Goal: Task Accomplishment & Management: Complete application form

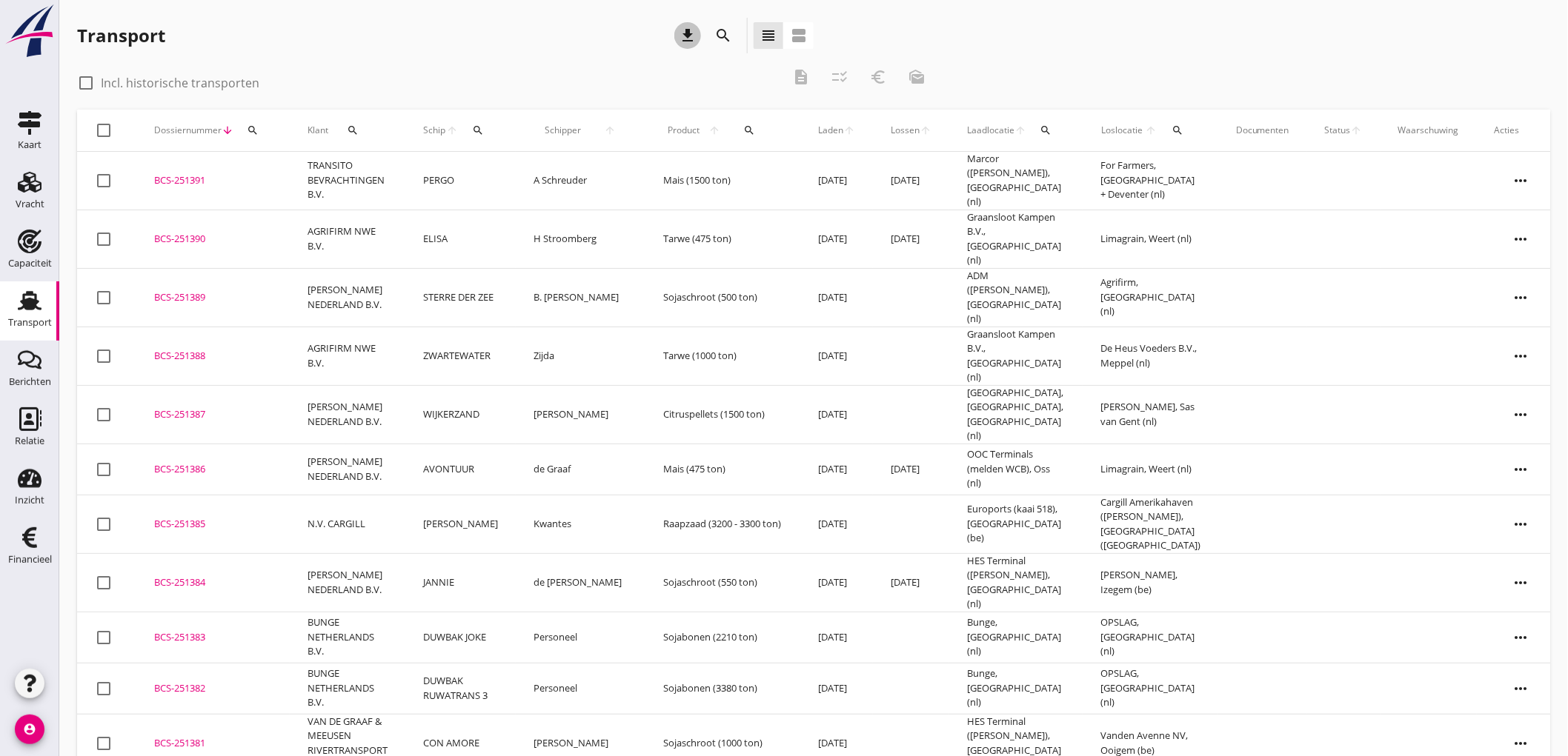
click at [698, 36] on div "download" at bounding box center [687, 36] width 27 height 18
click at [401, 332] on td "AGRIFIRM NWE B.V." at bounding box center [348, 356] width 116 height 59
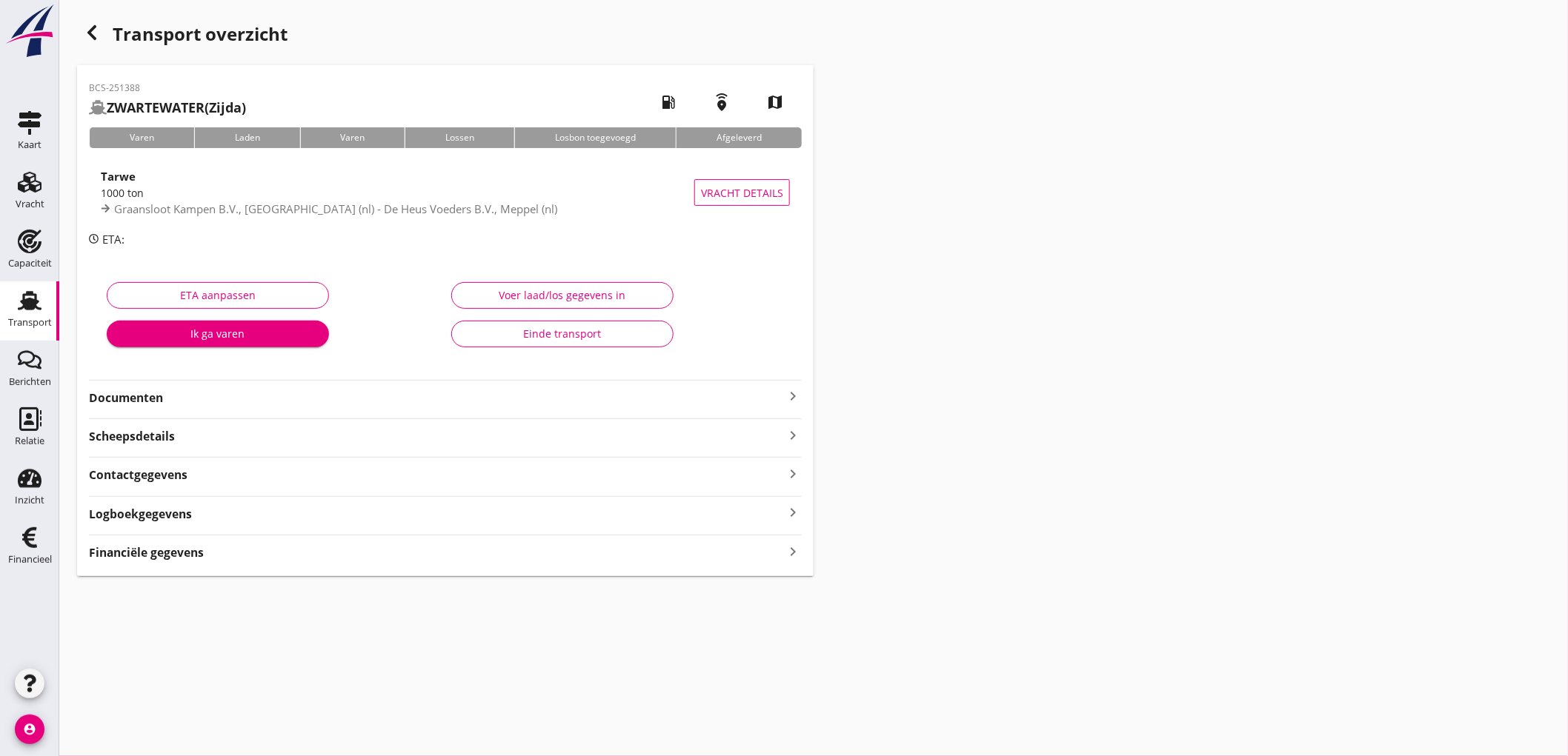
click at [326, 550] on div "Financiële gegevens keyboard_arrow_right" at bounding box center [445, 551] width 713 height 20
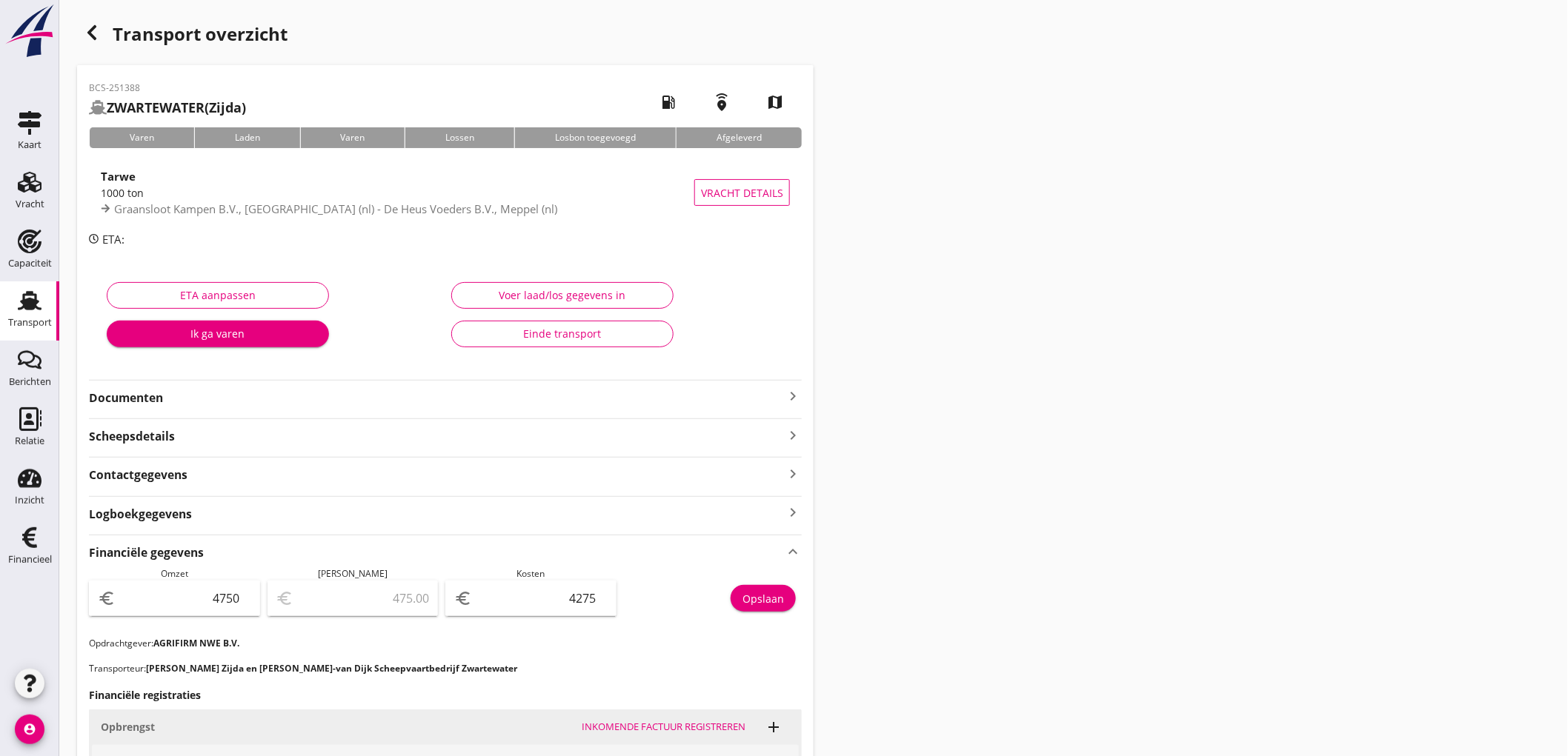
click at [22, 307] on use at bounding box center [29, 301] width 24 height 20
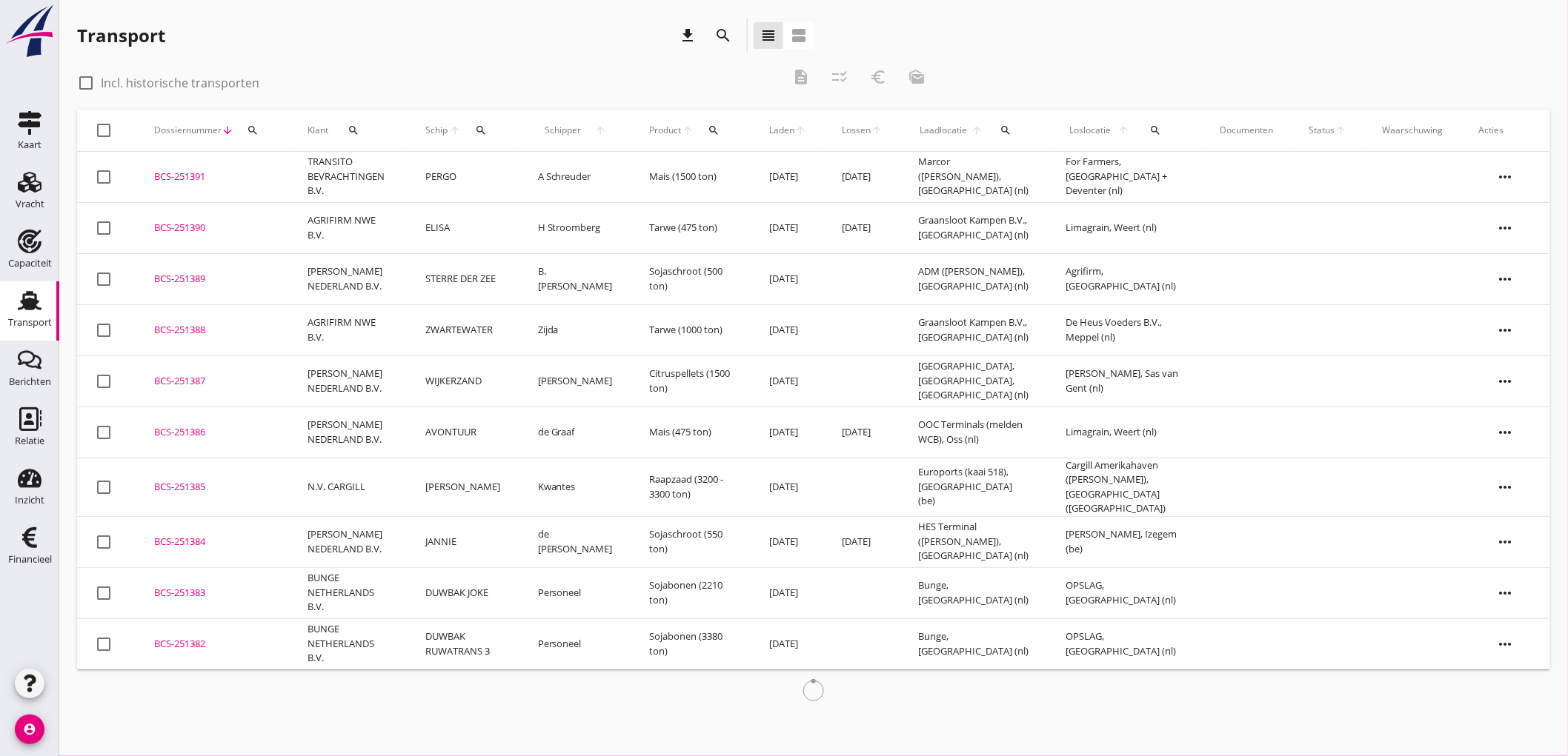
click at [404, 301] on td "[PERSON_NAME] NEDERLAND B.V." at bounding box center [348, 279] width 117 height 51
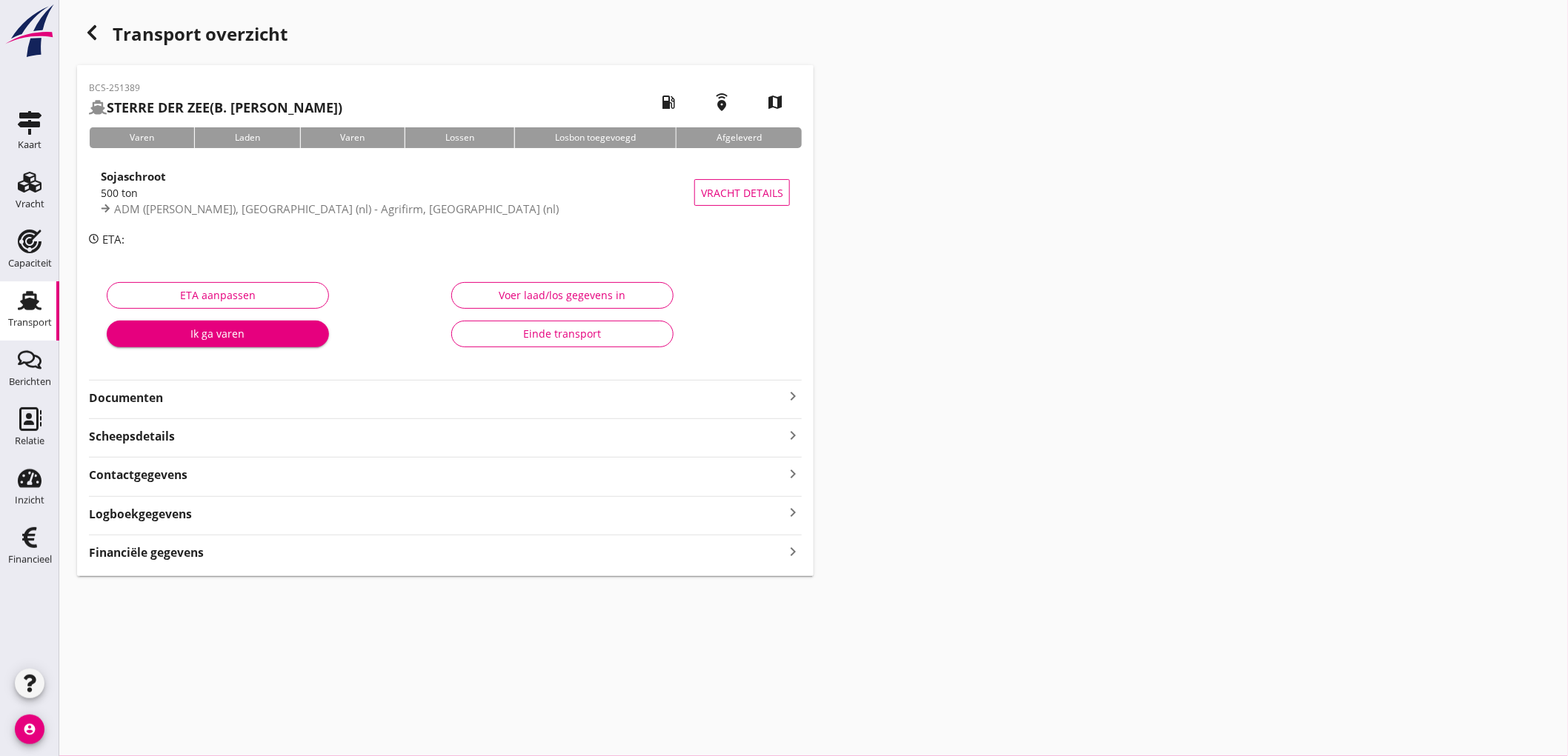
click at [184, 553] on strong "Financiële gegevens" at bounding box center [146, 552] width 115 height 17
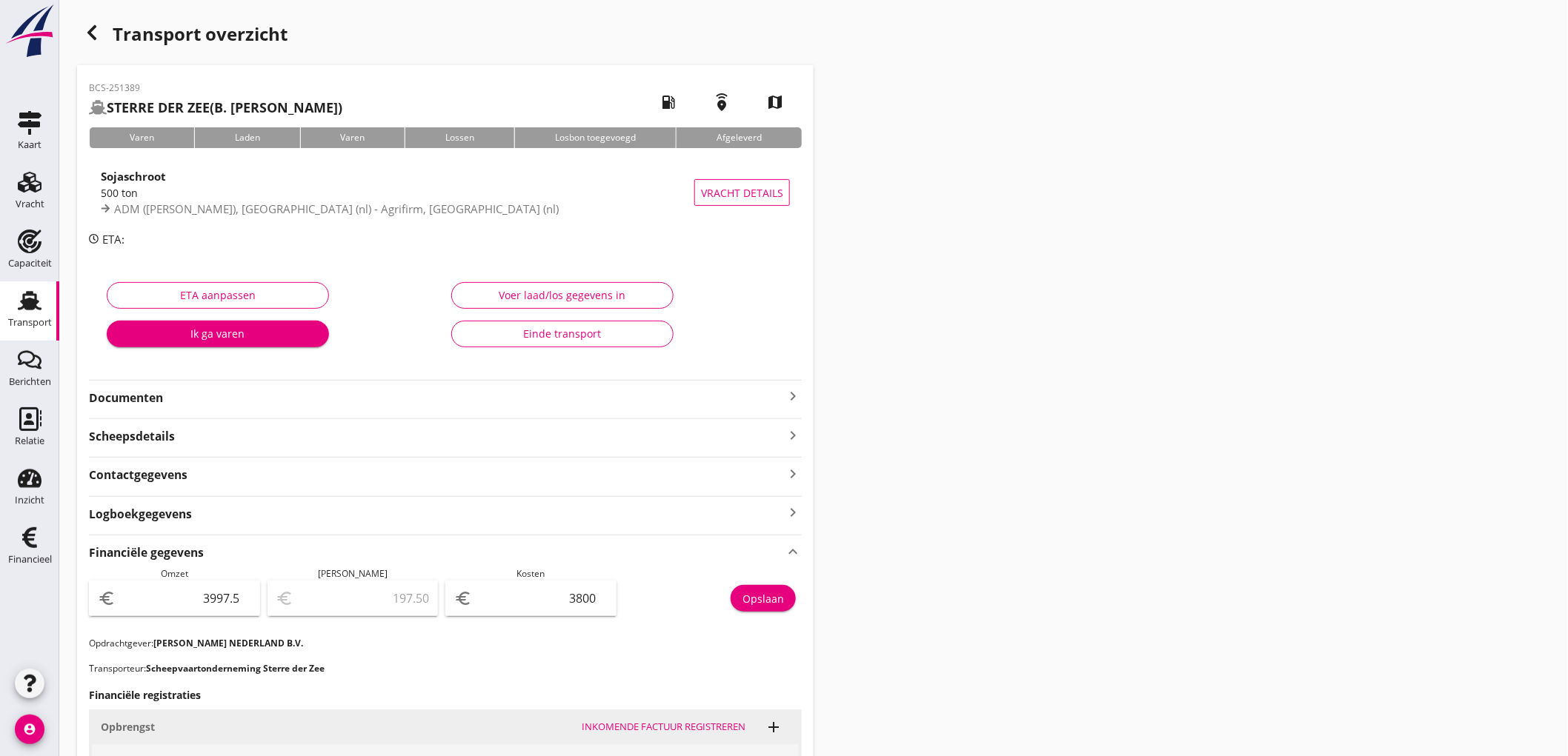
click at [2, 308] on link "Transport Transport" at bounding box center [29, 311] width 60 height 60
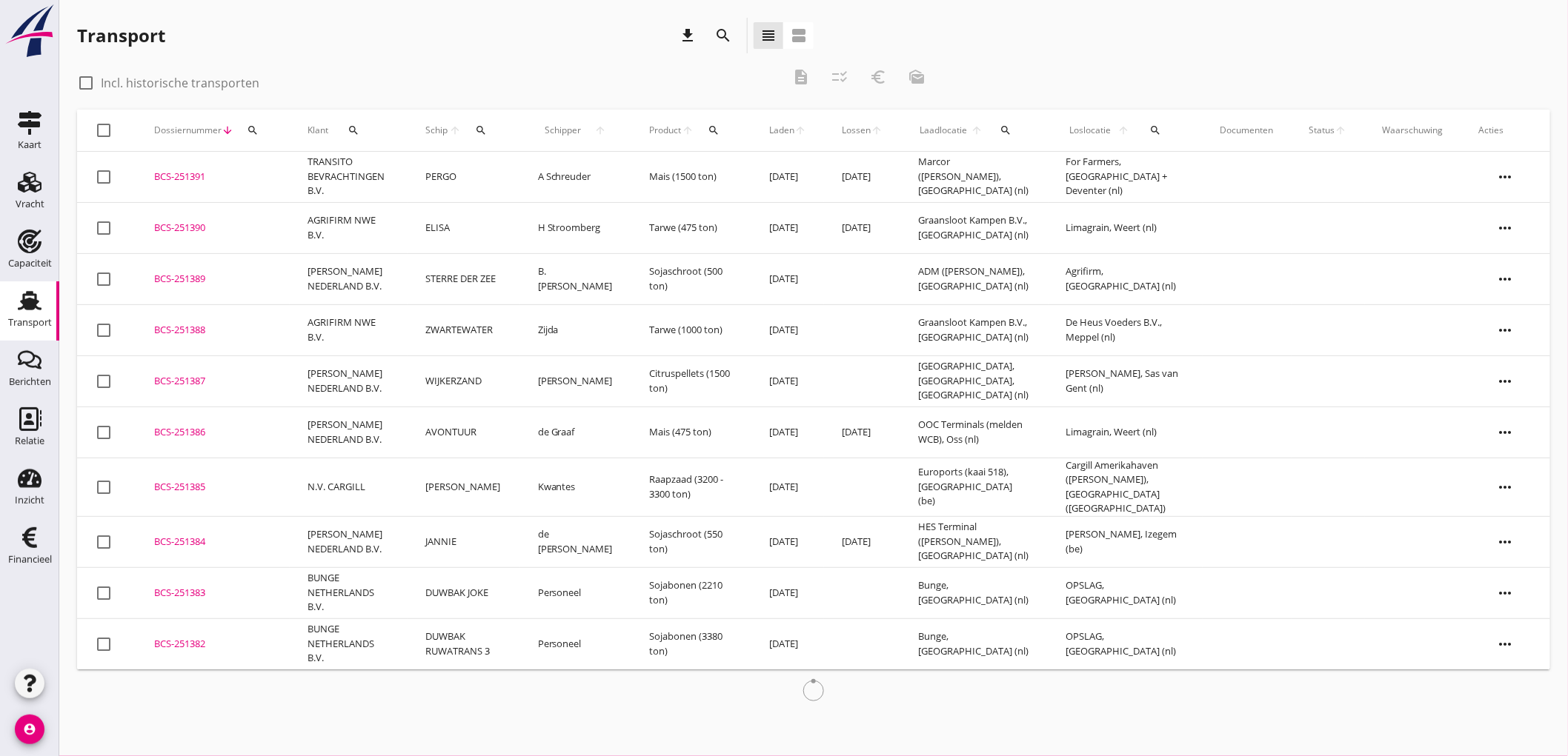
click at [461, 179] on td "PERGO" at bounding box center [463, 177] width 113 height 51
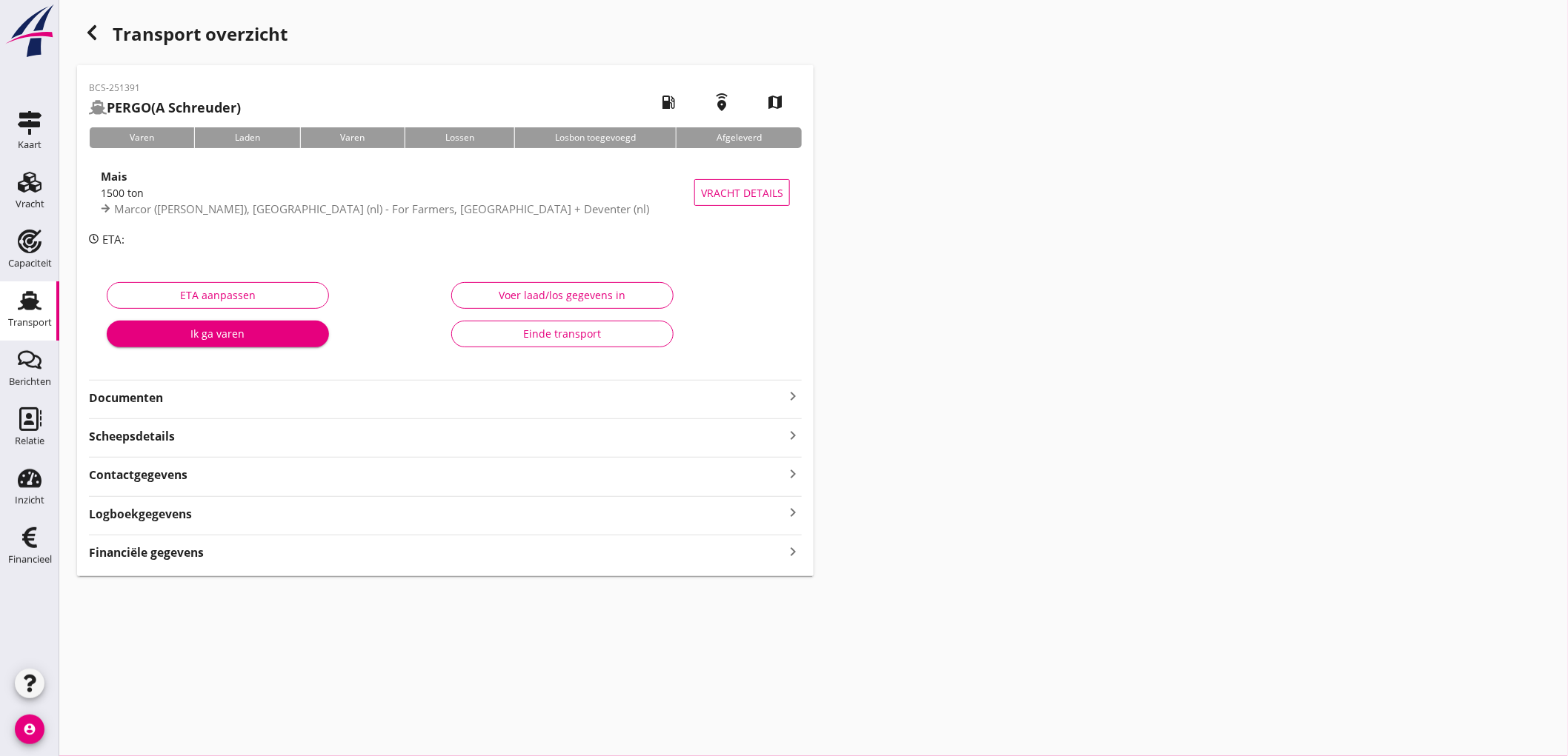
click at [193, 574] on div "BCS-251391 PERGO ([PERSON_NAME]) local_gas_station emergency_share map Varen La…" at bounding box center [445, 321] width 737 height 511
click at [197, 564] on div "BCS-251391 PERGO ([PERSON_NAME]) local_gas_station emergency_share map Varen La…" at bounding box center [445, 321] width 737 height 511
click at [202, 557] on strong "Financiële gegevens" at bounding box center [146, 552] width 115 height 17
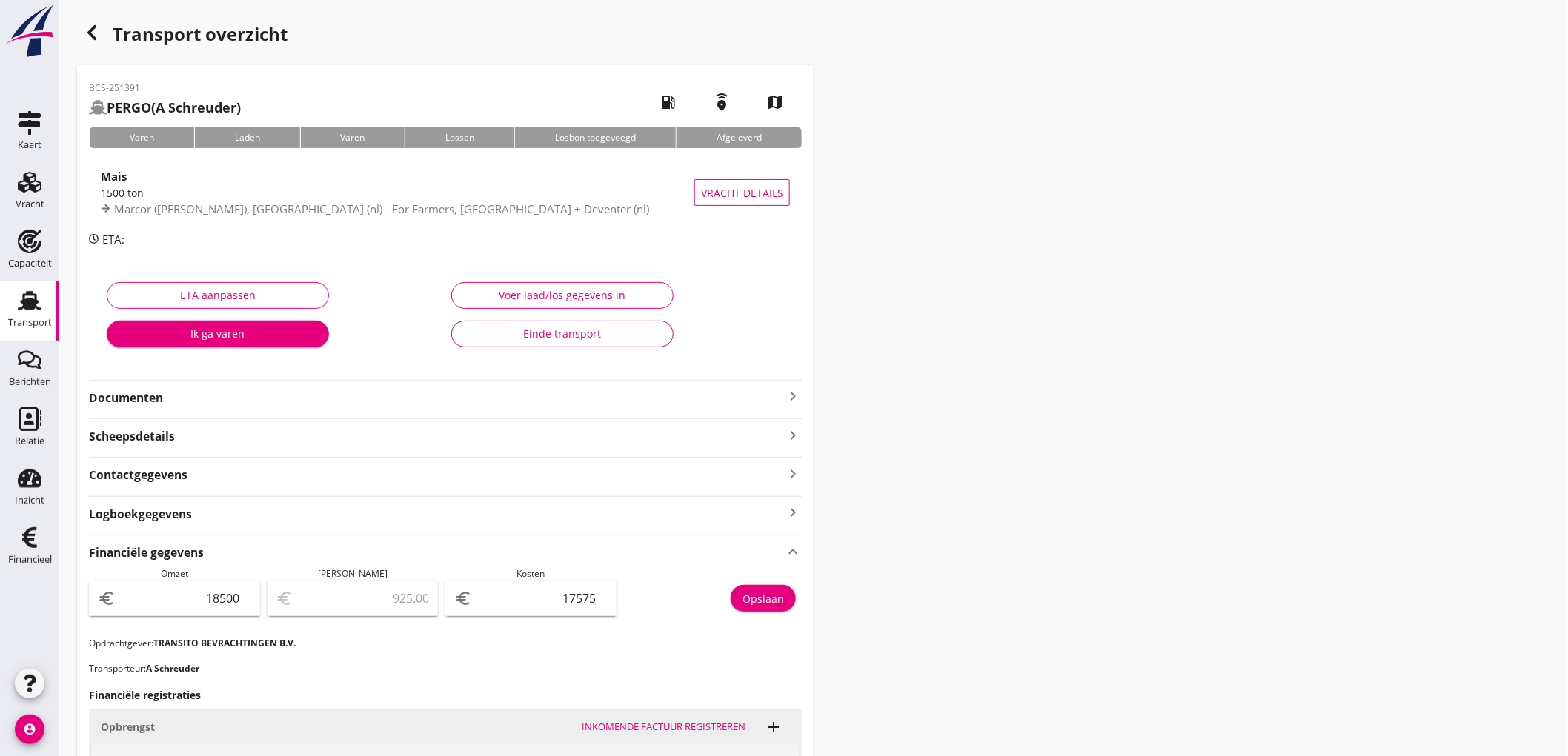
click at [34, 330] on div "Transport" at bounding box center [30, 322] width 44 height 20
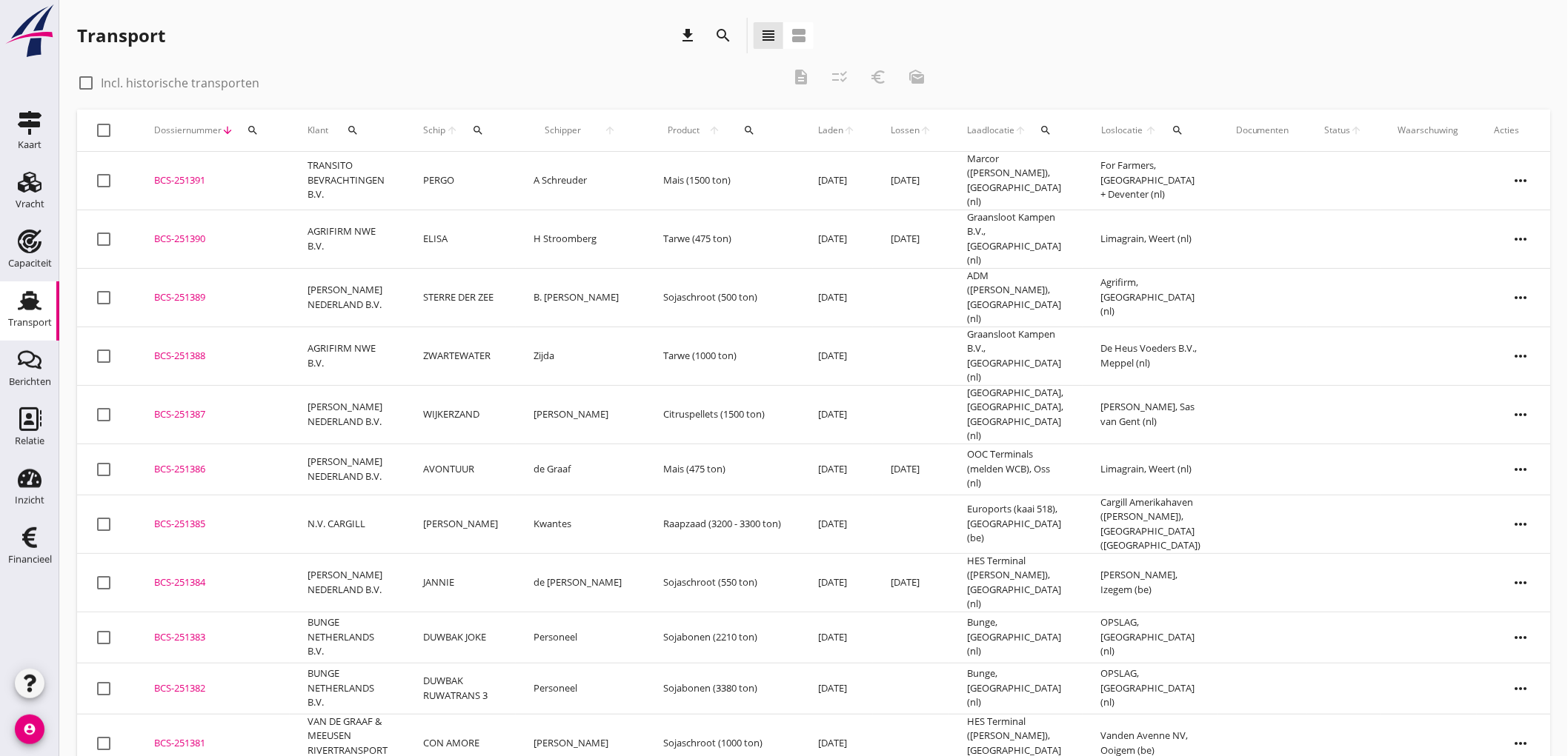
click at [481, 222] on td "ELISA" at bounding box center [460, 239] width 110 height 59
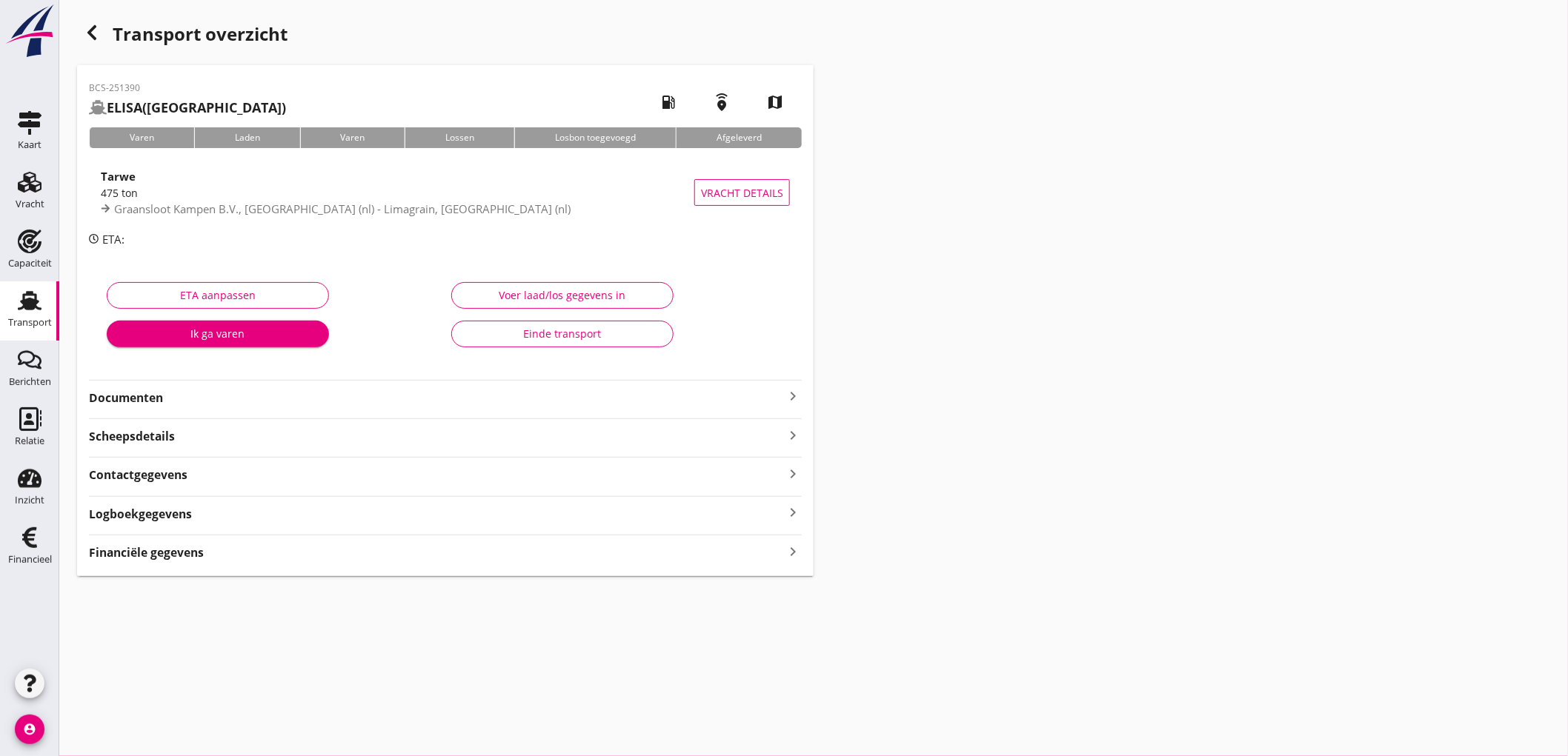
click at [197, 568] on div "BCS-251390 ELISA (H Stroomberg) local_gas_station emergency_share map Varen Lad…" at bounding box center [445, 321] width 737 height 511
click at [210, 554] on div "Financiële gegevens keyboard_arrow_right" at bounding box center [445, 551] width 713 height 20
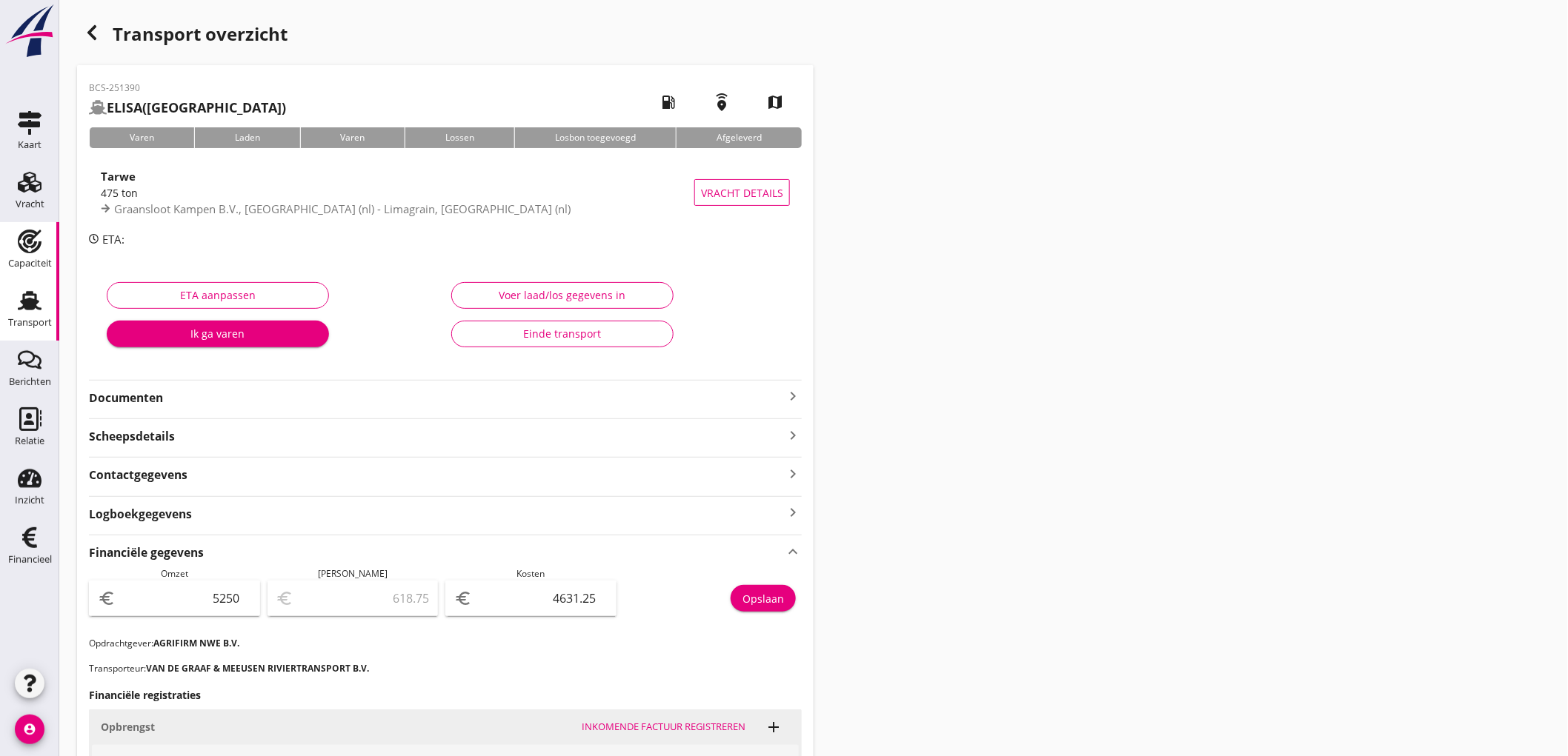
click at [2, 271] on link "Capaciteit Capaciteit" at bounding box center [29, 251] width 60 height 60
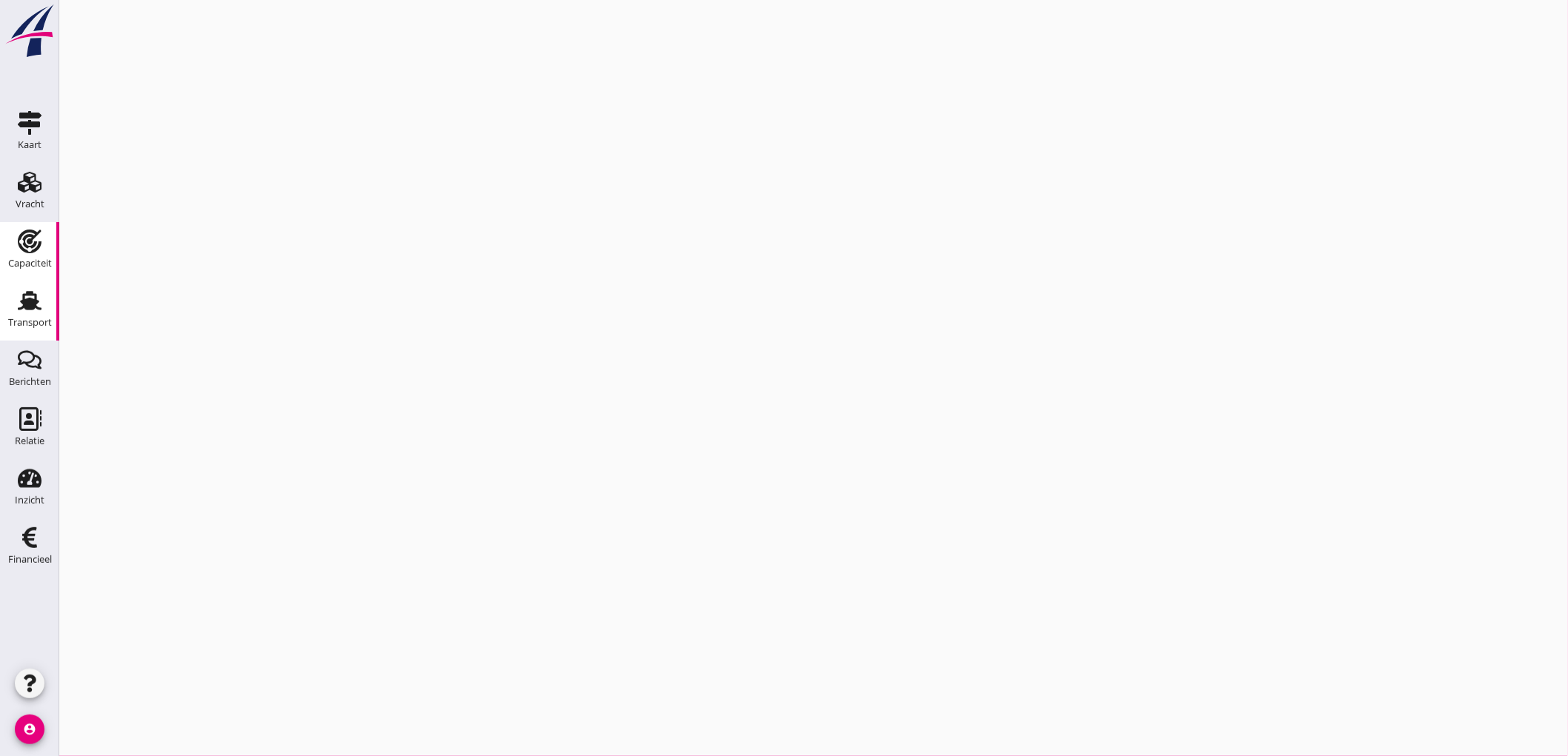
click at [11, 303] on link "Transport Transport" at bounding box center [29, 311] width 60 height 60
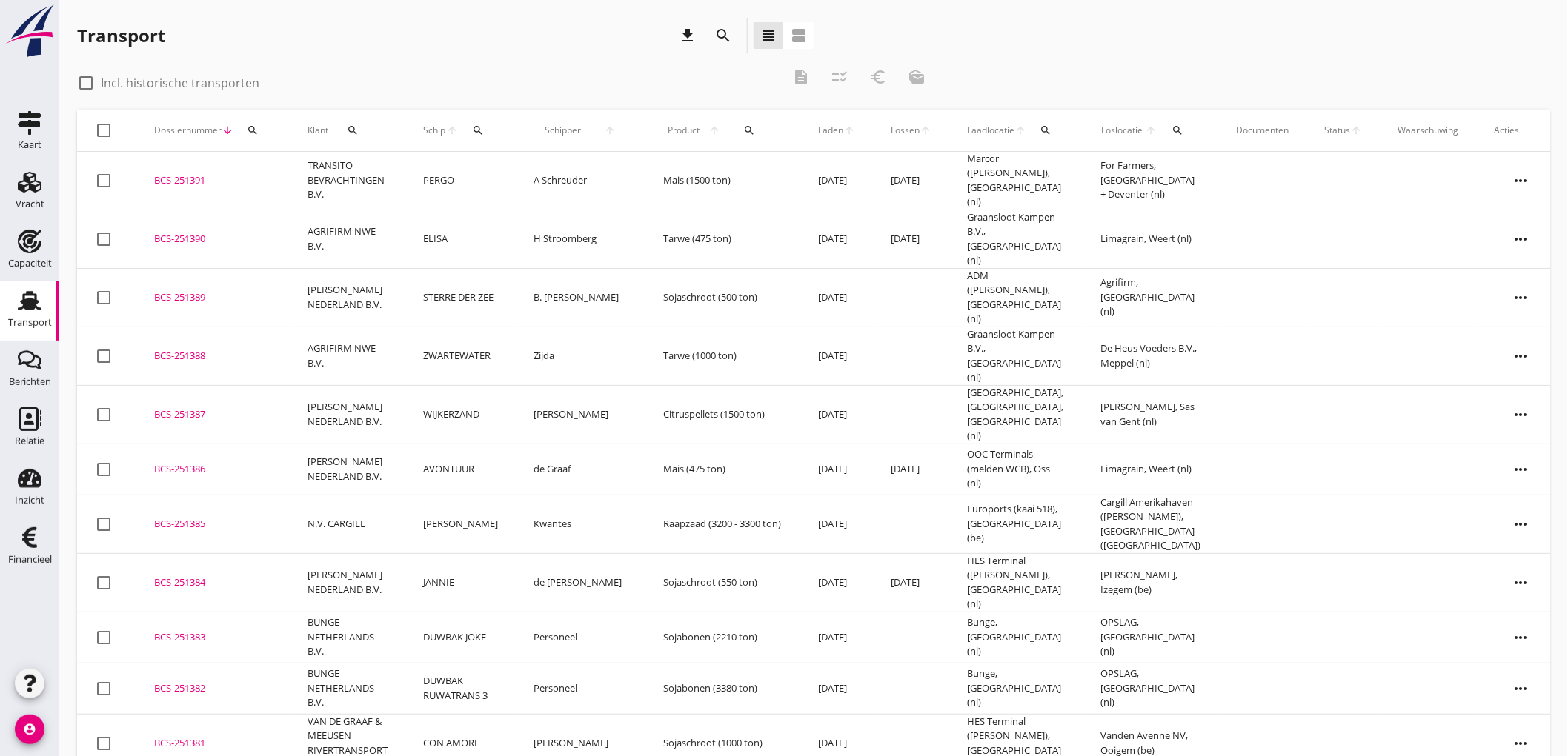
click at [33, 305] on use at bounding box center [29, 301] width 24 height 20
click at [33, 188] on use at bounding box center [29, 182] width 24 height 20
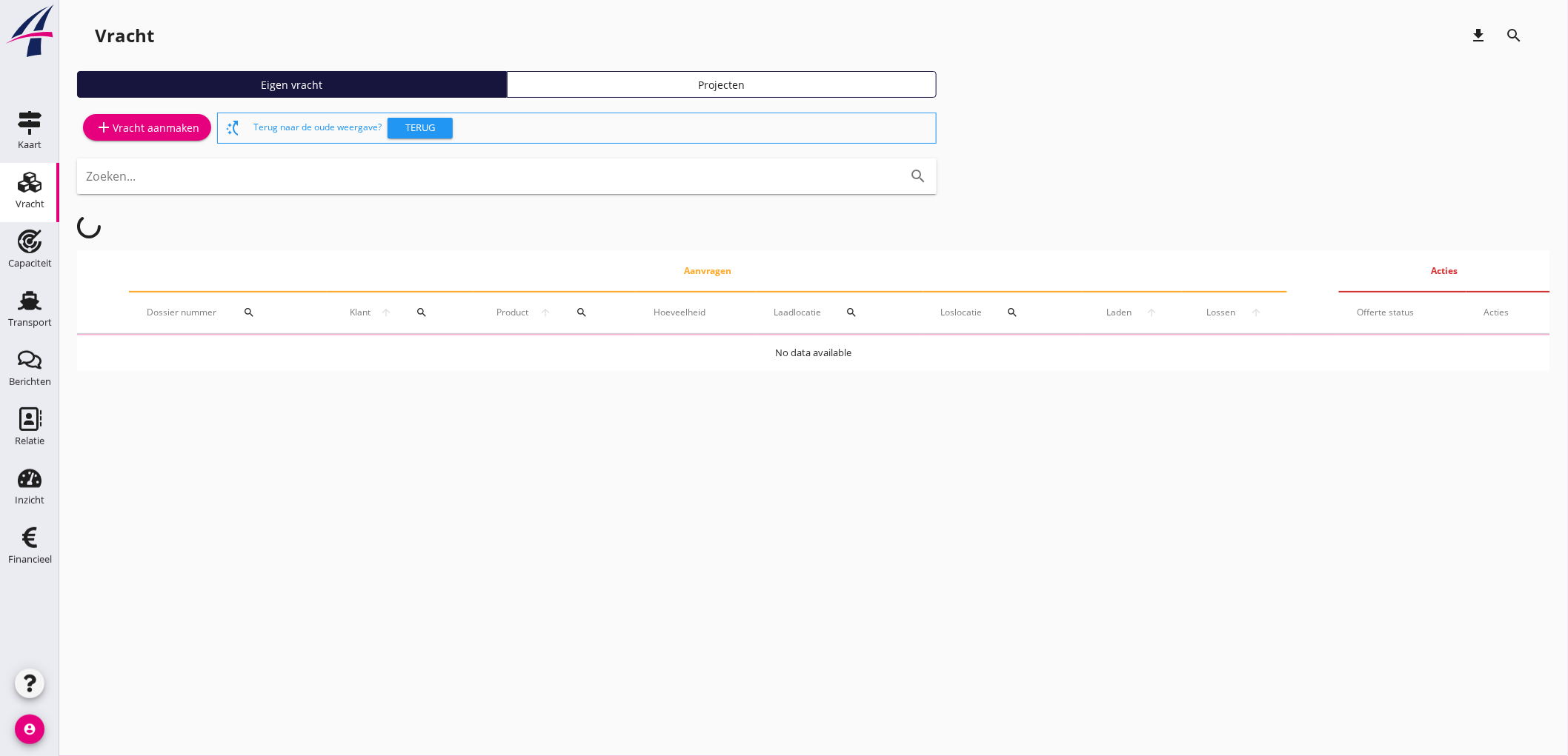
click at [108, 130] on icon "add" at bounding box center [104, 127] width 18 height 18
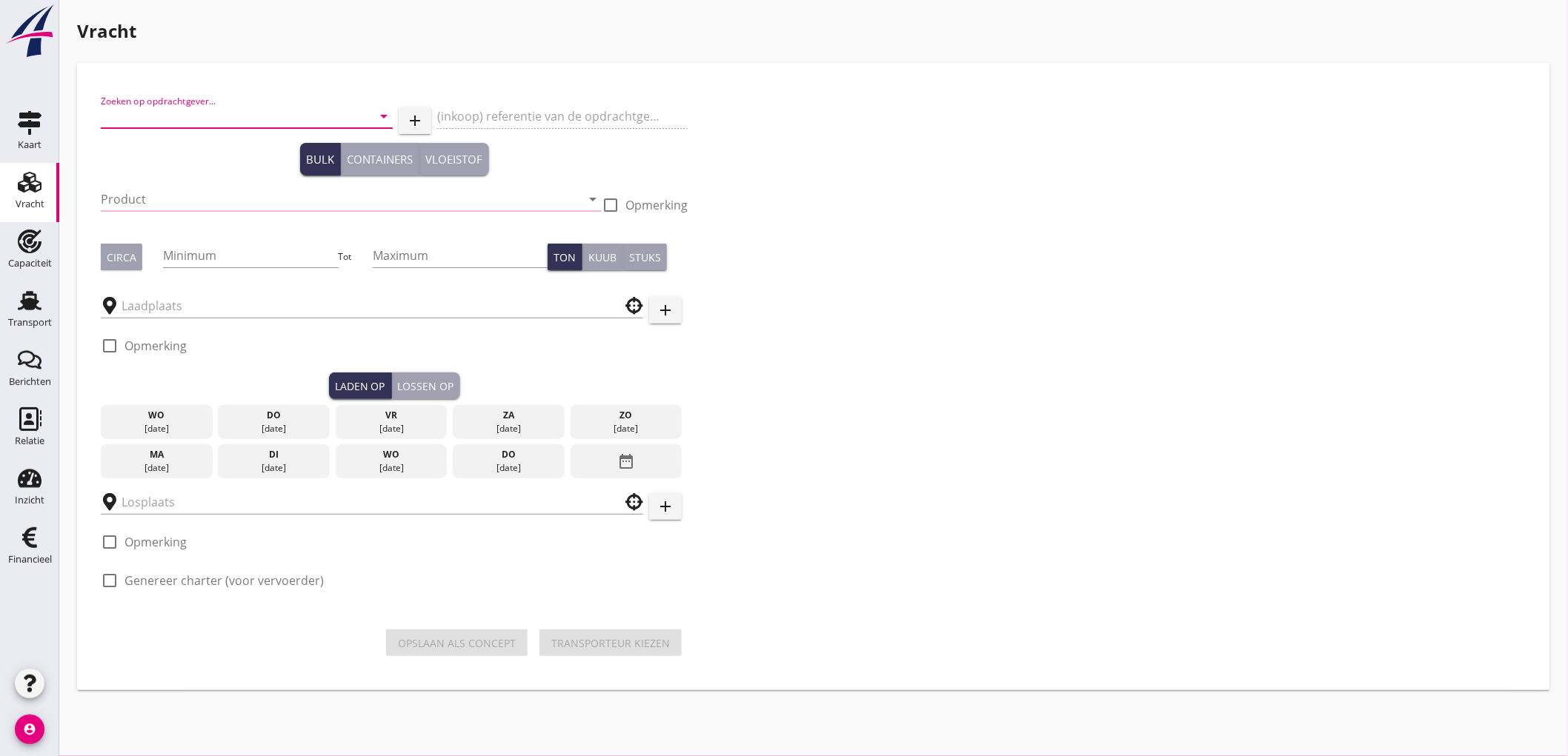
click at [188, 126] on input "Zoeken op opdrachtgever..." at bounding box center [226, 116] width 250 height 24
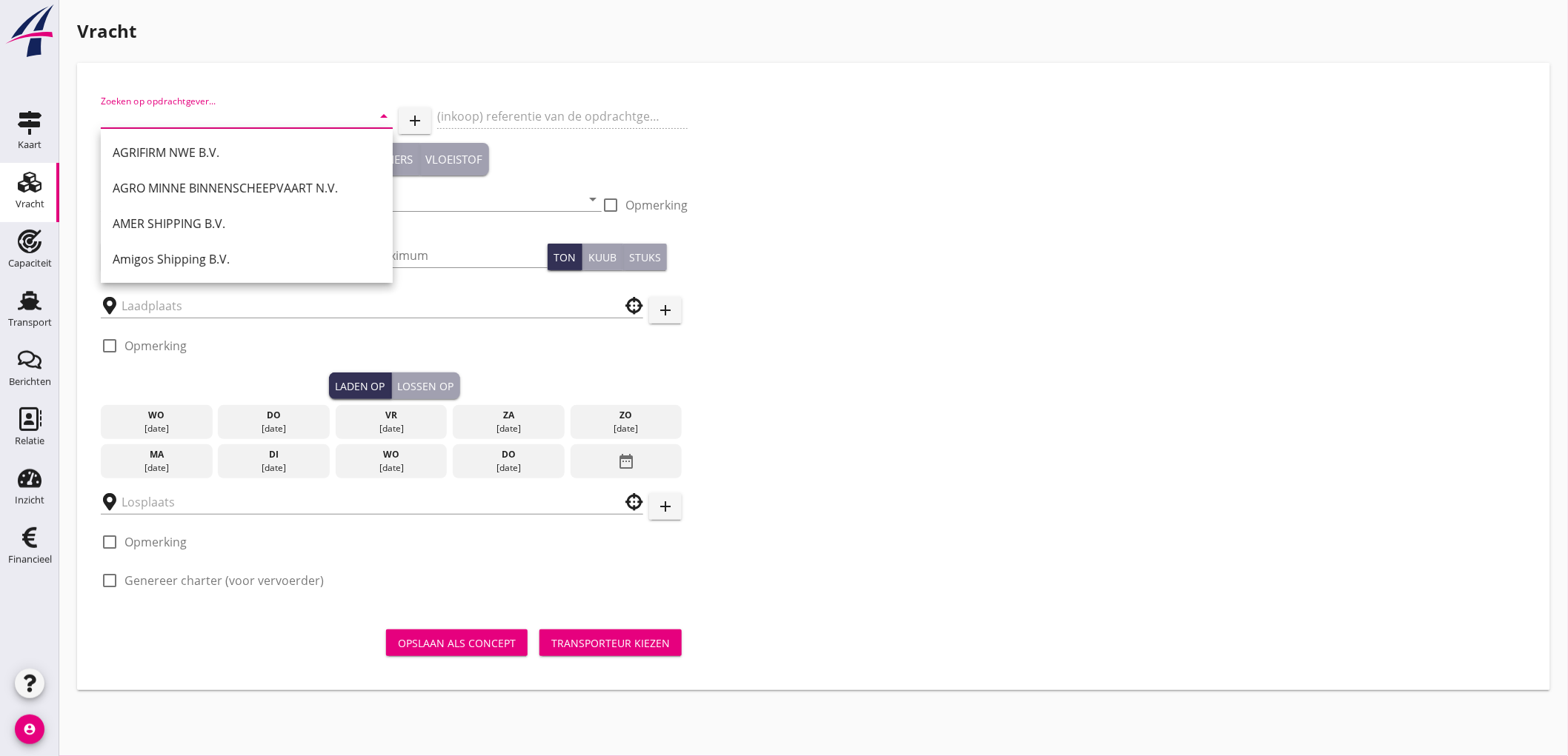
click at [256, 113] on input "Zoeken op opdrachtgever..." at bounding box center [226, 116] width 250 height 24
click at [240, 118] on input "Zoeken op opdrachtgever..." at bounding box center [226, 116] width 250 height 24
click at [207, 120] on input "Zoeken op opdrachtgever..." at bounding box center [226, 116] width 250 height 24
click at [202, 118] on input "Zoeken op opdrachtgever..." at bounding box center [226, 116] width 250 height 24
click at [208, 113] on input "Zoeken op opdrachtgever..." at bounding box center [226, 116] width 250 height 24
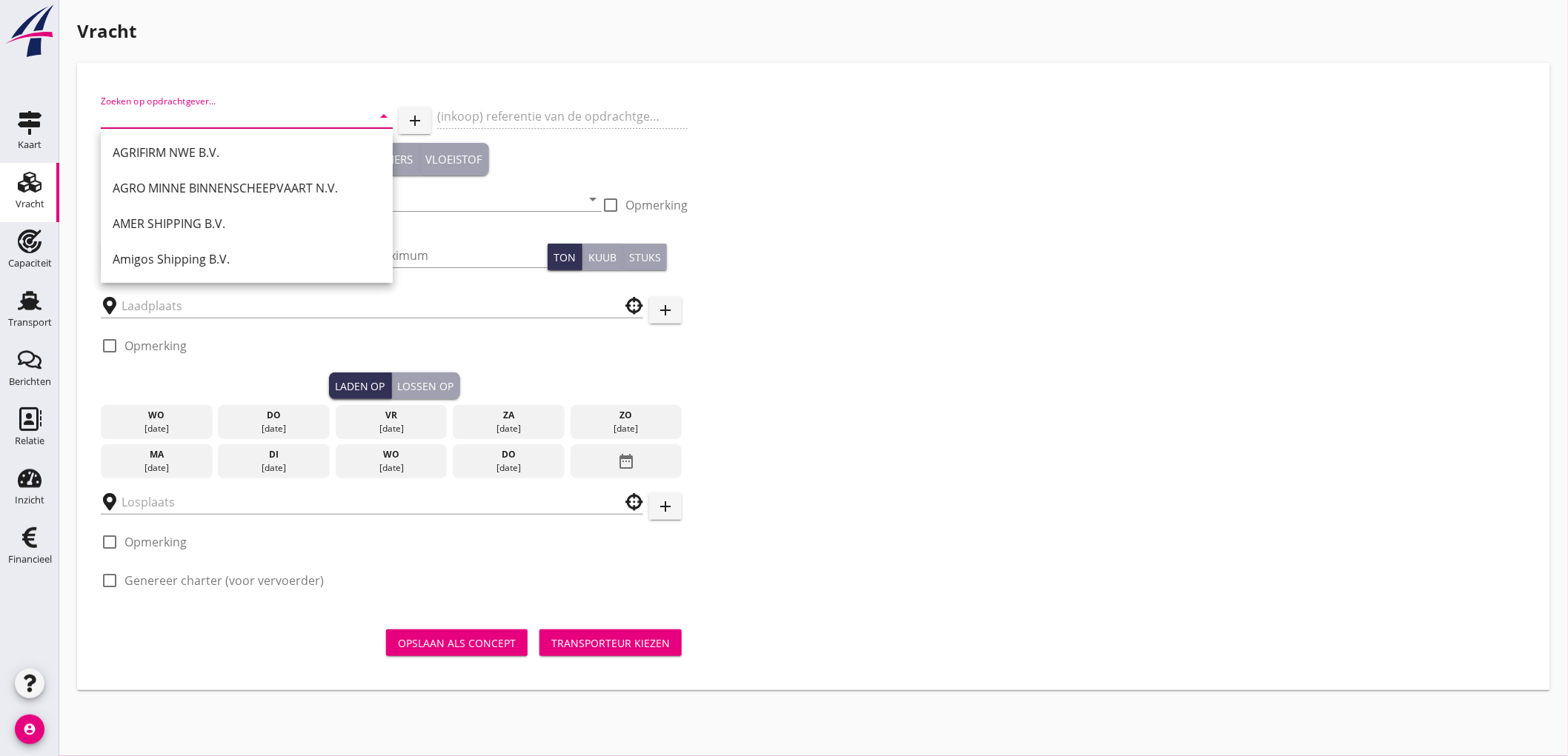
click at [193, 117] on input "Zoeken op opdrachtgever..." at bounding box center [226, 116] width 250 height 24
click at [197, 108] on input "Zoeken op opdrachtgever..." at bounding box center [226, 116] width 250 height 24
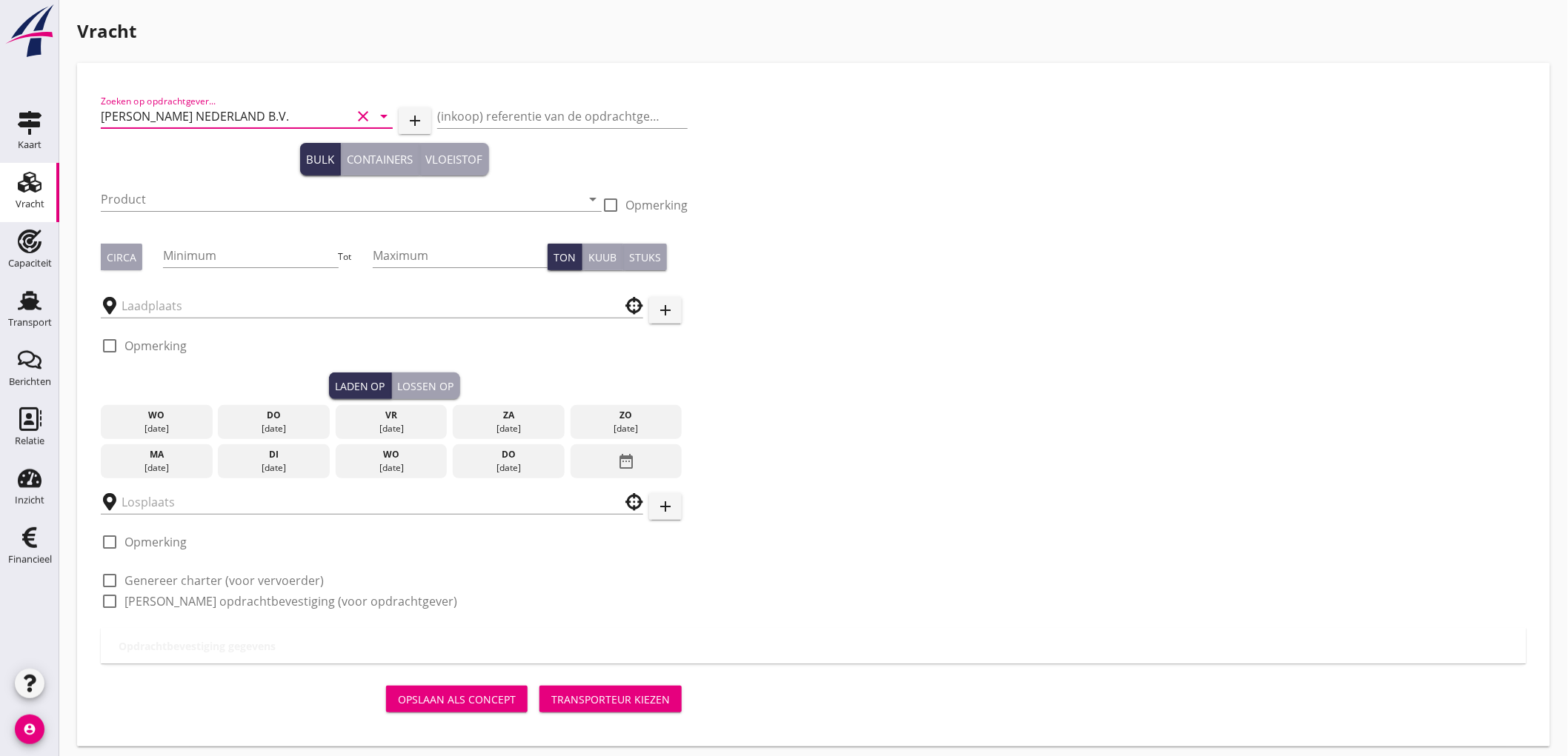
type input "[PERSON_NAME] NEDERLAND B.V."
click at [164, 198] on input "Product" at bounding box center [341, 199] width 480 height 24
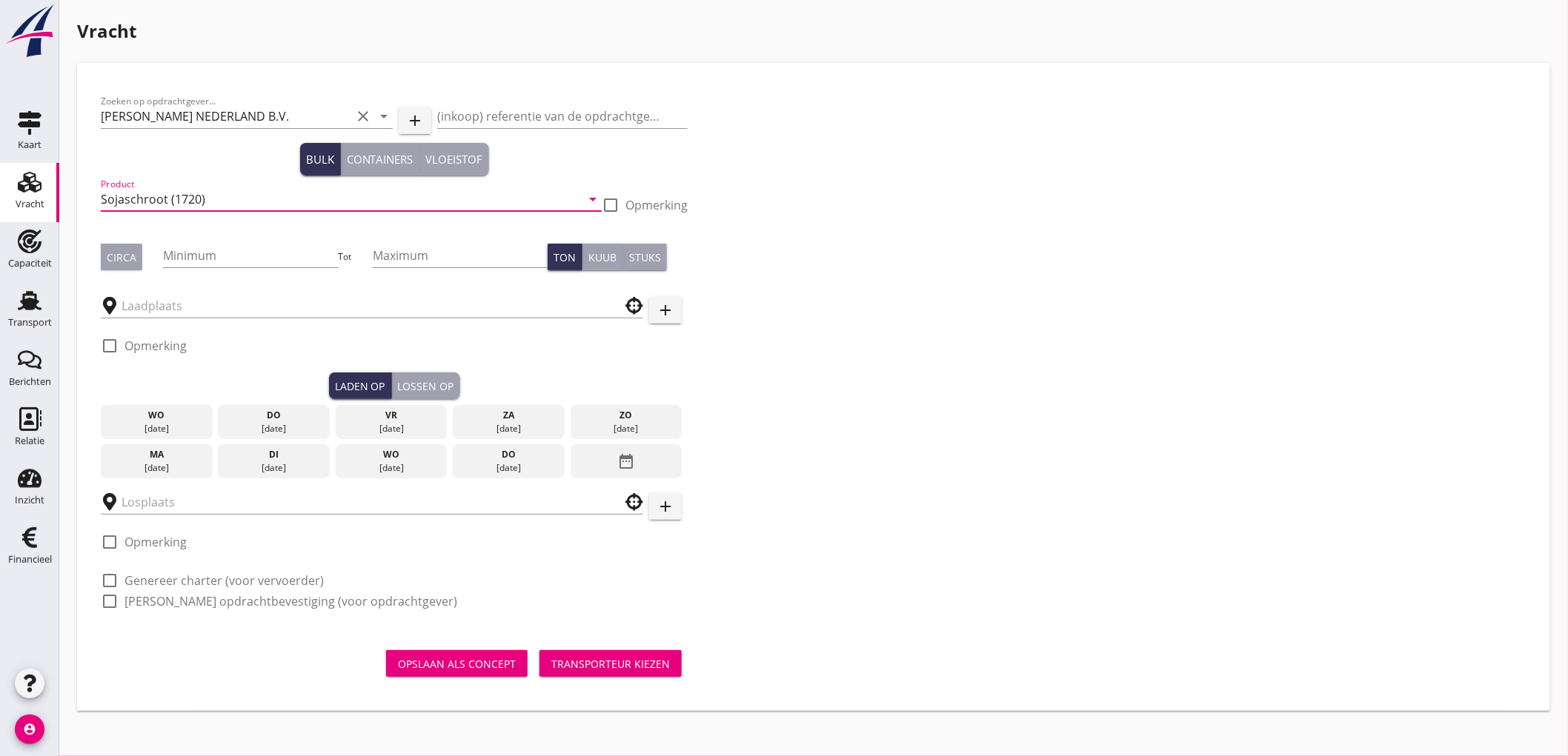
type input "Sojaschroot (1720)"
click at [107, 263] on div "Circa" at bounding box center [122, 257] width 29 height 15
drag, startPoint x: 181, startPoint y: 259, endPoint x: 224, endPoint y: 235, distance: 49.2
click at [182, 259] on input "Minimum" at bounding box center [250, 255] width 175 height 24
type input "350"
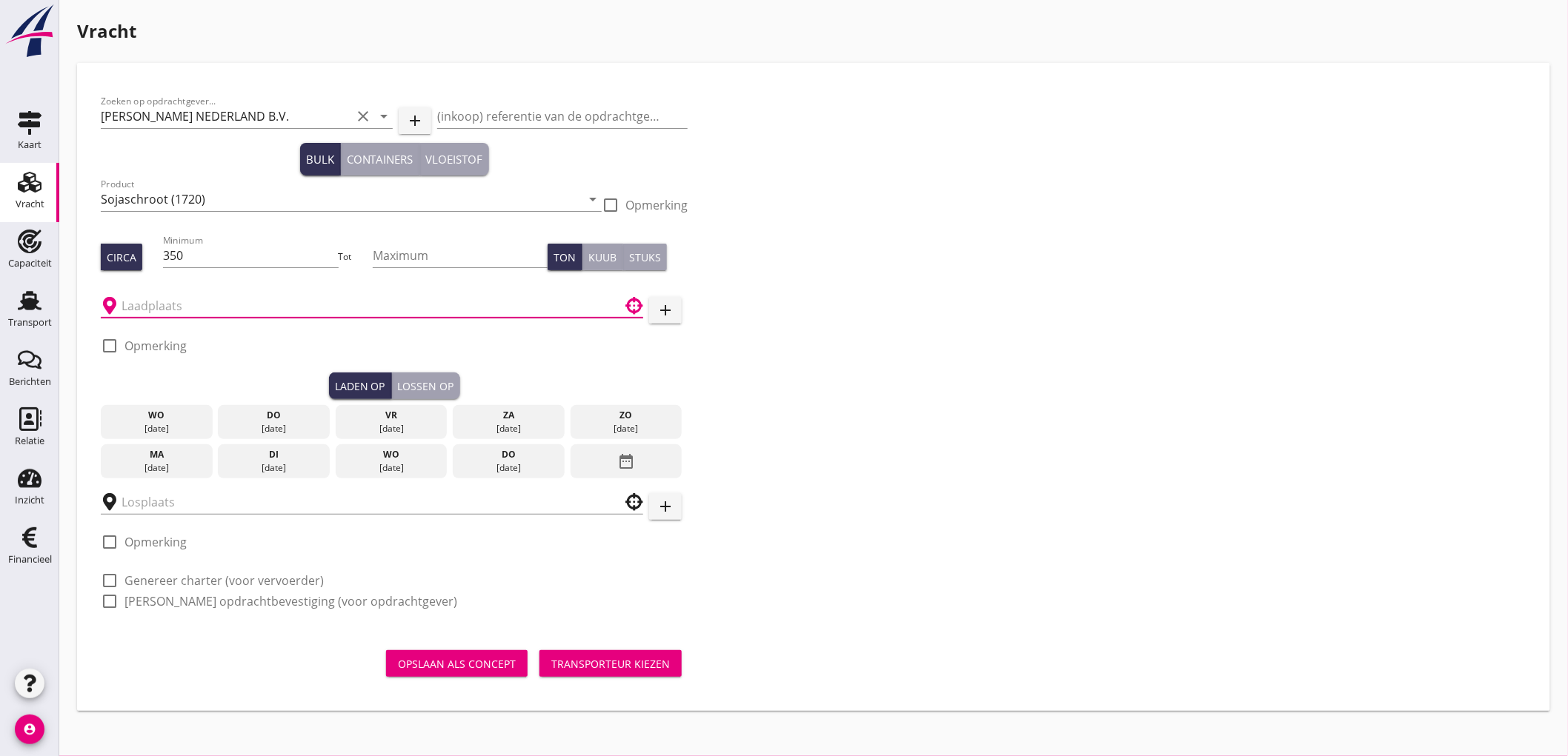
click at [210, 304] on input "text" at bounding box center [361, 306] width 480 height 24
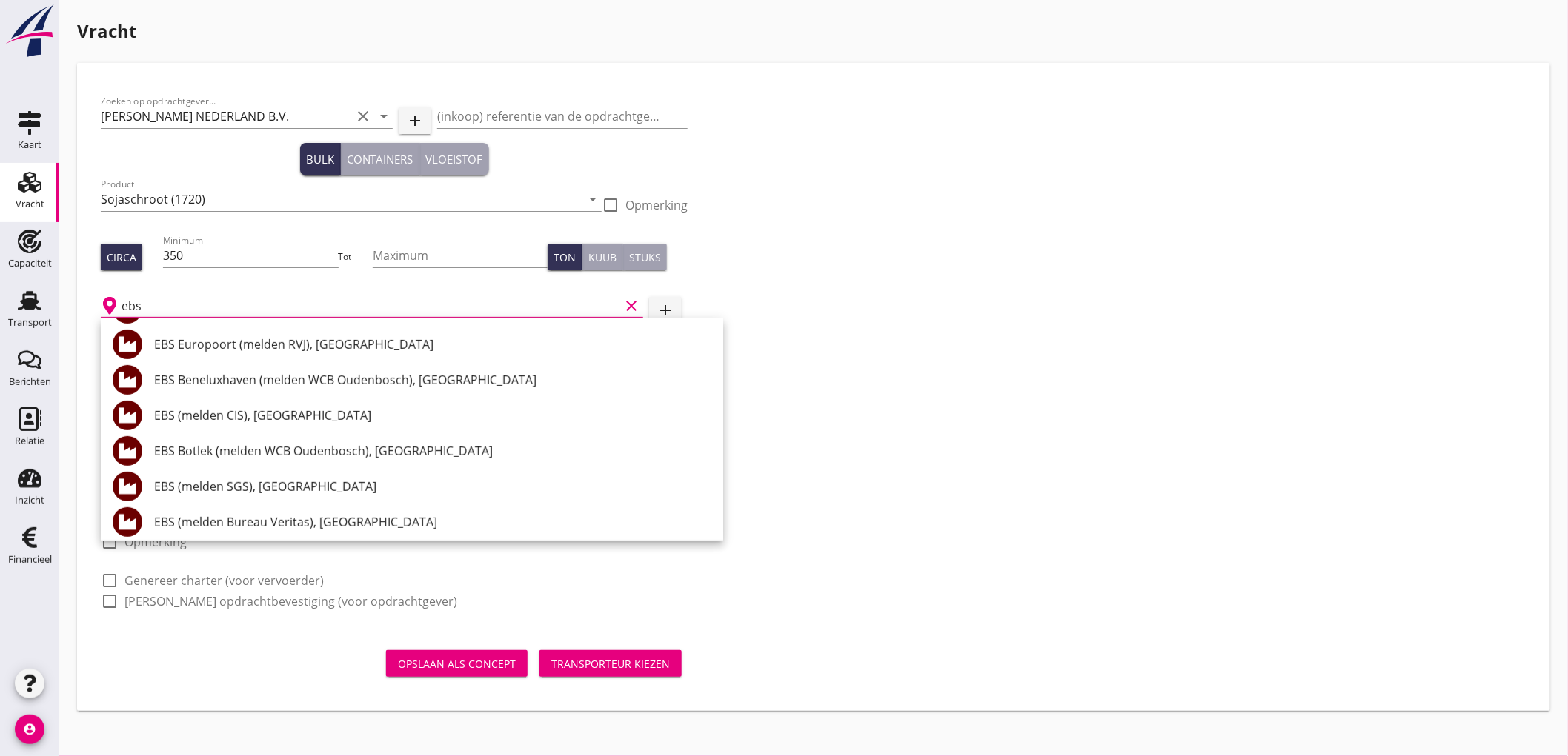
scroll to position [329, 0]
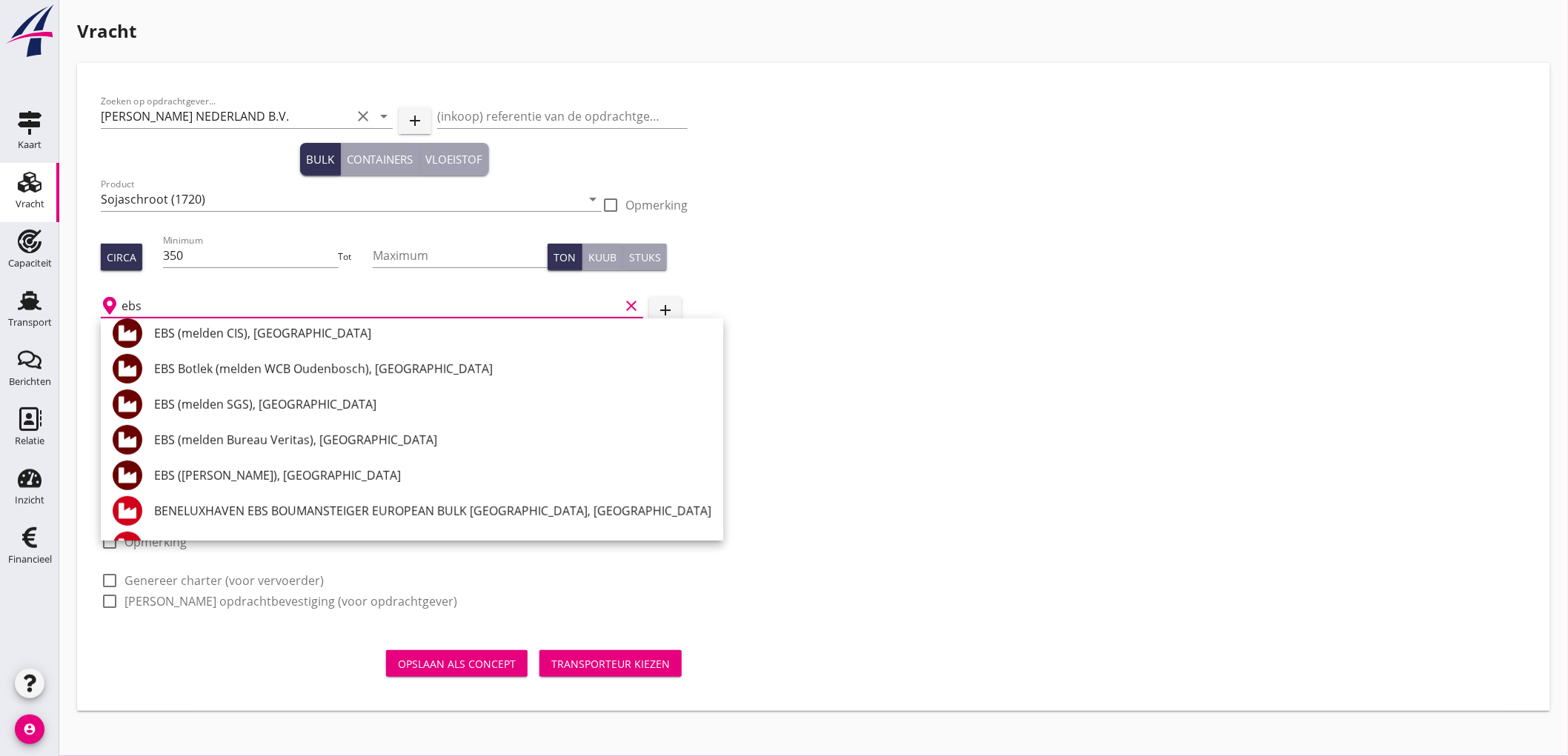
click at [297, 471] on div "EBS ([PERSON_NAME]), [GEOGRAPHIC_DATA]" at bounding box center [432, 475] width 557 height 18
type input "EBS ([PERSON_NAME]), [GEOGRAPHIC_DATA]"
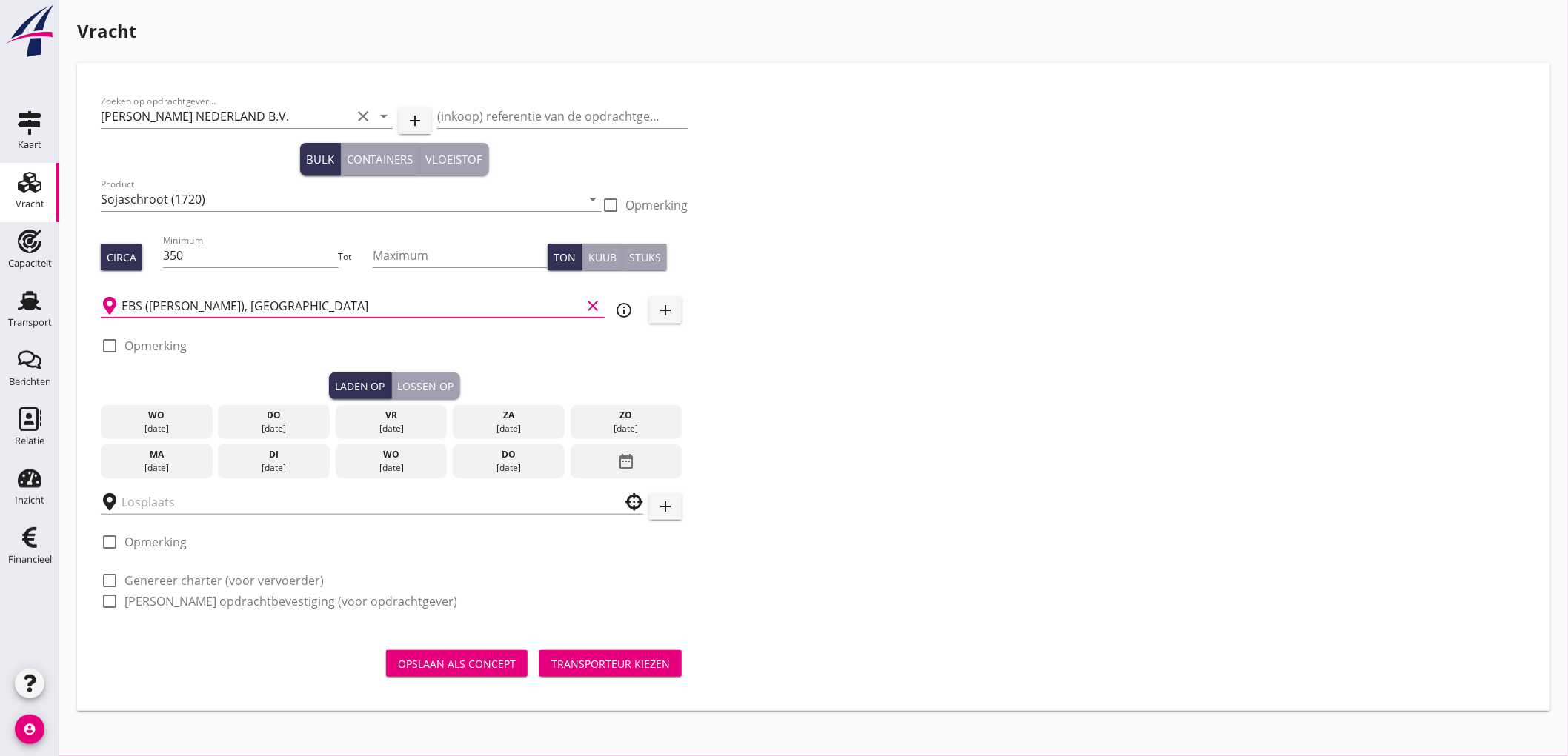
click at [152, 348] on label "Opmerking" at bounding box center [156, 346] width 62 height 15
checkbox input "true"
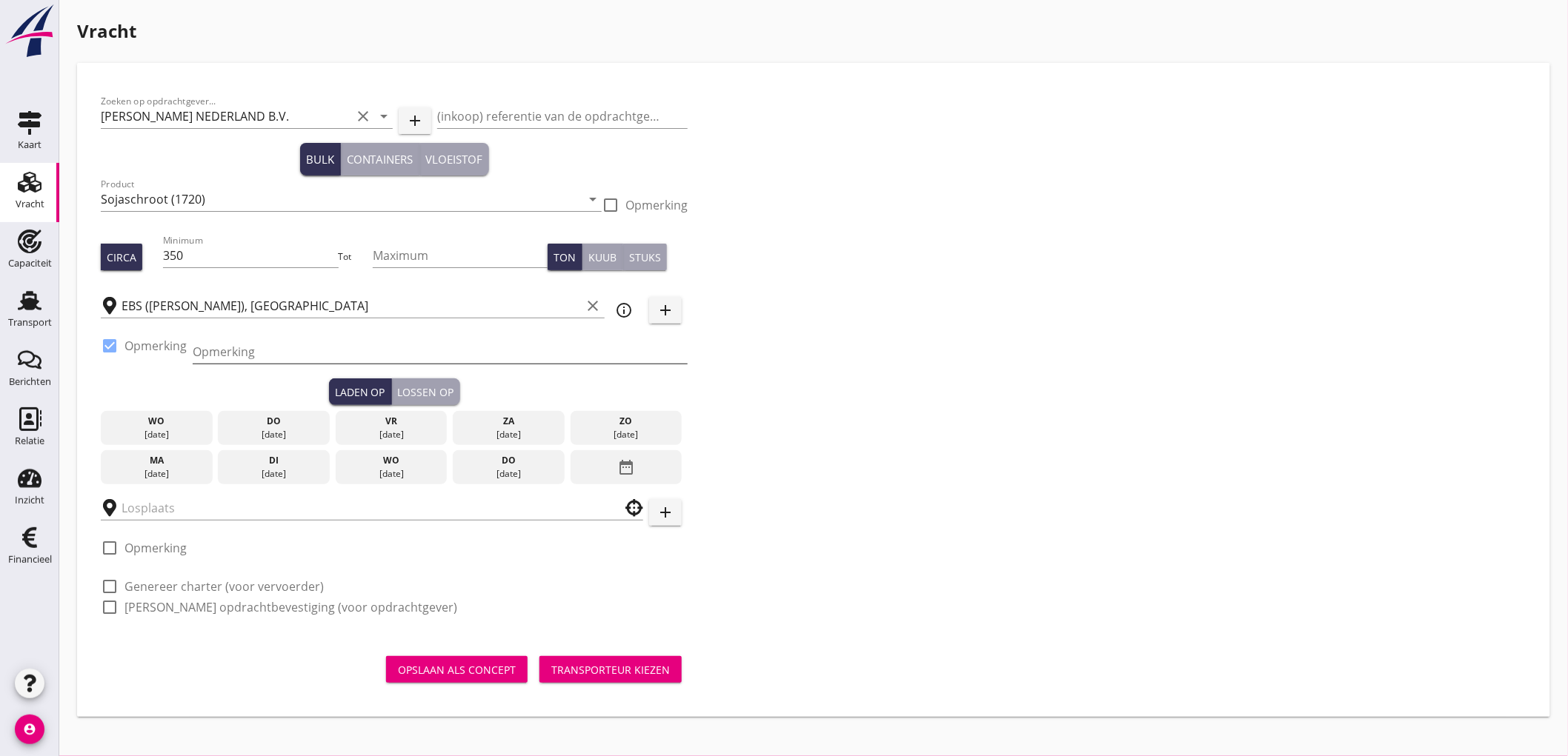
click at [268, 350] on input "Opmerking" at bounding box center [440, 351] width 495 height 24
type input "Ex. BUNGO QUEEN - Beneluxhaven"
type button "load"
click at [169, 464] on div "ma" at bounding box center [157, 461] width 104 height 13
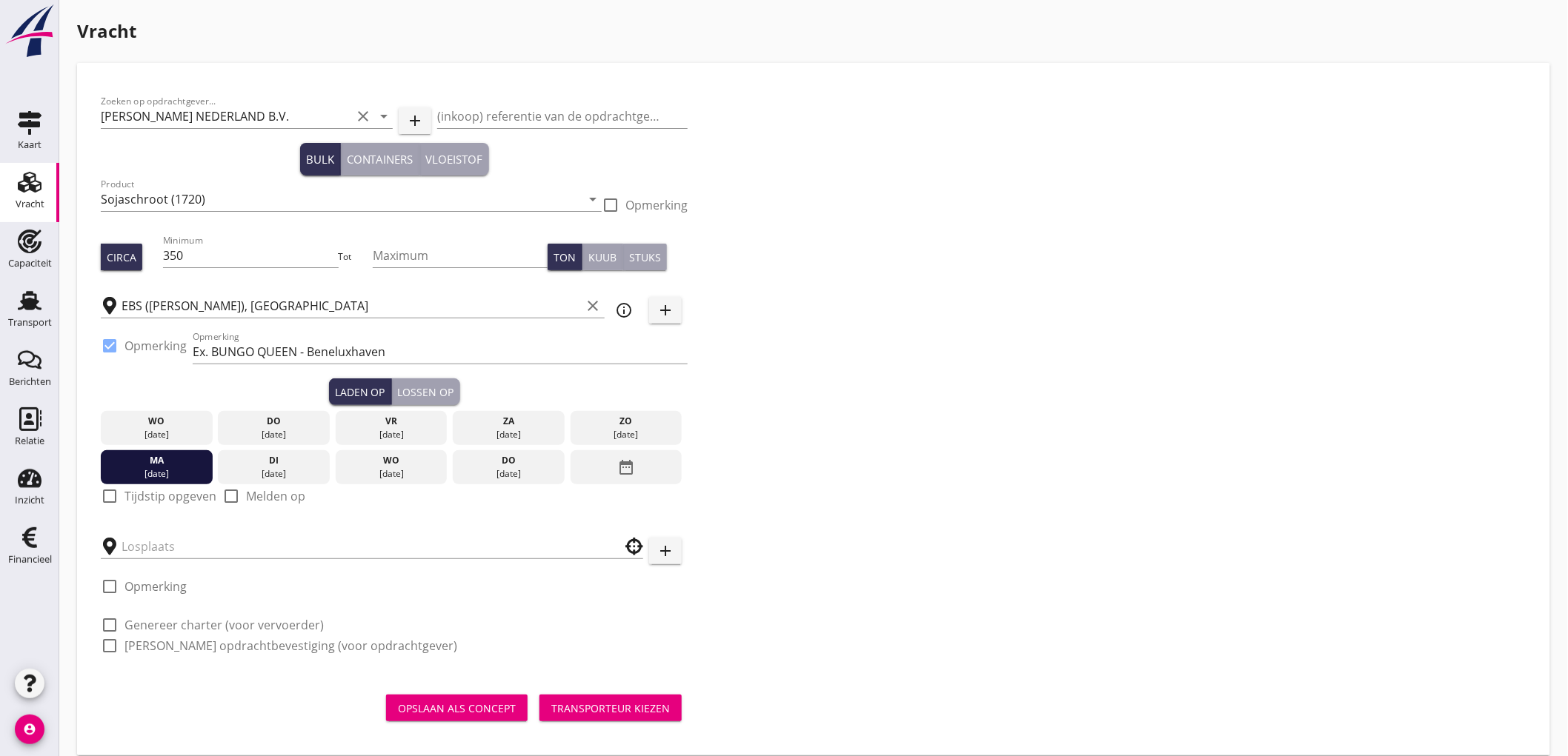
click at [153, 488] on div "check_box_outline_blank Tijdstip opgeven" at bounding box center [159, 497] width 116 height 18
click at [157, 494] on label "Tijdstip opgeven" at bounding box center [171, 496] width 92 height 15
checkbox input "true"
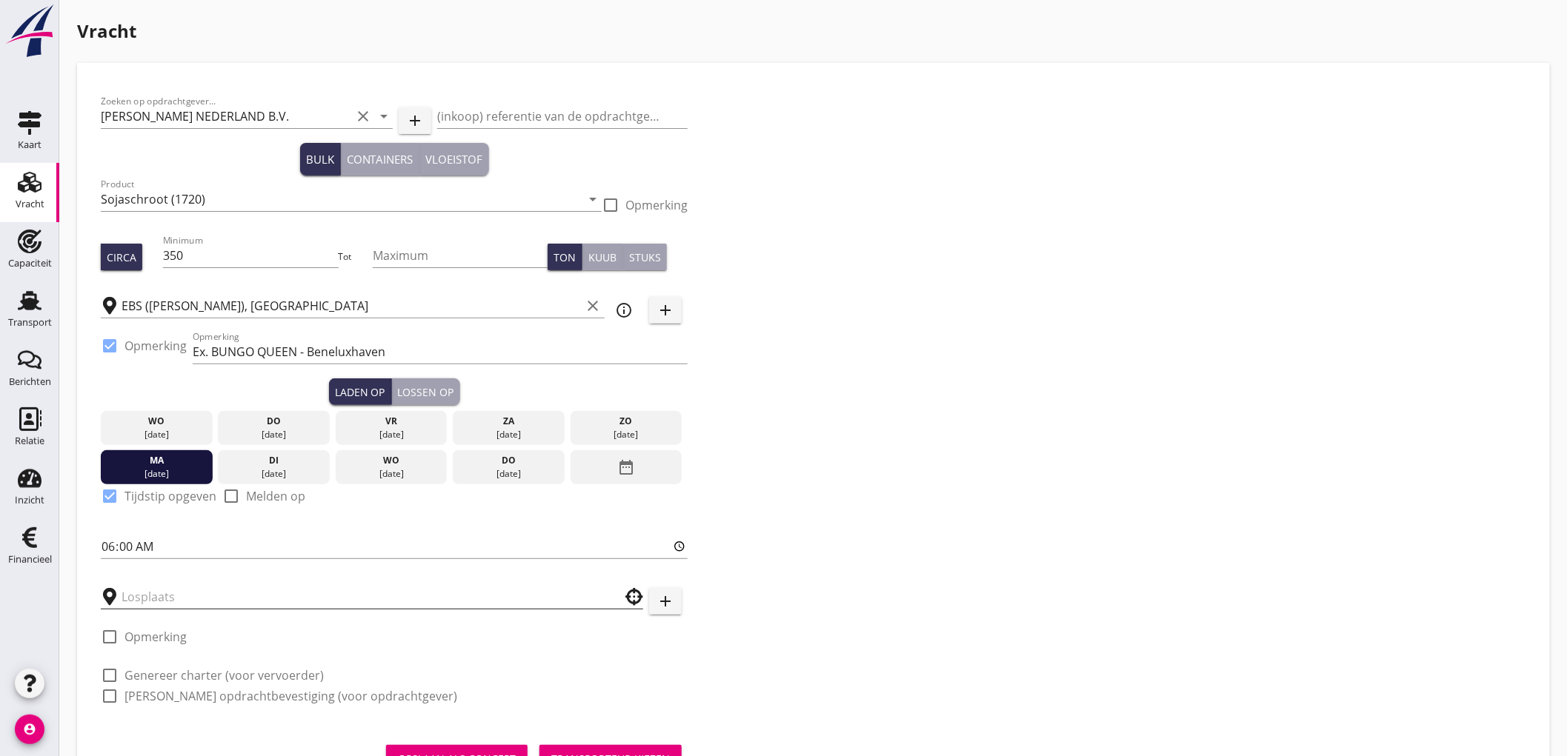
click at [166, 603] on input "text" at bounding box center [361, 596] width 480 height 24
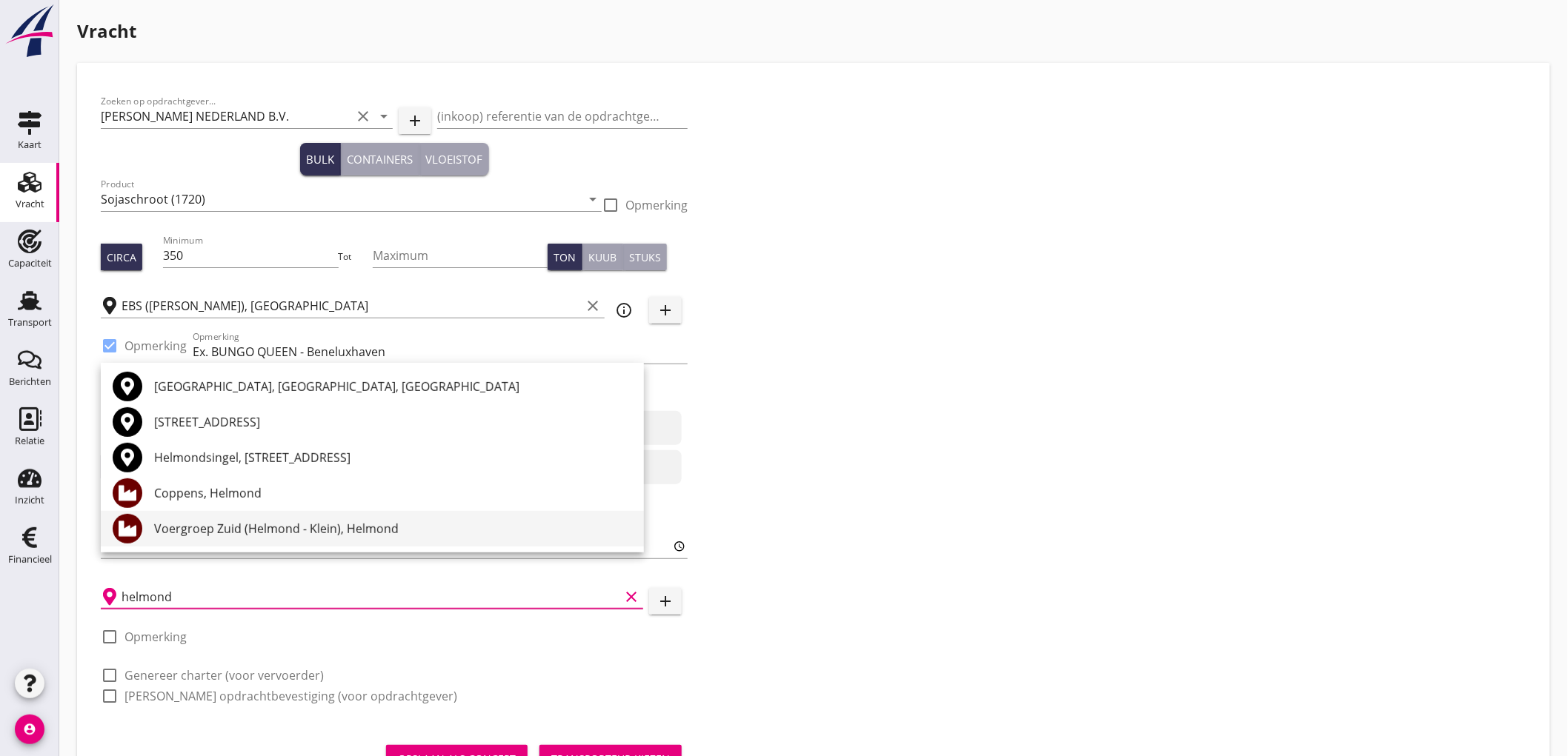
click at [268, 526] on div "Voergroep Zuid (Helmond - Klein), Helmond" at bounding box center [393, 529] width 478 height 18
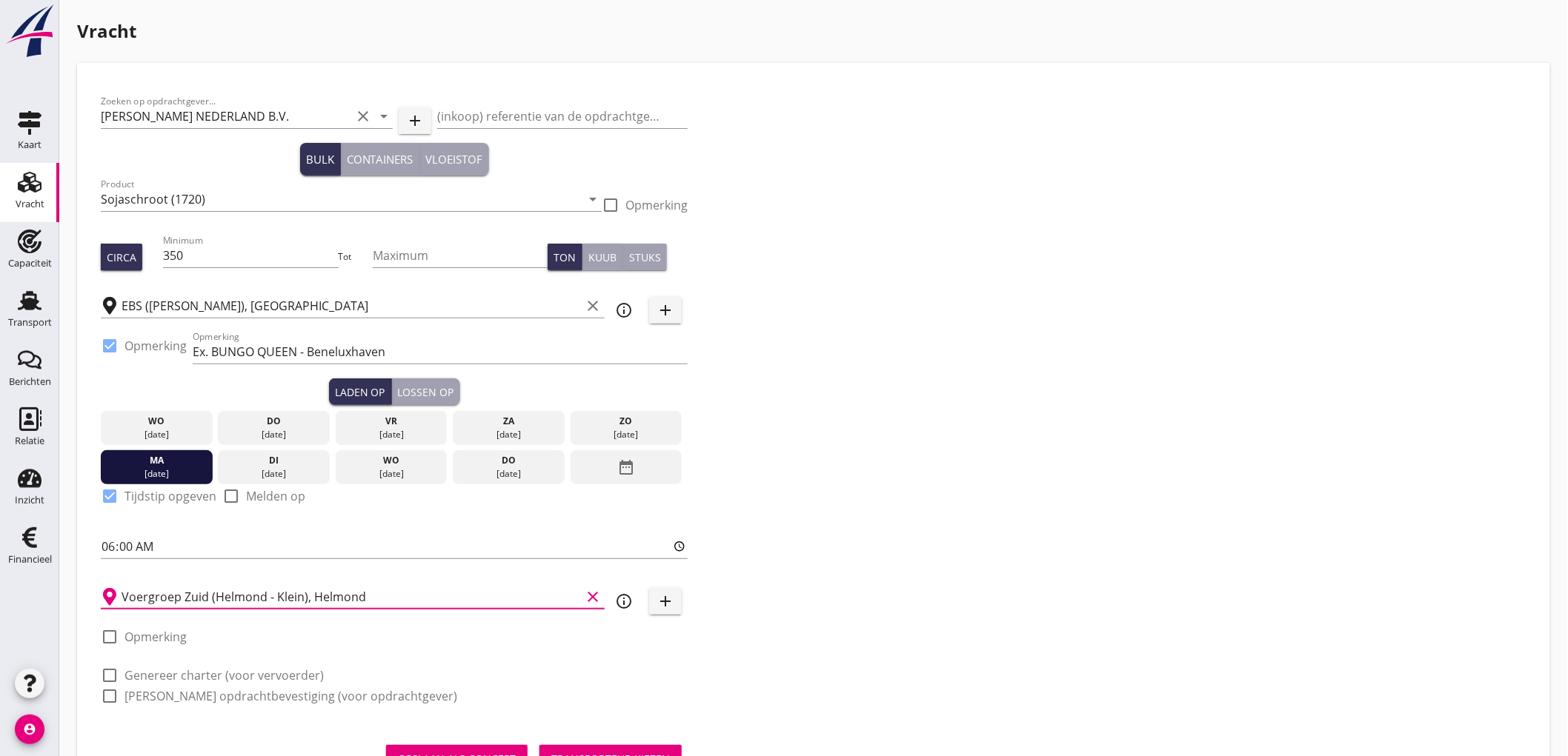
type input "Voergroep Zuid (Helmond - Klein), Helmond"
click at [205, 672] on label "Genereer charter (voor vervoerder)" at bounding box center [224, 675] width 199 height 15
checkbox input "true"
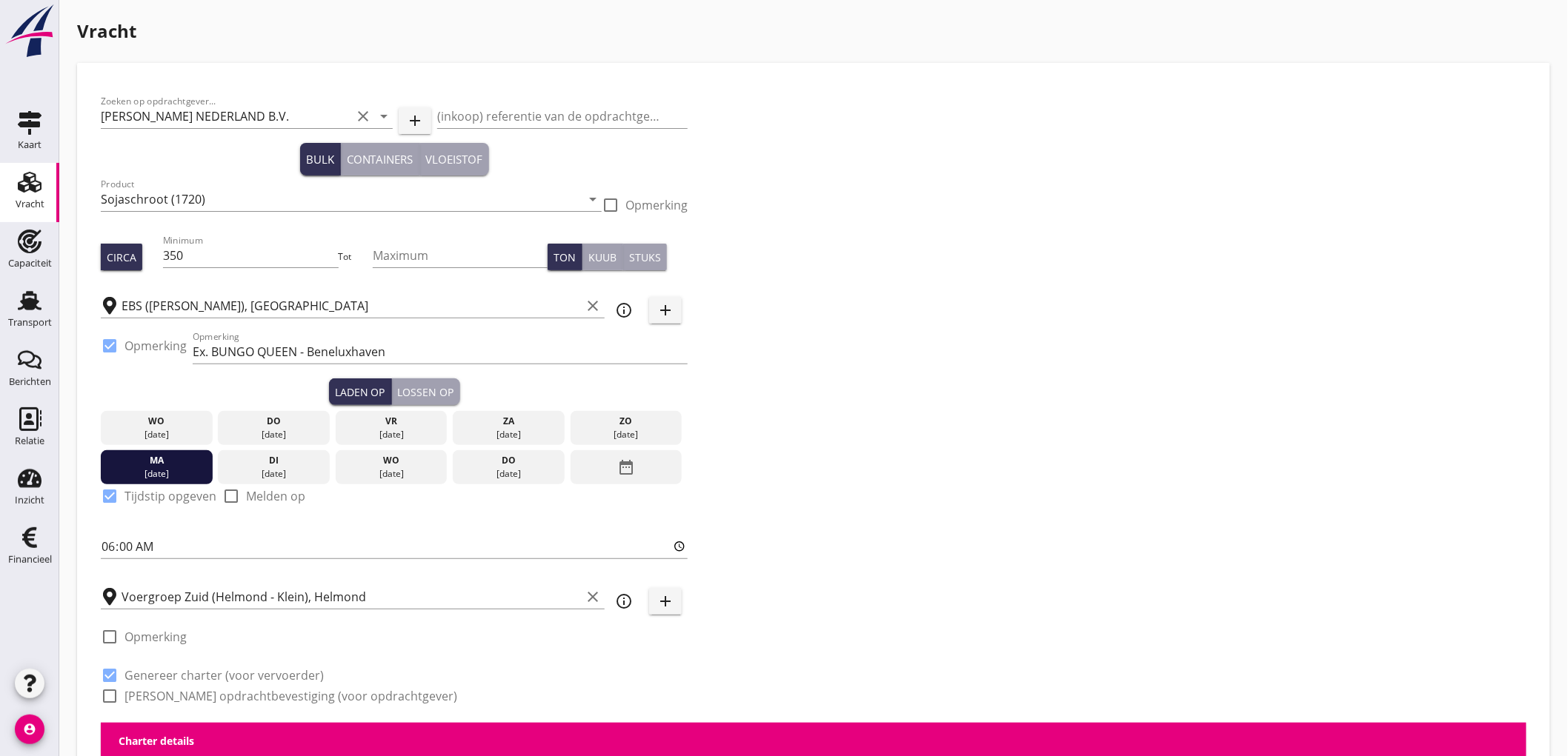
click at [202, 697] on label "[PERSON_NAME] opdrachtbevestiging (voor opdrachtgever)" at bounding box center [291, 696] width 333 height 15
checkbox input "true"
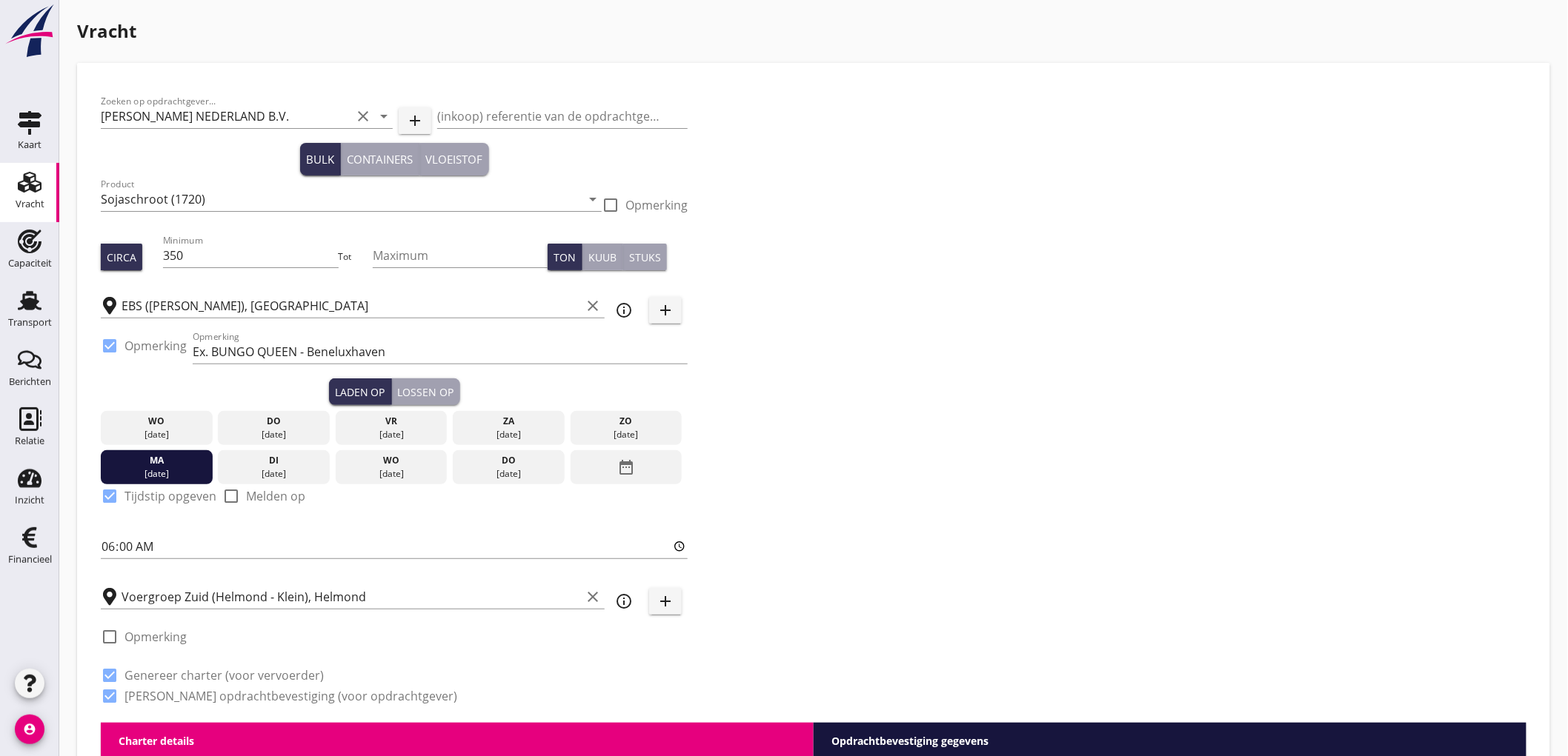
scroll to position [246, 0]
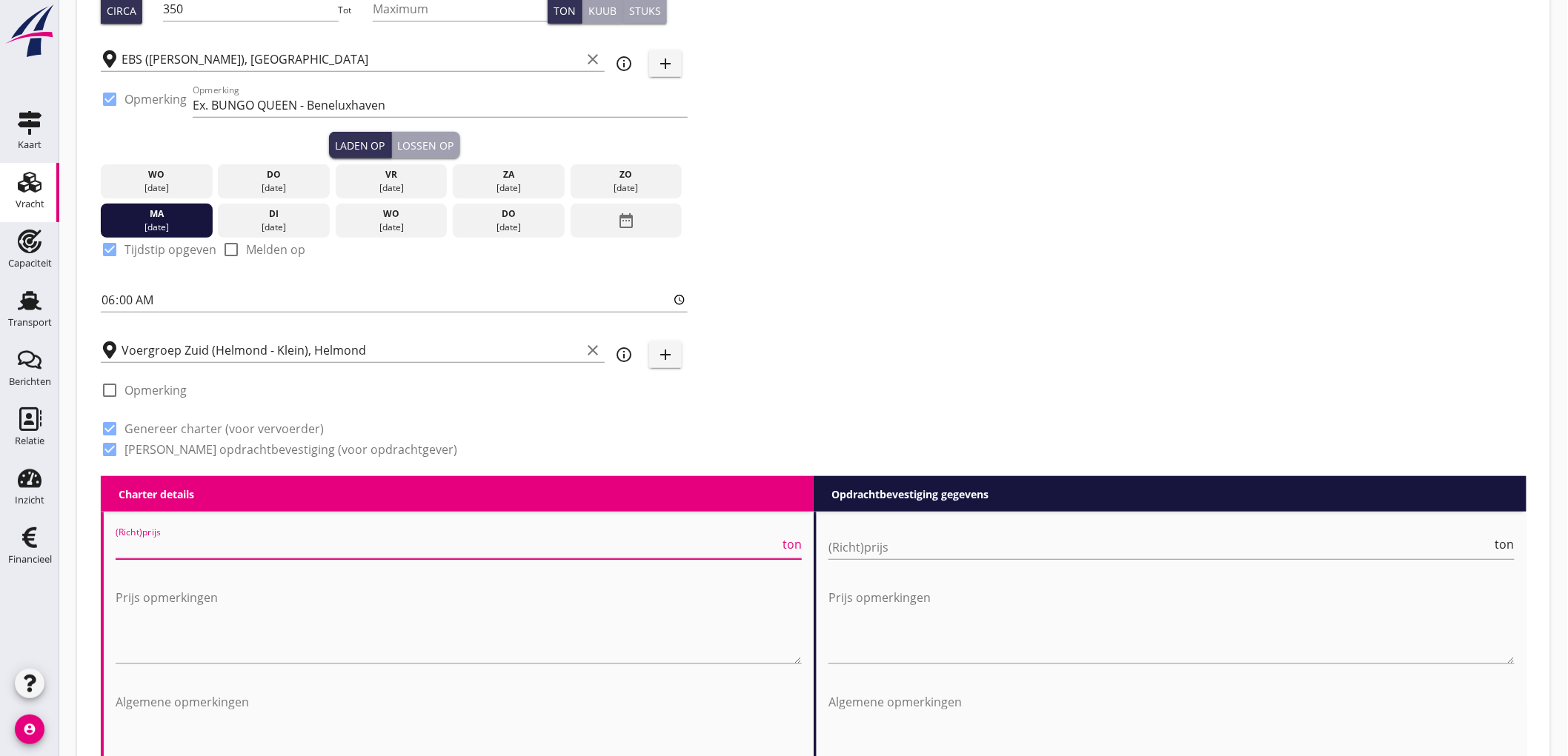
click at [189, 557] on input "(Richt)prijs" at bounding box center [448, 547] width 664 height 24
click at [365, 545] on input "(Richt)prijs" at bounding box center [448, 547] width 664 height 24
type input "3765"
click at [873, 544] on input "(Richt)prijs" at bounding box center [1160, 547] width 664 height 24
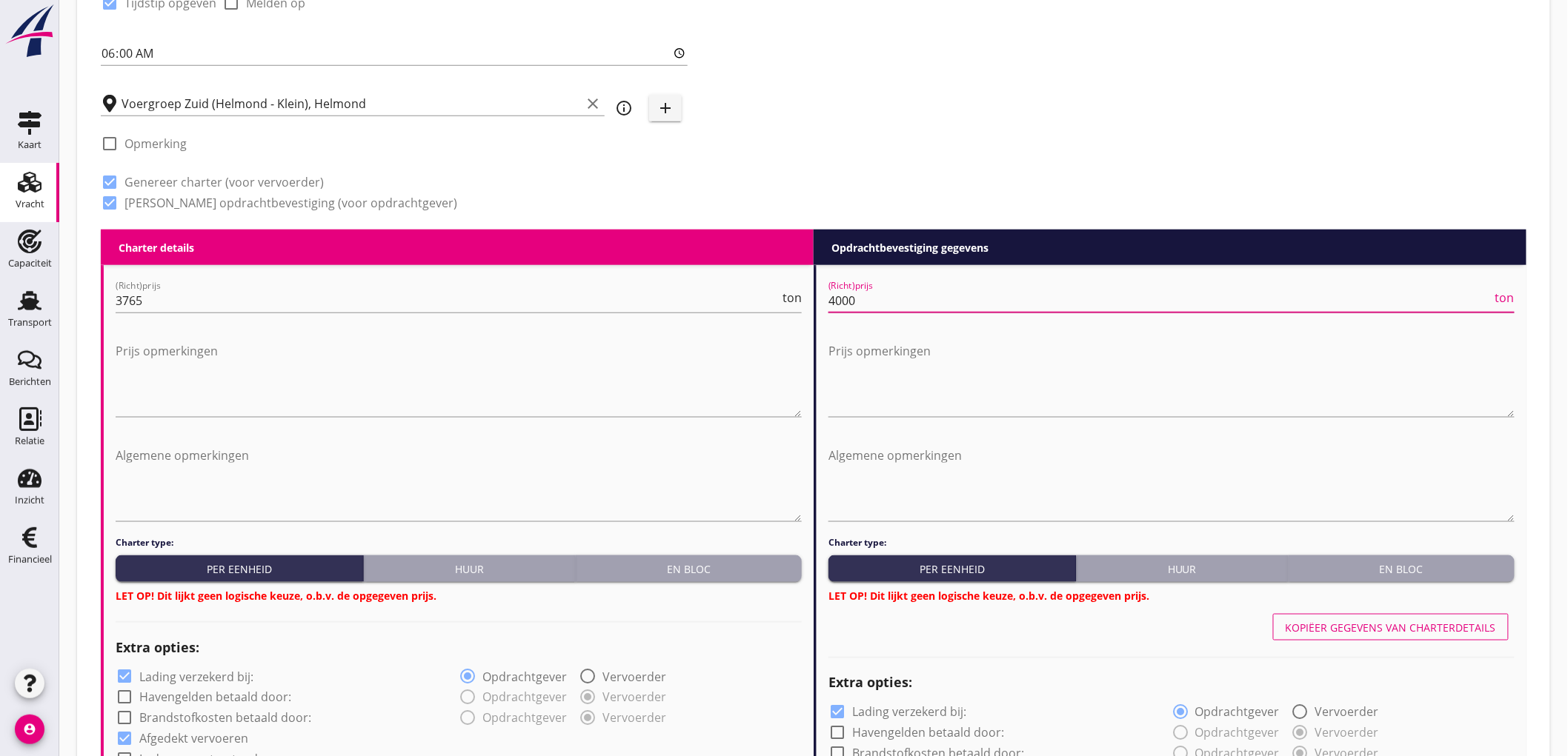
scroll to position [823, 0]
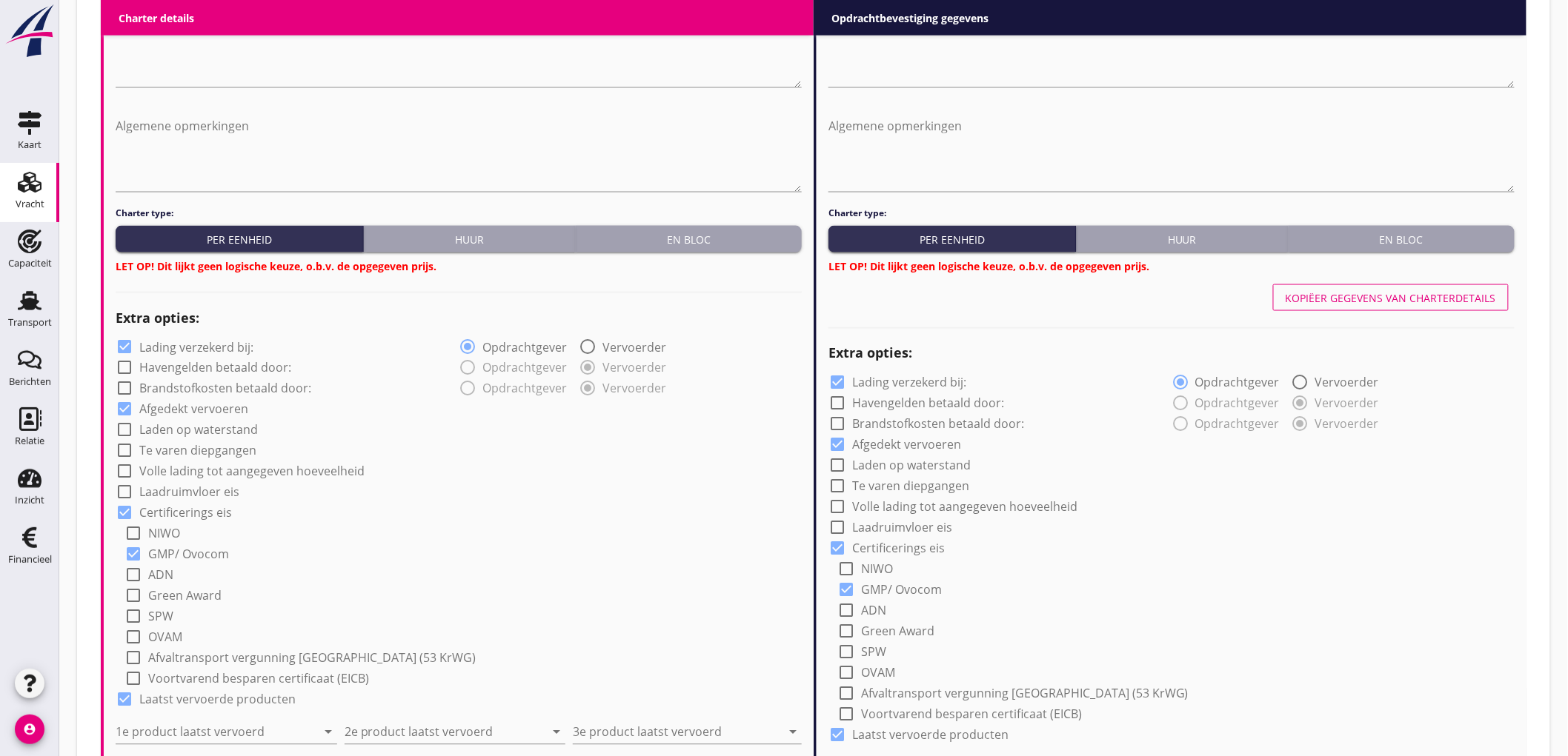
type input "4000"
click at [712, 243] on div "En bloc" at bounding box center [689, 239] width 214 height 15
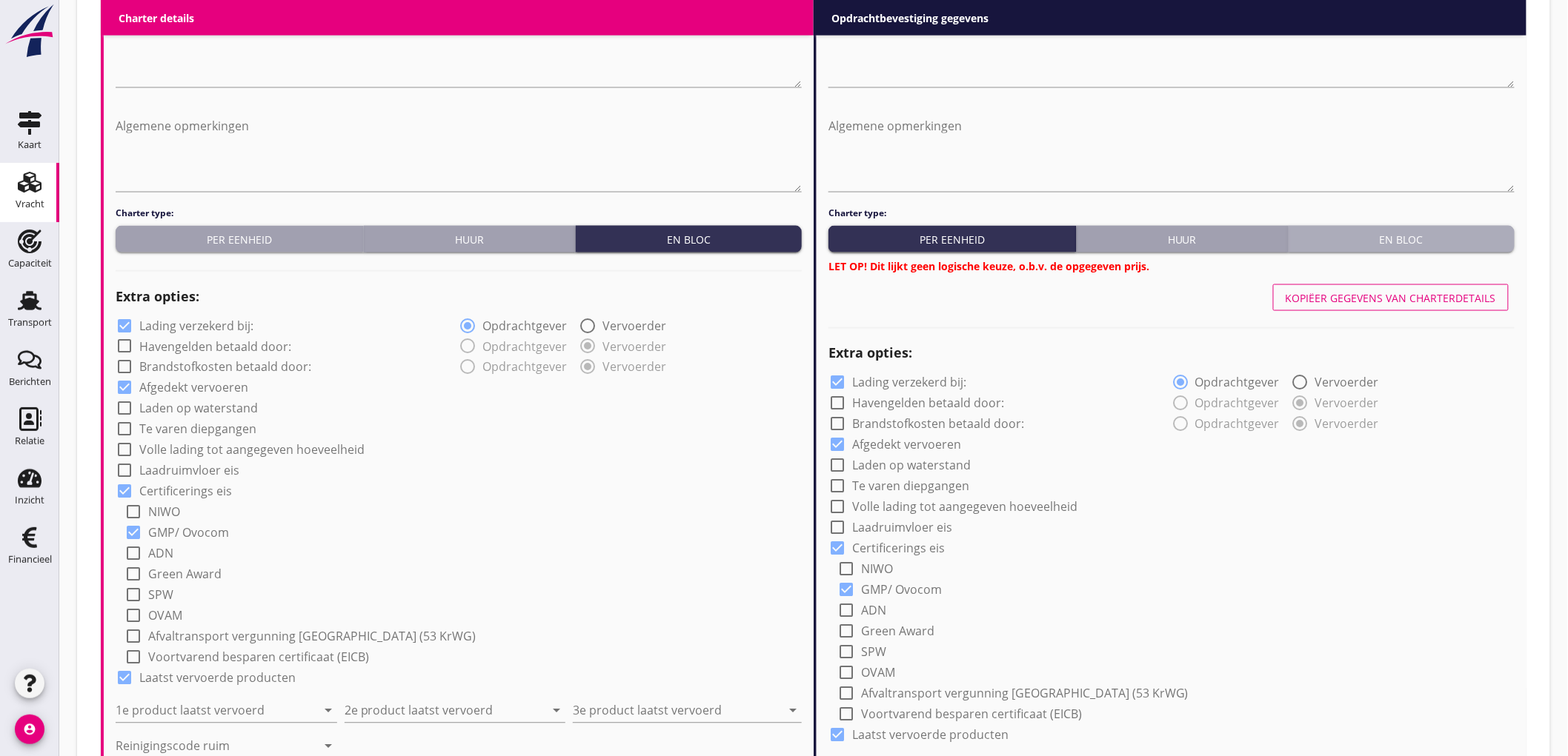
click at [1463, 232] on div "En bloc" at bounding box center [1401, 239] width 214 height 15
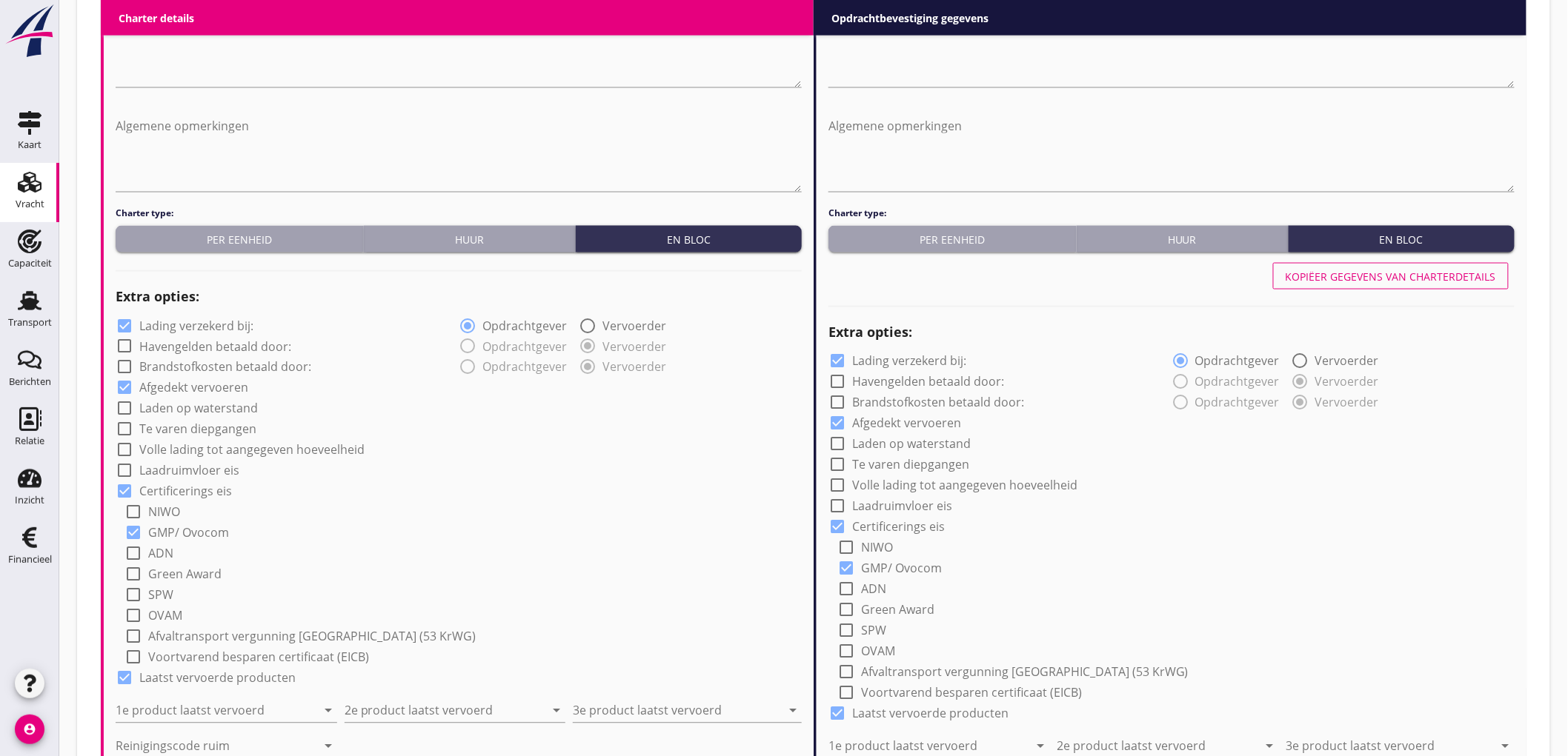
click at [158, 325] on label "Lading verzekerd bij:" at bounding box center [197, 325] width 114 height 15
checkbox input "false"
click at [204, 712] on input "1e product laatst vervoerd" at bounding box center [216, 710] width 201 height 24
type input "Palm (1811)"
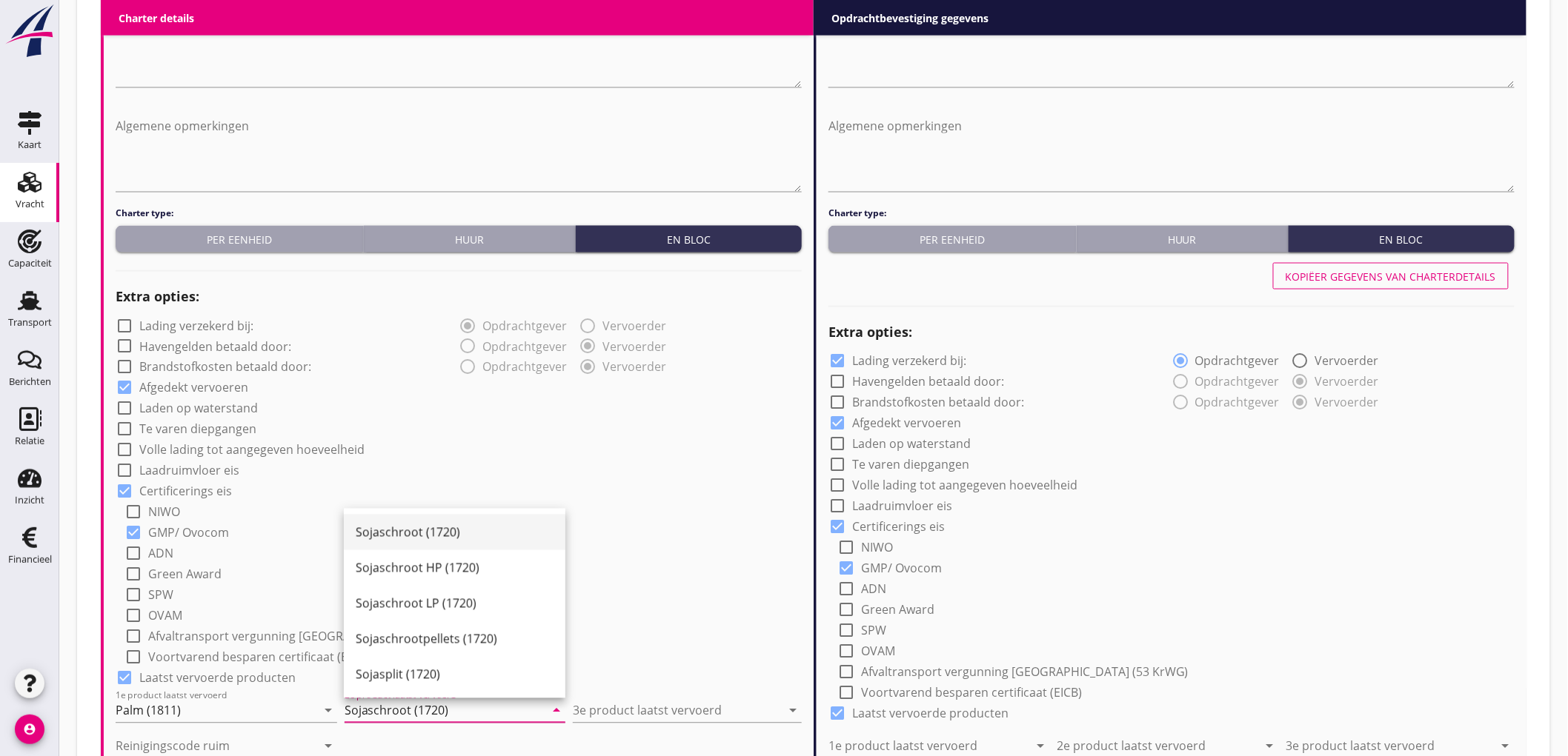
type input "Sojaschroot (1720)"
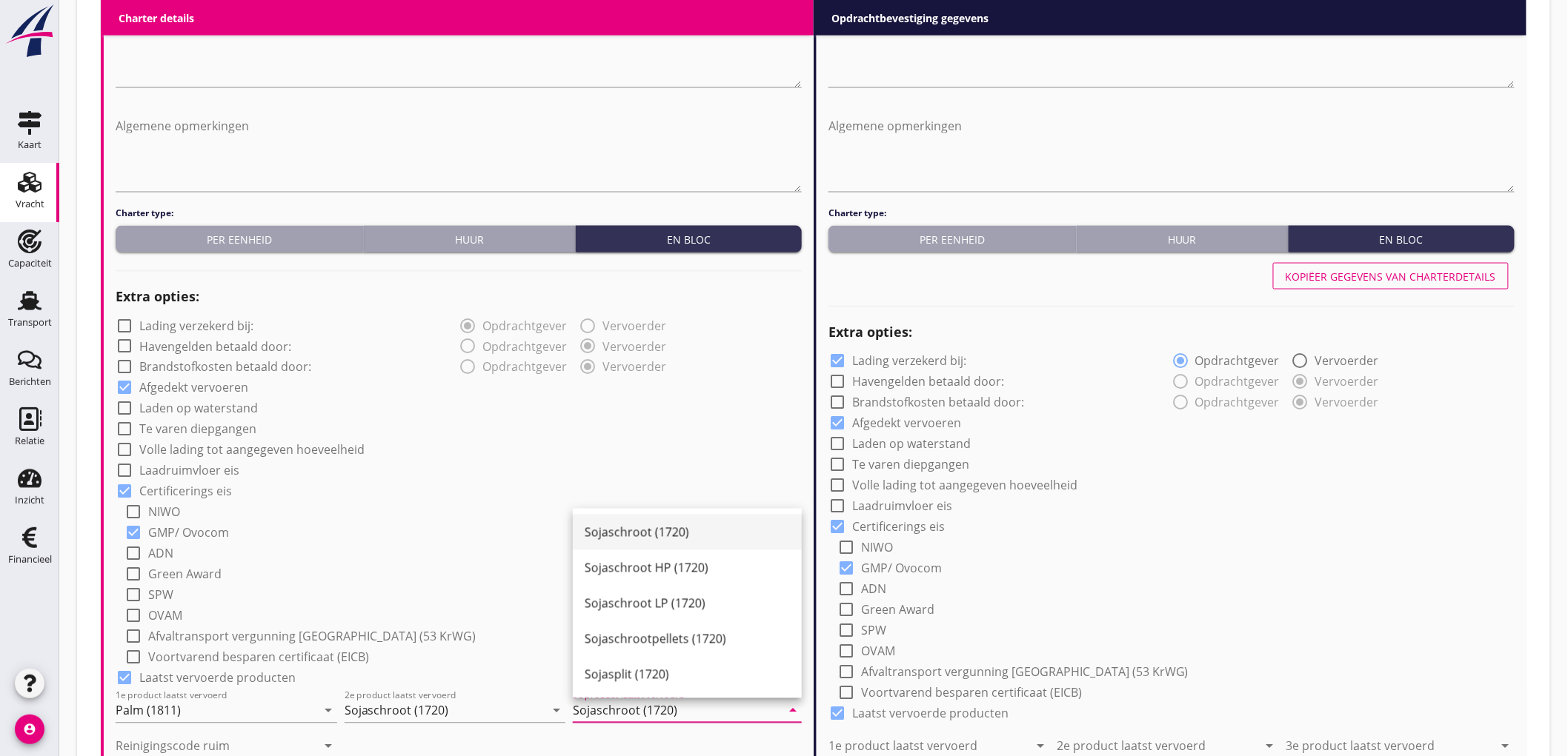
type input "Sojaschroot (1720)"
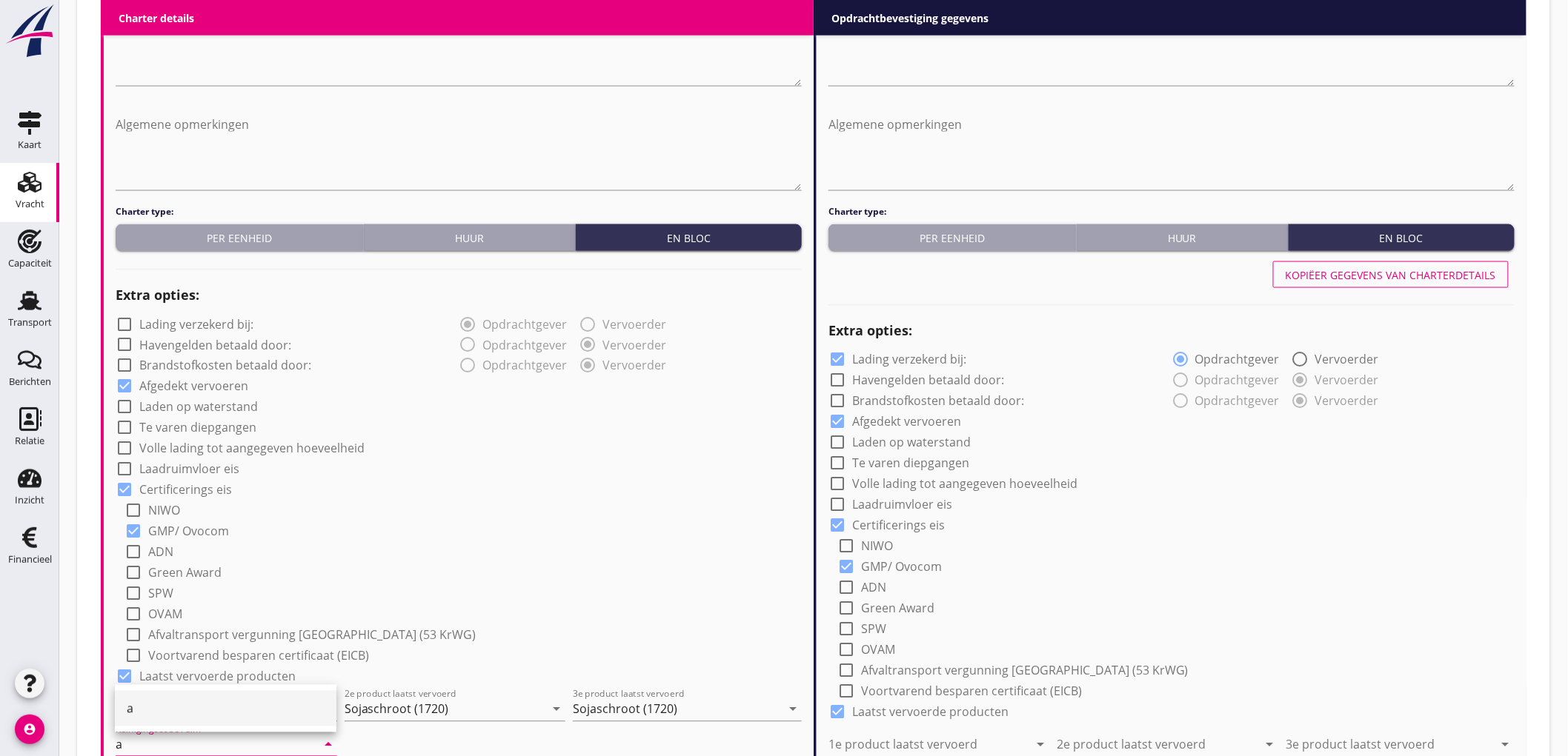
type input "a"
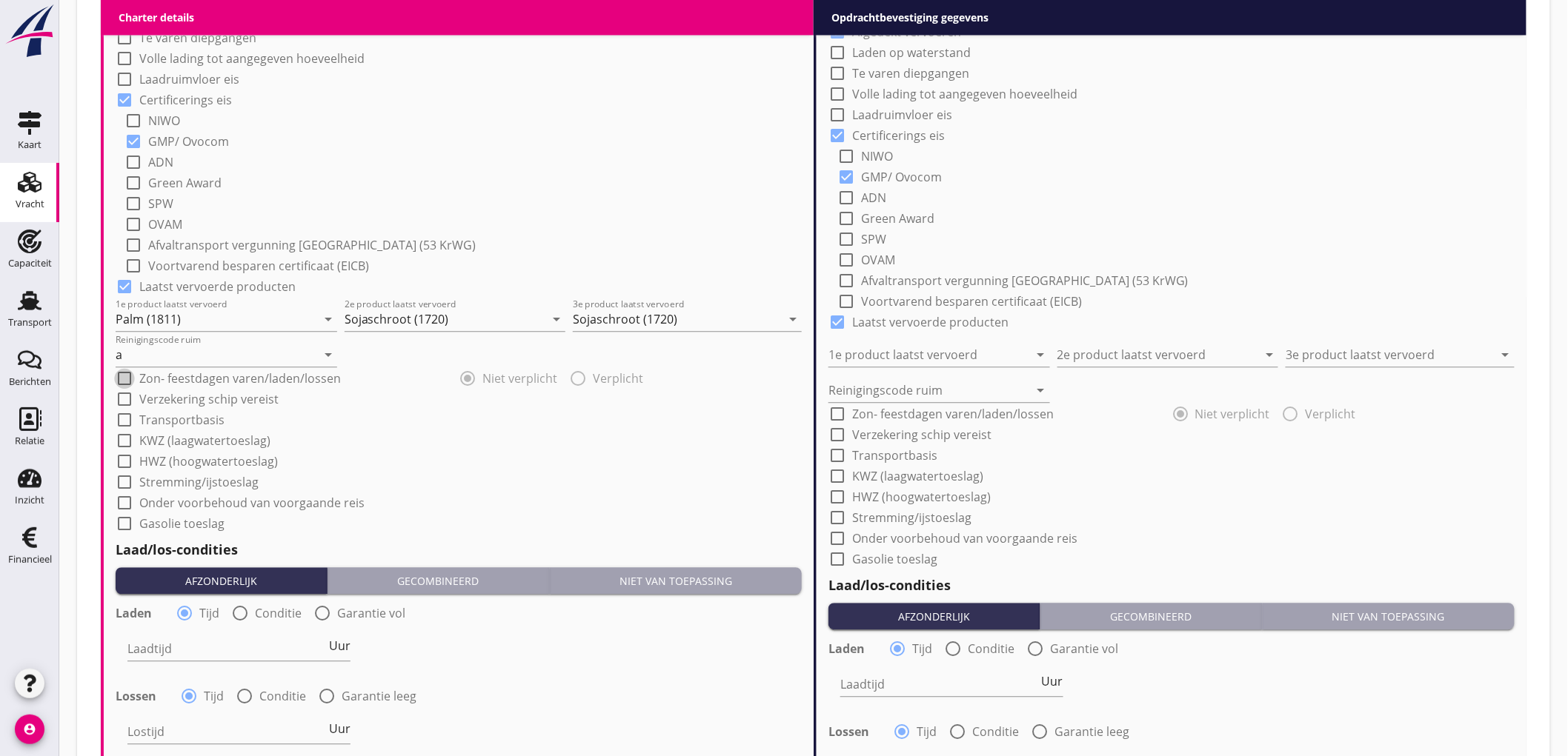
click at [655, 502] on div "check_box_outline_blank Onder voorbehoud van voorgaande reis" at bounding box center [458, 501] width 686 height 20
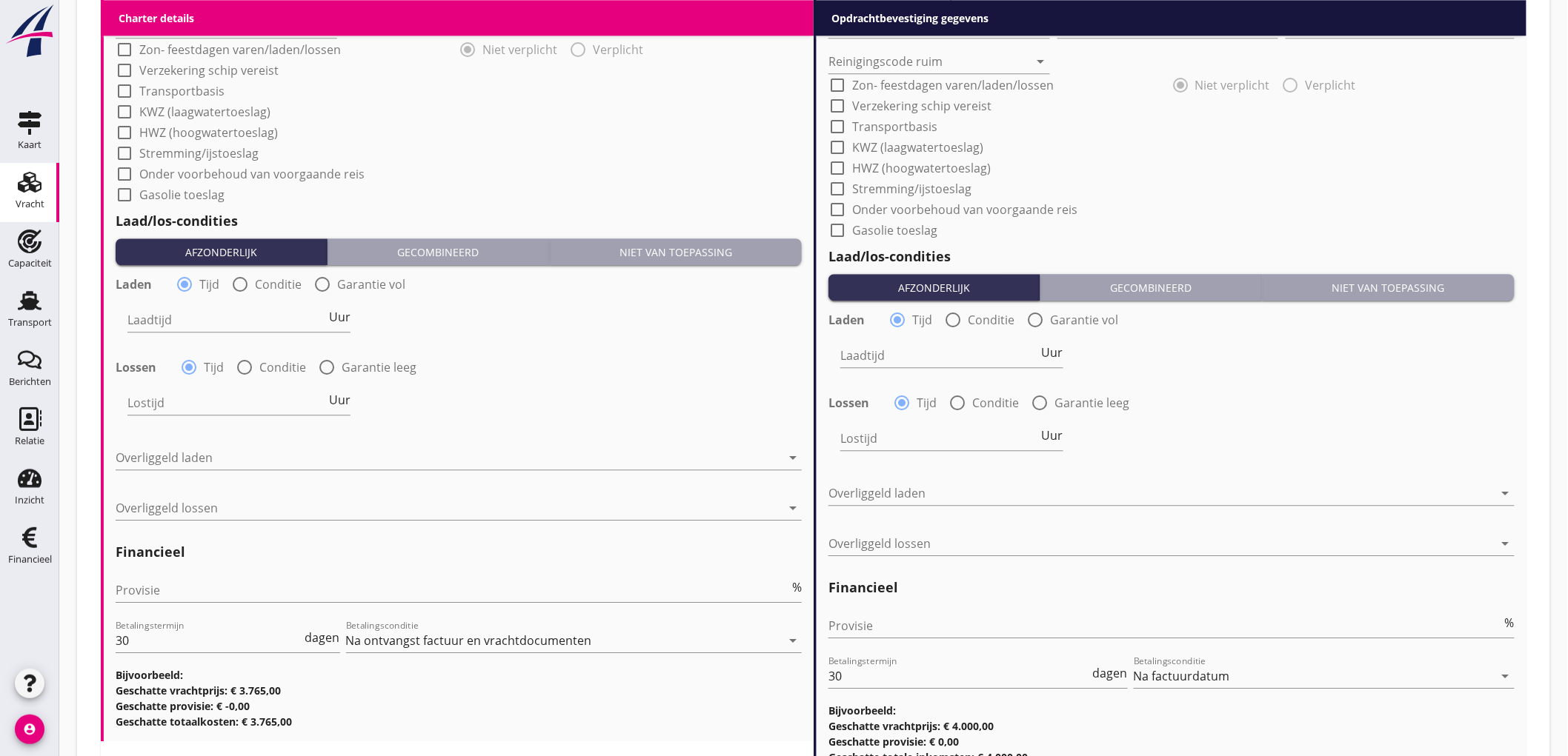
click at [259, 285] on label "Conditie" at bounding box center [277, 285] width 47 height 15
radio input "false"
radio input "true"
click at [195, 329] on div at bounding box center [285, 320] width 315 height 24
click at [0, 0] on div "Nederlands wettelijk 2011" at bounding box center [0, 0] width 0 height 0
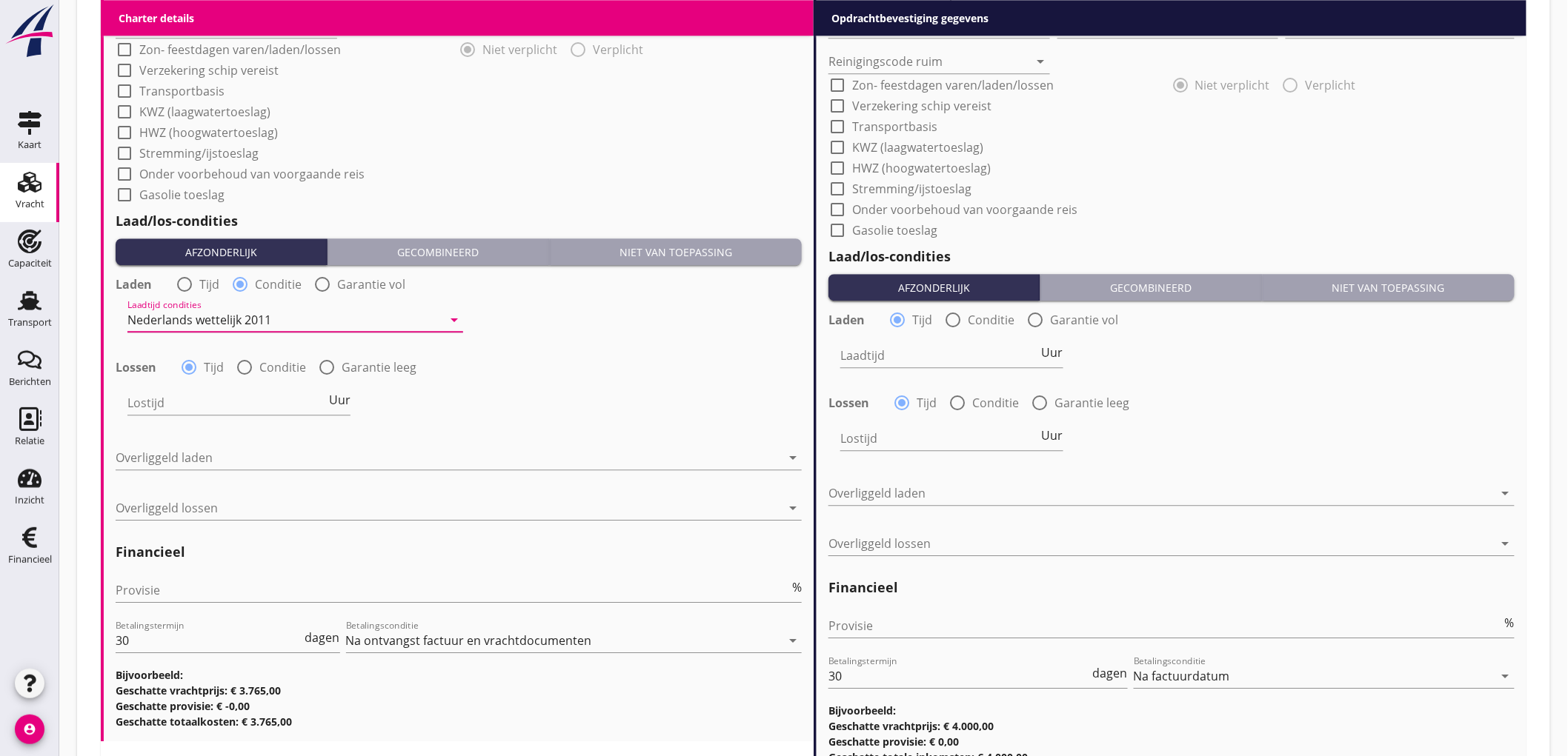
click at [259, 367] on label "Conditie" at bounding box center [282, 367] width 47 height 15
radio input "false"
radio input "true"
click at [193, 399] on div at bounding box center [285, 402] width 315 height 24
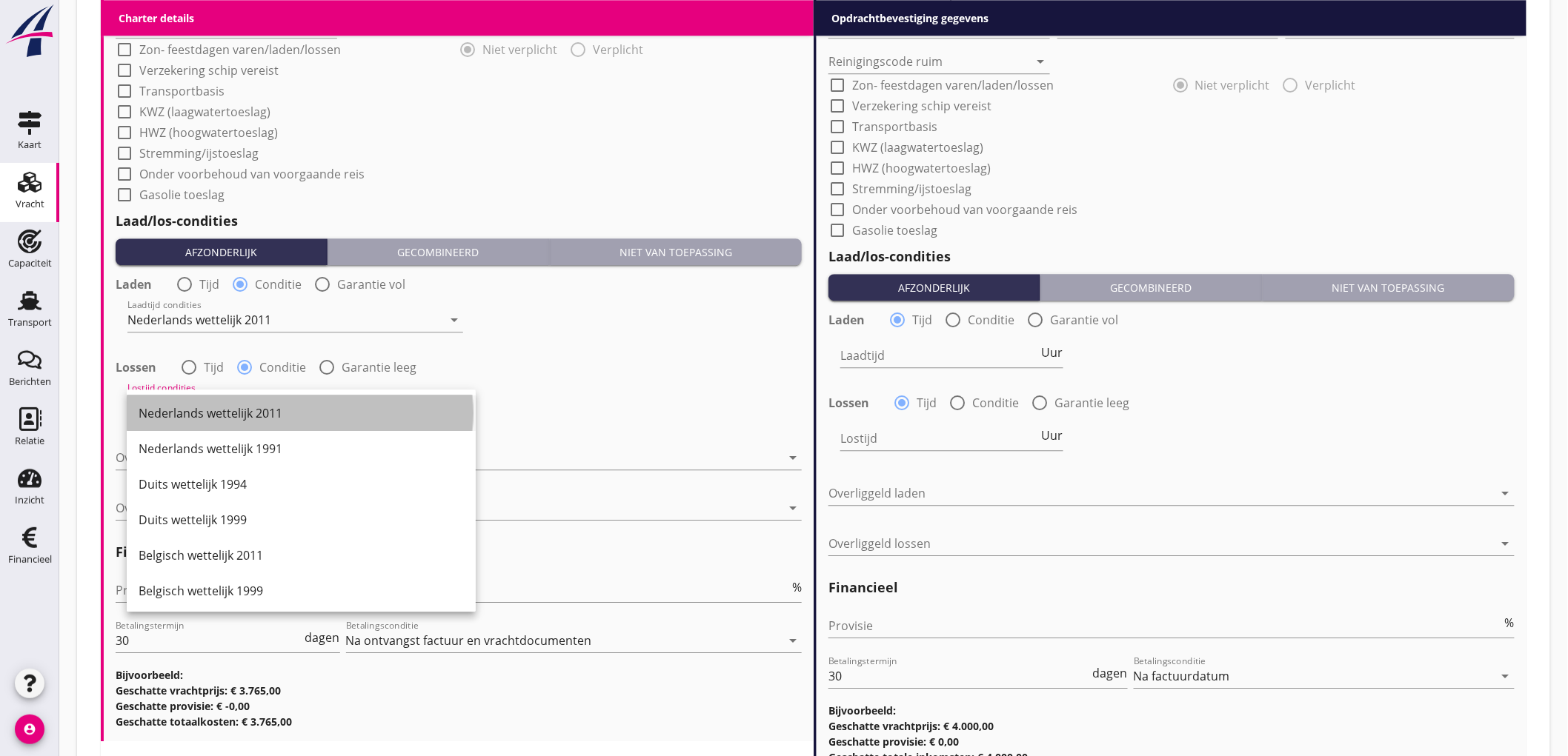
click at [189, 402] on div "Nederlands wettelijk 2011" at bounding box center [301, 413] width 326 height 36
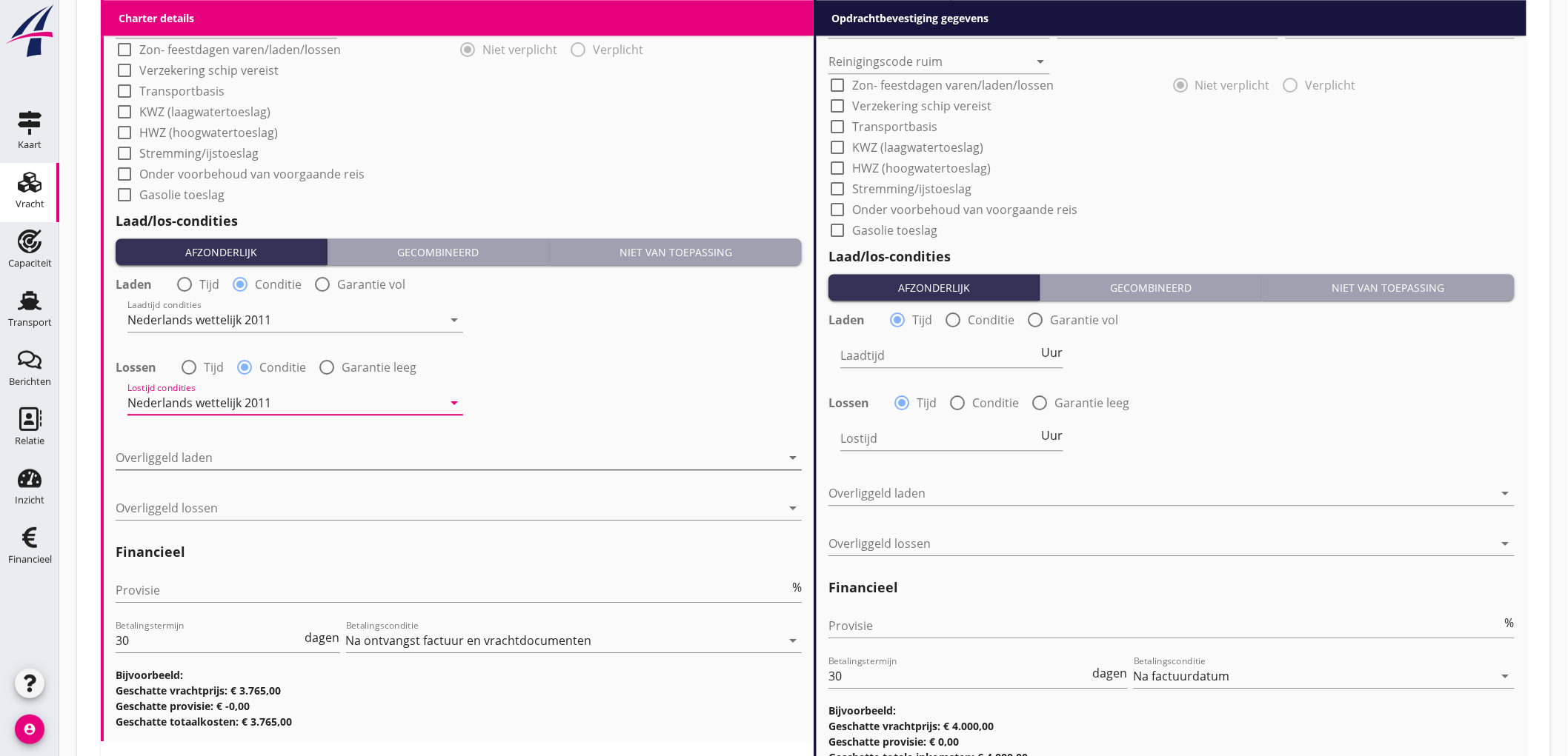
click at [203, 468] on div at bounding box center [448, 458] width 665 height 24
click at [0, 0] on div "Nederlands wettelijk 2011" at bounding box center [0, 0] width 0 height 0
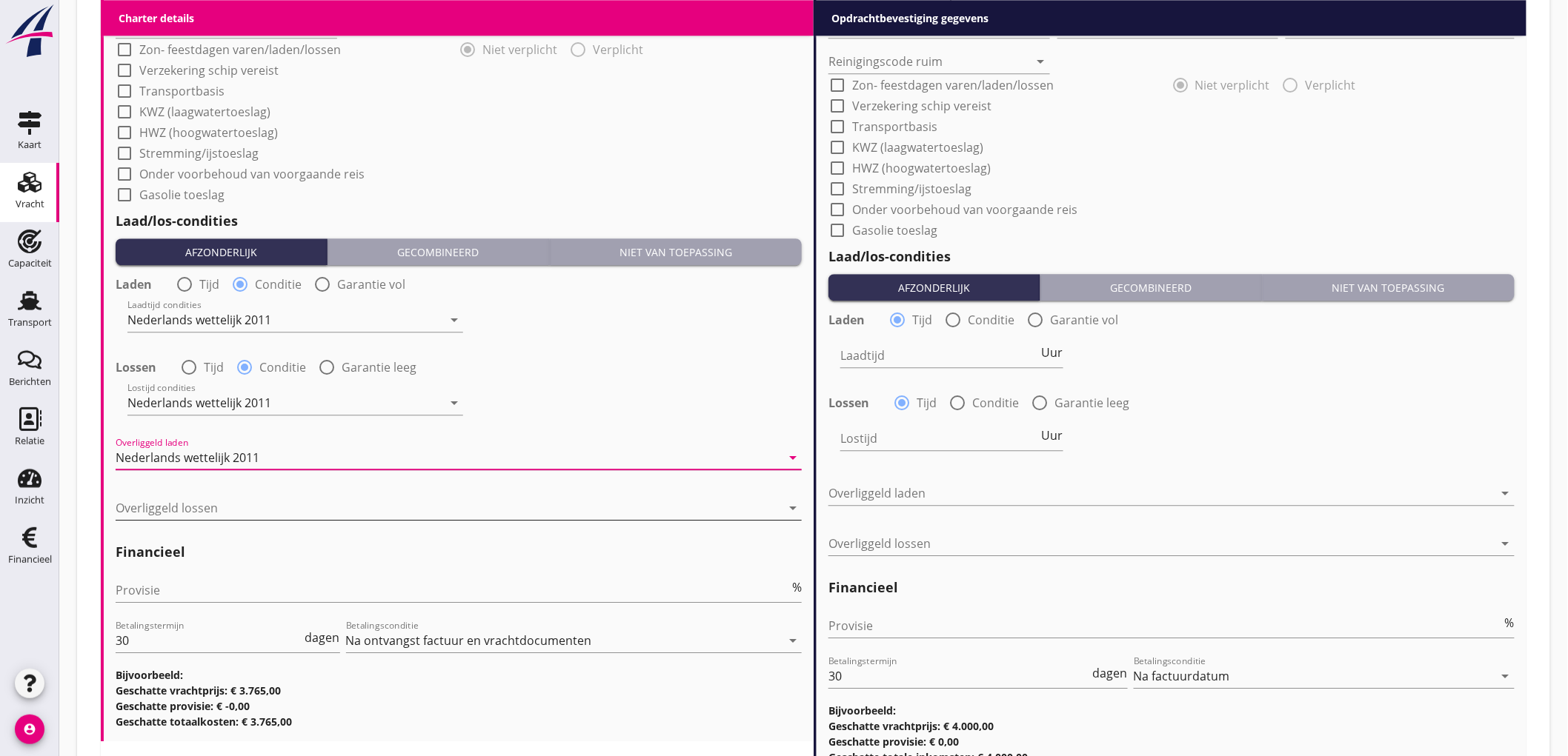
click at [203, 500] on div at bounding box center [448, 507] width 665 height 24
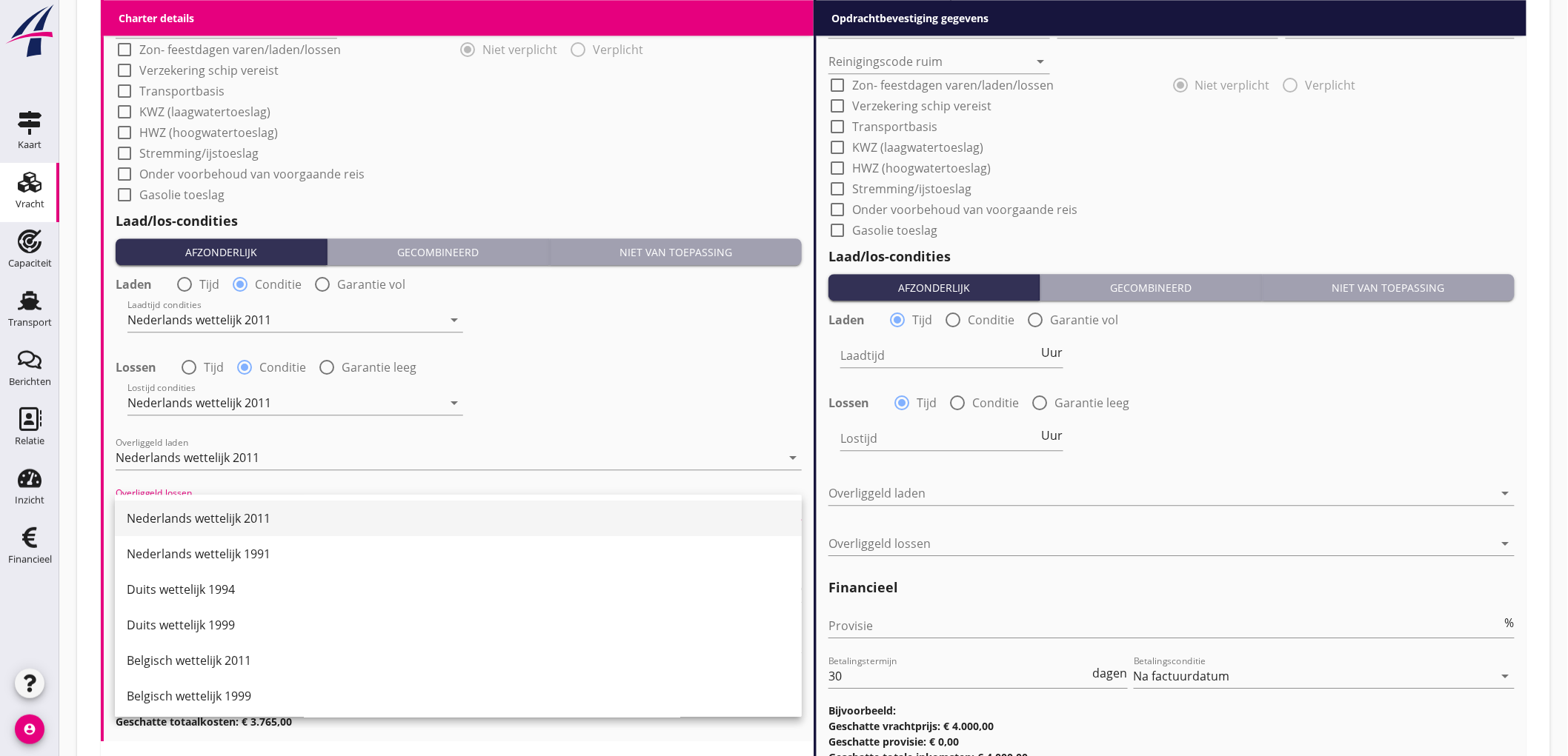
click at [203, 502] on div "Nederlands wettelijk 2011" at bounding box center [458, 519] width 663 height 36
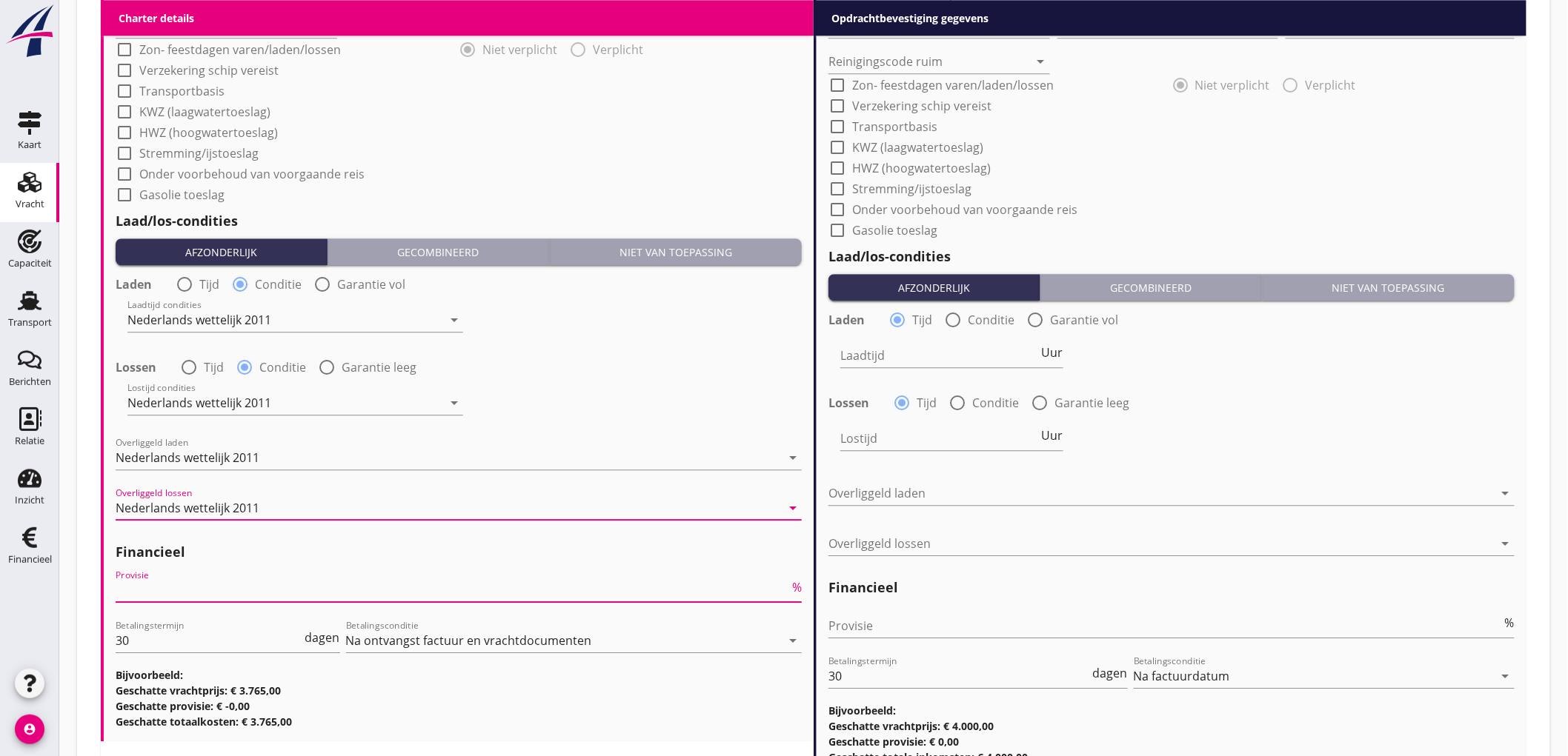
click at [183, 591] on input "Provisie" at bounding box center [452, 590] width 673 height 24
type input "5"
click at [853, 625] on input "Provisie" at bounding box center [1164, 626] width 673 height 24
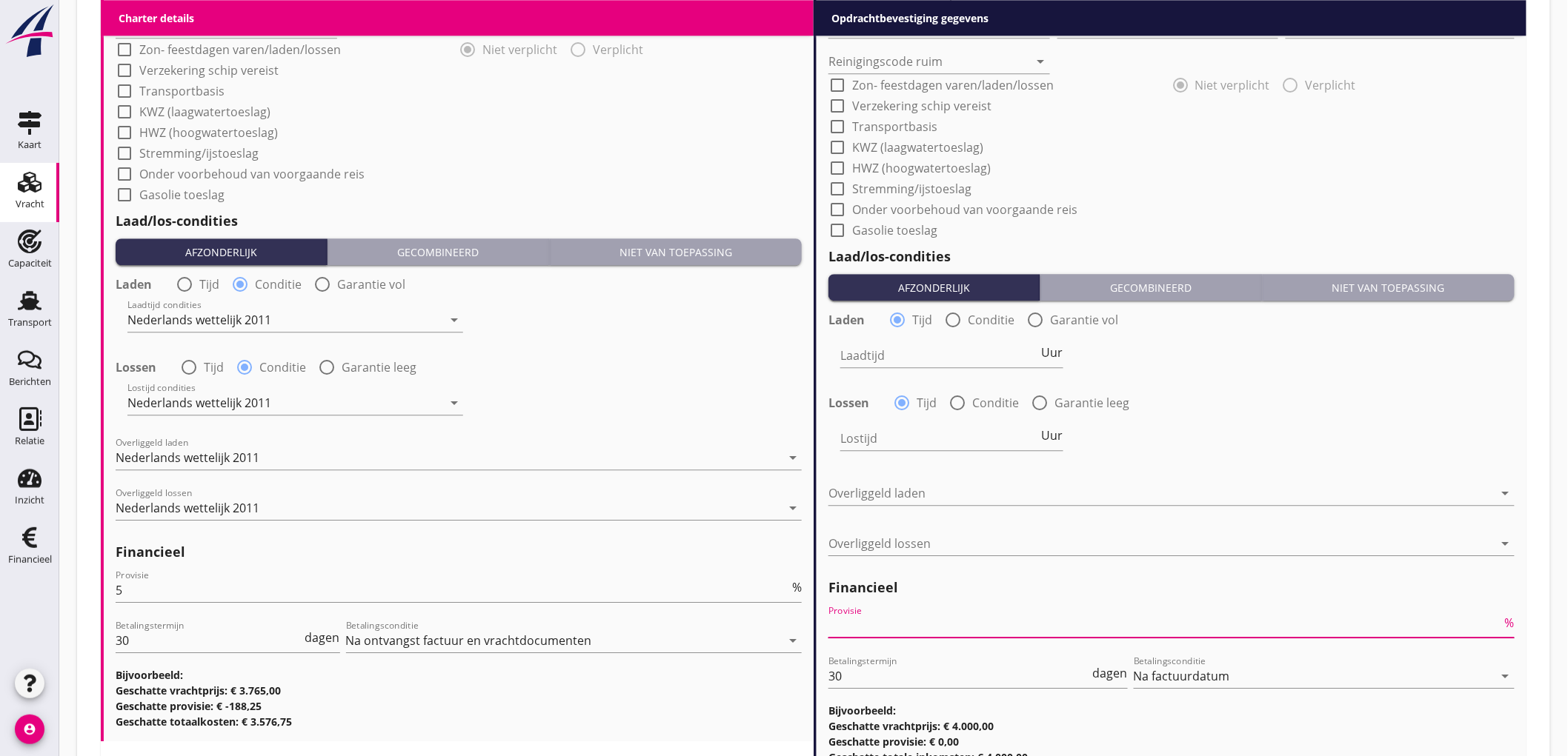
type input "2"
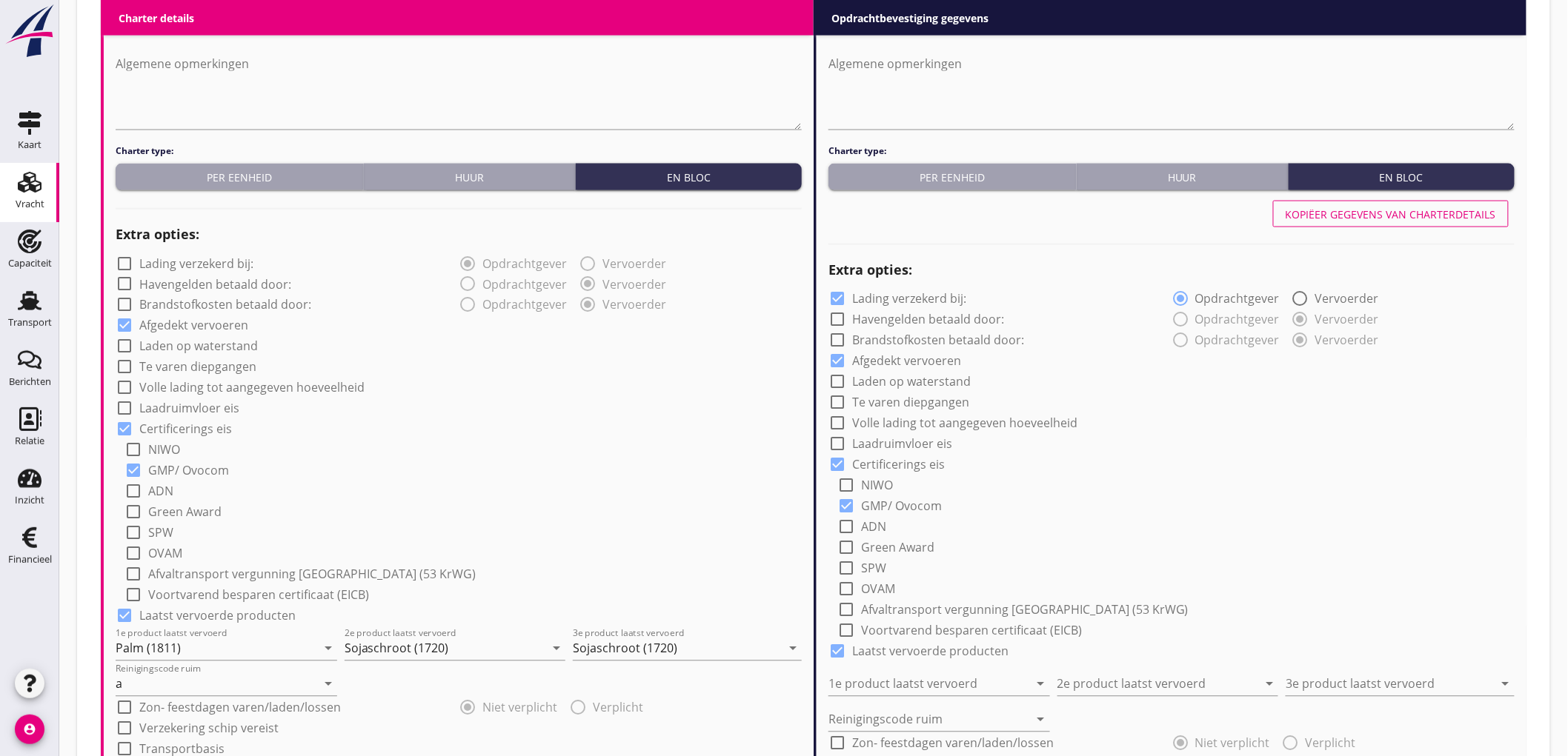
type input "2.5"
click at [1401, 197] on div "Kopiëer gegevens van charterdetails" at bounding box center [1171, 214] width 686 height 36
click at [1409, 215] on div "Kopiëer gegevens van charterdetails" at bounding box center [1391, 214] width 210 height 15
checkbox input "false"
type input "Palm (1811)"
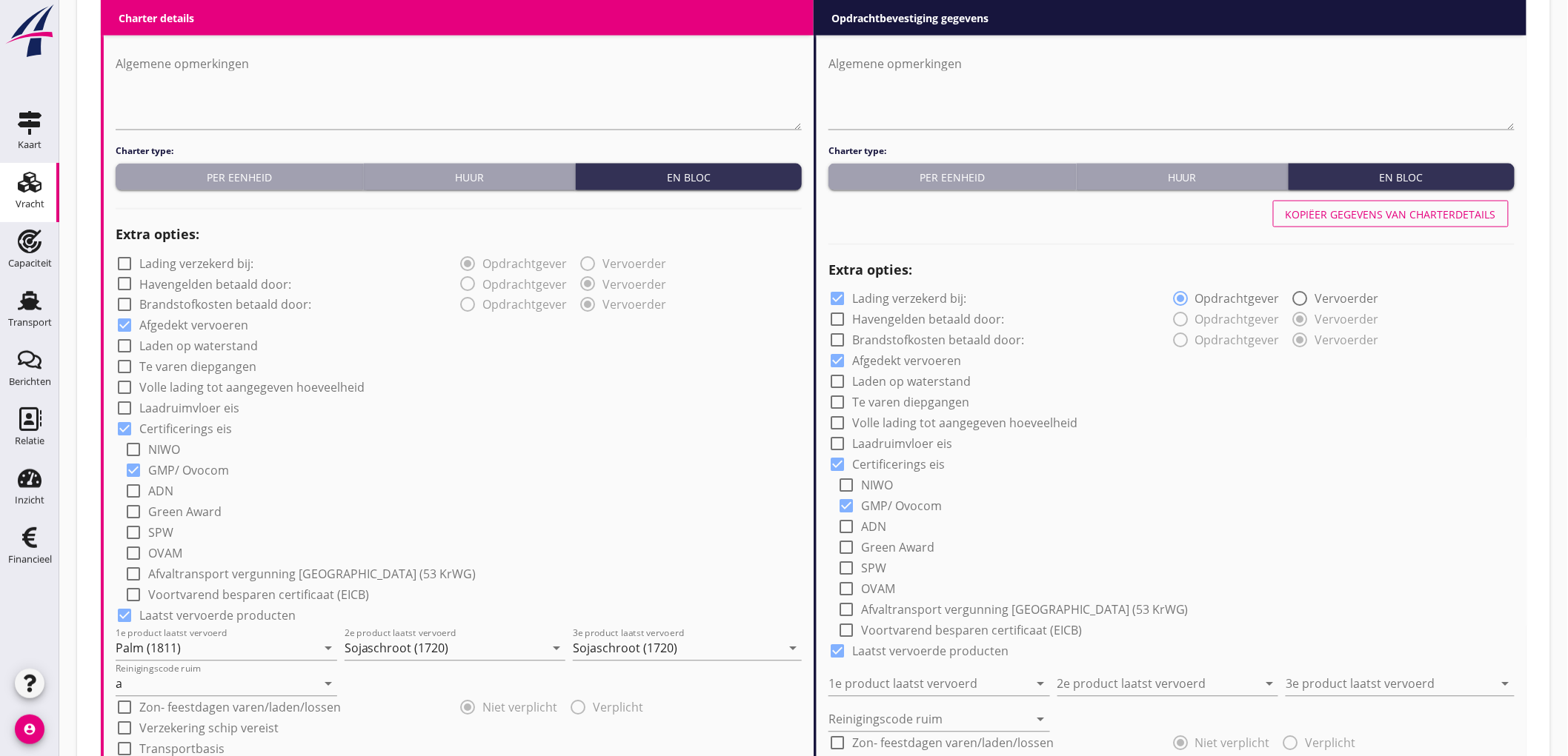
type input "Sojaschroot (1720)"
type input "a"
radio input "false"
radio input "true"
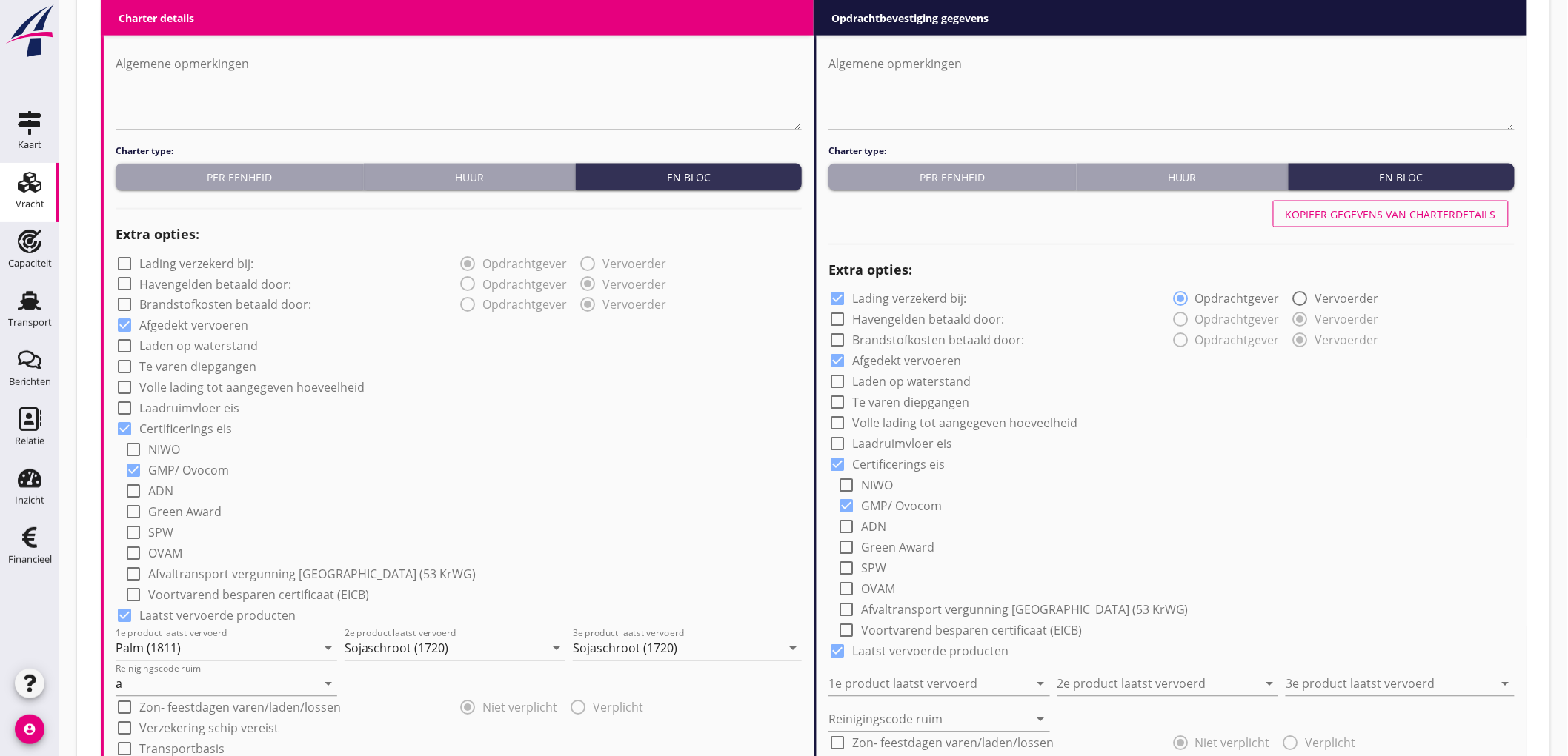
radio input "false"
radio input "true"
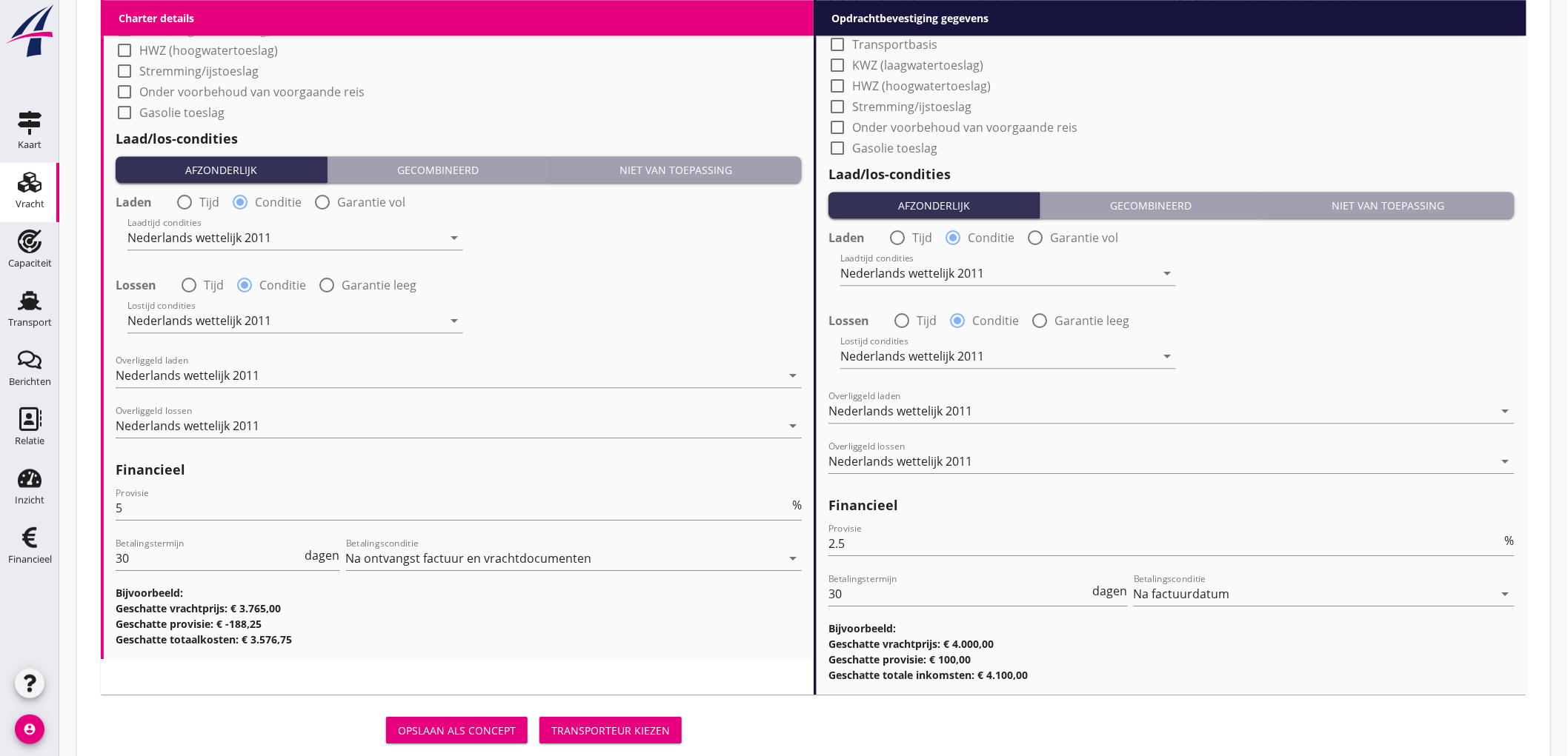
scroll to position [1664, 0]
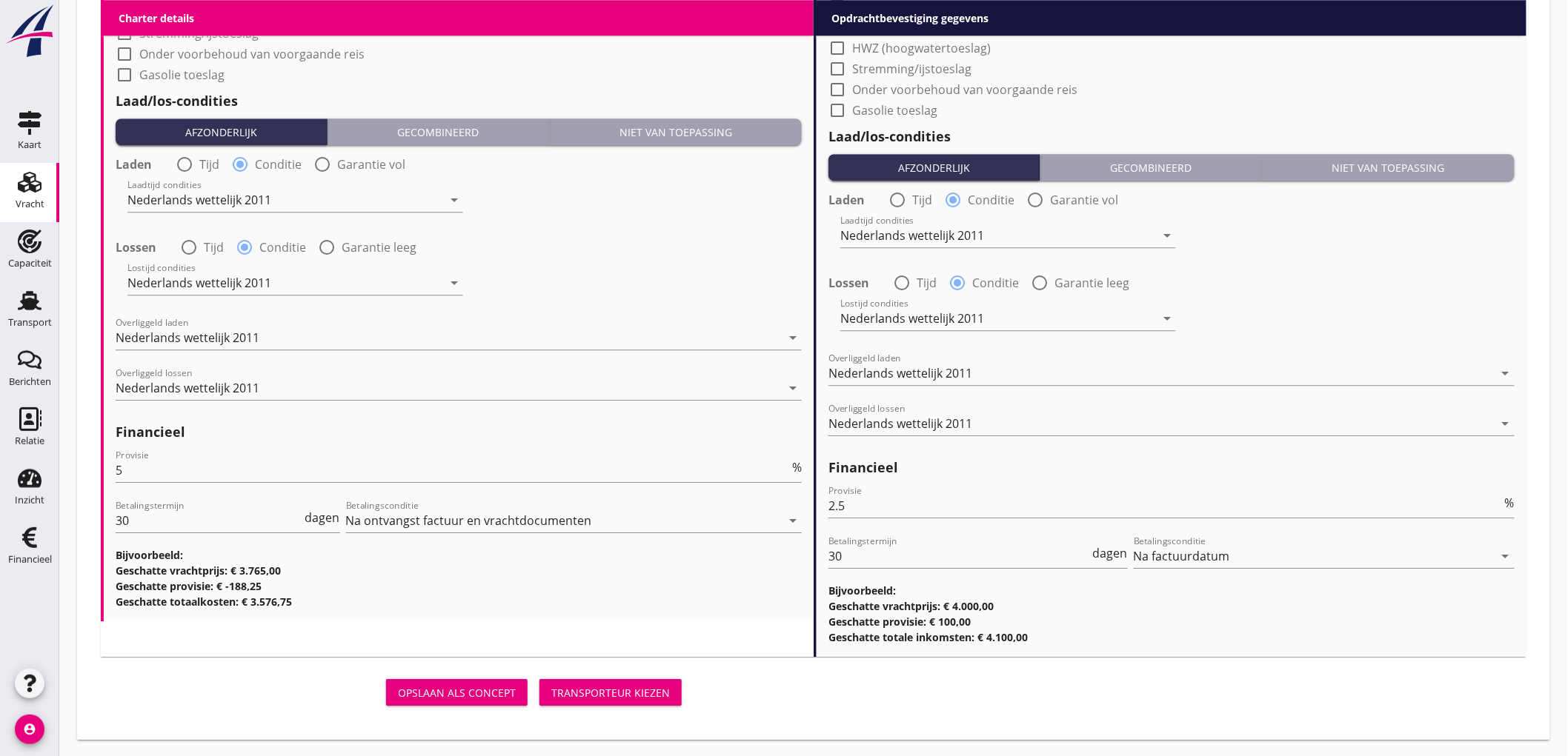
click at [647, 689] on div "Transporteur kiezen" at bounding box center [610, 692] width 118 height 15
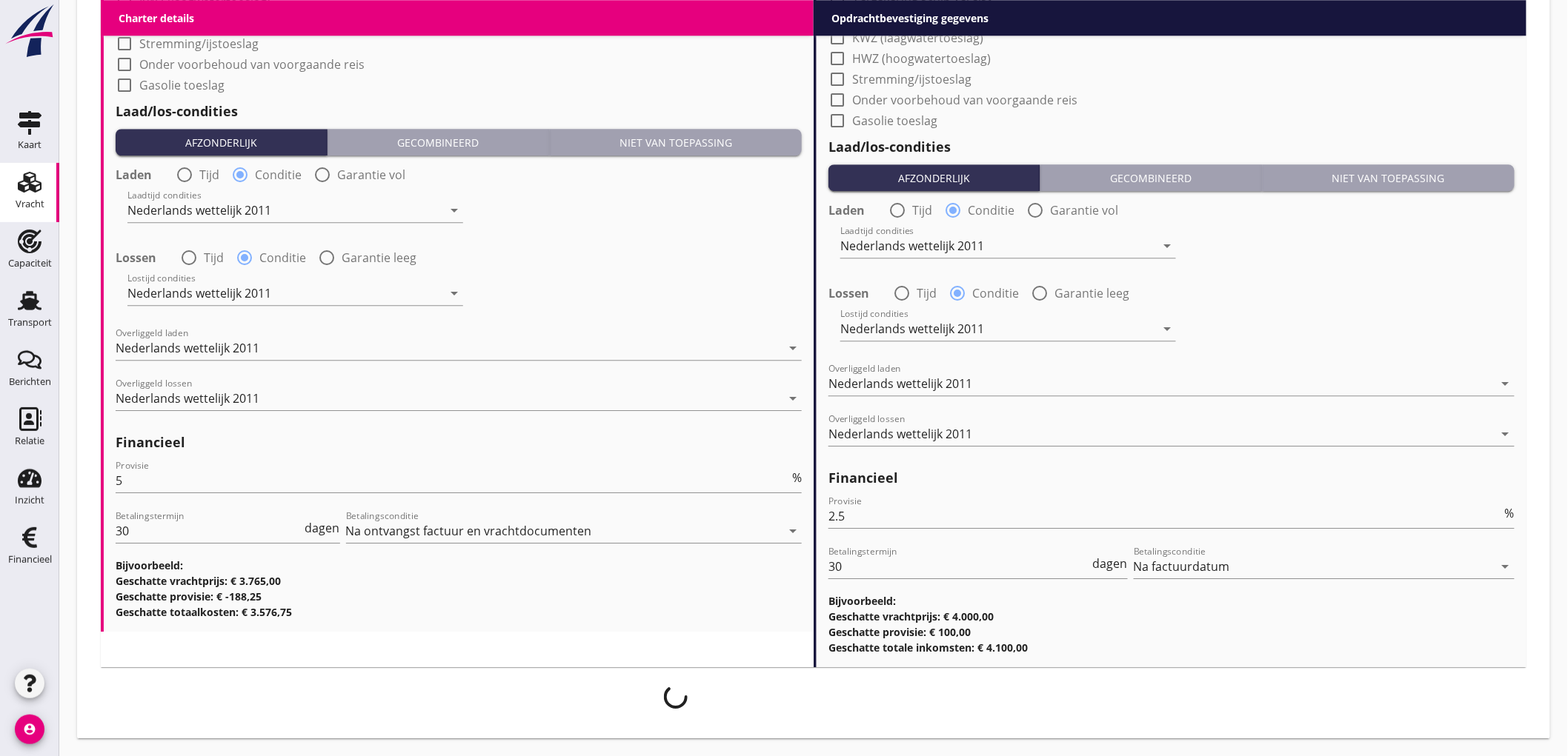
scroll to position [1652, 0]
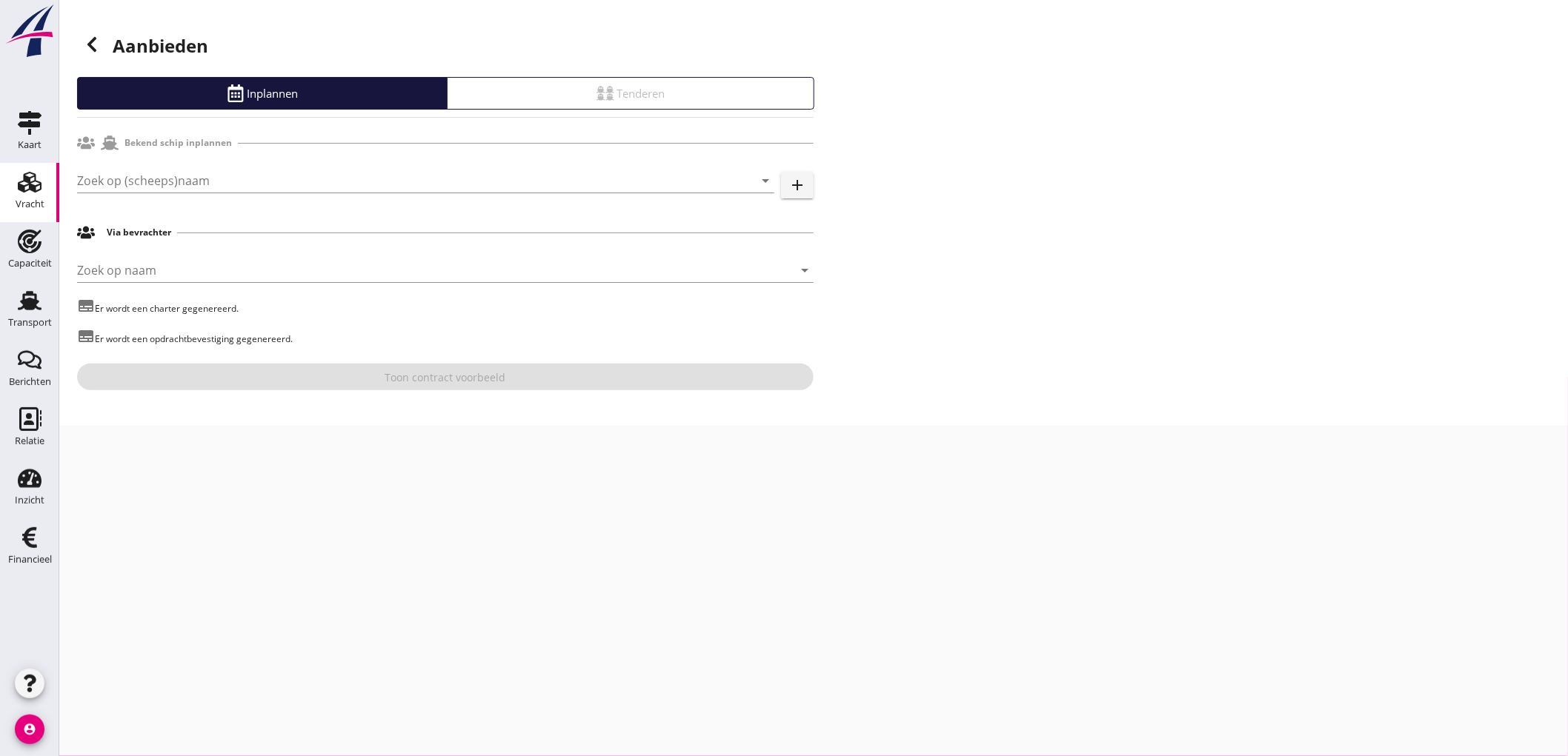
click at [140, 196] on div "Zoek op (scheeps)naam arrow_drop_down" at bounding box center [425, 188] width 698 height 38
click at [143, 180] on input "Zoek op (scheeps)naam" at bounding box center [405, 180] width 656 height 24
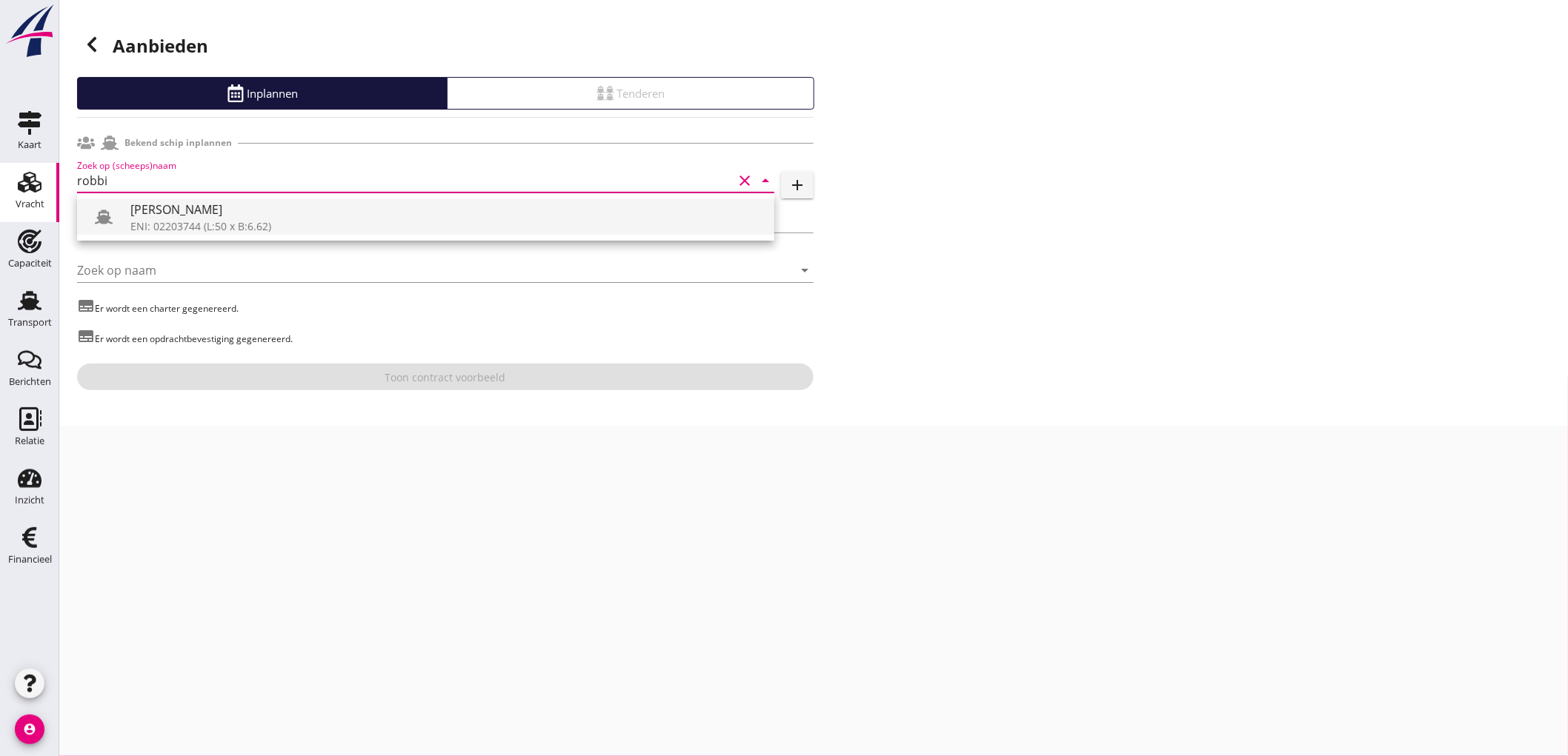
click at [179, 221] on div "ENI: 02203744 (L:50 x B:6.62)" at bounding box center [446, 226] width 632 height 15
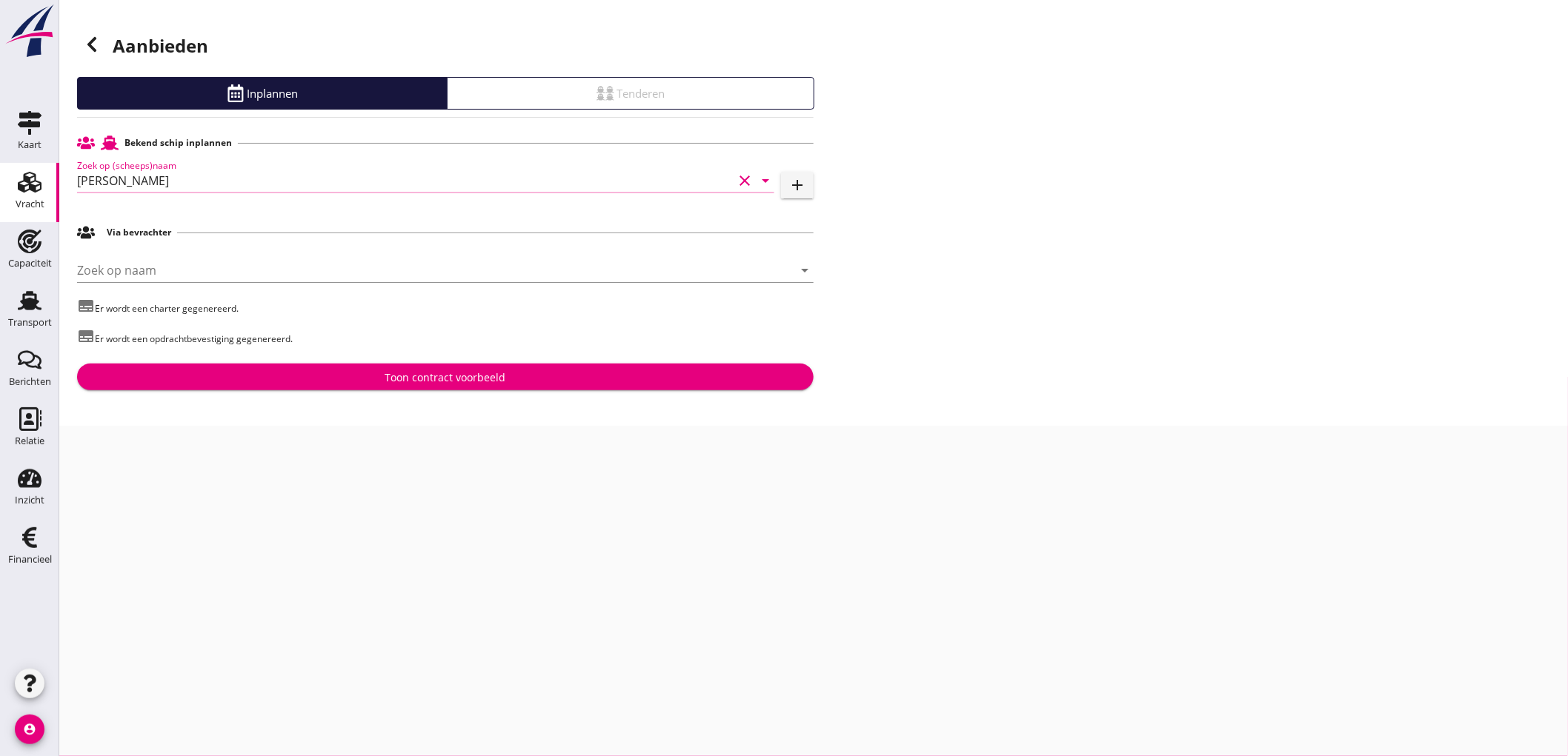
type input "[PERSON_NAME]"
click at [272, 392] on div "Aanbieden Inplannen Tenderen Bekend schip inplannen Zoek op (scheeps)naam [PERS…" at bounding box center [813, 213] width 1508 height 426
click at [280, 372] on div "Toon contract voorbeeld" at bounding box center [445, 377] width 713 height 15
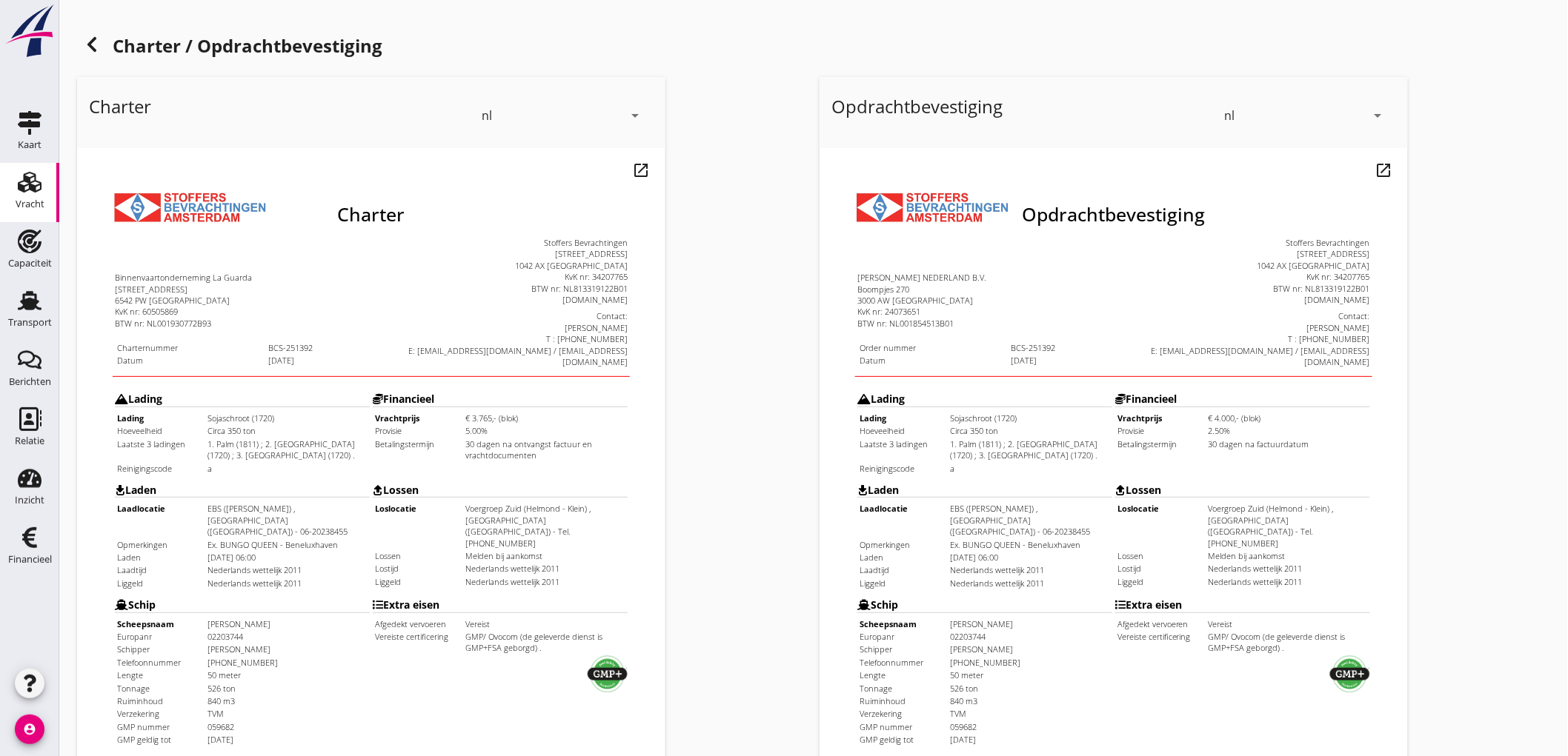
scroll to position [339, 0]
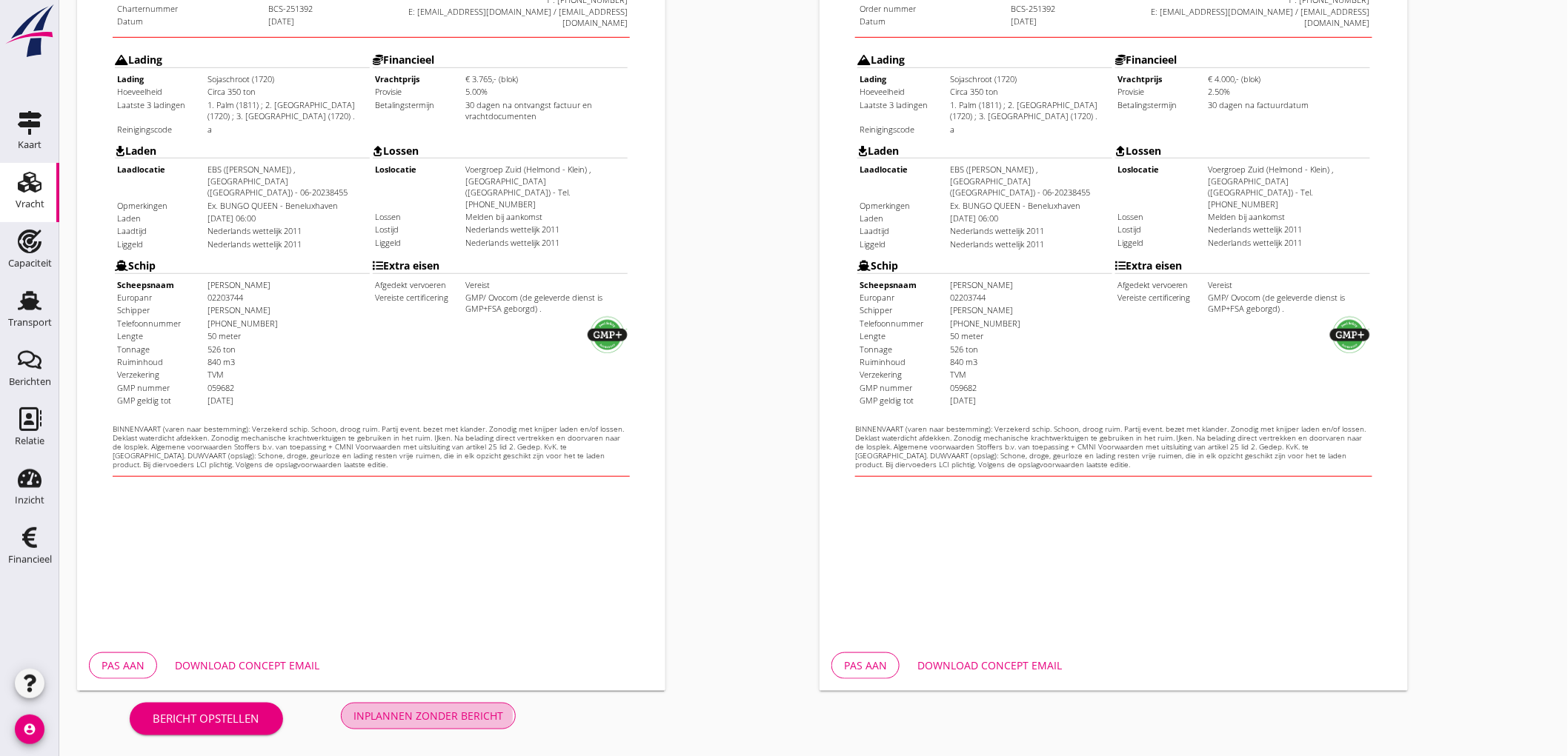
click at [405, 714] on div "Inplannen zonder bericht" at bounding box center [427, 715] width 149 height 15
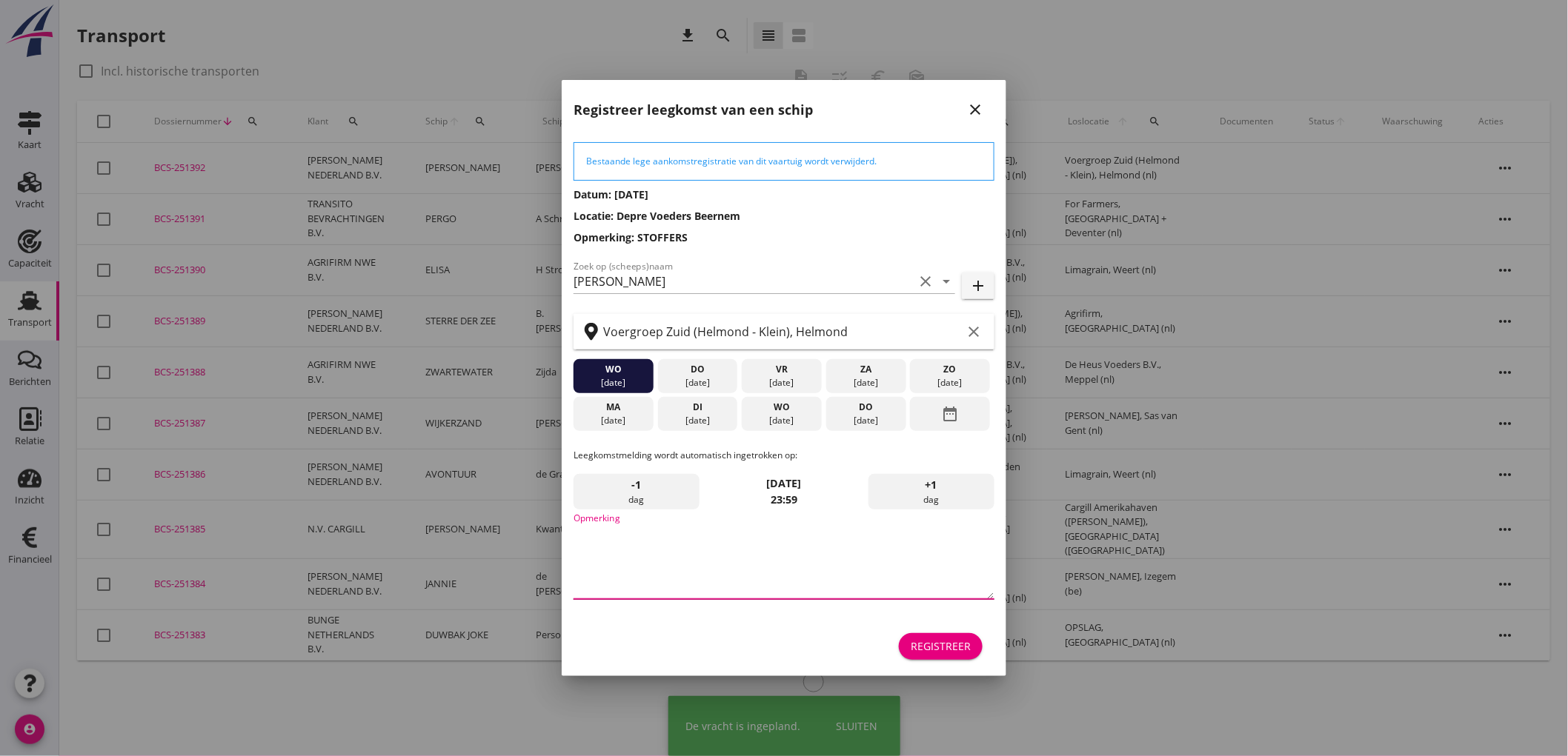
click at [768, 559] on textarea "Opmerking" at bounding box center [784, 559] width 421 height 77
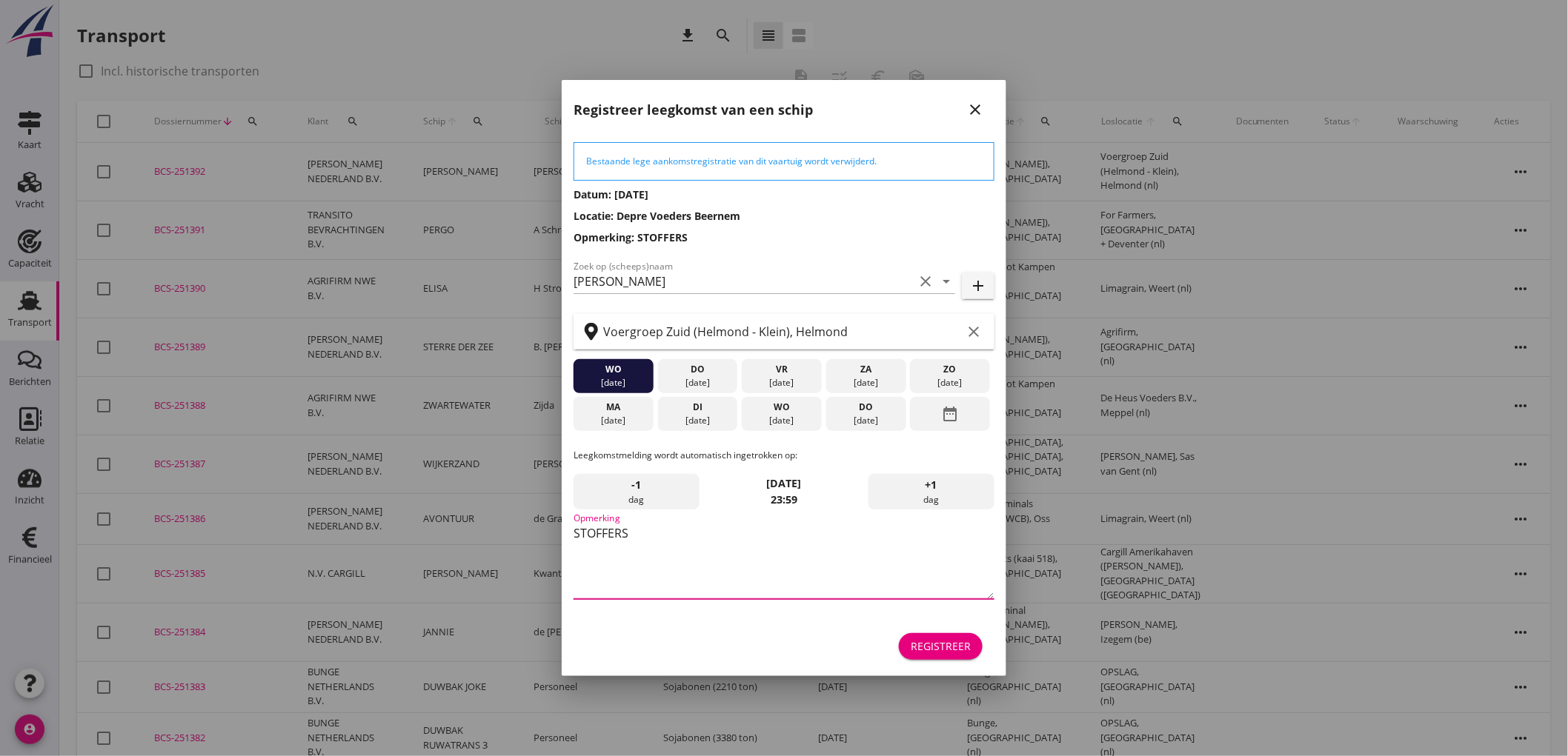
type textarea "STOFFERS"
click at [806, 408] on div "wo" at bounding box center [782, 407] width 73 height 13
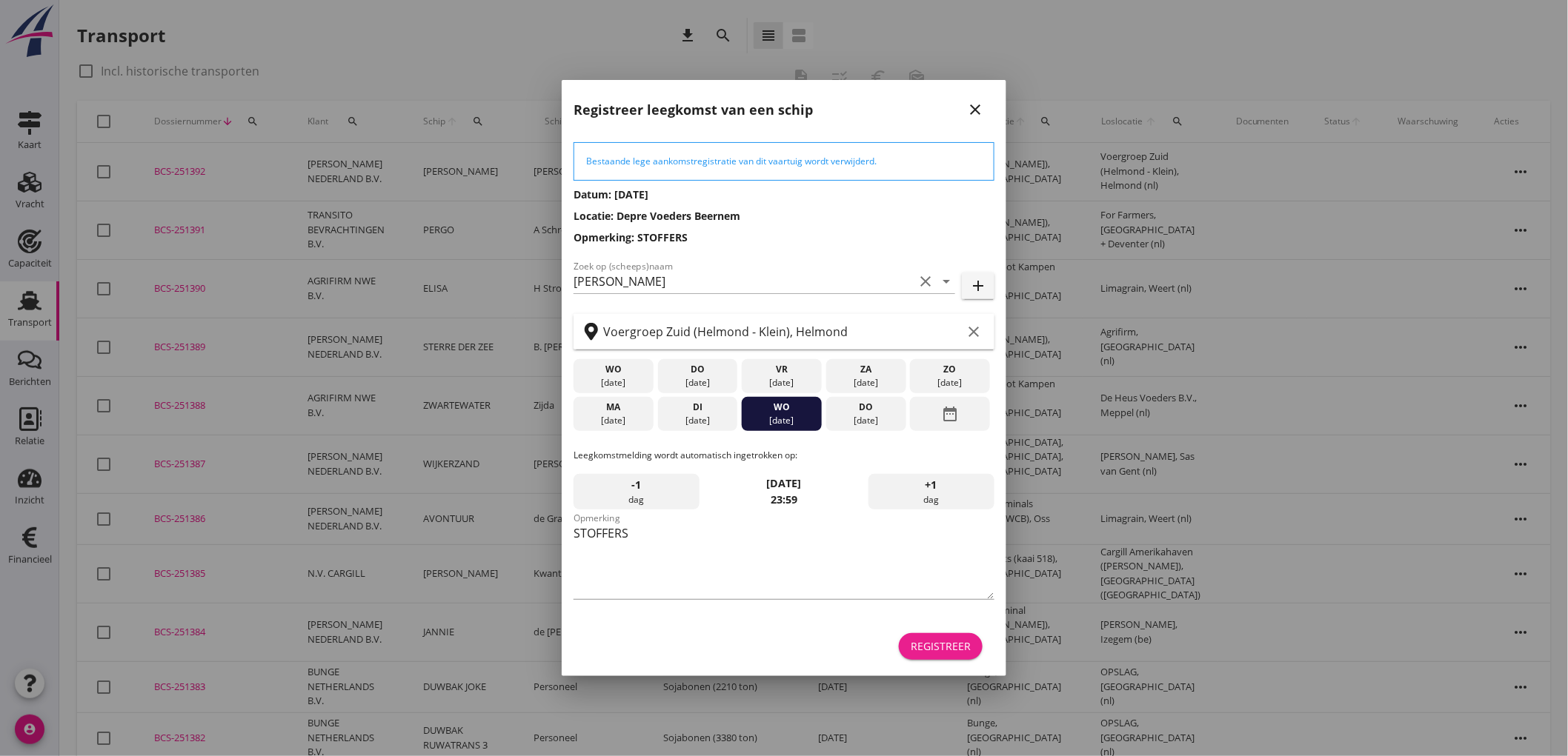
click at [951, 646] on div "Registreer" at bounding box center [941, 646] width 60 height 15
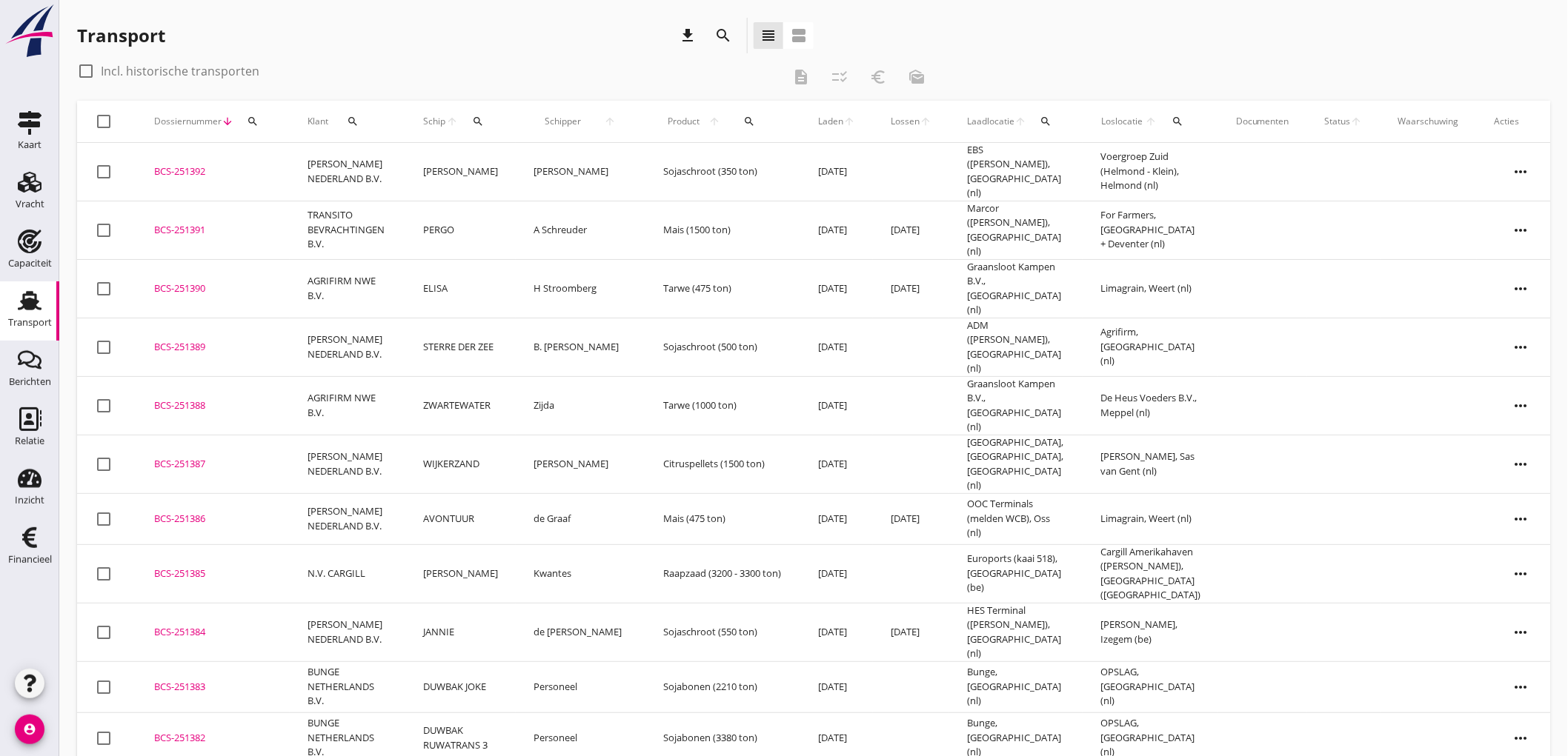
click at [706, 179] on td "Sojaschroot (350 ton)" at bounding box center [723, 172] width 155 height 59
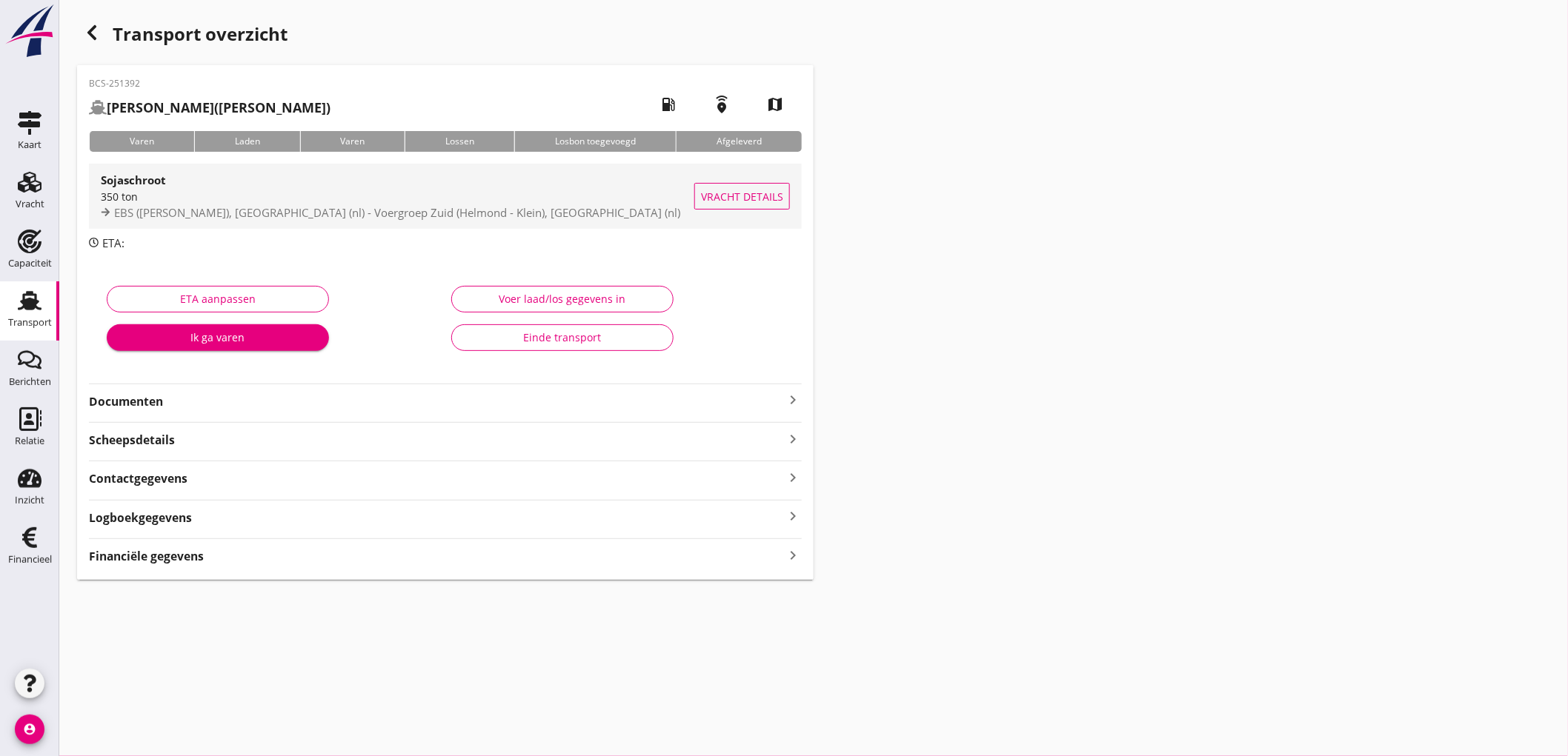
click at [198, 208] on span "EBS ([PERSON_NAME]), [GEOGRAPHIC_DATA] (nl) - Voergroep Zuid (Helmond - Klein),…" at bounding box center [397, 213] width 566 height 15
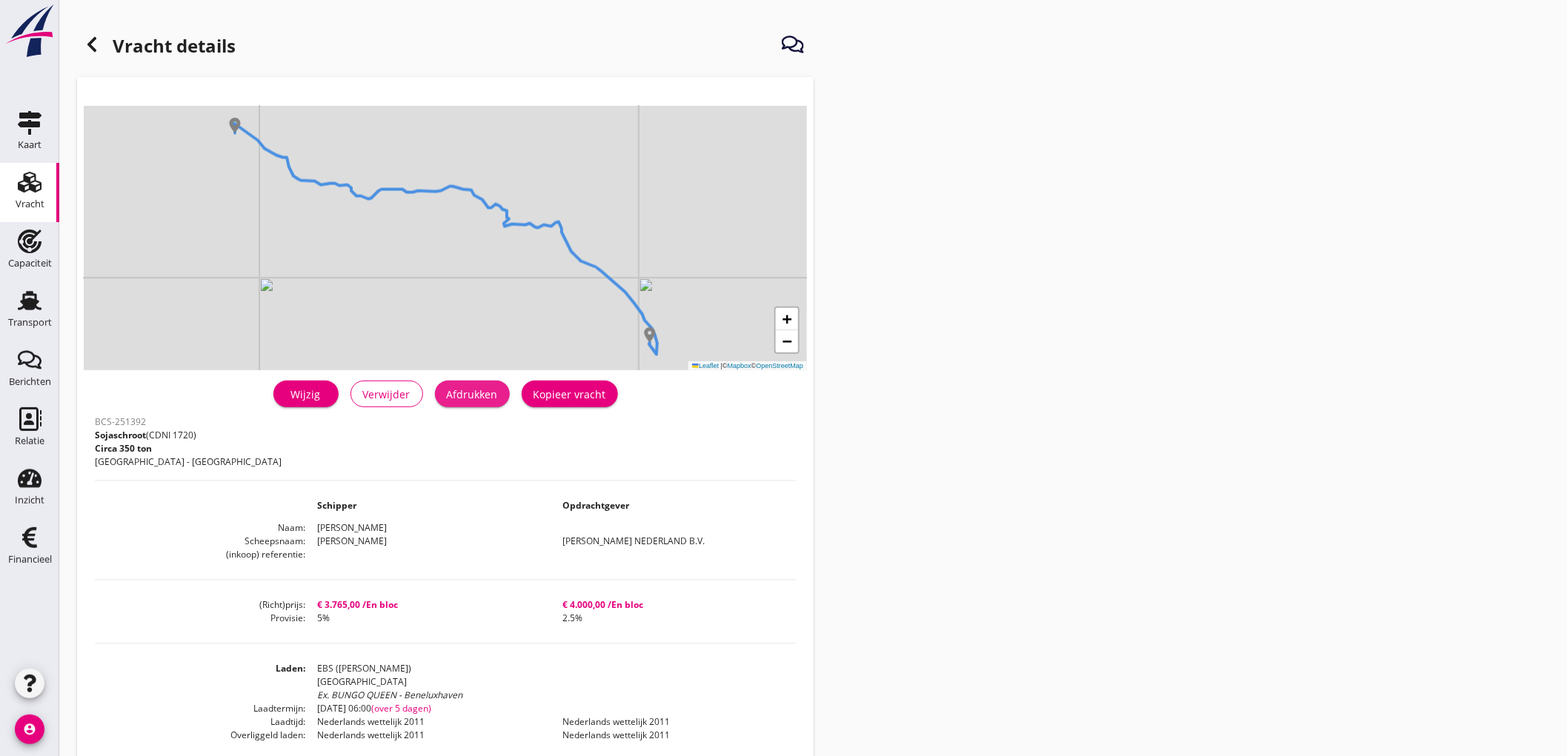
drag, startPoint x: 468, startPoint y: 382, endPoint x: 1182, endPoint y: 649, distance: 762.3
click at [471, 385] on button "Afdrukken" at bounding box center [472, 394] width 75 height 27
click at [90, 41] on icon at bounding box center [92, 45] width 18 height 18
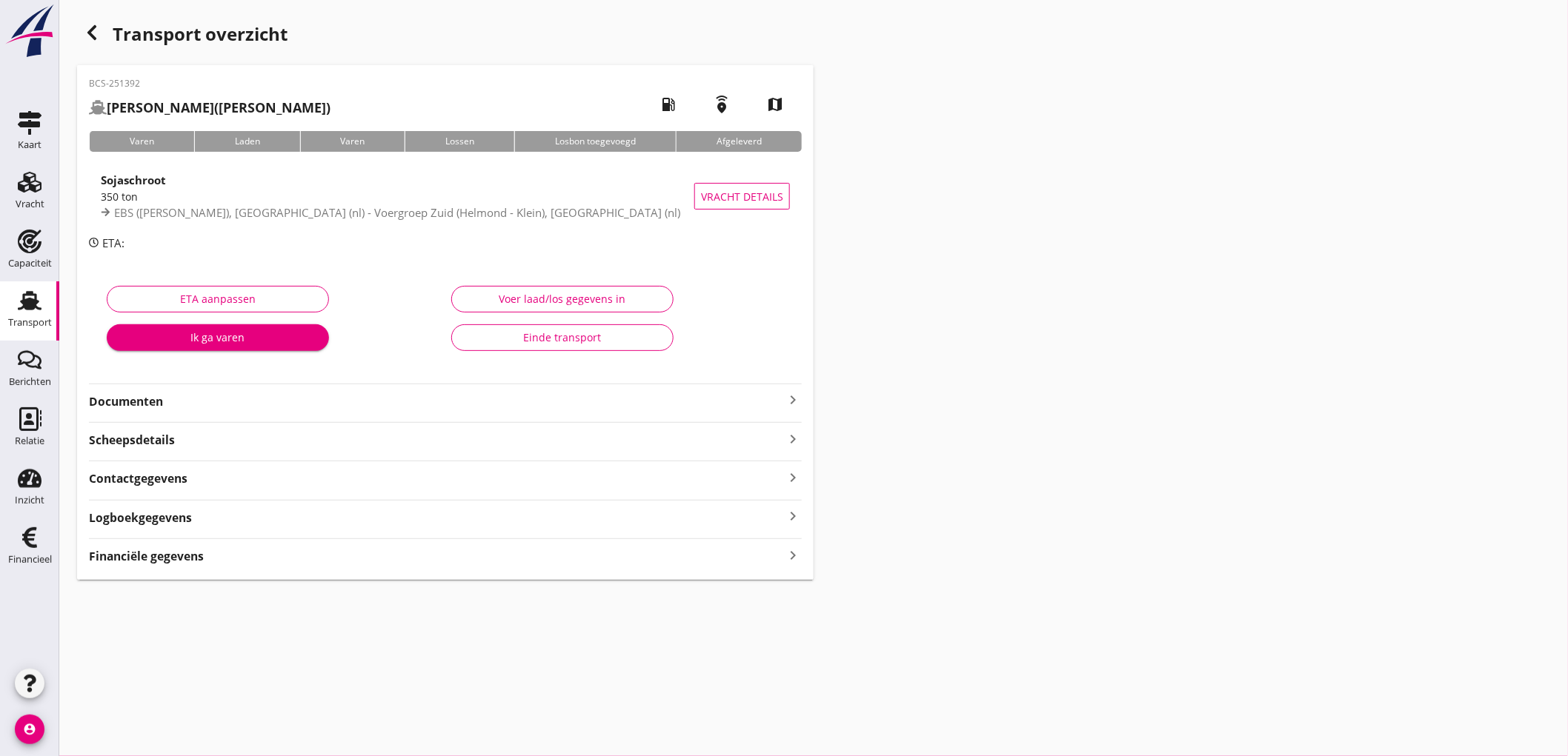
click at [224, 395] on strong "Documenten" at bounding box center [436, 401] width 695 height 17
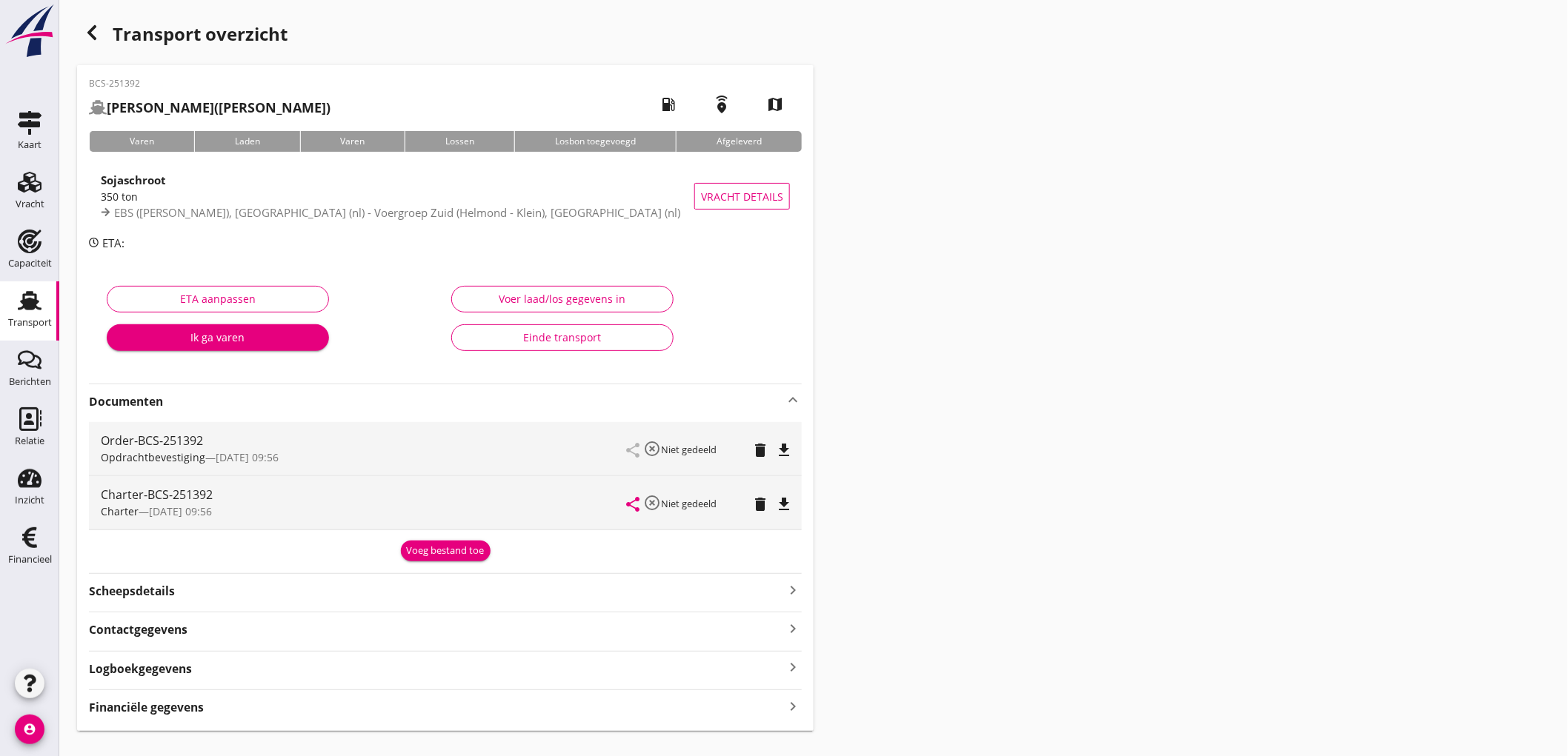
click at [788, 444] on icon "file_download" at bounding box center [784, 450] width 18 height 18
click at [779, 509] on icon "file_download" at bounding box center [784, 505] width 18 height 18
click at [34, 431] on div "Relatie" at bounding box center [29, 441] width 29 height 20
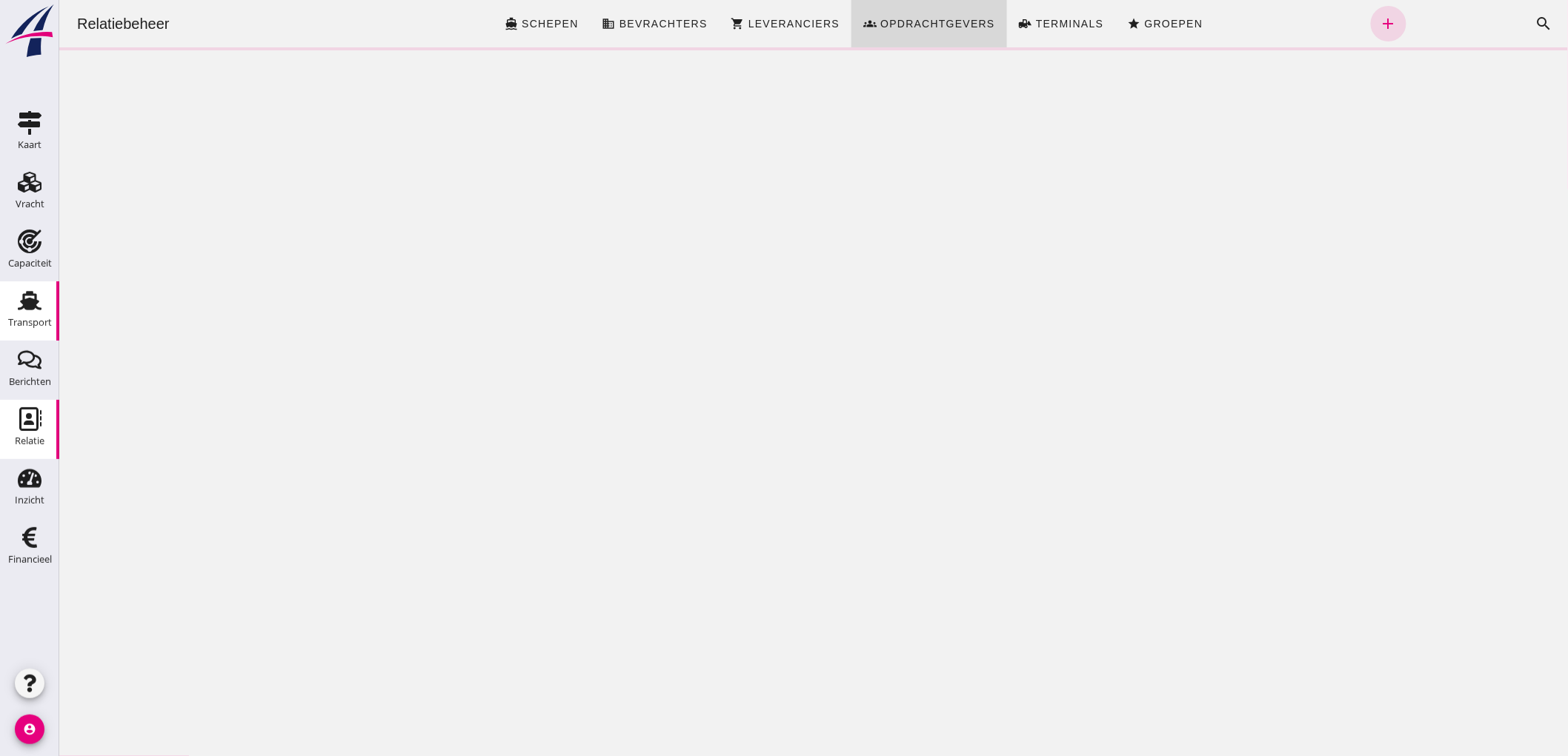
click at [26, 305] on use at bounding box center [29, 301] width 24 height 20
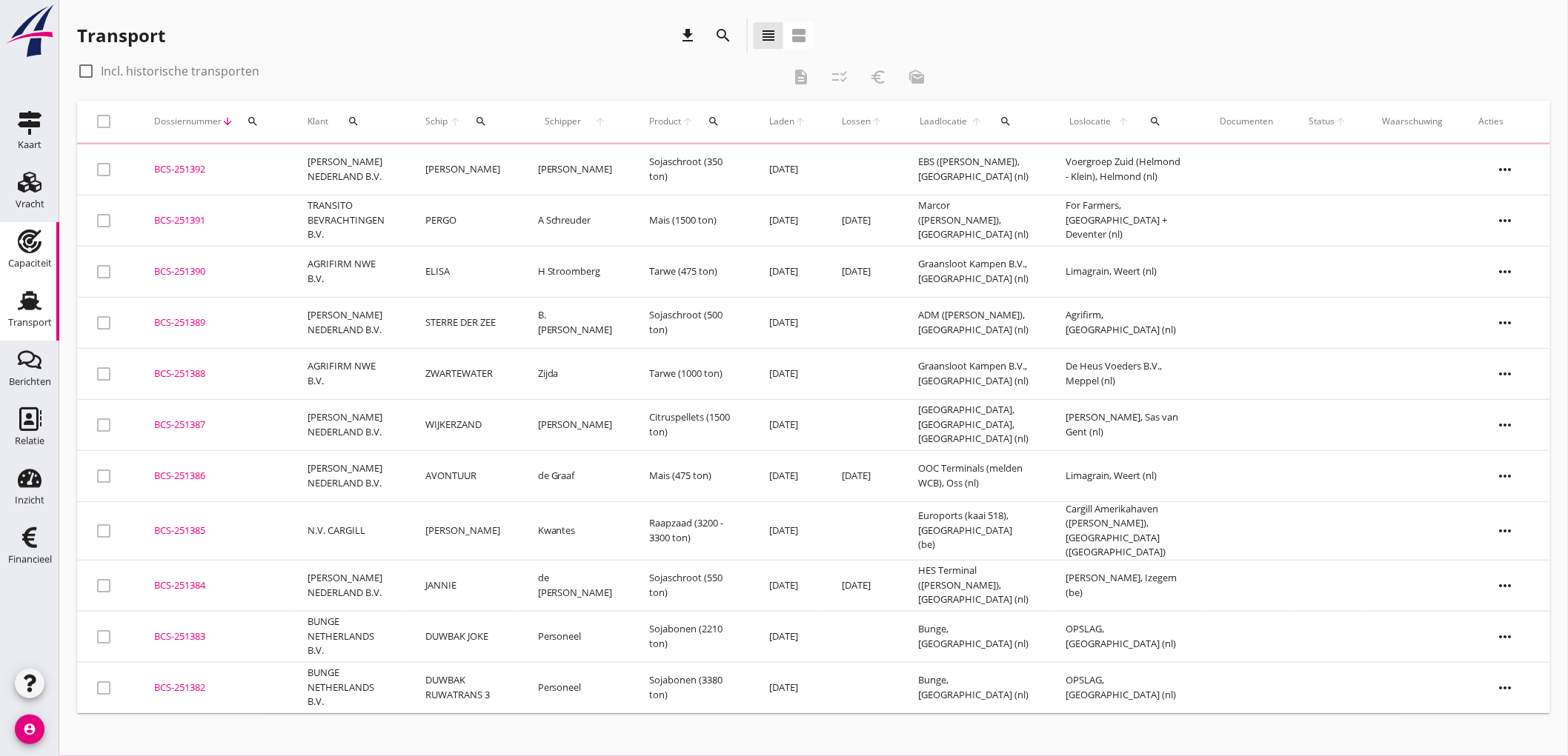
drag, startPoint x: 20, startPoint y: 253, endPoint x: 2, endPoint y: 122, distance: 132.2
click at [20, 254] on div "Capaciteit" at bounding box center [30, 263] width 44 height 20
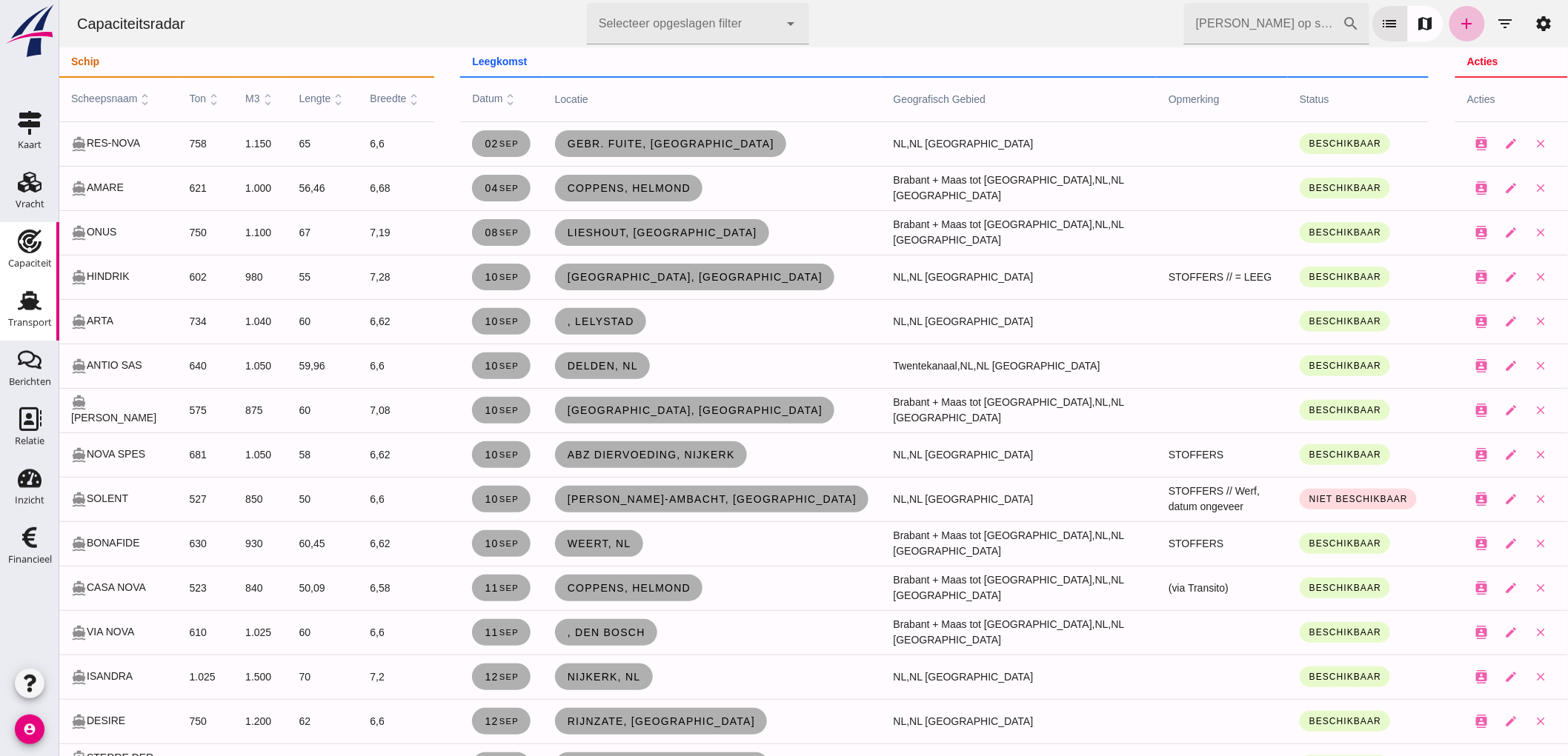
click at [26, 334] on link "Transport Transport" at bounding box center [29, 311] width 60 height 60
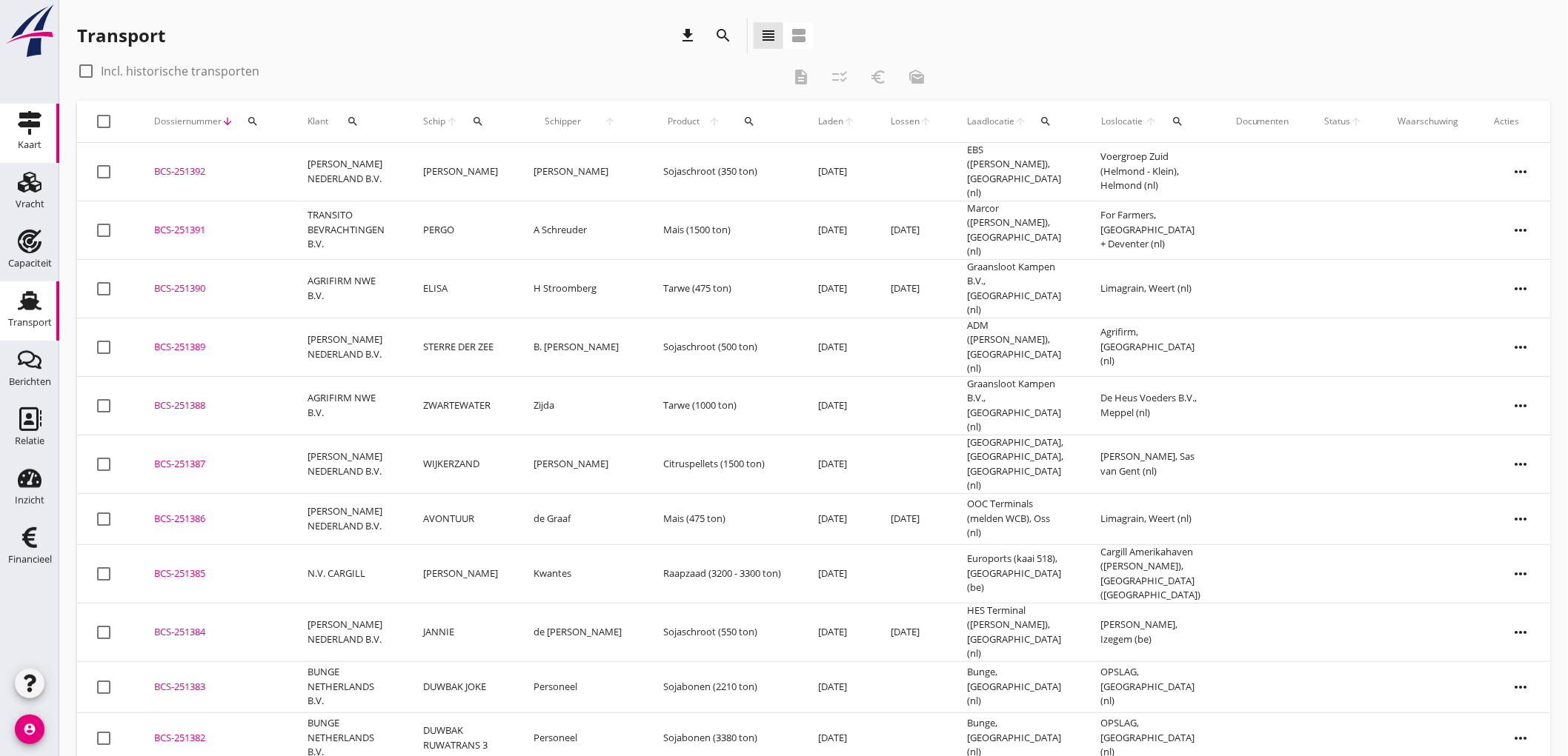
click at [6, 119] on link "Kaart Kaart" at bounding box center [29, 133] width 60 height 60
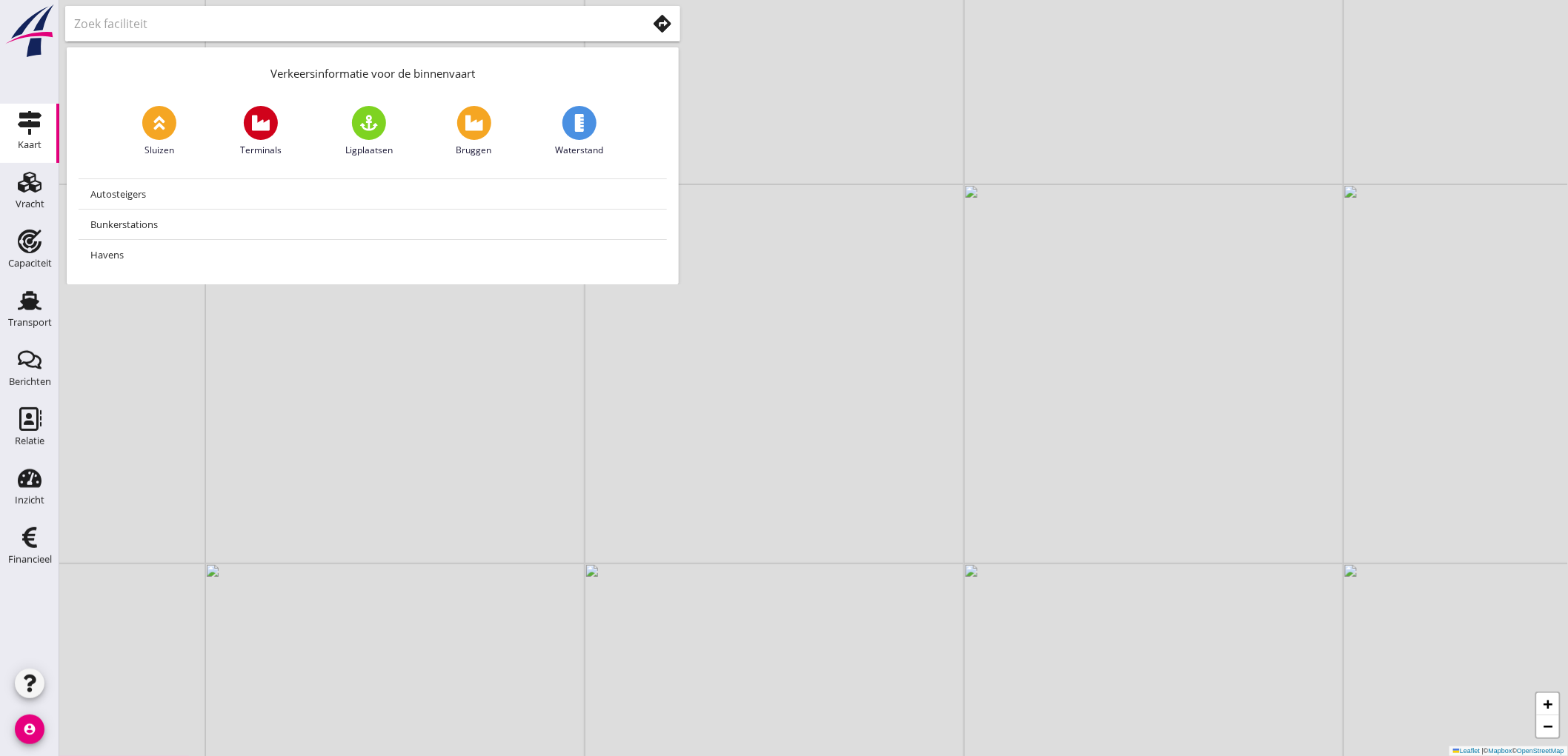
click at [660, 26] on icon at bounding box center [662, 24] width 18 height 18
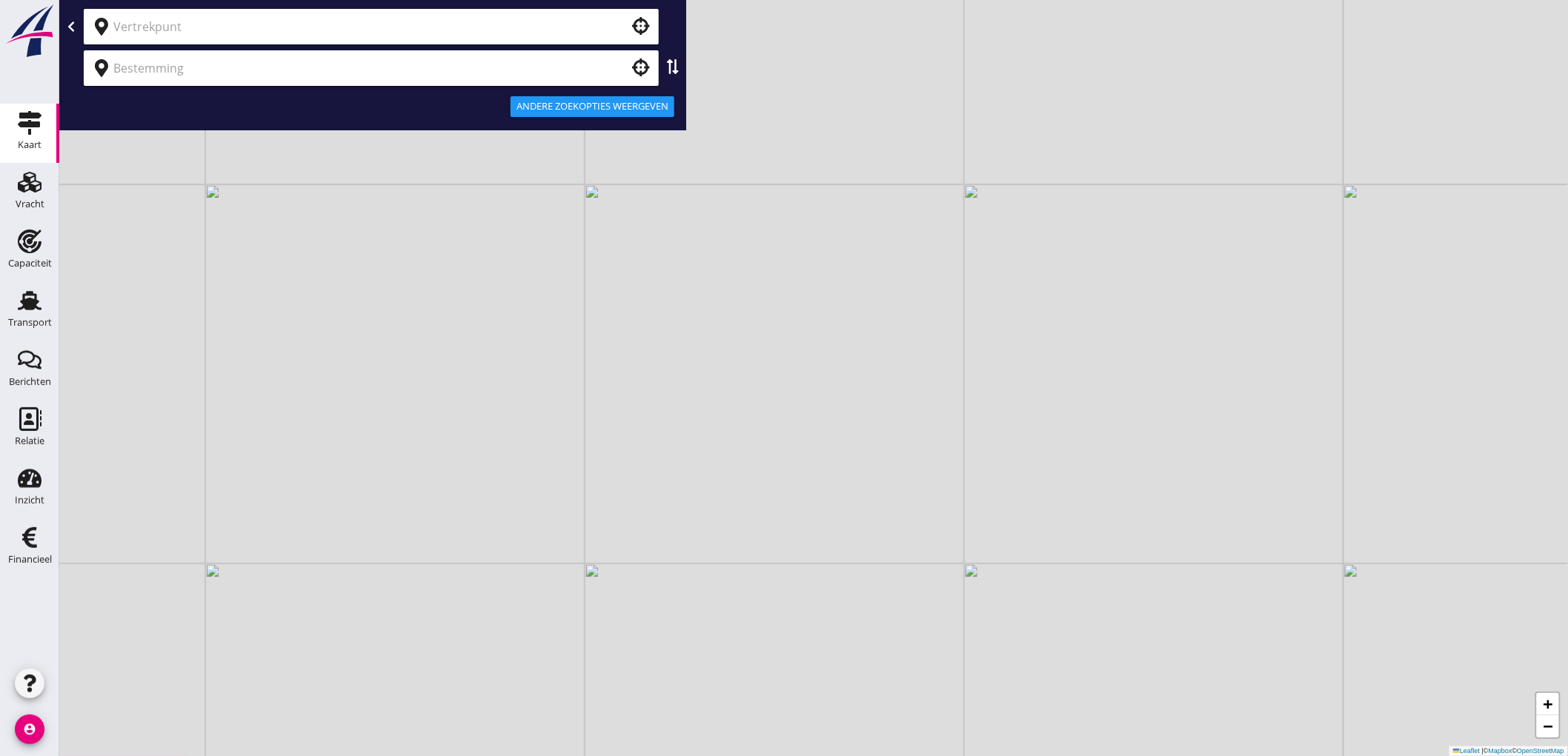
click at [470, 12] on div at bounding box center [371, 27] width 575 height 36
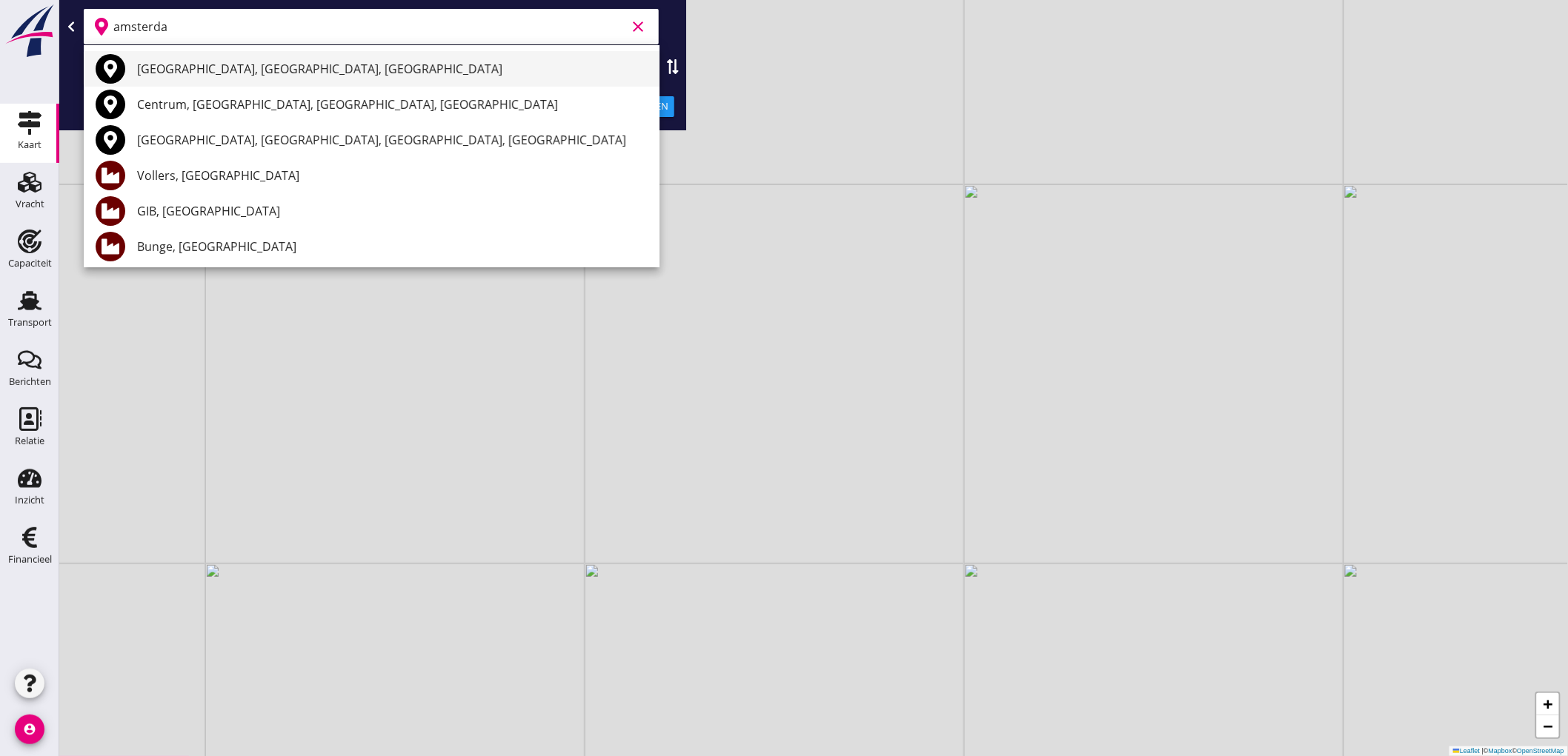
click at [390, 68] on div "[GEOGRAPHIC_DATA], [GEOGRAPHIC_DATA], [GEOGRAPHIC_DATA]" at bounding box center [392, 69] width 511 height 18
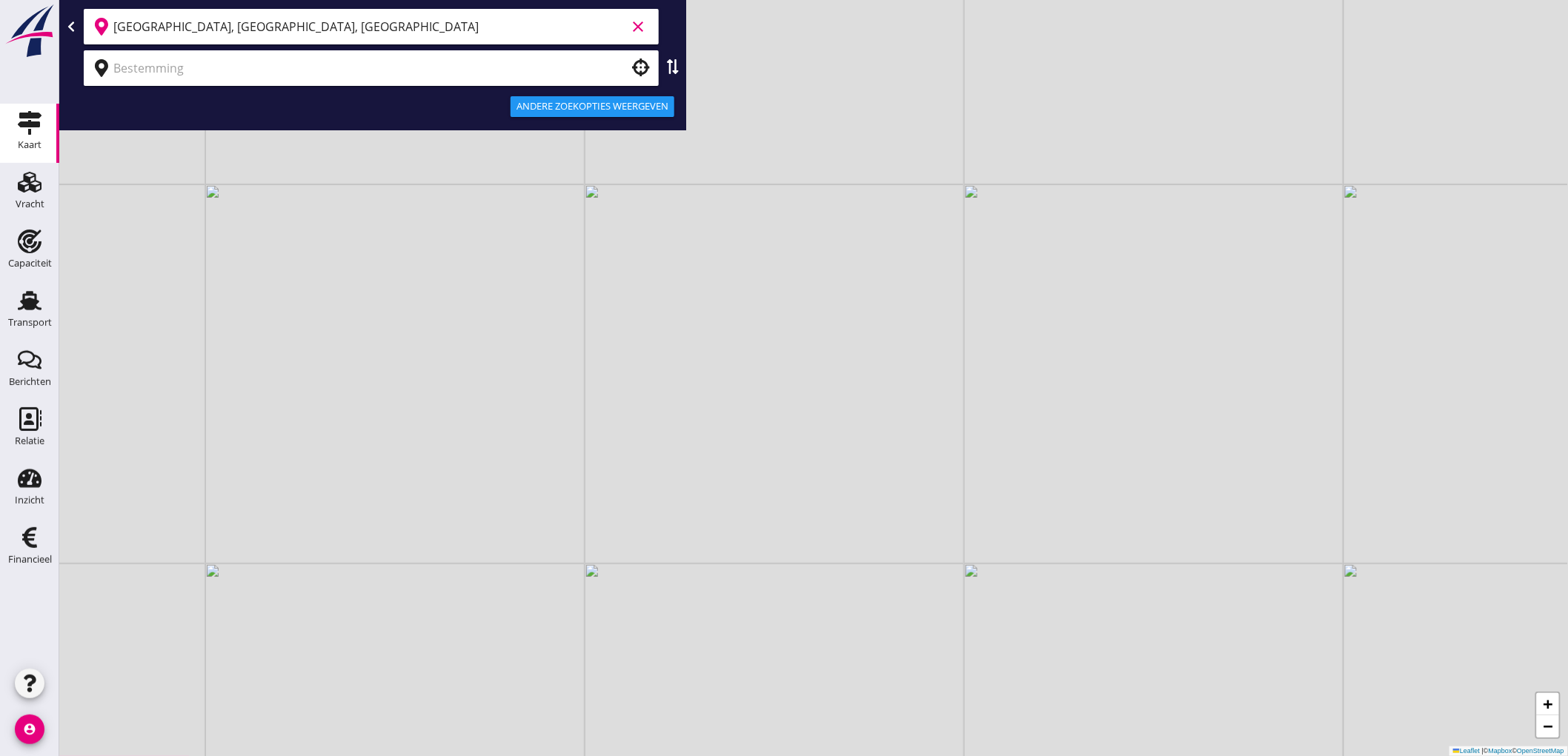
type input "[GEOGRAPHIC_DATA], [GEOGRAPHIC_DATA], [GEOGRAPHIC_DATA]"
click at [276, 75] on input "text" at bounding box center [361, 68] width 495 height 24
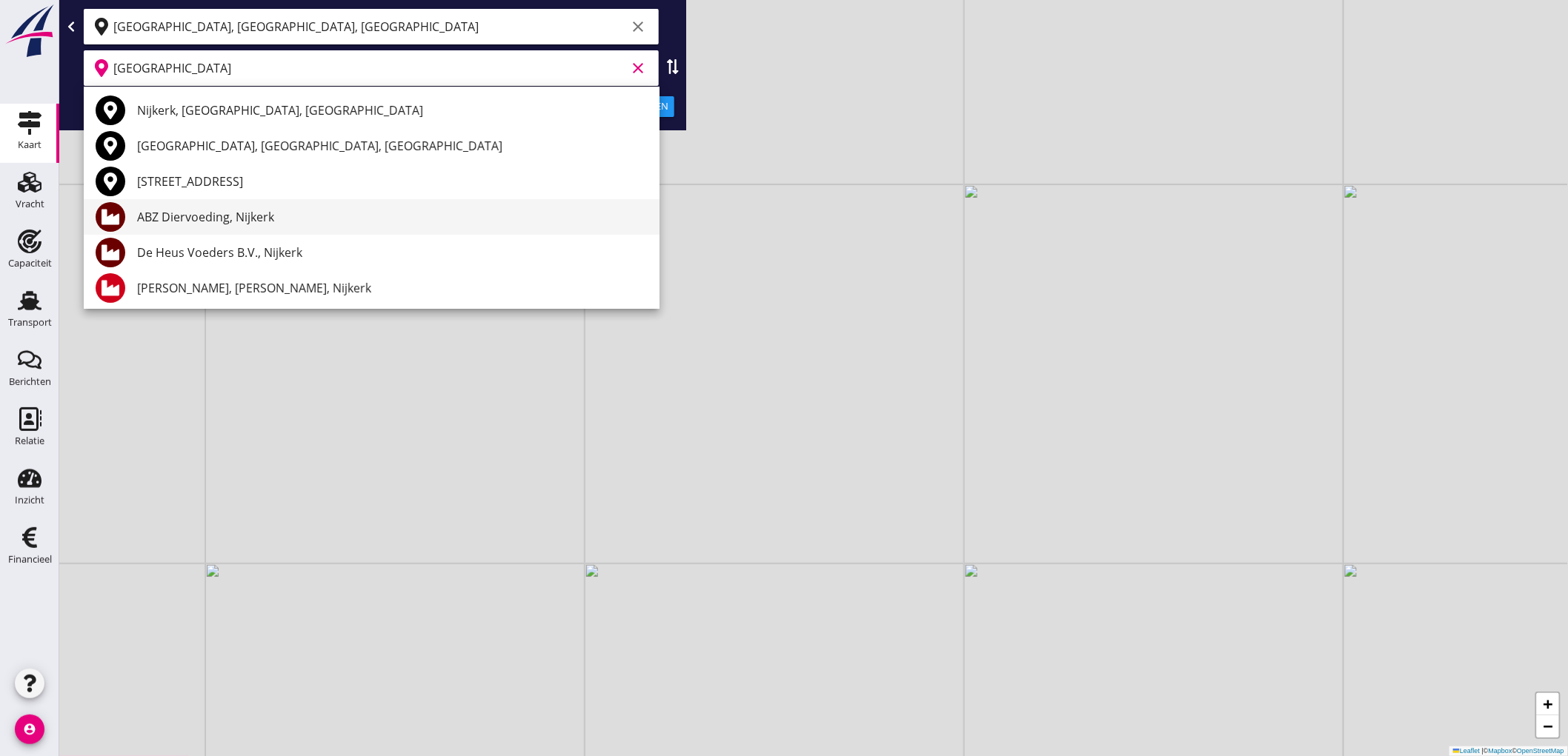
click at [227, 227] on div "ABZ Diervoeding, Nijkerk" at bounding box center [392, 217] width 511 height 36
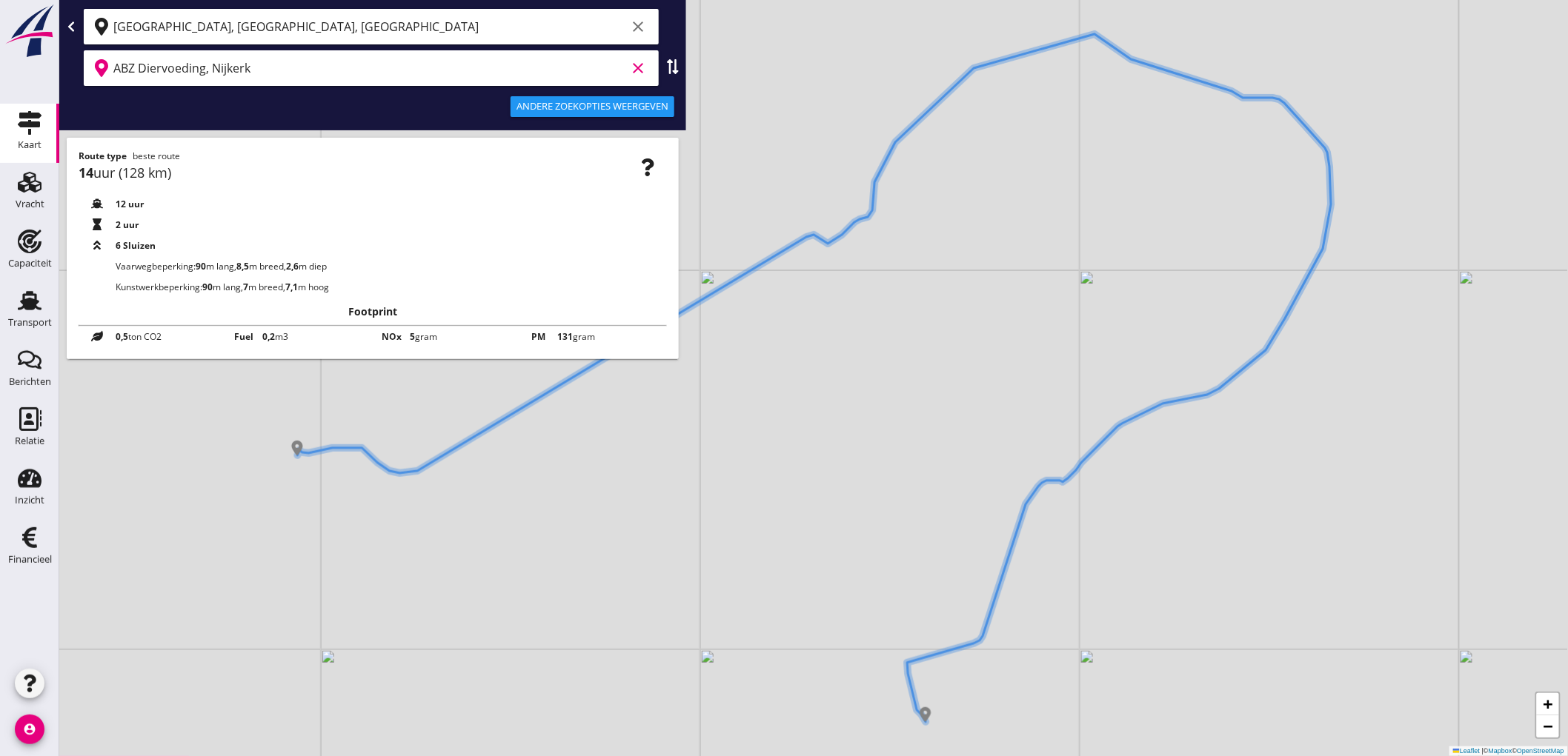
type input "ABZ Diervoeding, Nijkerk"
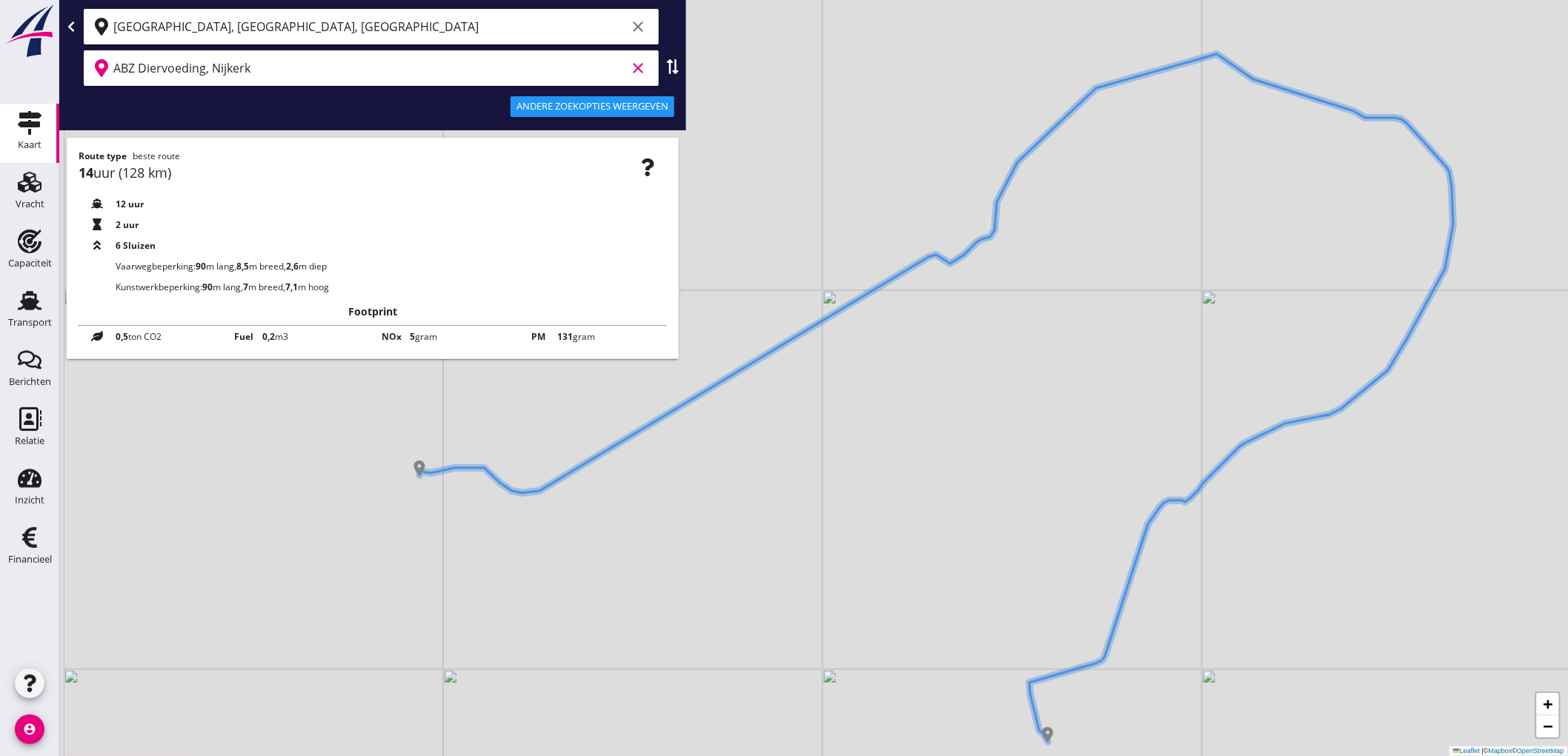
drag, startPoint x: 675, startPoint y: 435, endPoint x: 797, endPoint y: 455, distance: 123.6
click at [797, 455] on div "+ − Leaflet | © Mapbox © OpenStreetMap" at bounding box center [813, 378] width 1508 height 756
click at [592, 118] on div "Andere zoekopties weergeven" at bounding box center [372, 107] width 621 height 36
click at [598, 111] on div "Andere zoekopties weergeven" at bounding box center [592, 107] width 152 height 15
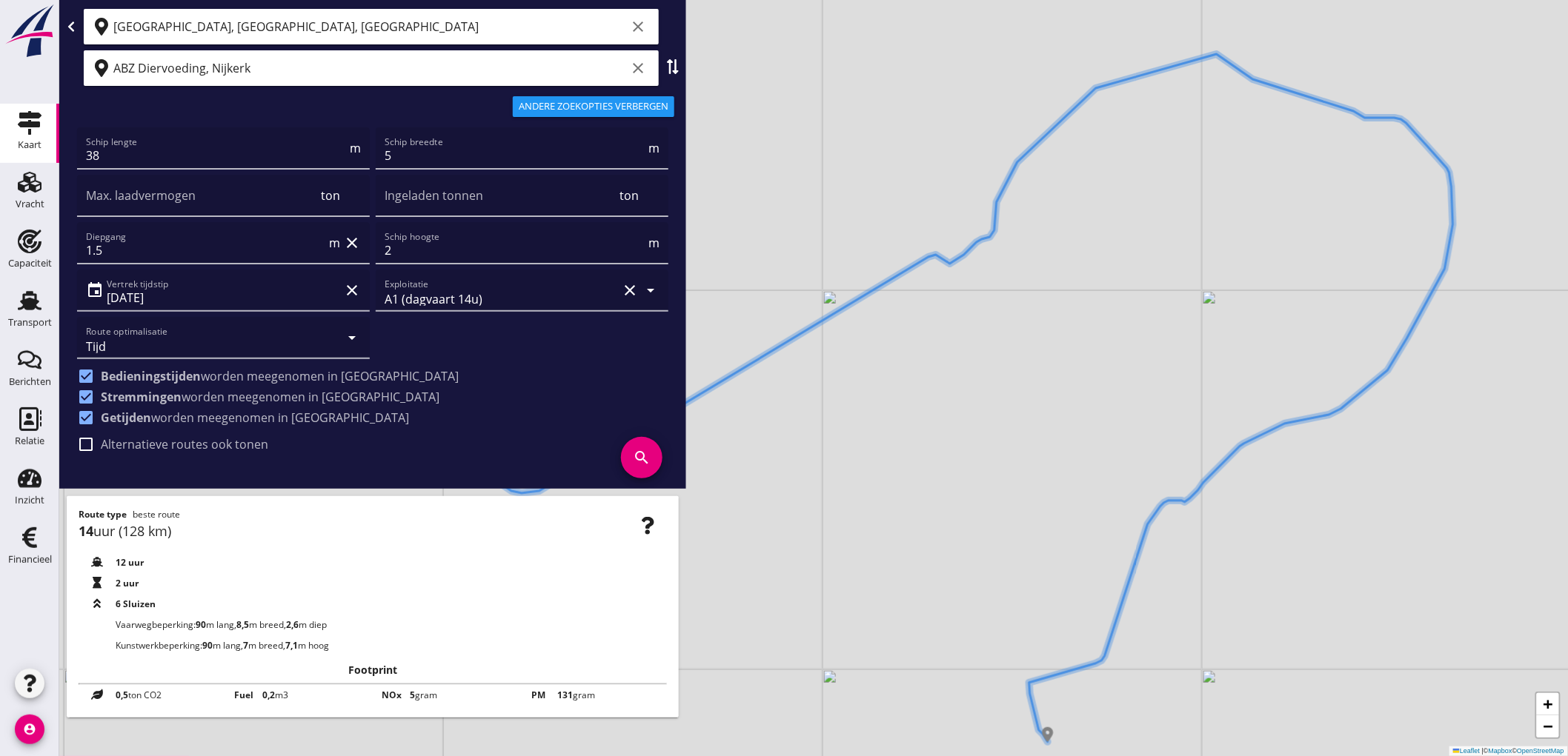
click at [598, 111] on div "Andere zoekopties verbergen" at bounding box center [593, 107] width 149 height 15
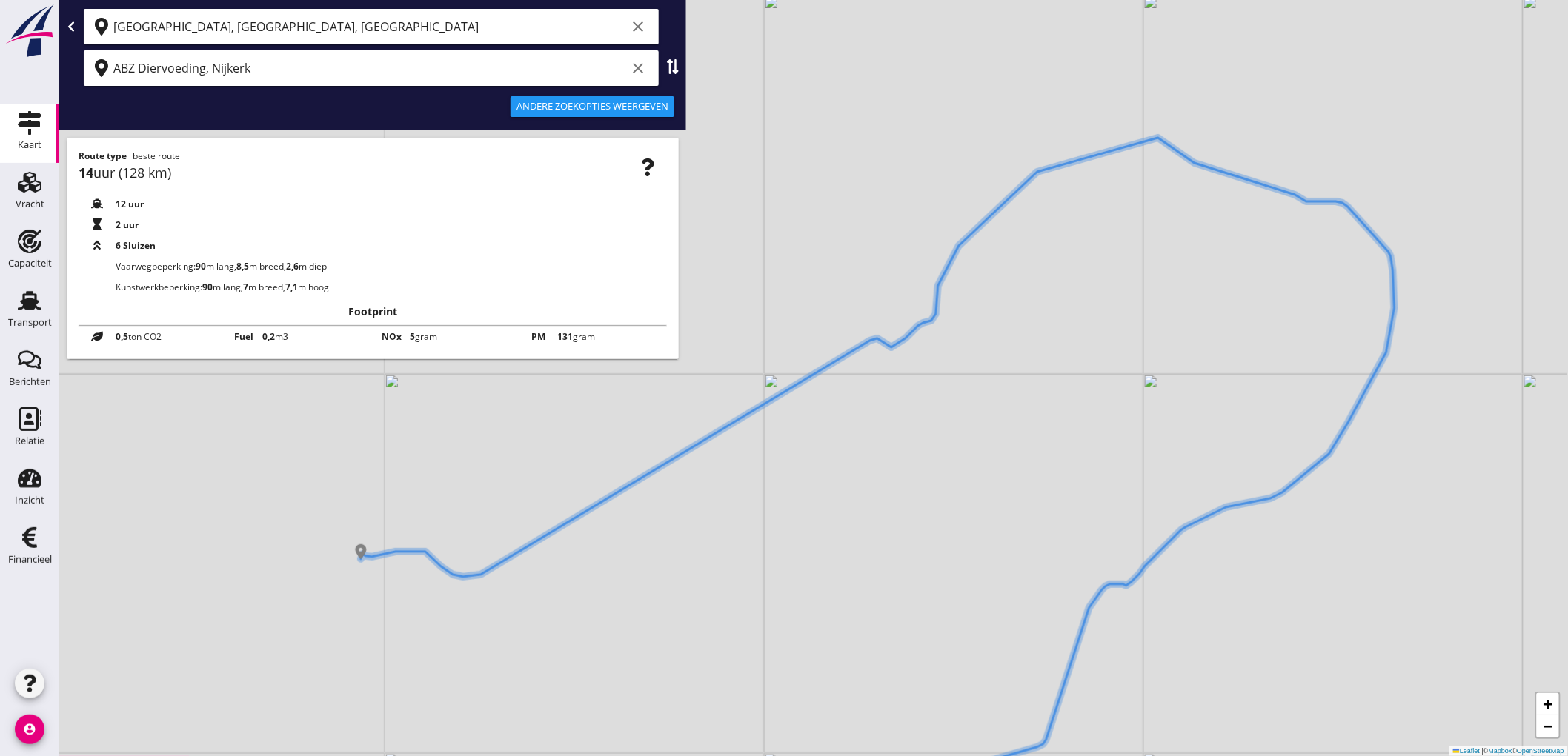
drag, startPoint x: 1260, startPoint y: 187, endPoint x: 1205, endPoint y: 235, distance: 73.0
click at [1205, 235] on div "+ − Leaflet | © Mapbox © OpenStreetMap" at bounding box center [813, 378] width 1508 height 756
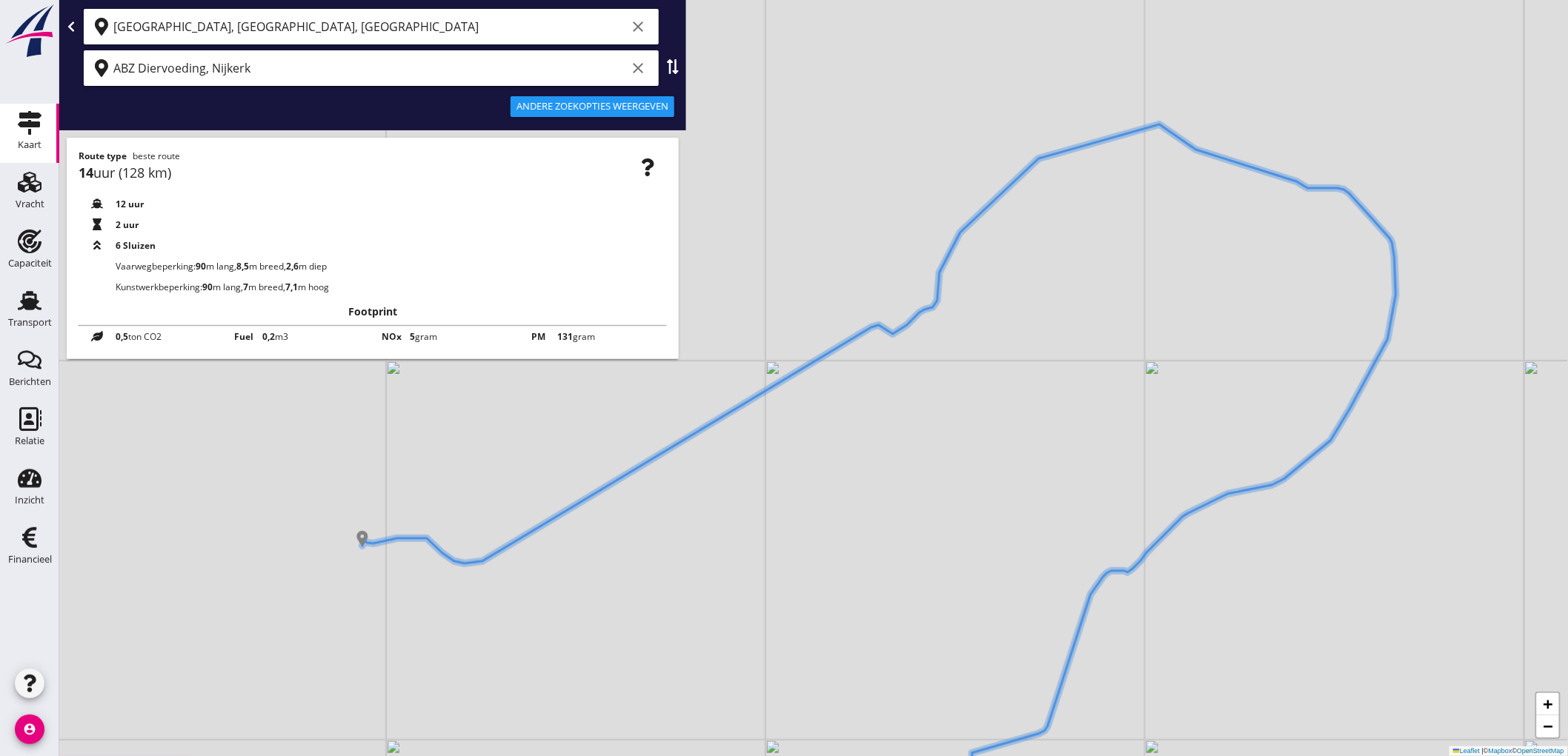
click at [640, 18] on icon "clear" at bounding box center [638, 27] width 18 height 18
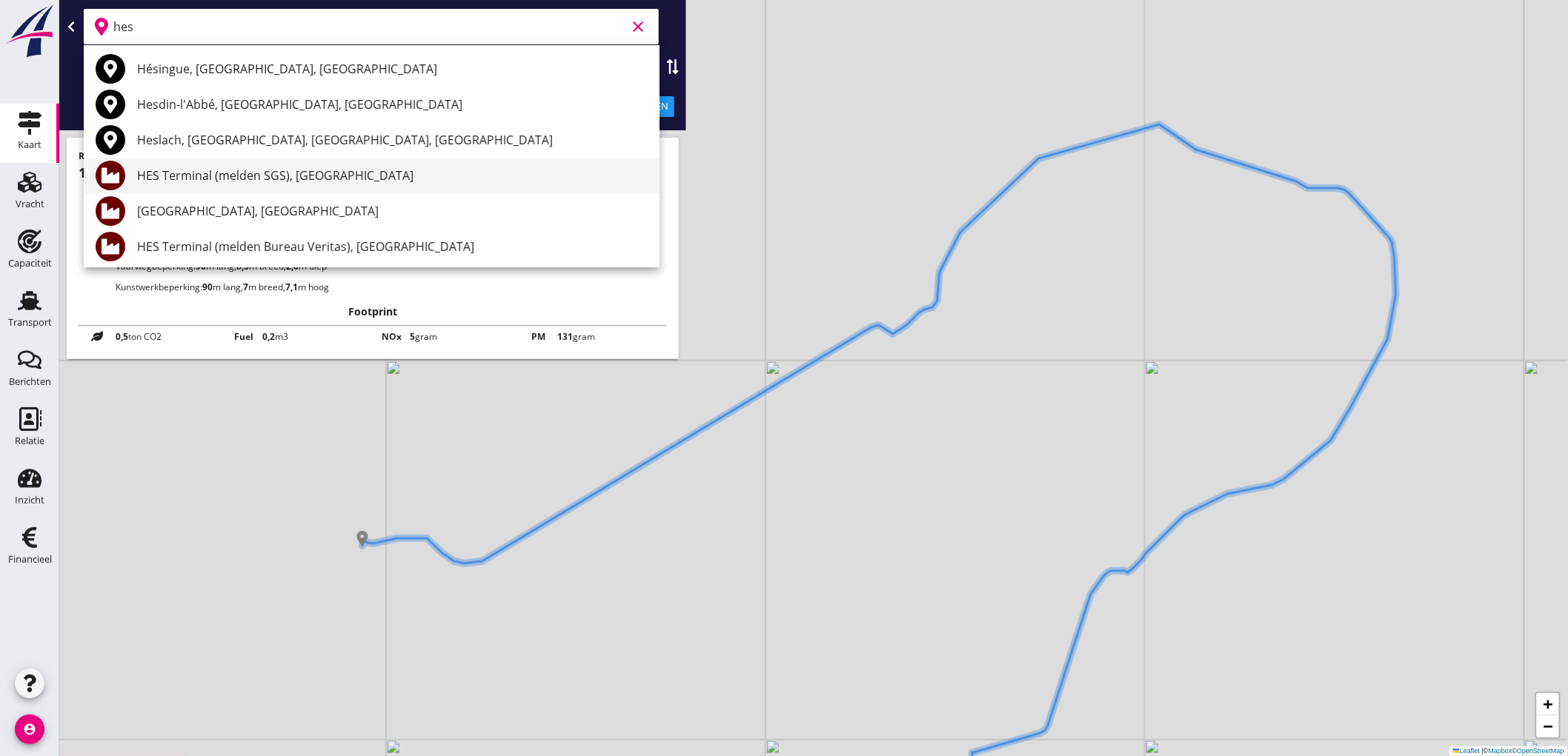
click at [215, 174] on div "HES Terminal (melden SGS), [GEOGRAPHIC_DATA]" at bounding box center [392, 175] width 511 height 18
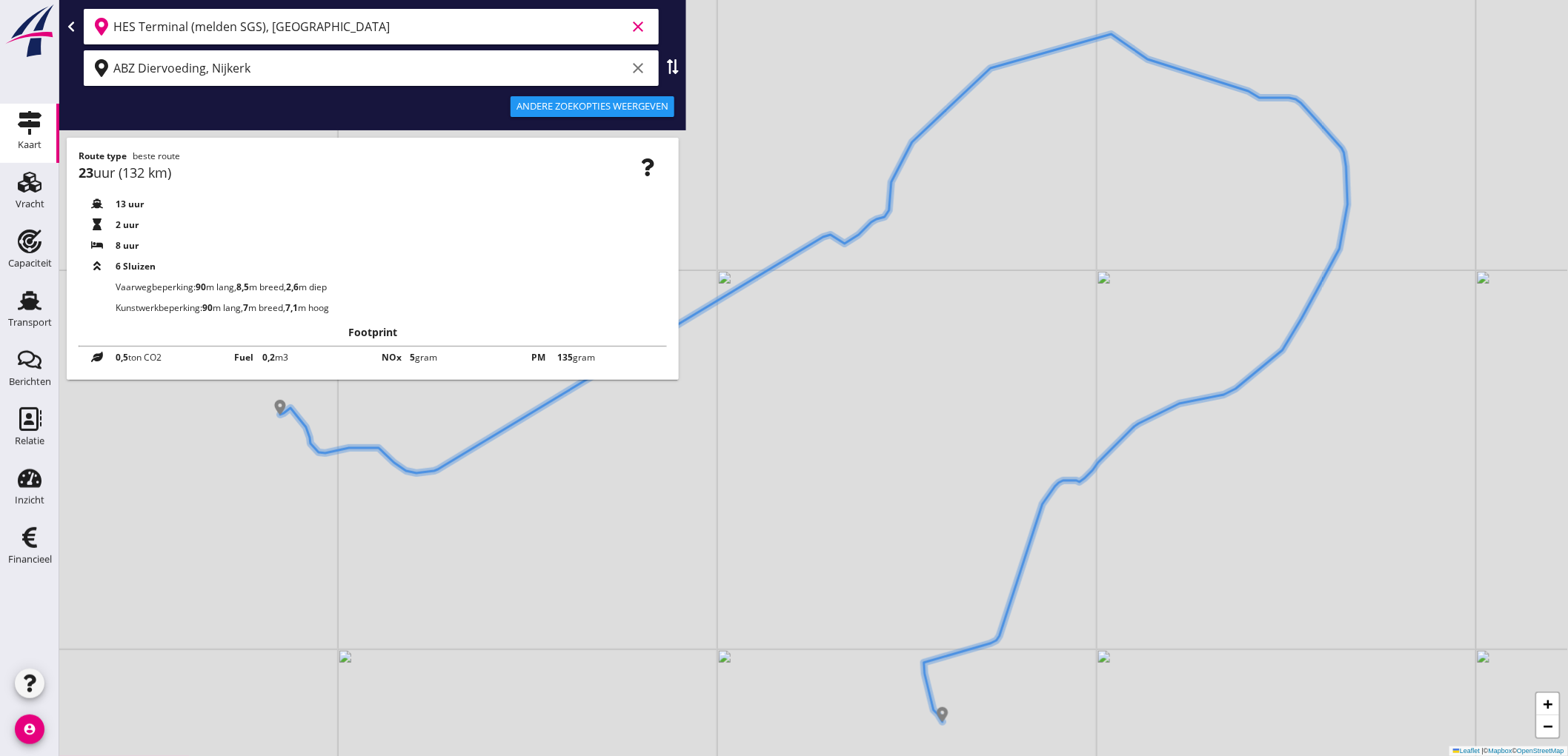
type input "HES Terminal (melden SGS), [GEOGRAPHIC_DATA]"
click at [515, 115] on button "Andere zoekopties weergeven" at bounding box center [592, 106] width 164 height 20
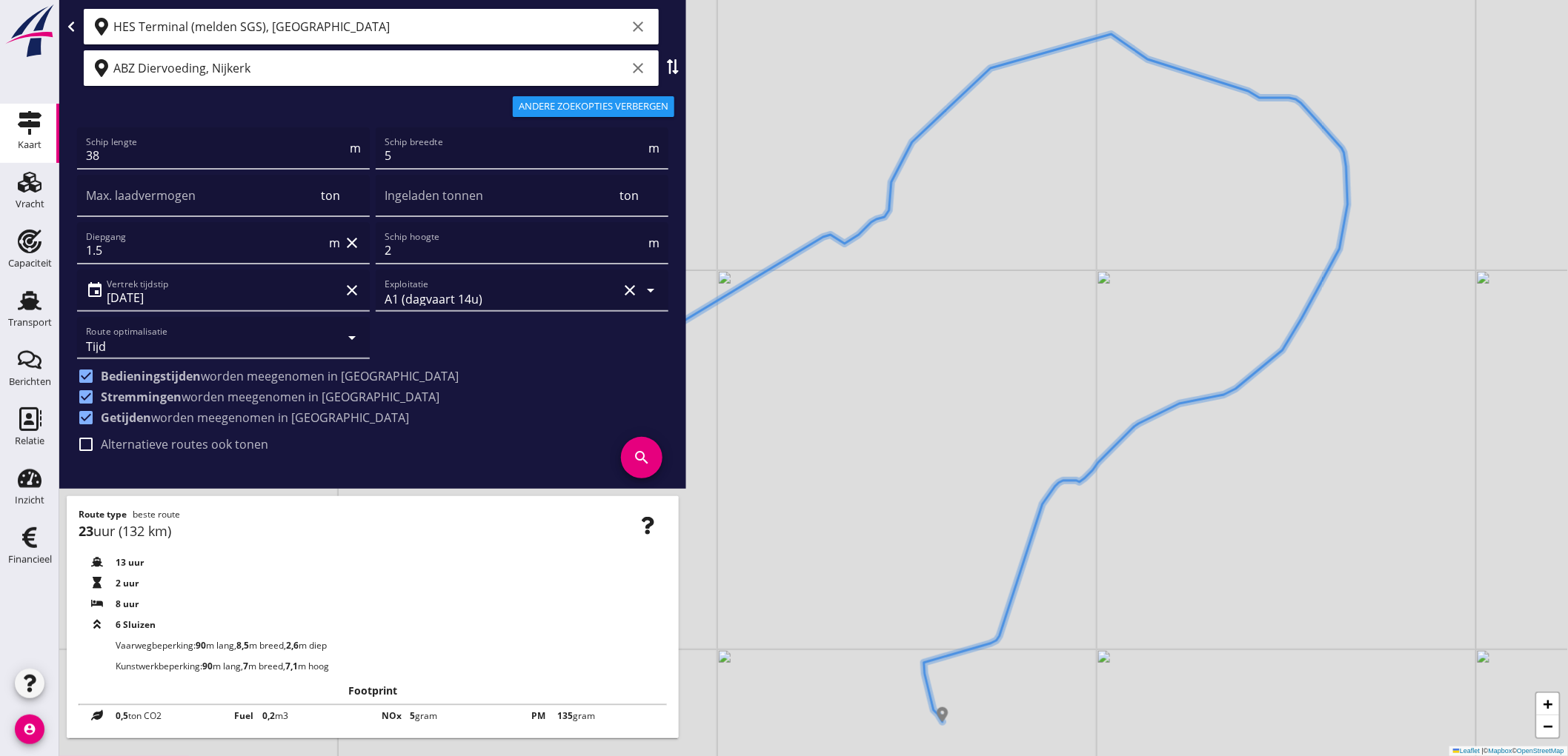
click at [182, 441] on label "Alternatieve routes ook tonen" at bounding box center [184, 444] width 167 height 15
checkbox input "true"
click at [632, 453] on icon "search" at bounding box center [641, 458] width 42 height 42
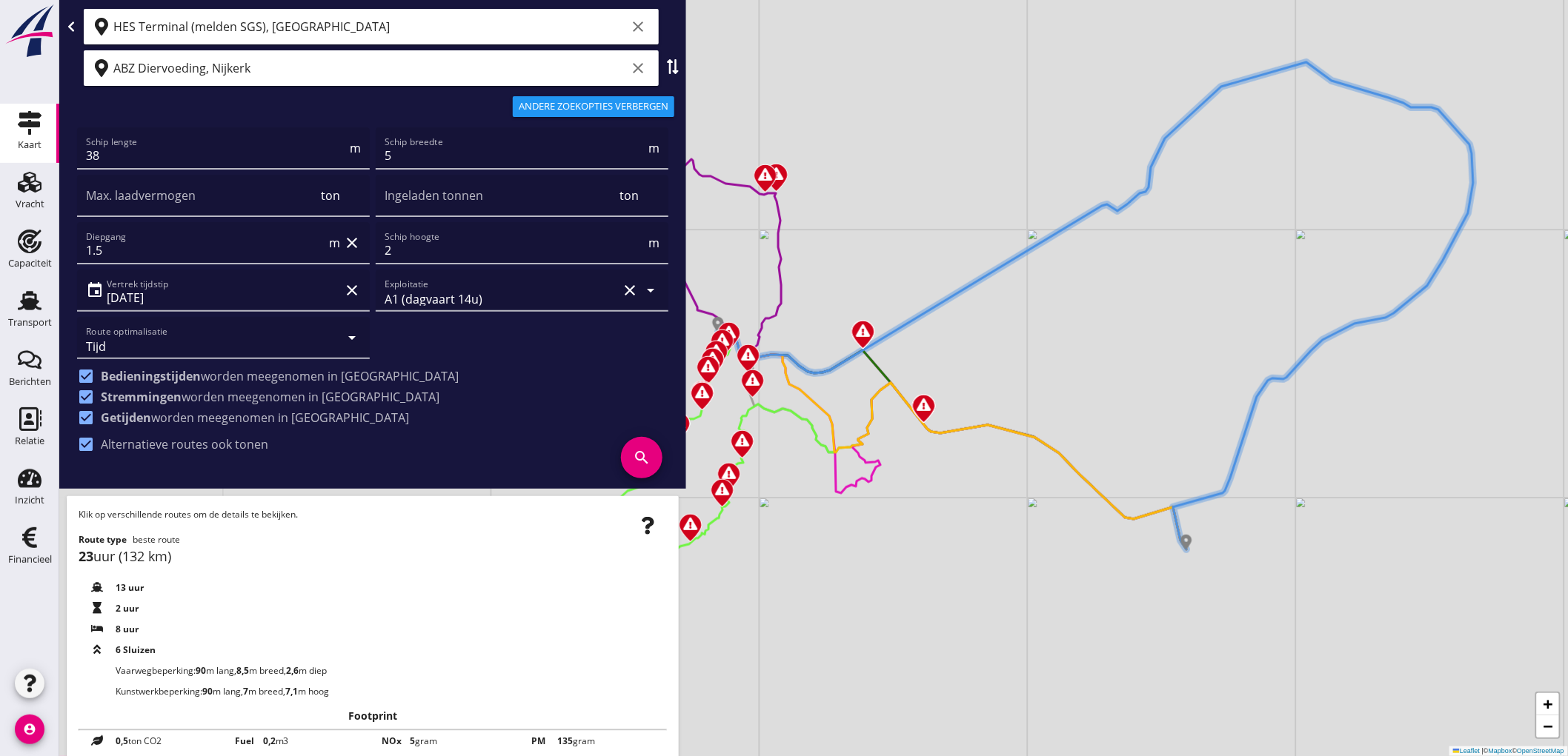
drag, startPoint x: 800, startPoint y: 469, endPoint x: 1009, endPoint y: 464, distance: 209.1
click at [1009, 464] on div "+ − Leaflet | © Mapbox © OpenStreetMap" at bounding box center [813, 378] width 1508 height 756
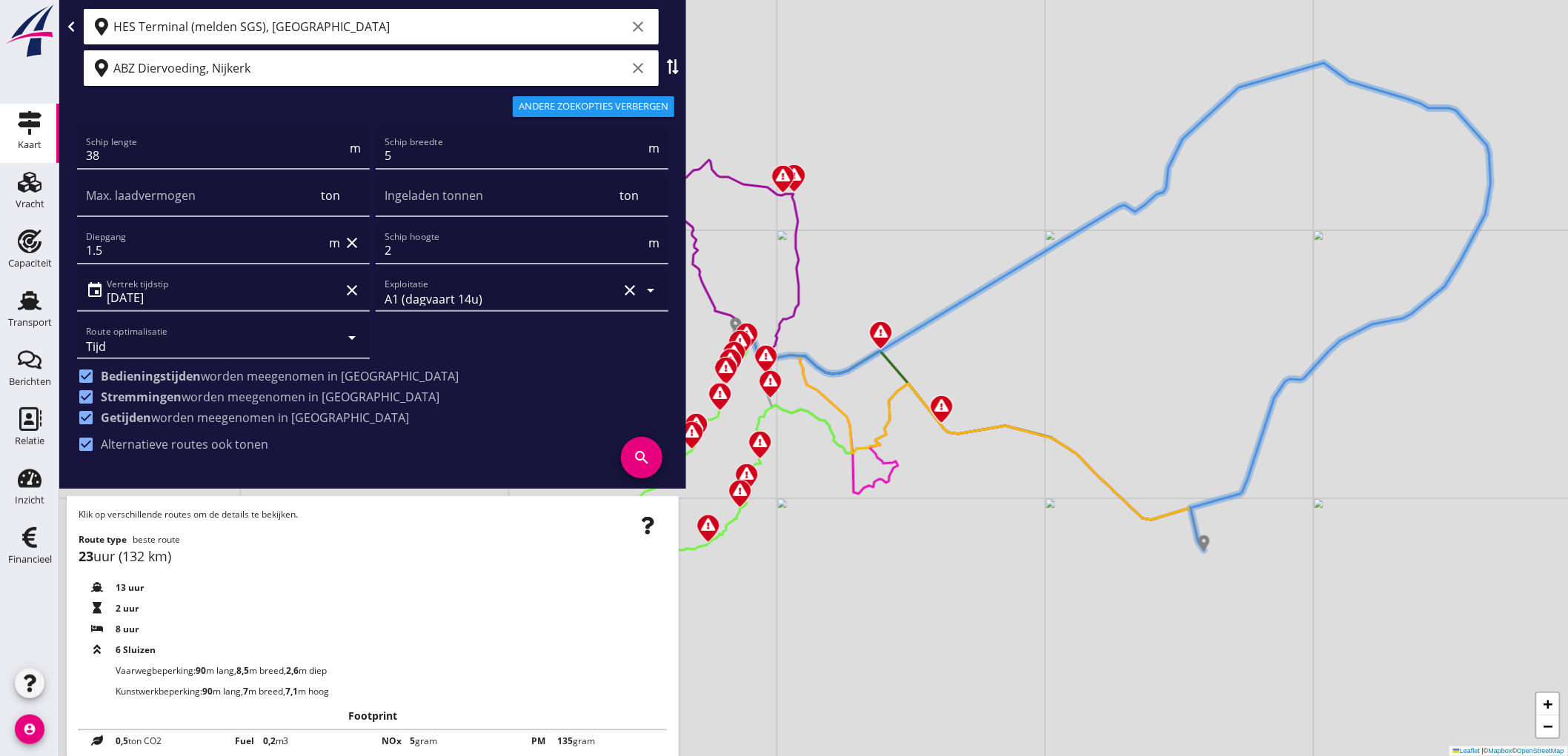
click at [887, 366] on div "+ − Leaflet | © Mapbox © OpenStreetMap" at bounding box center [813, 378] width 1508 height 756
click at [891, 365] on icon at bounding box center [970, 438] width 468 height 223
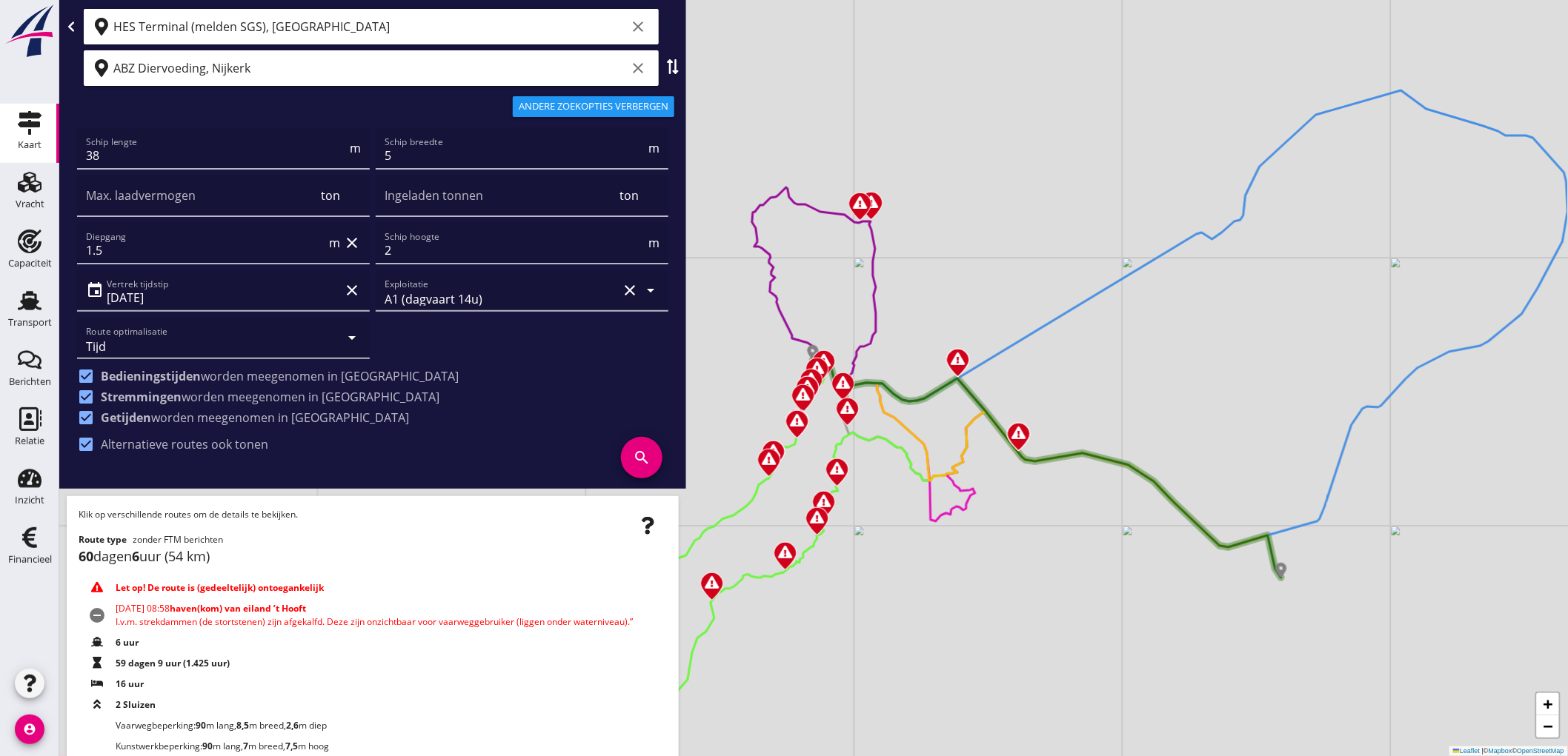
drag, startPoint x: 932, startPoint y: 537, endPoint x: 1217, endPoint y: 560, distance: 285.9
click at [1217, 560] on div "+ − Leaflet | © Mapbox © OpenStreetMap" at bounding box center [813, 378] width 1508 height 756
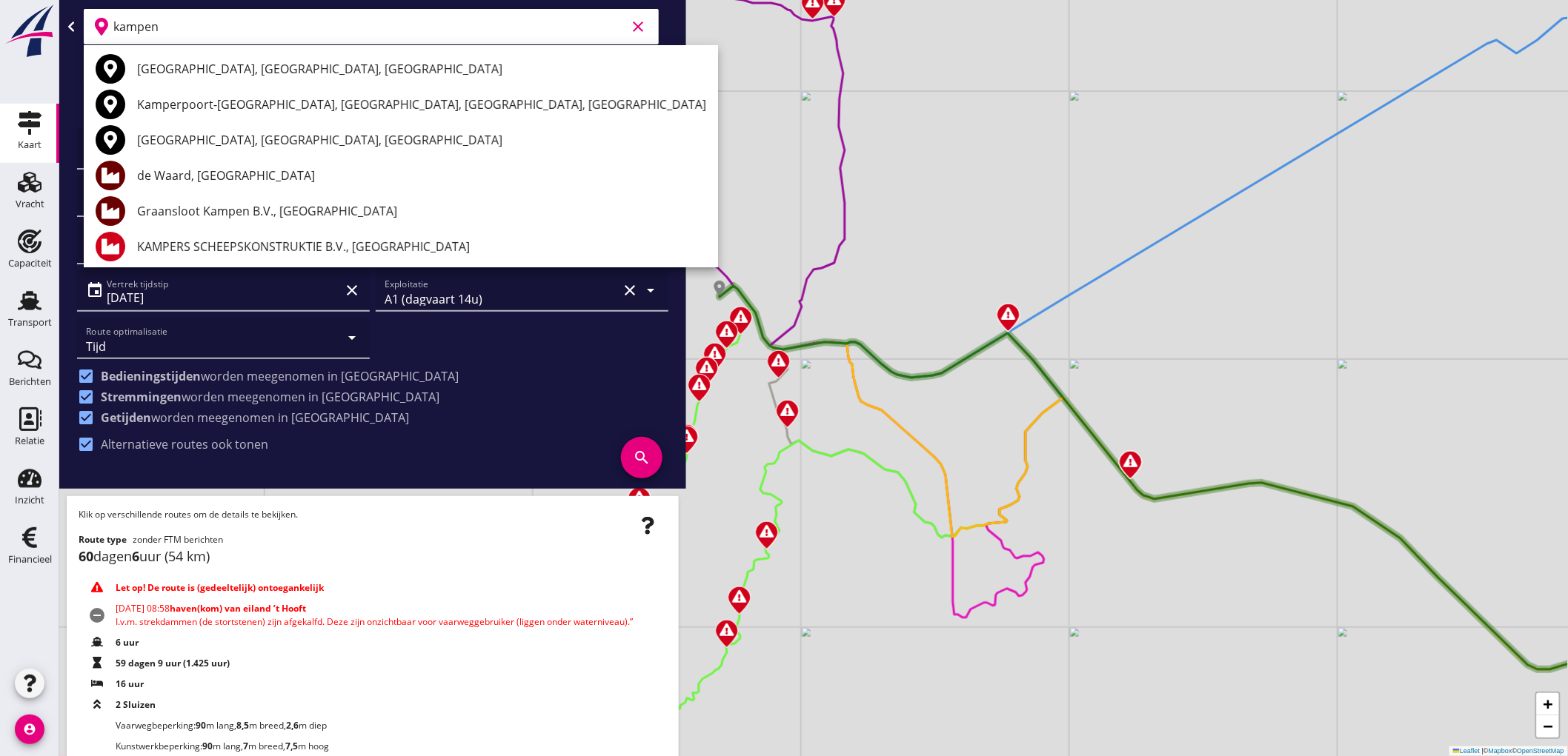
click at [230, 217] on div "Graansloot Kampen B.V., [GEOGRAPHIC_DATA]" at bounding box center [421, 211] width 569 height 18
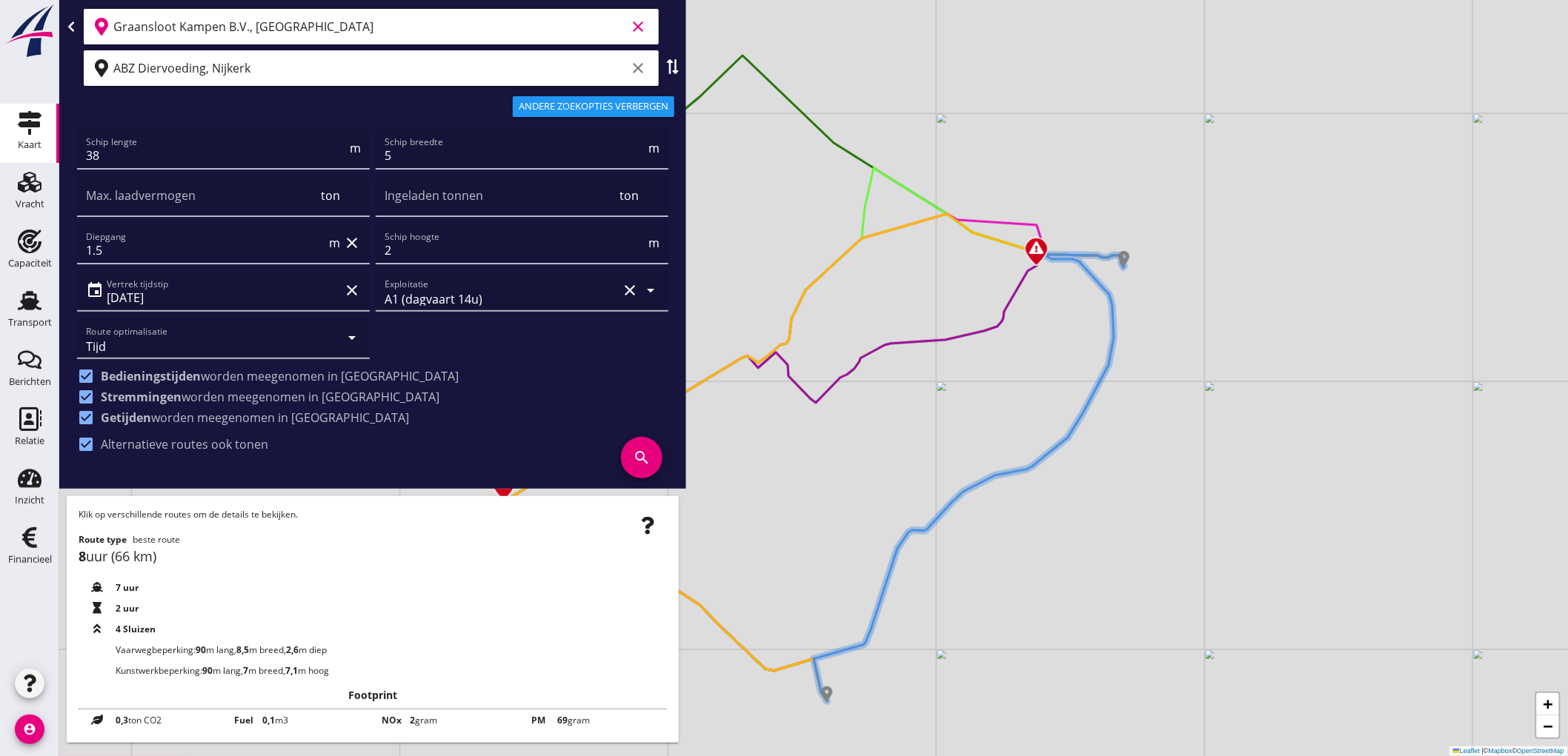
type input "Graansloot Kampen B.V., [GEOGRAPHIC_DATA]"
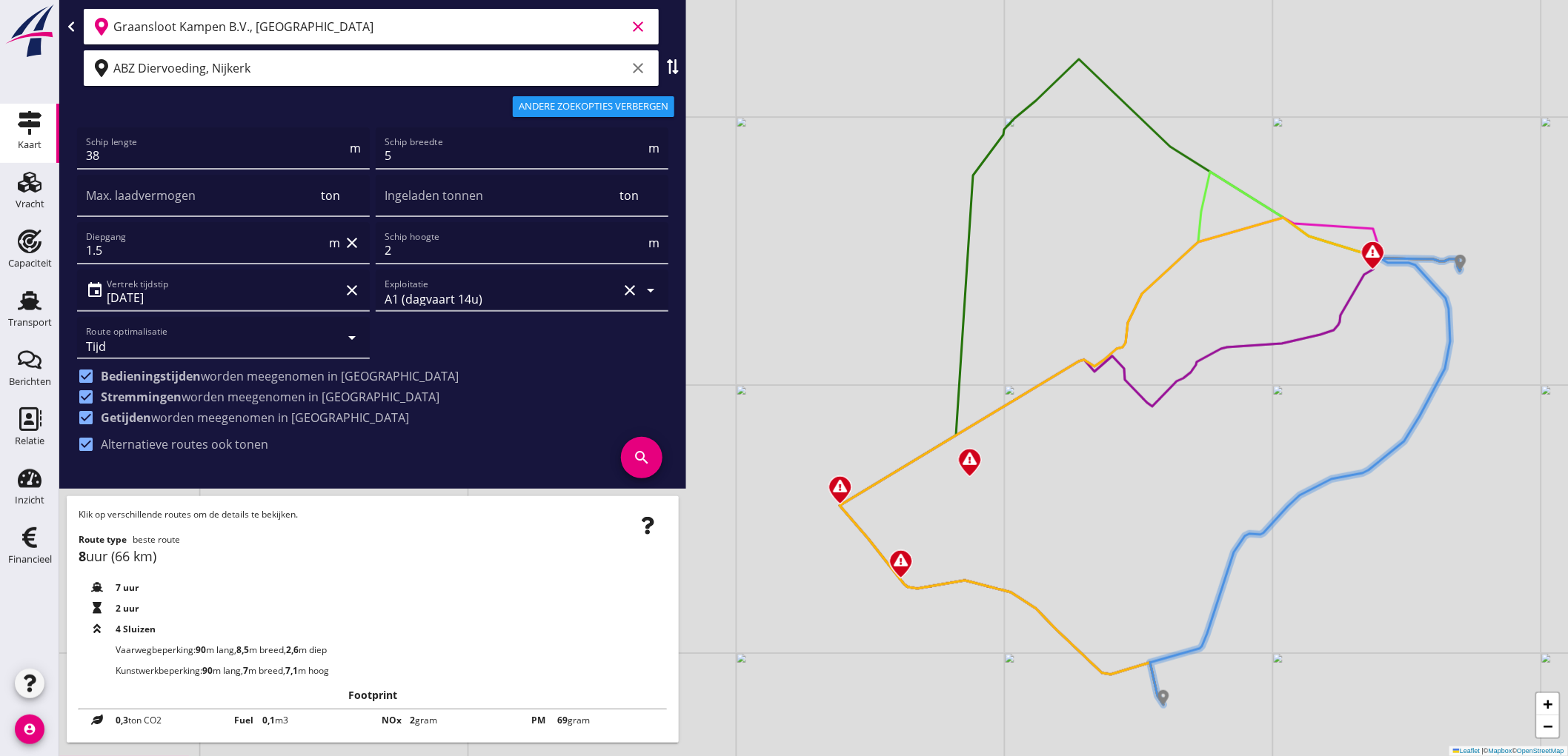
drag, startPoint x: 972, startPoint y: 418, endPoint x: 1300, endPoint y: 423, distance: 328.0
click at [1300, 423] on div "+ − Leaflet | © Mapbox © OpenStreetMap" at bounding box center [813, 378] width 1508 height 756
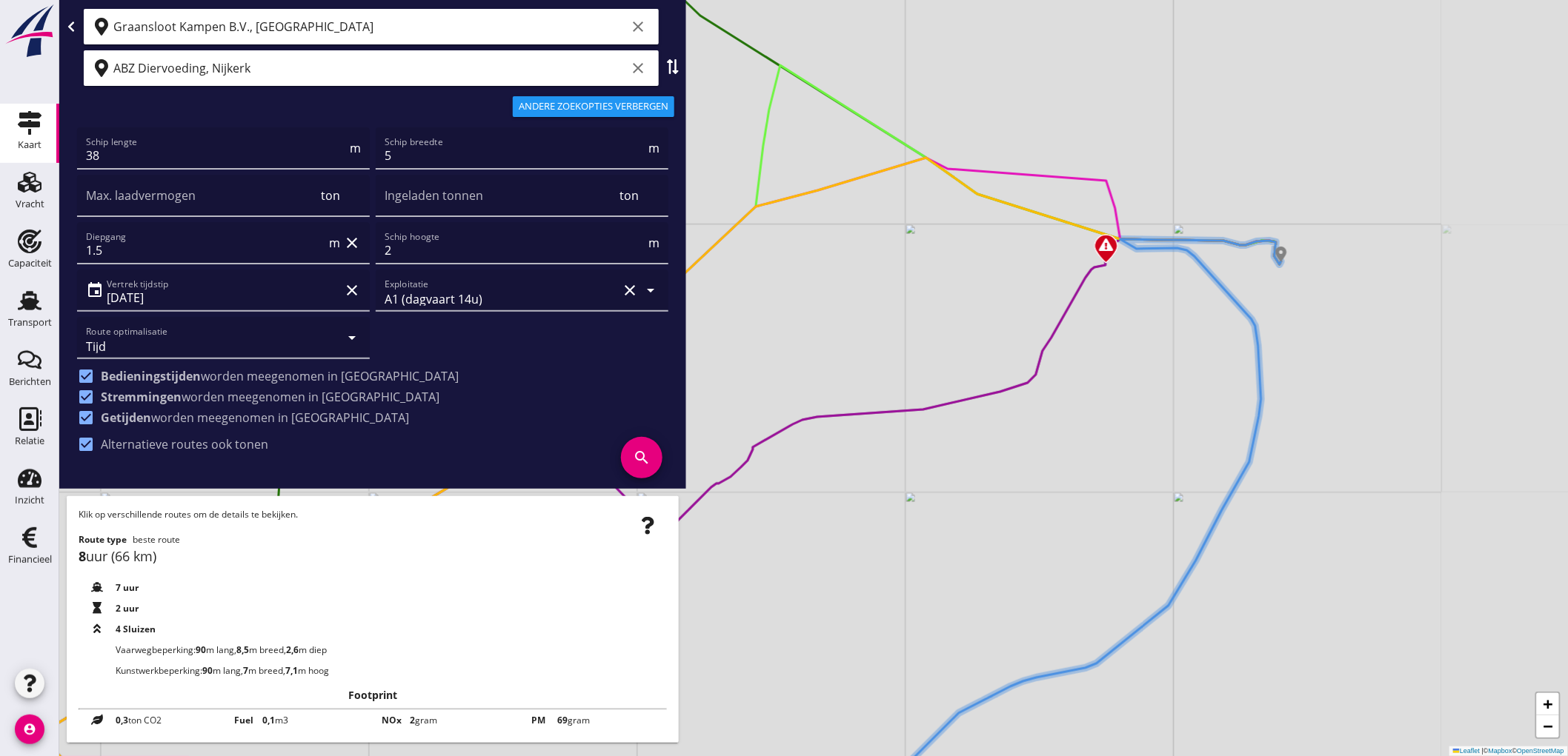
drag, startPoint x: 1397, startPoint y: 316, endPoint x: 1206, endPoint y: 318, distance: 191.0
click at [1203, 326] on div "+ − Leaflet | © Mapbox © OpenStreetMap" at bounding box center [813, 378] width 1508 height 756
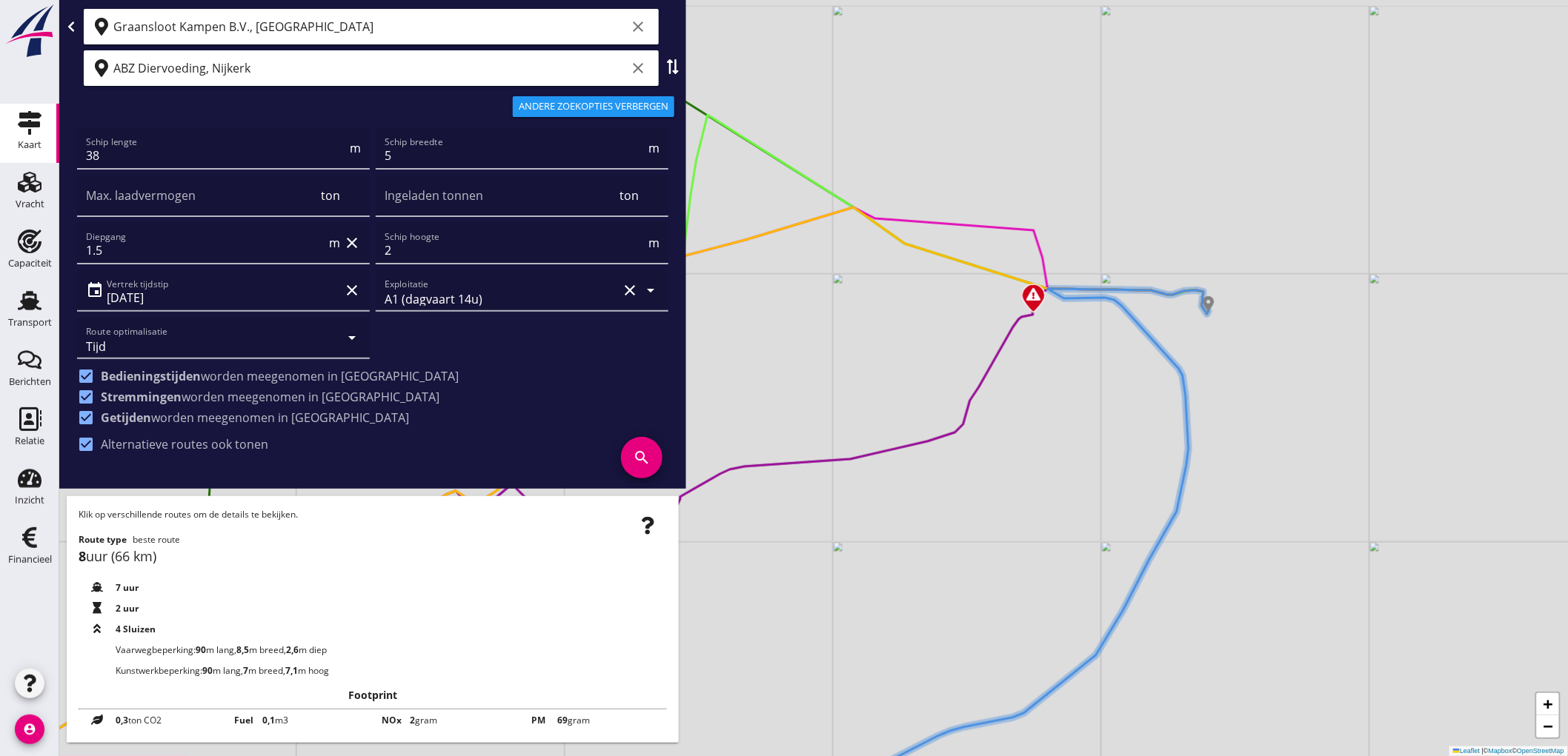
drag, startPoint x: 1257, startPoint y: 380, endPoint x: 1198, endPoint y: 440, distance: 84.1
click at [1198, 440] on div "+ − Leaflet | © Mapbox © OpenStreetMap" at bounding box center [813, 378] width 1508 height 756
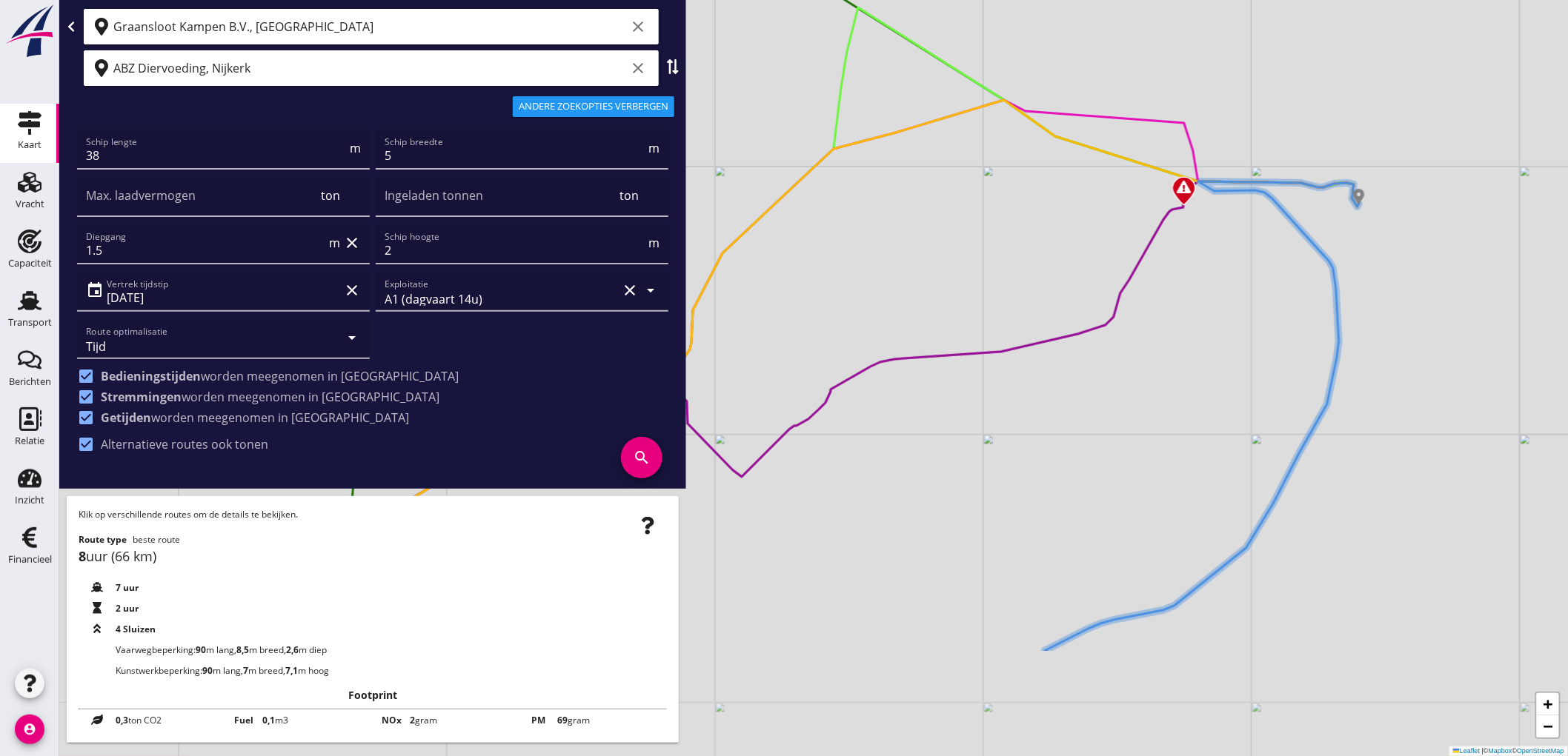
drag, startPoint x: 1080, startPoint y: 506, endPoint x: 1322, endPoint y: 323, distance: 303.4
click at [1322, 323] on div "+ − Leaflet | © Mapbox © OpenStreetMap" at bounding box center [813, 378] width 1508 height 756
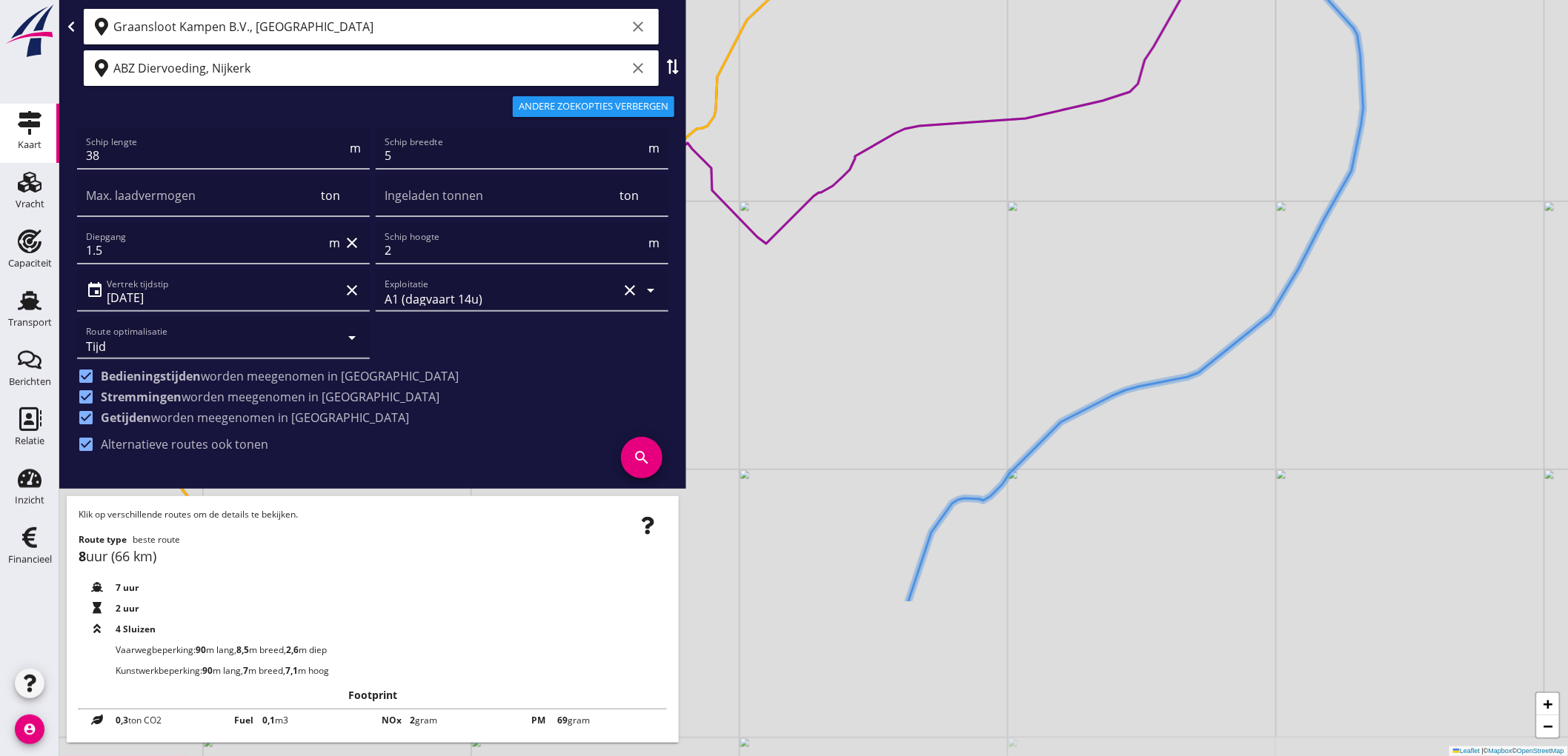
drag, startPoint x: 1206, startPoint y: 463, endPoint x: 1228, endPoint y: 233, distance: 231.0
click at [1228, 233] on div "+ − Leaflet | © Mapbox © OpenStreetMap" at bounding box center [813, 378] width 1508 height 756
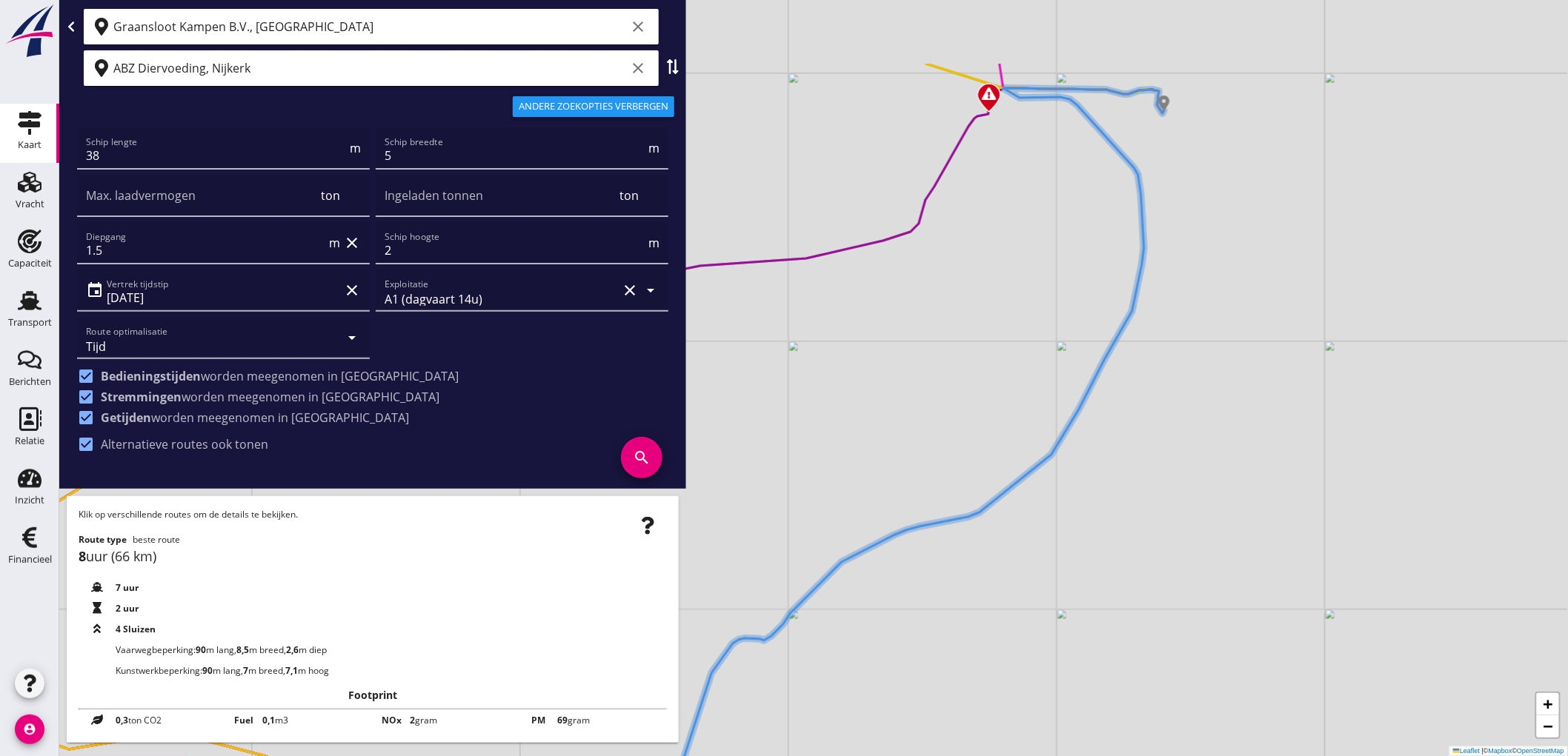
drag, startPoint x: 1207, startPoint y: 359, endPoint x: 988, endPoint y: 497, distance: 258.9
click at [988, 497] on div "+ − Leaflet | © Mapbox © OpenStreetMap" at bounding box center [813, 378] width 1508 height 756
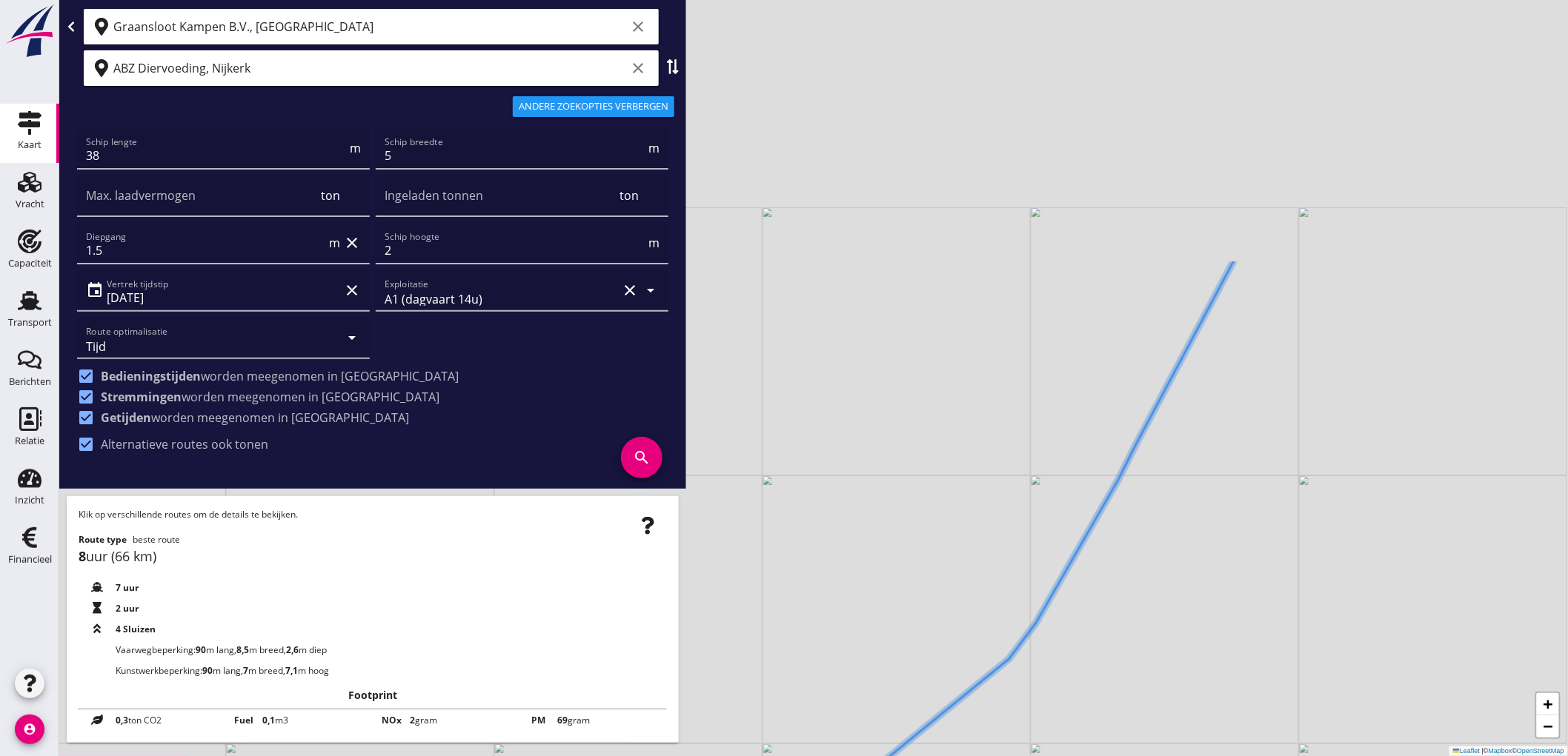
drag, startPoint x: 1121, startPoint y: 375, endPoint x: 956, endPoint y: 581, distance: 263.9
click at [884, 707] on div "+ − Leaflet | © Mapbox © OpenStreetMap" at bounding box center [813, 378] width 1508 height 756
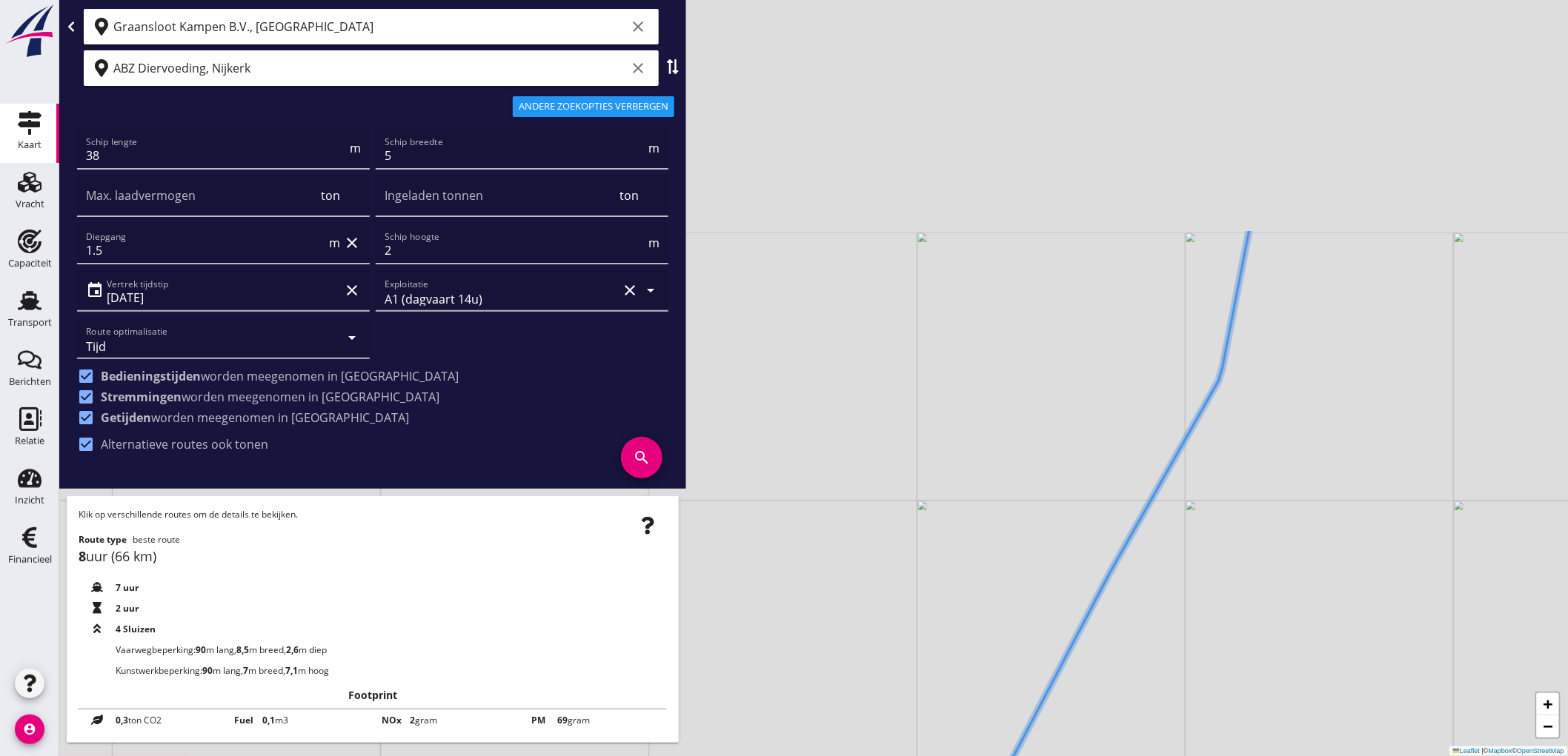
drag, startPoint x: 1159, startPoint y: 382, endPoint x: 963, endPoint y: 788, distance: 450.8
click at [963, 755] on html "Geef feedback over deze route Kilometers Tijd Kosten per ton A1 (dagvaart 14u) …" at bounding box center [784, 378] width 1568 height 756
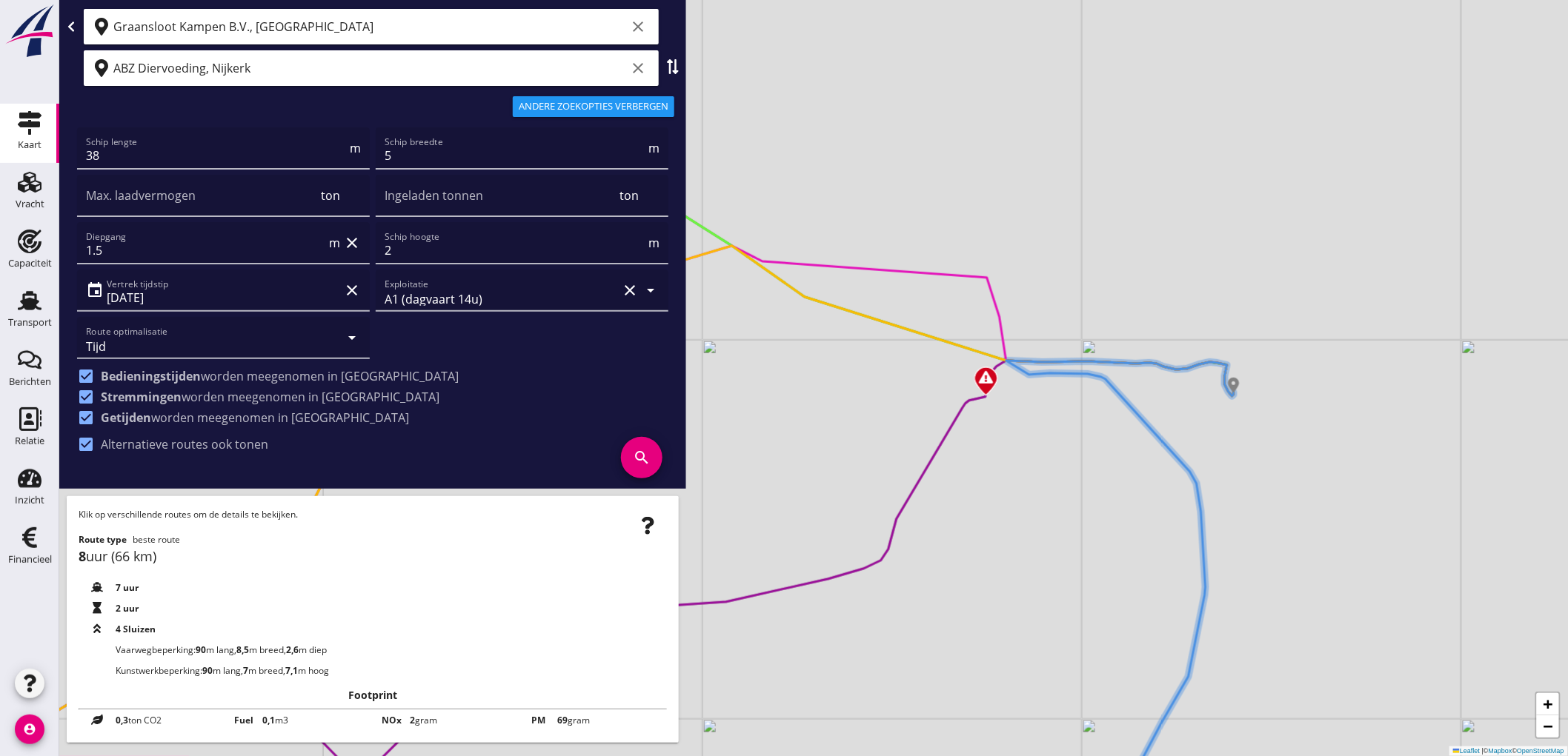
drag, startPoint x: 926, startPoint y: 411, endPoint x: 1050, endPoint y: 555, distance: 190.0
click at [1050, 555] on div "+ − Leaflet | © Mapbox © OpenStreetMap" at bounding box center [813, 378] width 1508 height 756
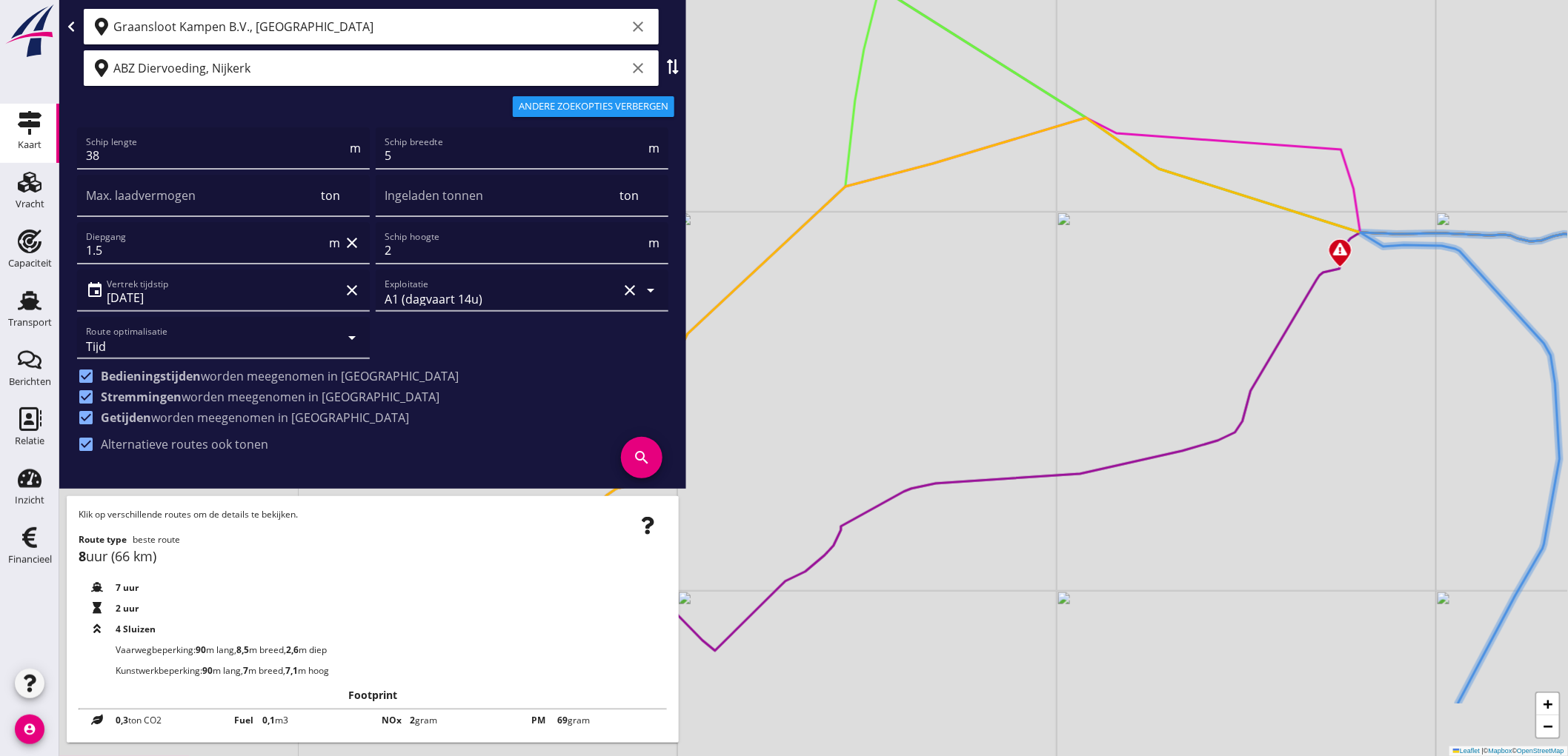
drag, startPoint x: 1154, startPoint y: 586, endPoint x: 1508, endPoint y: 458, distance: 376.4
click at [1508, 458] on div "+ − Leaflet | © Mapbox © OpenStreetMap" at bounding box center [813, 378] width 1508 height 756
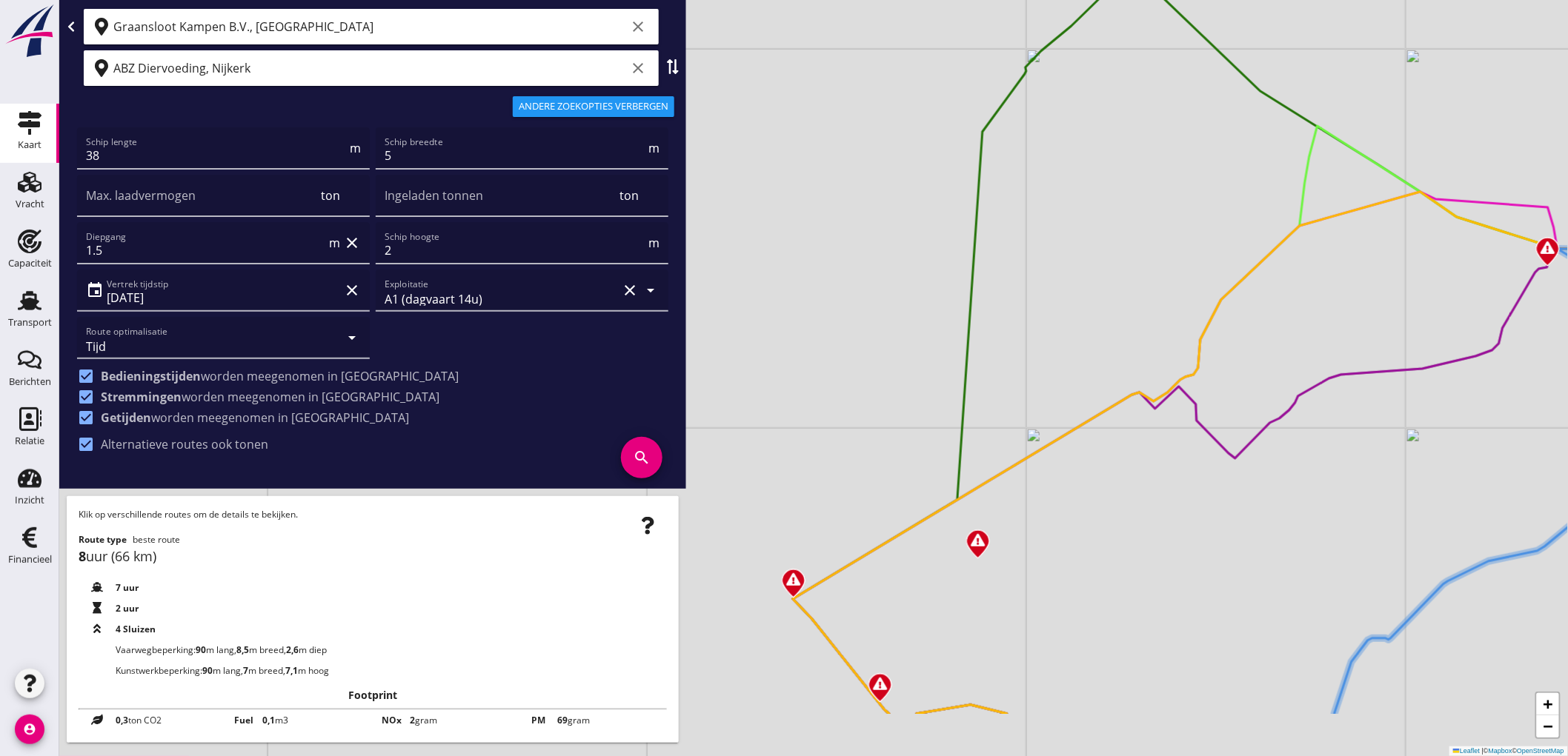
drag, startPoint x: 1234, startPoint y: 519, endPoint x: 1418, endPoint y: 400, distance: 219.1
click at [1418, 400] on div "+ − Leaflet | © Mapbox © OpenStreetMap" at bounding box center [813, 378] width 1508 height 756
click at [19, 315] on div "Transport" at bounding box center [30, 322] width 44 height 20
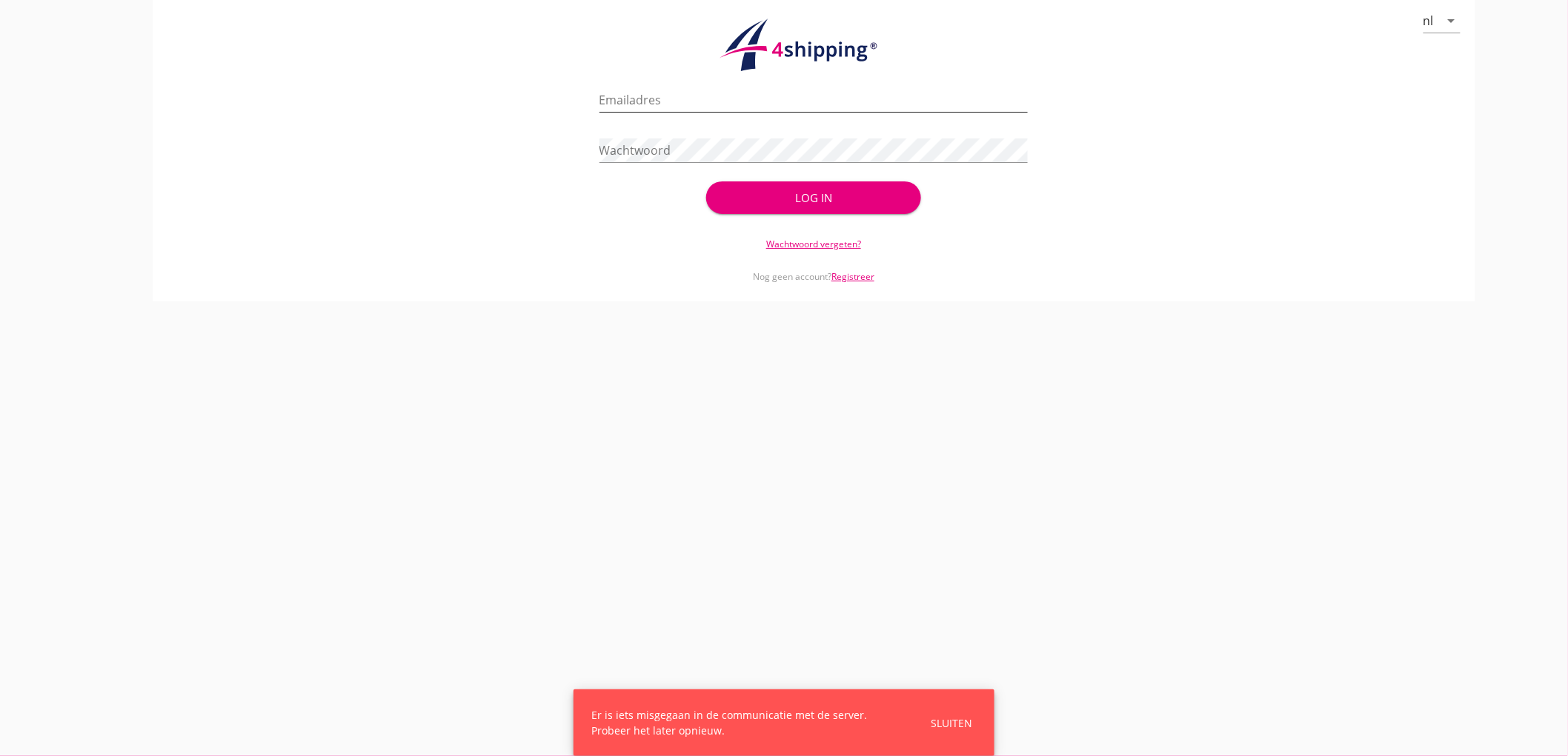
click at [715, 108] on input "Emailadres" at bounding box center [814, 99] width 429 height 24
type input "[EMAIL_ADDRESS][DOMAIN_NAME]"
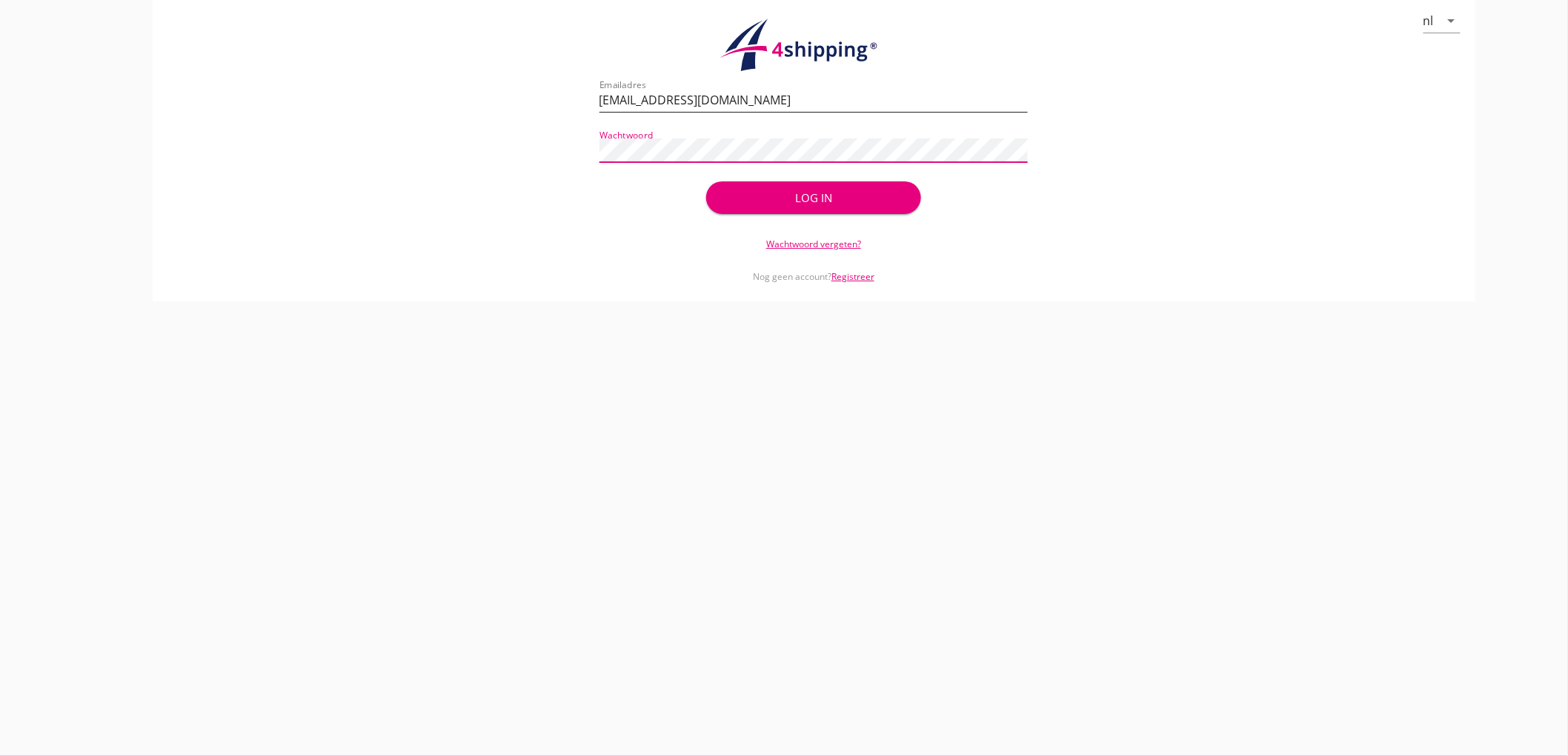
click at [706, 181] on button "Log in" at bounding box center [813, 197] width 214 height 33
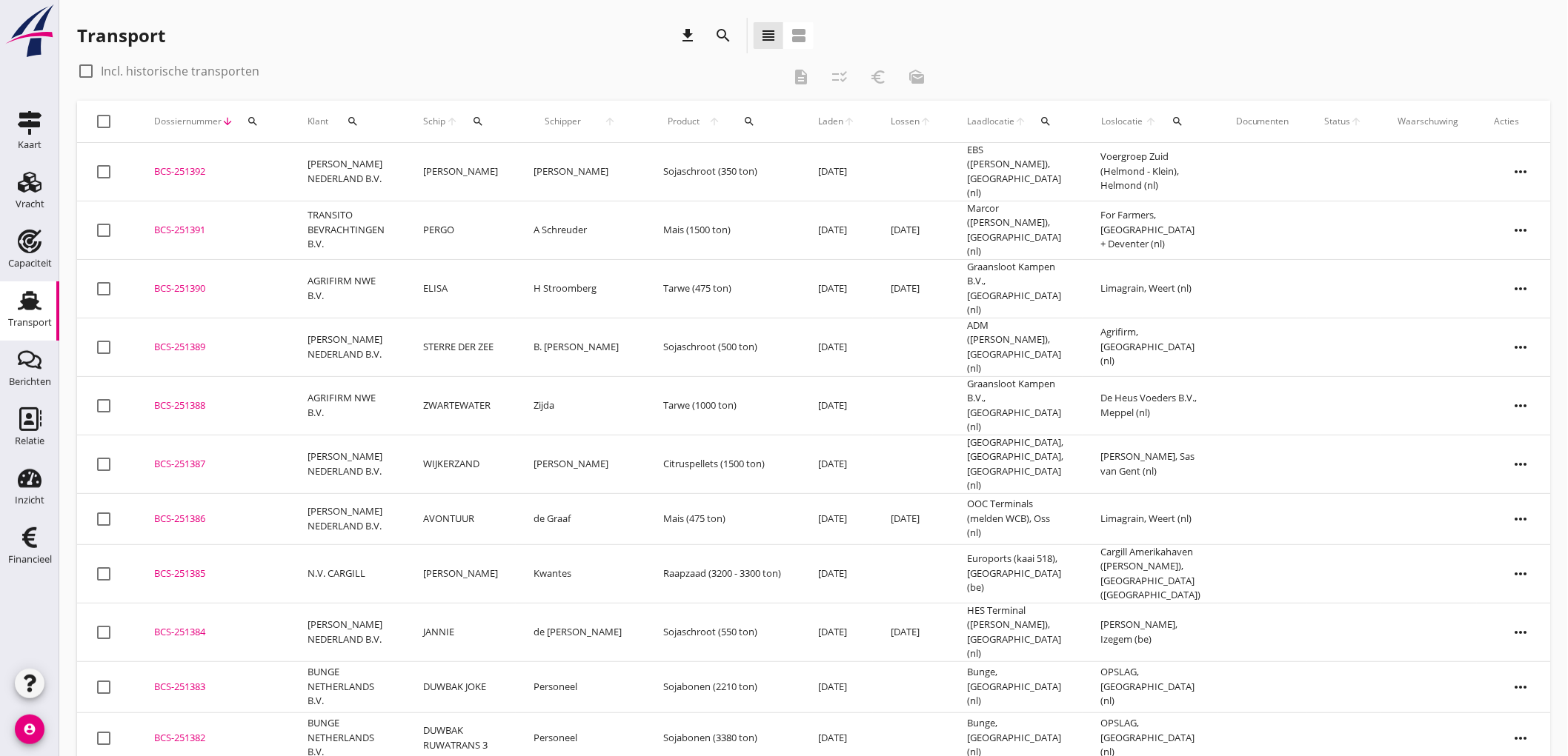
click at [483, 122] on icon "search" at bounding box center [477, 122] width 12 height 12
click at [520, 159] on input "Zoek op (scheeps)naam" at bounding box center [556, 164] width 154 height 24
click at [560, 191] on div "SOLENT" at bounding box center [599, 193] width 135 height 18
click at [687, 164] on icon "check" at bounding box center [689, 163] width 18 height 18
type input "SOLENT"
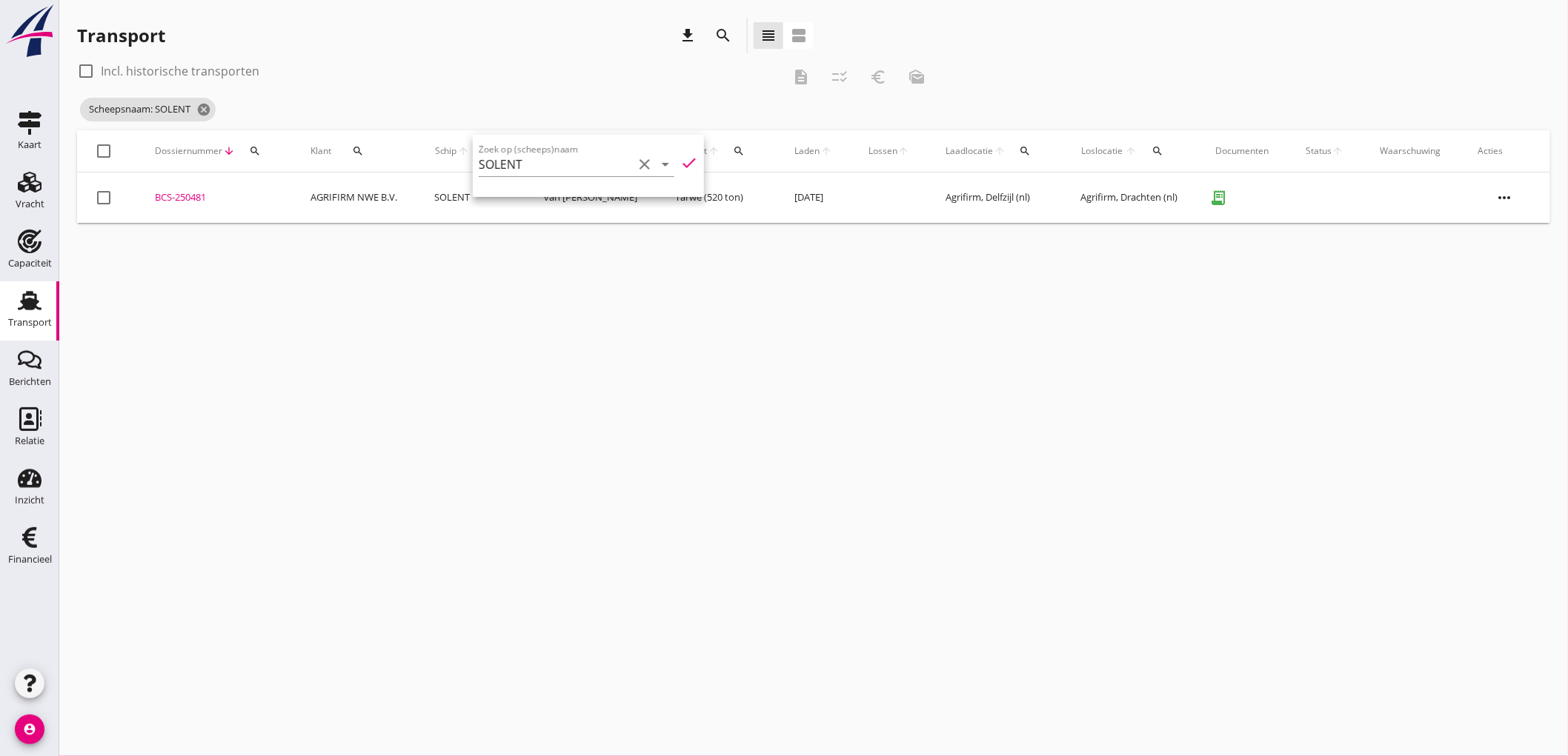
click at [680, 166] on icon "check" at bounding box center [689, 163] width 18 height 18
click at [117, 71] on label "Incl. historische transporten" at bounding box center [180, 71] width 158 height 15
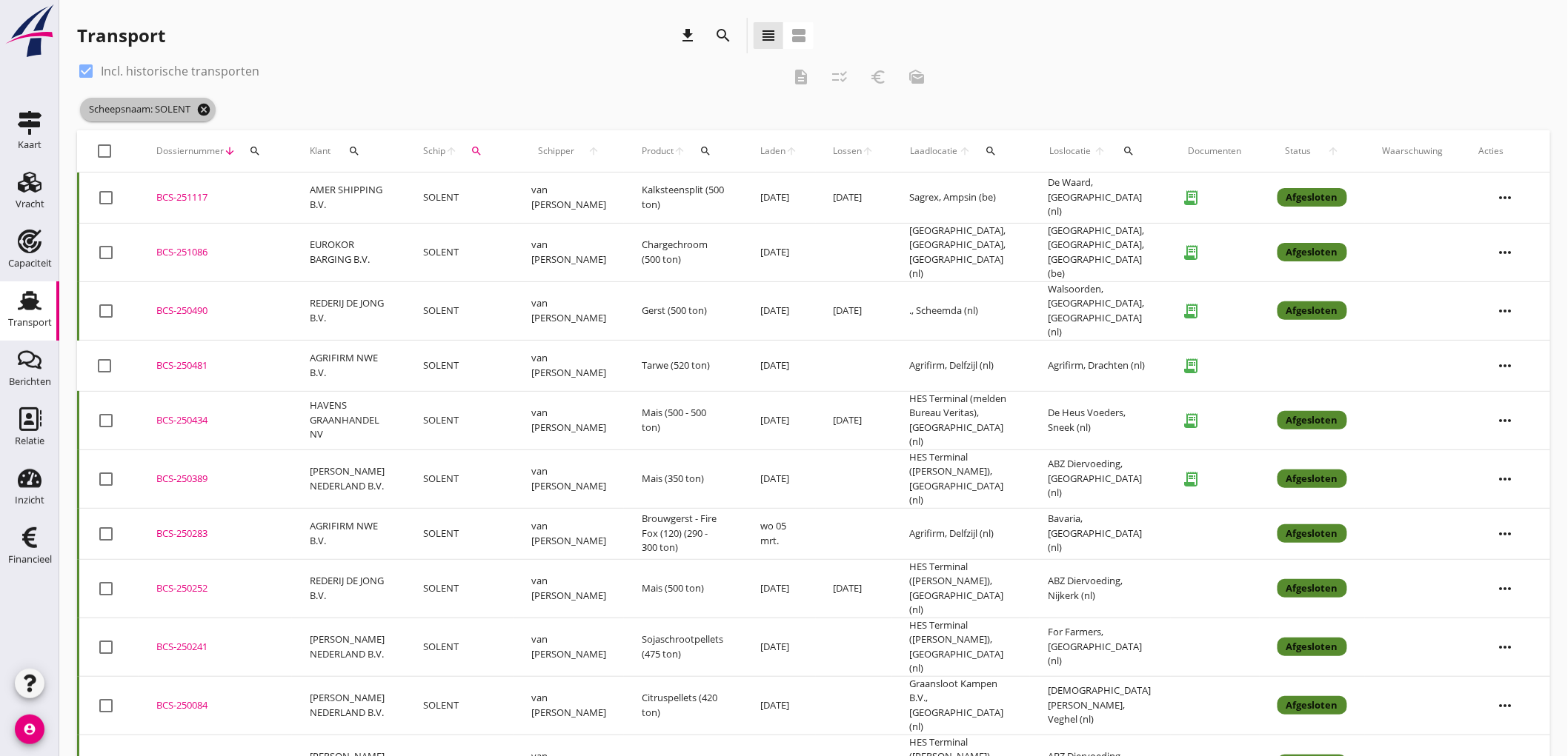
click at [200, 113] on icon "cancel" at bounding box center [204, 109] width 15 height 15
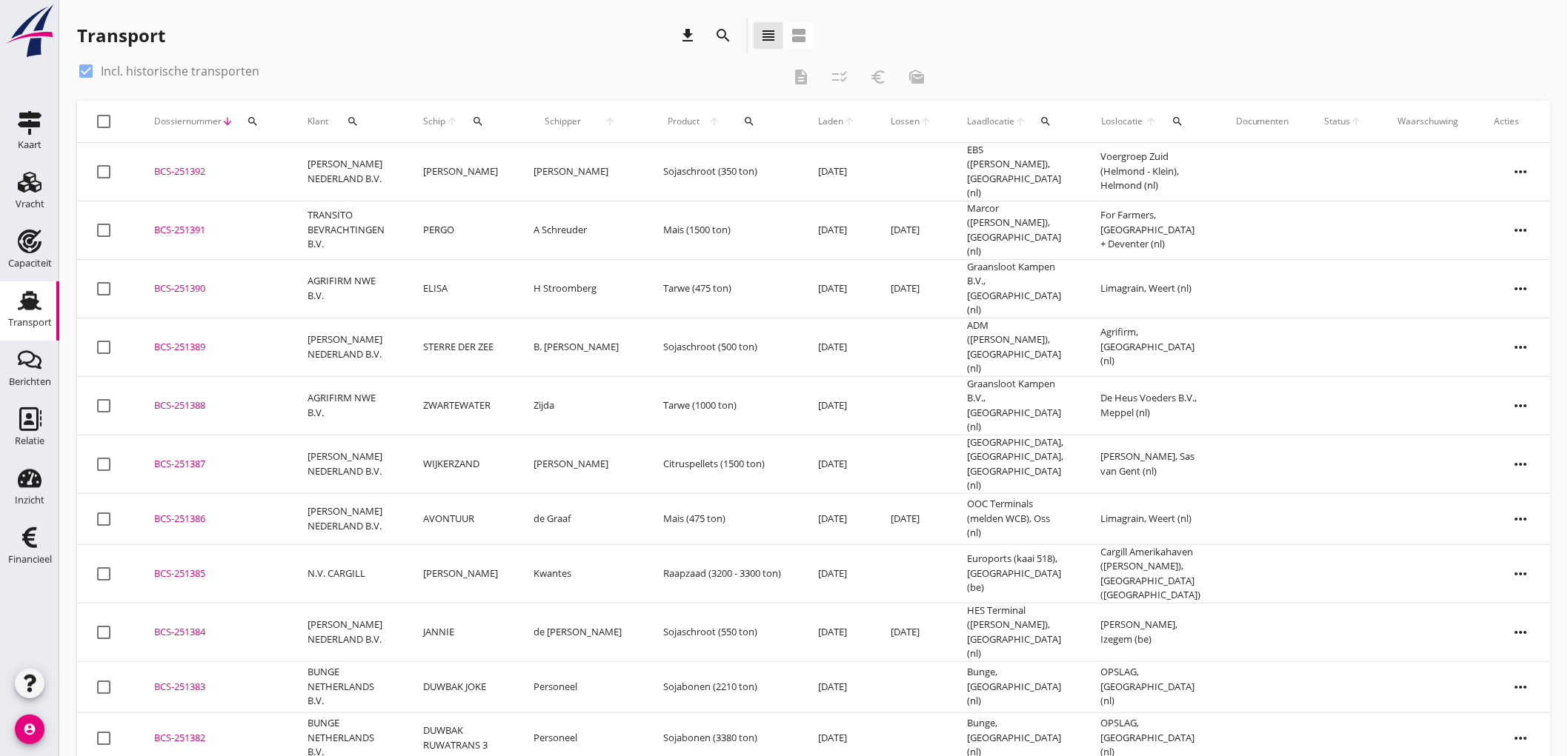
click at [464, 46] on div "Transport download search view_headline view_agenda" at bounding box center [445, 36] width 737 height 36
click at [41, 324] on div "Transport" at bounding box center [30, 323] width 44 height 10
click at [113, 68] on label "Incl. historische transporten" at bounding box center [180, 71] width 158 height 15
checkbox input "false"
click at [7, 200] on link "Vracht Vracht" at bounding box center [29, 192] width 60 height 60
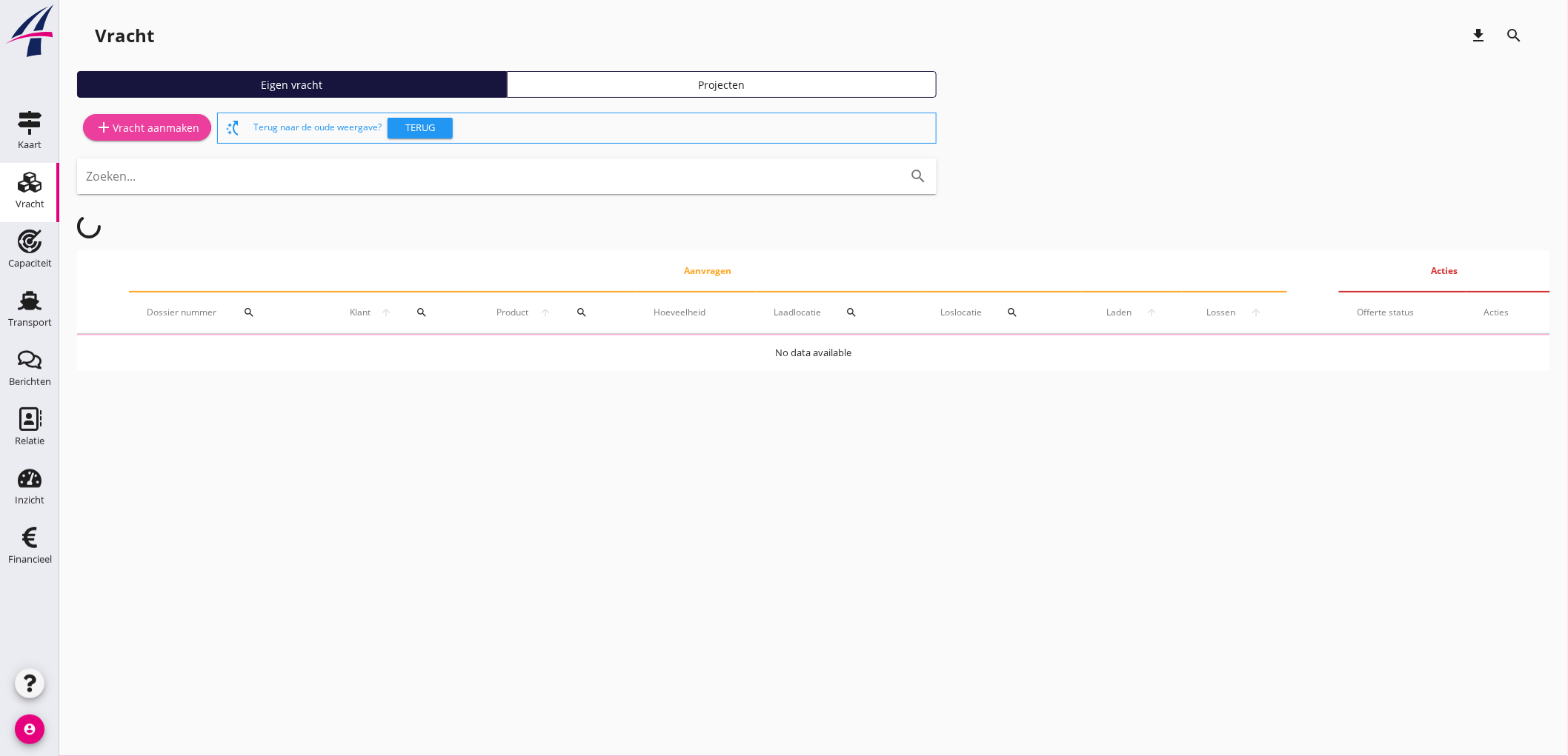
click at [124, 130] on div "add Vracht aanmaken" at bounding box center [147, 127] width 104 height 18
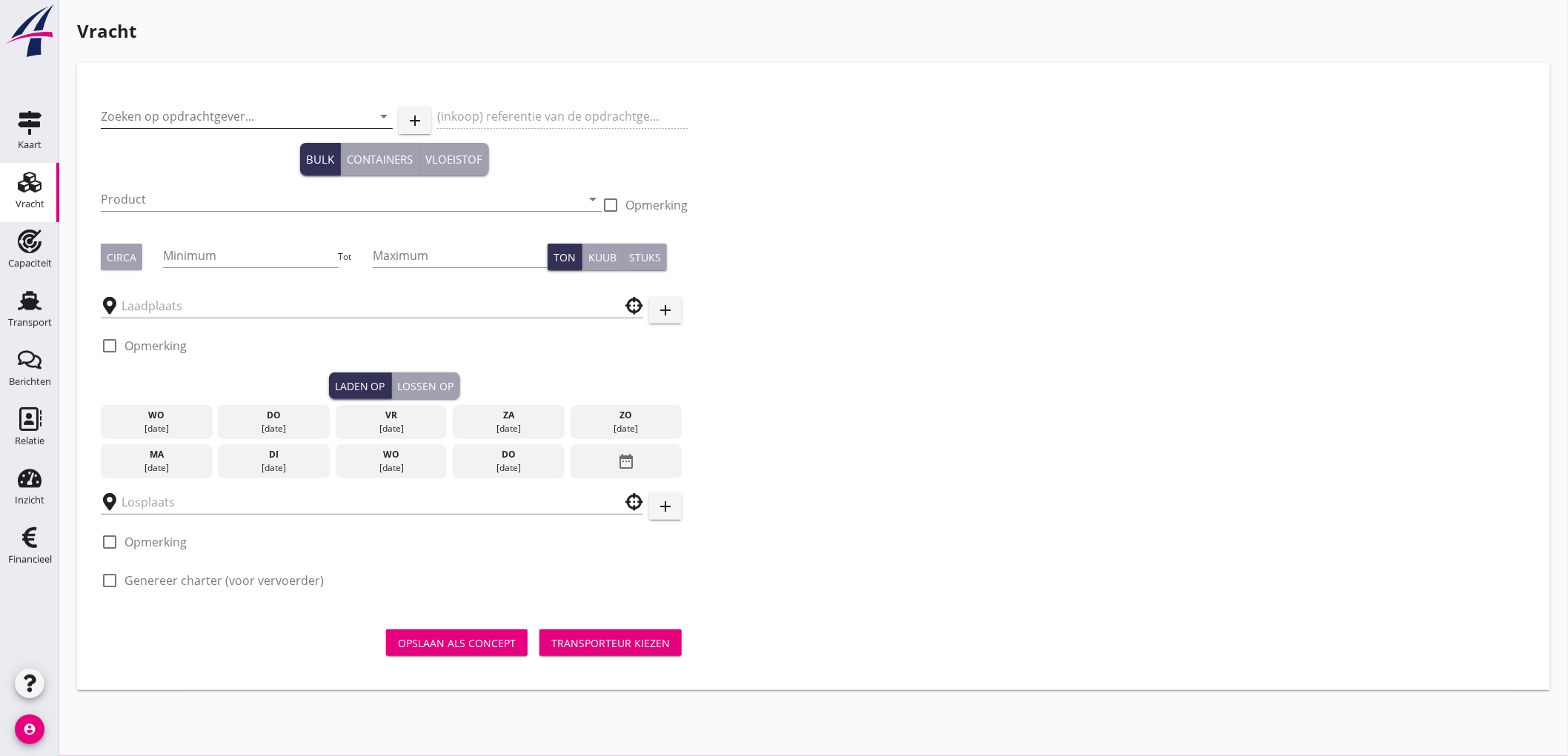
click at [184, 106] on input "Zoeken op opdrachtgever..." at bounding box center [226, 116] width 250 height 24
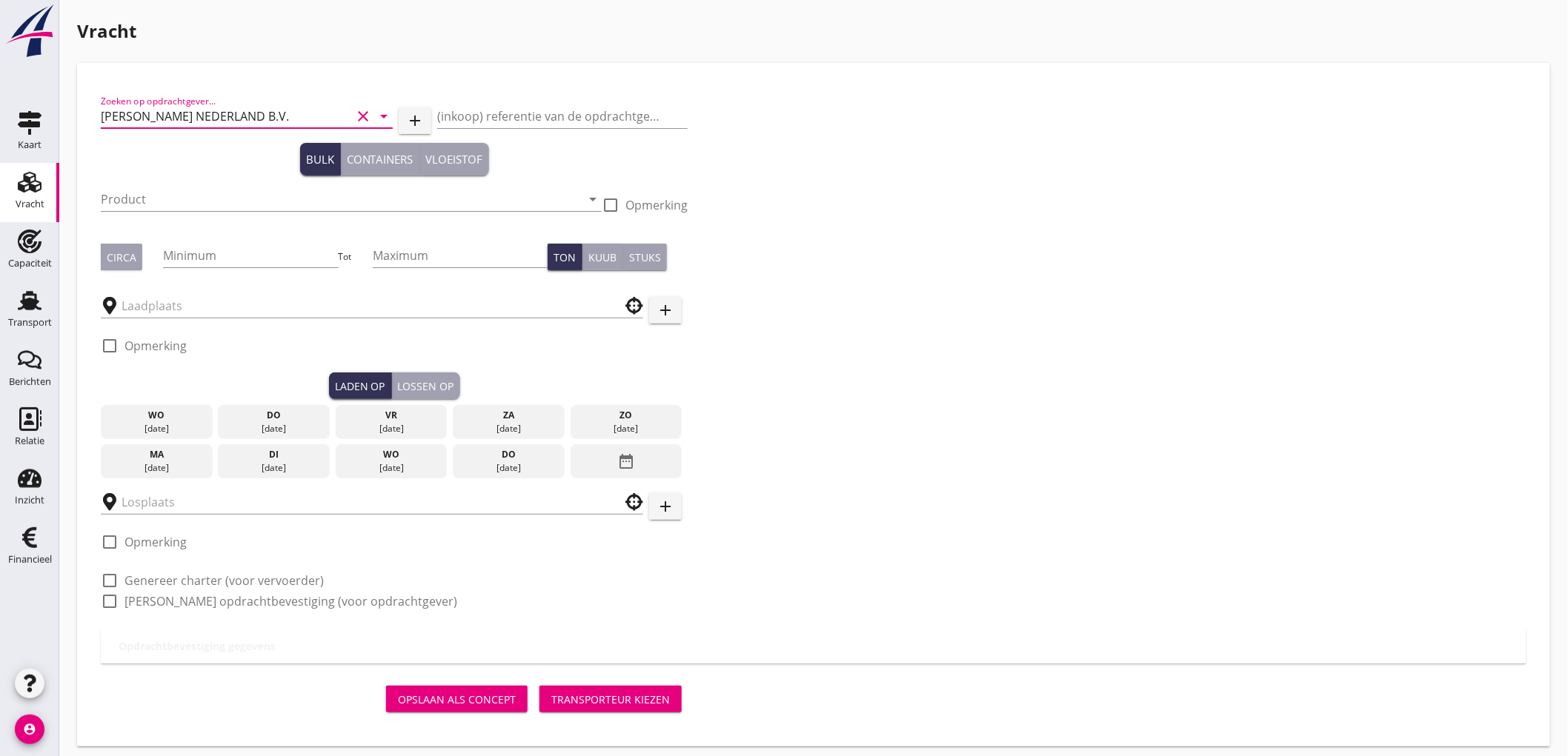
click at [246, 111] on input "[PERSON_NAME] NEDERLAND B.V." at bounding box center [226, 116] width 250 height 24
click at [245, 111] on input "[PERSON_NAME] NEDERLAND B.V." at bounding box center [226, 116] width 250 height 24
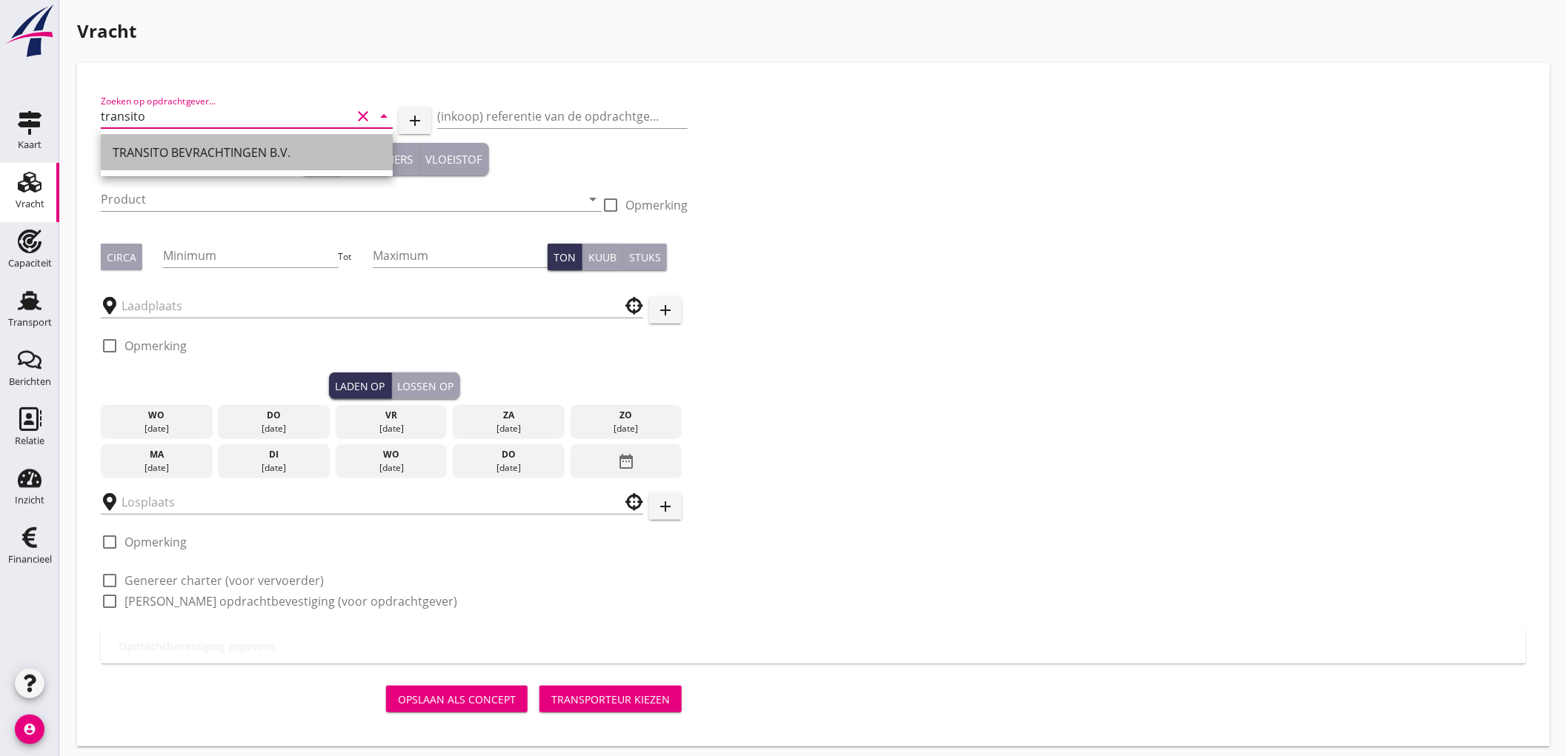
click at [240, 144] on div "TRANSITO BEVRACHTINGEN B.V." at bounding box center [246, 153] width 268 height 18
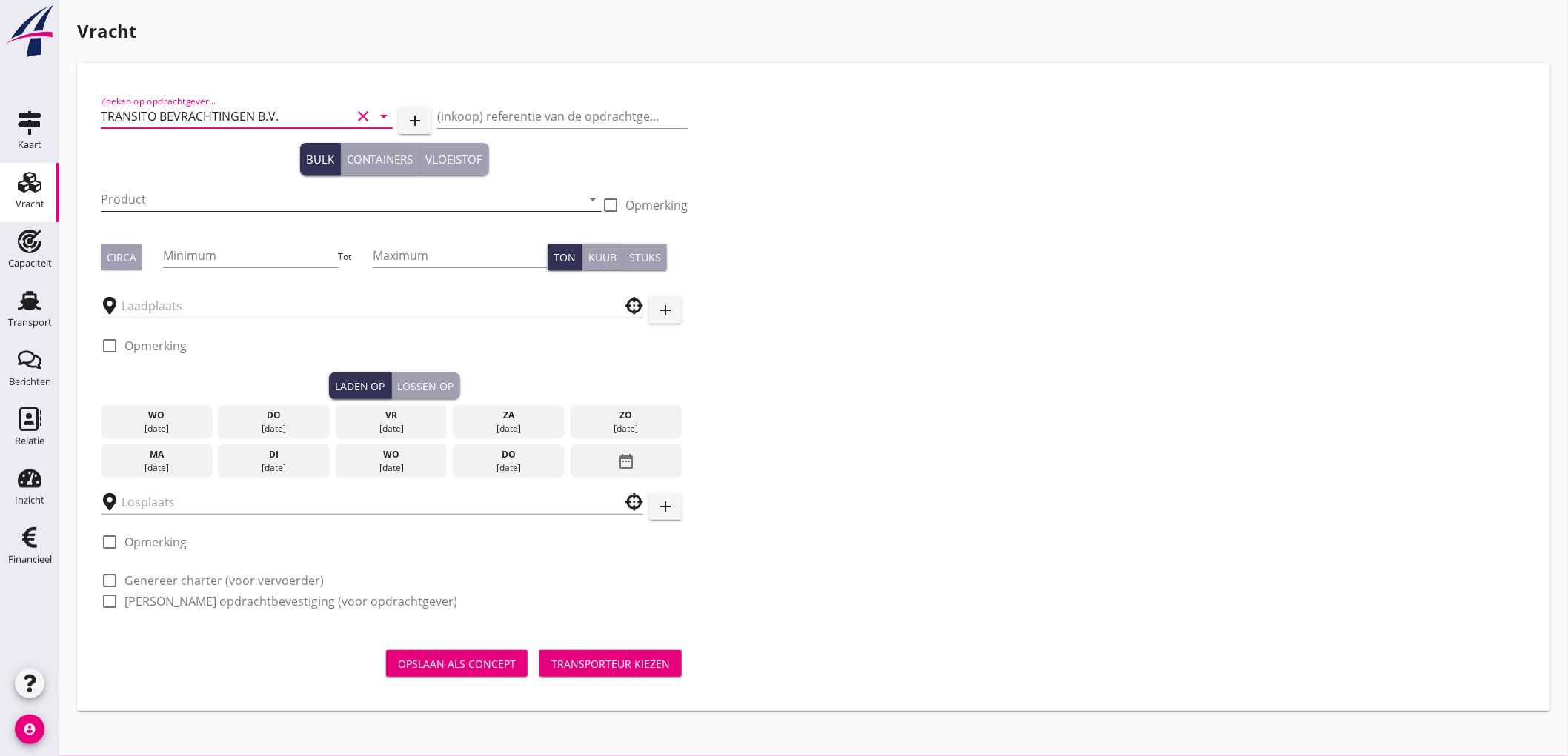
type input "TRANSITO BEVRACHTINGEN B.V."
click at [189, 204] on input "Product" at bounding box center [341, 199] width 480 height 24
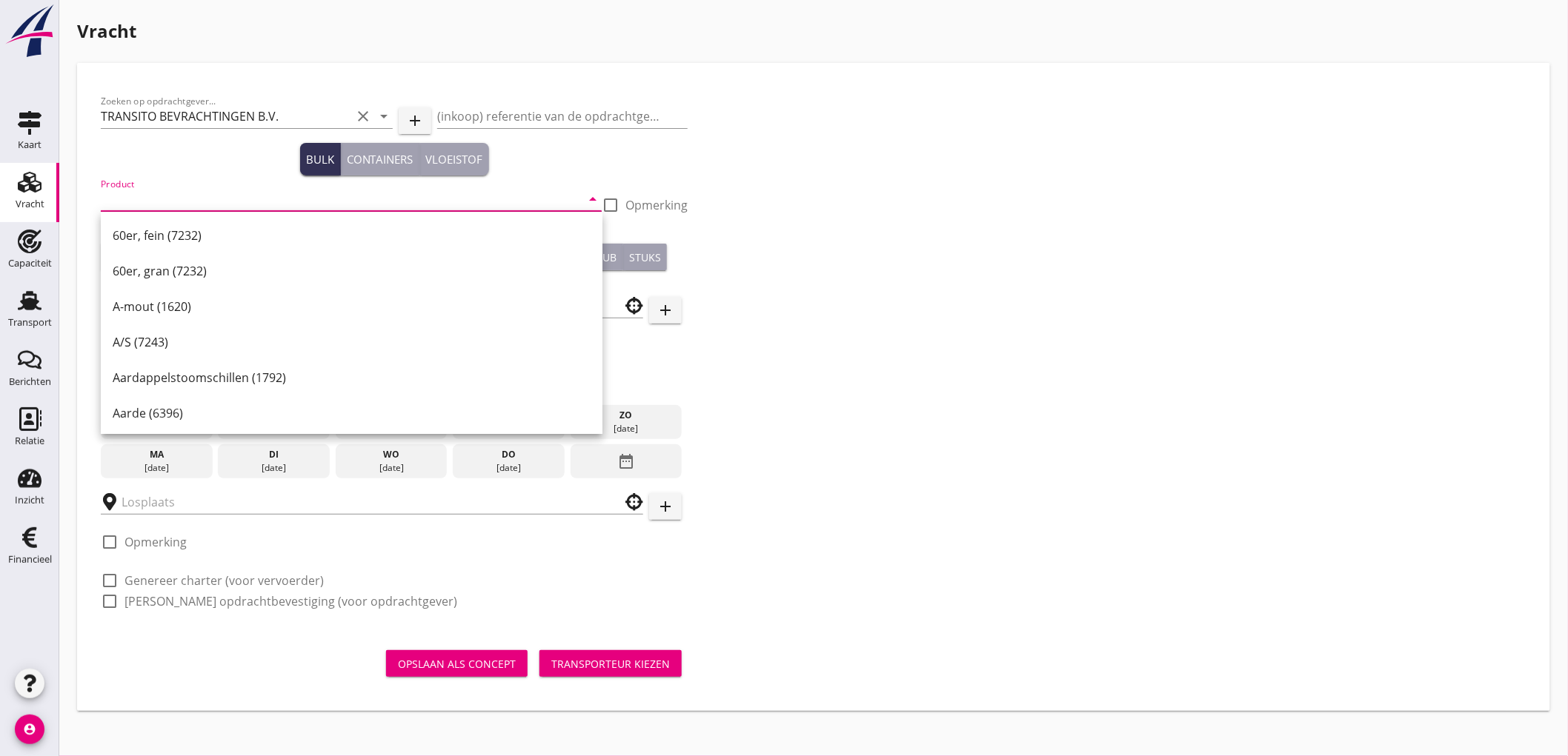
type input "B"
click at [309, 195] on input "Product" at bounding box center [341, 199] width 480 height 24
type input "Mais (150)"
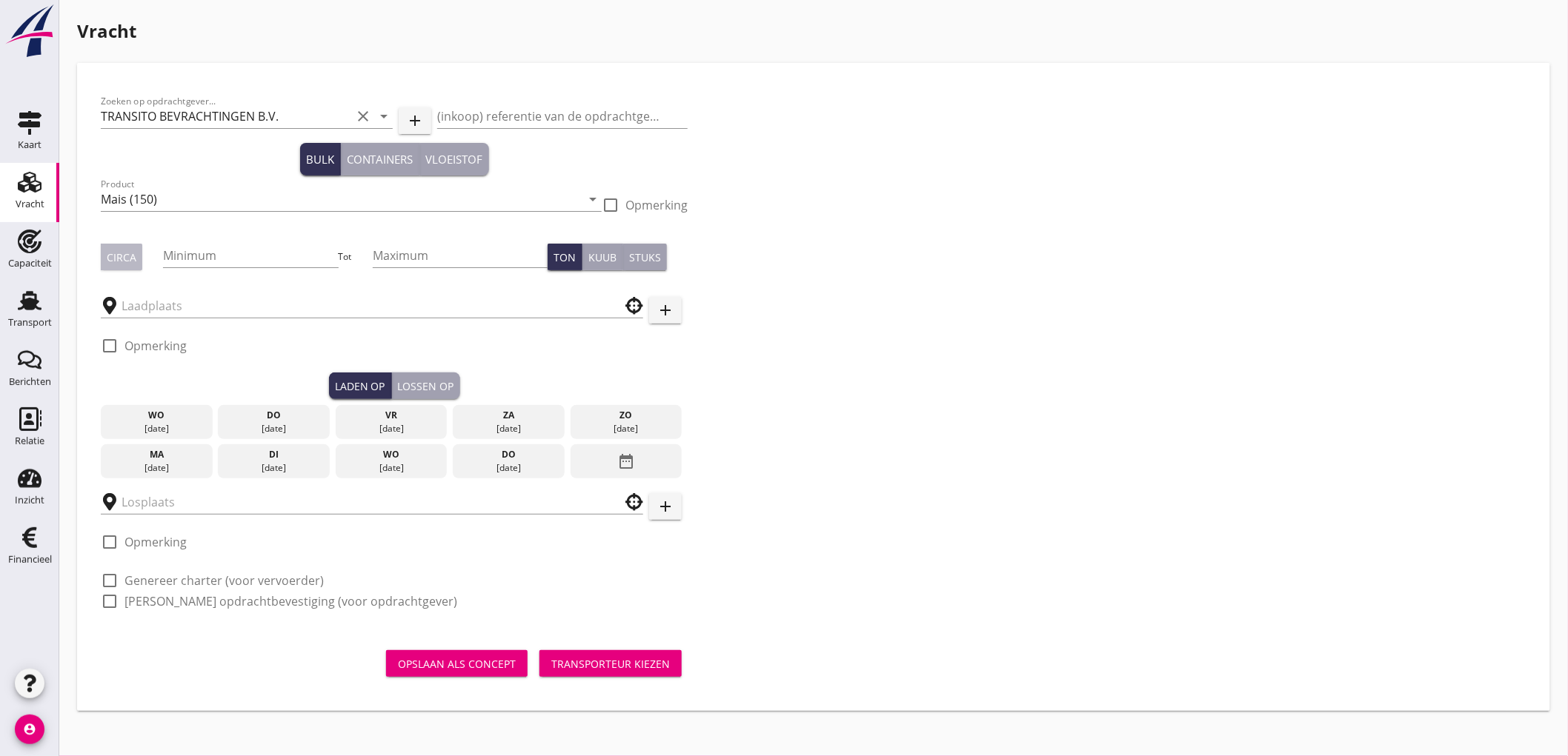
click at [125, 263] on div "Circa" at bounding box center [122, 257] width 29 height 15
click at [257, 264] on input "Minimum" at bounding box center [250, 255] width 175 height 24
type input "350"
click at [230, 312] on input "text" at bounding box center [361, 306] width 480 height 24
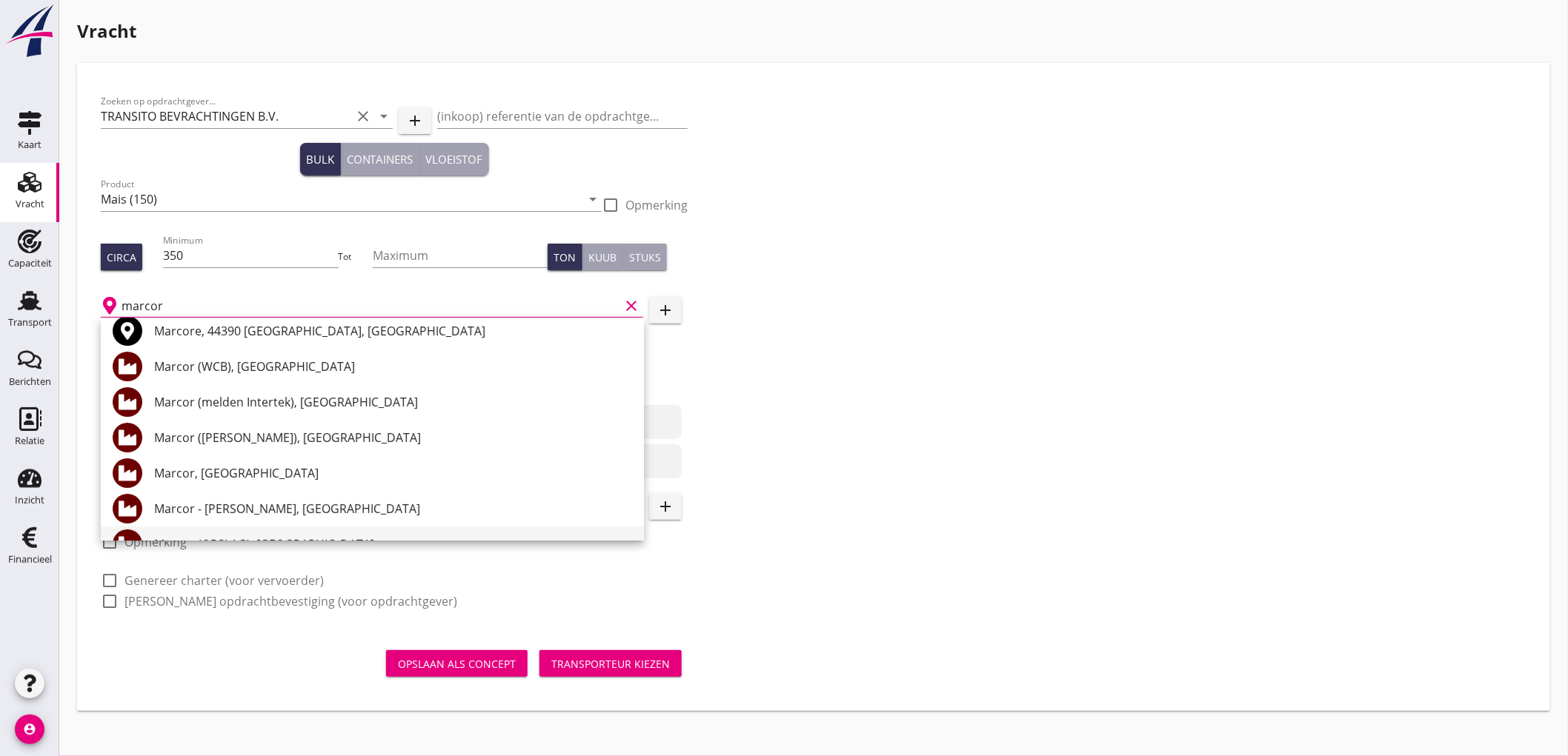
scroll to position [165, 0]
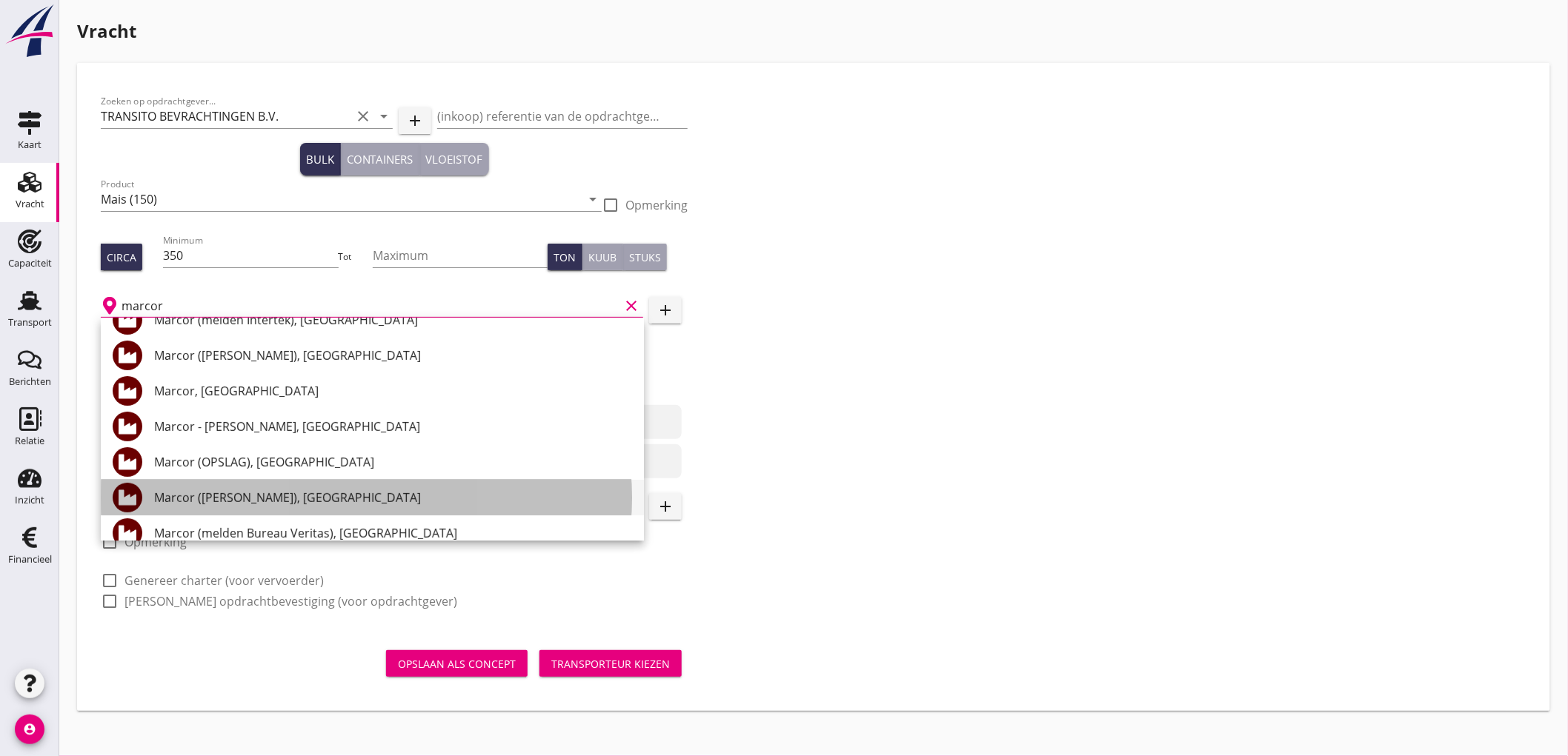
click at [304, 493] on div "Marcor ([PERSON_NAME]), [GEOGRAPHIC_DATA]" at bounding box center [393, 497] width 478 height 18
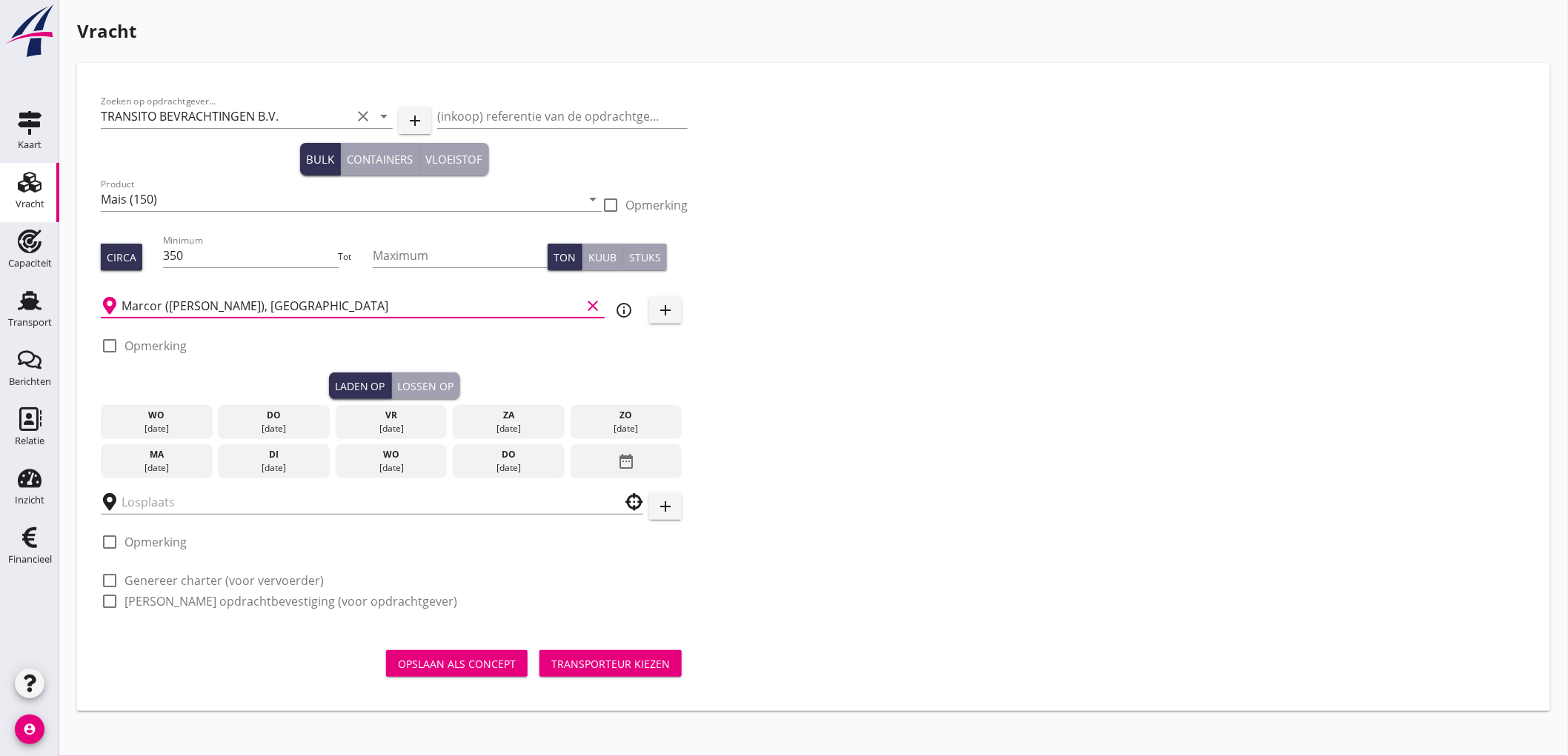
type input "Marcor ([PERSON_NAME]), [GEOGRAPHIC_DATA]"
drag, startPoint x: 175, startPoint y: 343, endPoint x: 186, endPoint y: 343, distance: 11.0
click at [175, 343] on label "Opmerking" at bounding box center [156, 346] width 62 height 15
checkbox input "true"
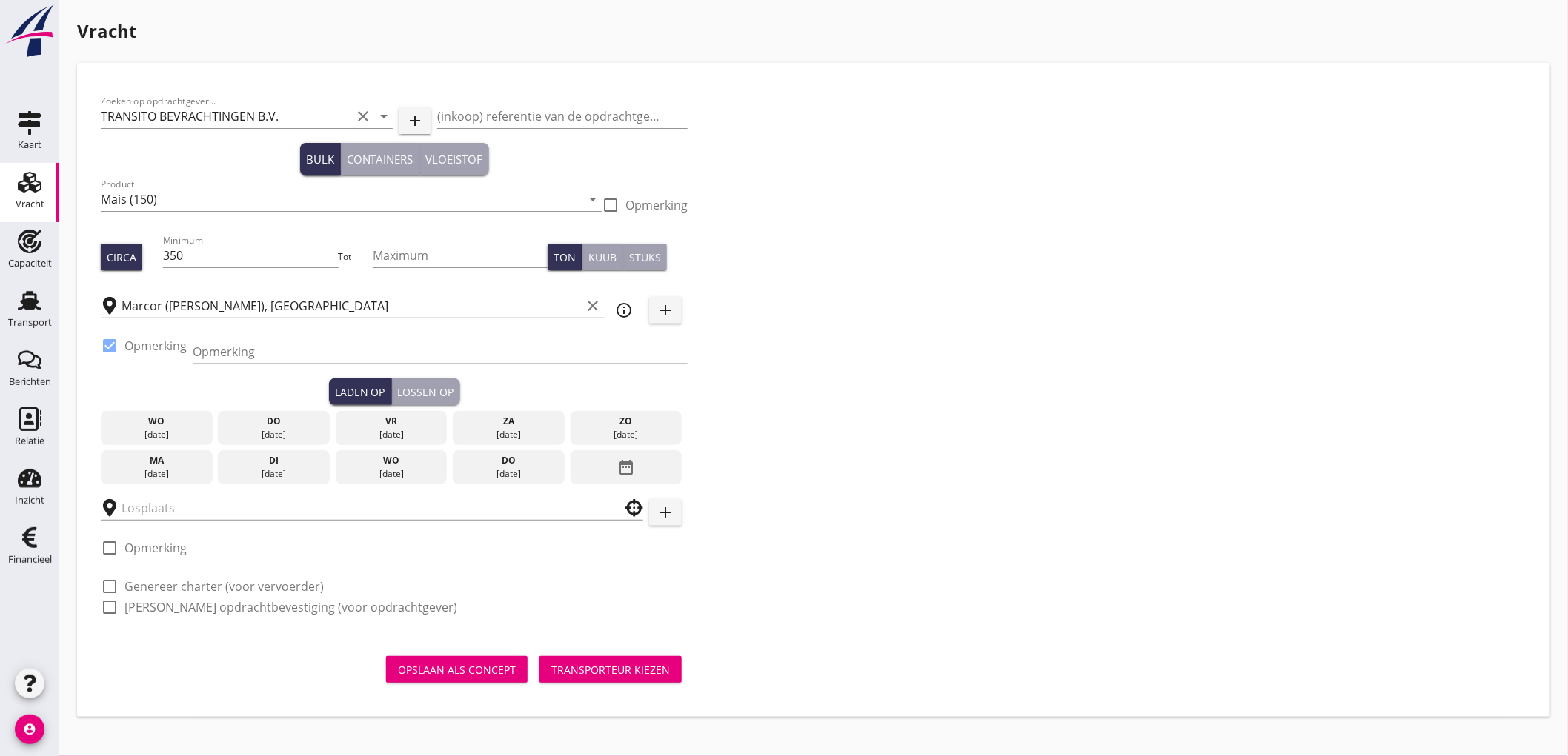
click at [233, 351] on input "Opmerking" at bounding box center [440, 351] width 495 height 24
type input "Ex. [GEOGRAPHIC_DATA] - [GEOGRAPHIC_DATA]"
type button "load"
click at [291, 418] on div "do" at bounding box center [274, 422] width 104 height 13
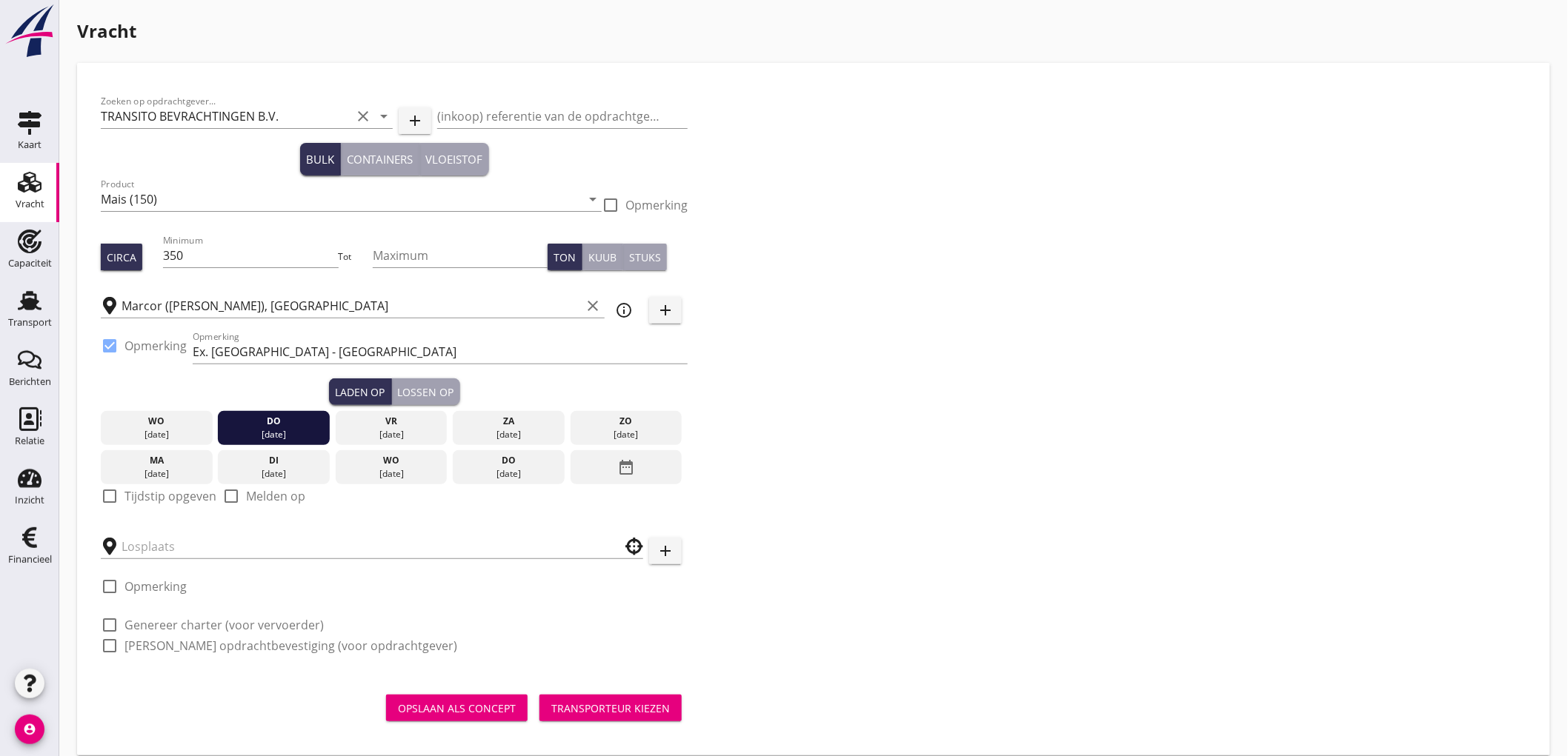
click at [139, 506] on div "check_box_outline_blank Tijdstip opgeven" at bounding box center [159, 506] width 116 height 36
click at [146, 505] on div "check_box_outline_blank Tijdstip opgeven" at bounding box center [159, 506] width 116 height 36
drag, startPoint x: 161, startPoint y: 495, endPoint x: 255, endPoint y: 474, distance: 96.3
click at [161, 494] on label "Tijdstip opgeven" at bounding box center [171, 496] width 92 height 15
checkbox input "true"
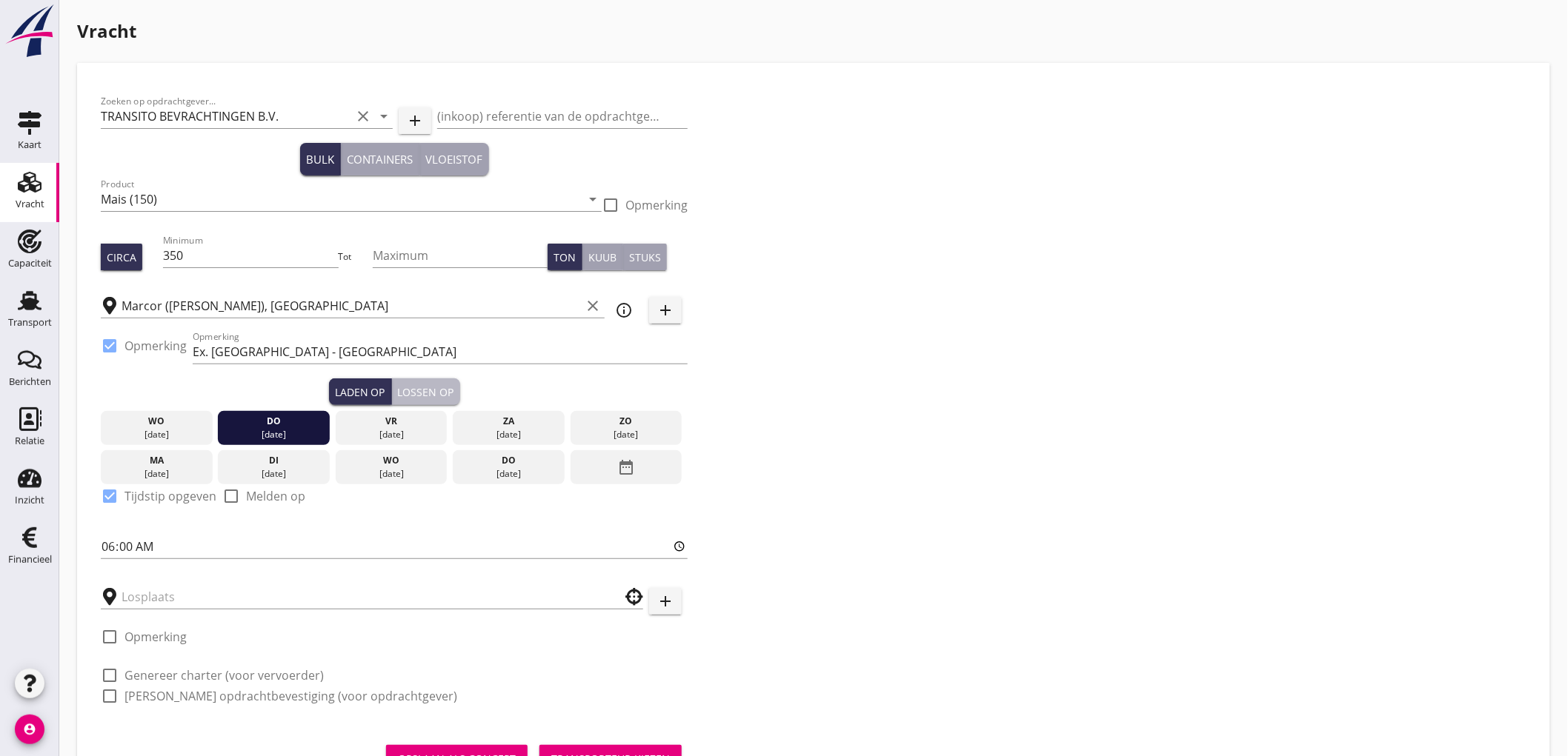
click at [421, 389] on div "Lossen op" at bounding box center [426, 391] width 56 height 15
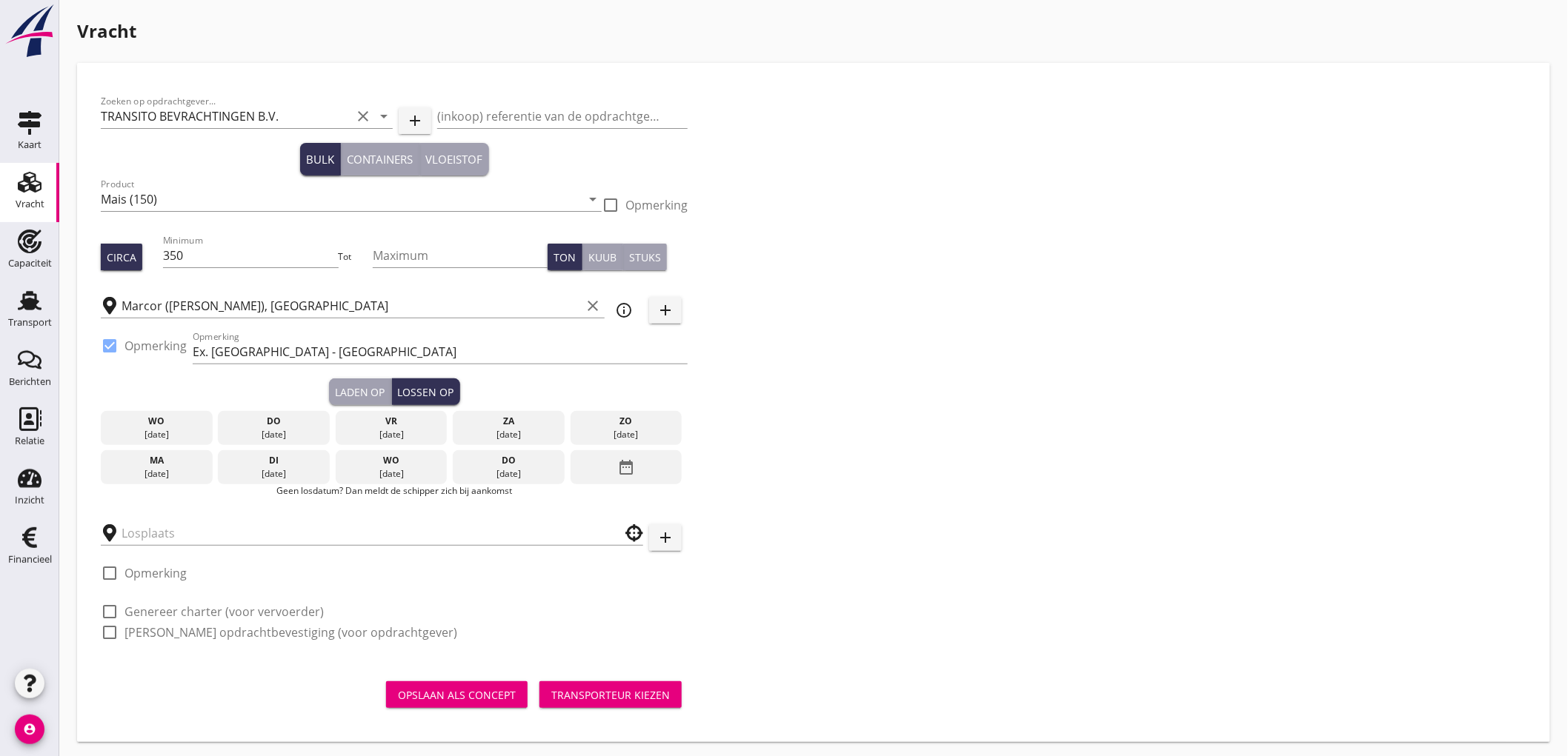
click at [618, 471] on icon "date_range" at bounding box center [626, 467] width 18 height 27
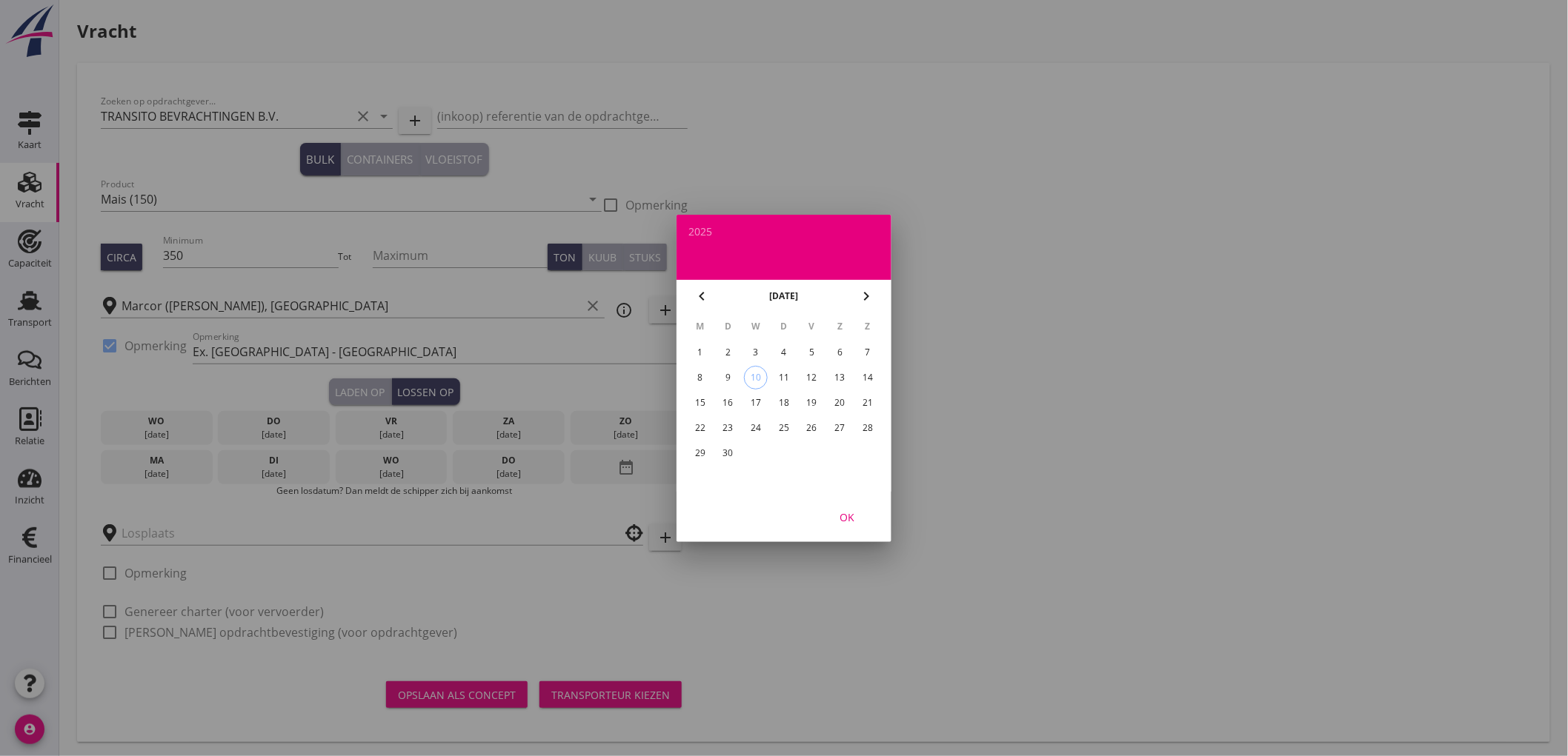
click at [816, 400] on div "19" at bounding box center [812, 402] width 24 height 24
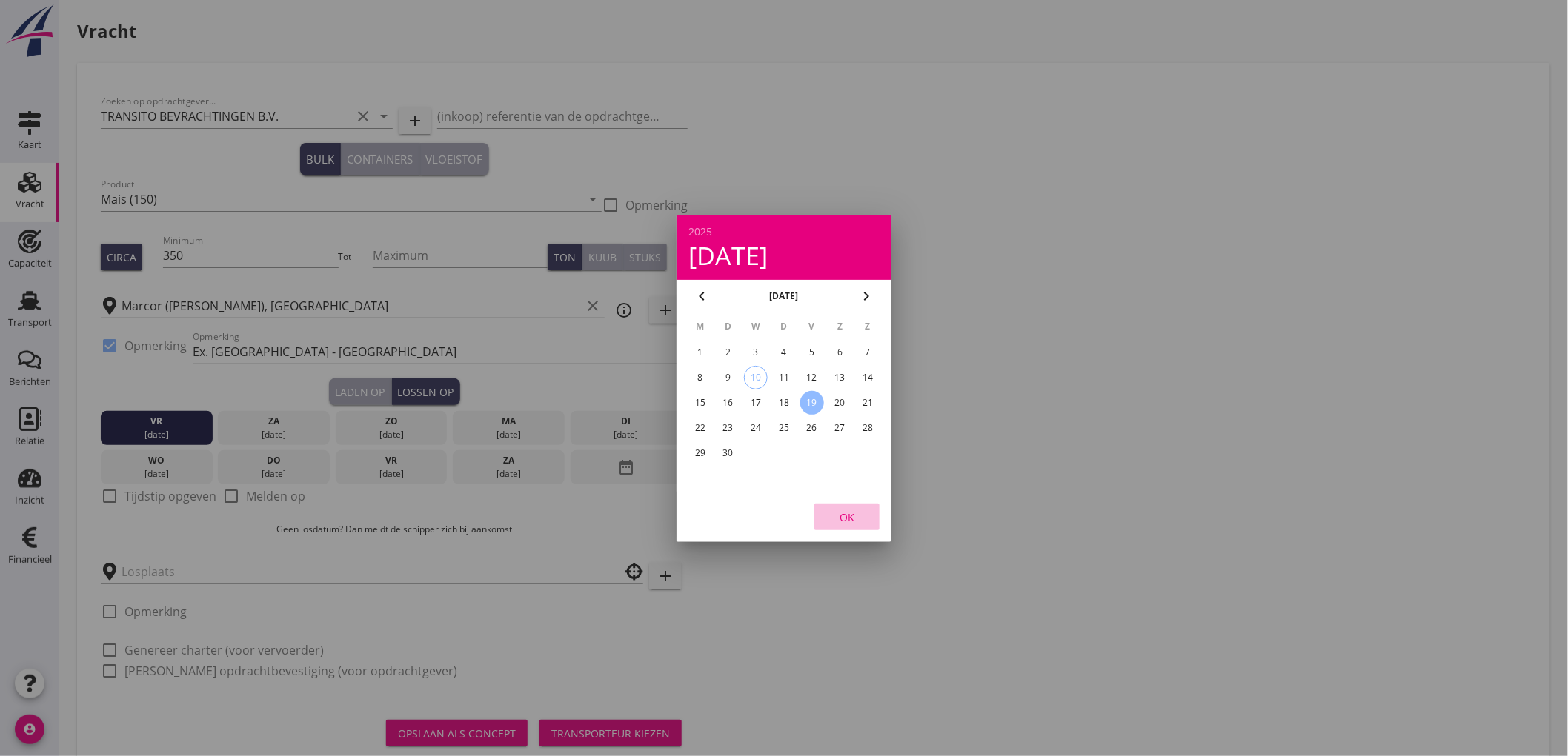
click at [848, 517] on div "OK" at bounding box center [847, 516] width 42 height 15
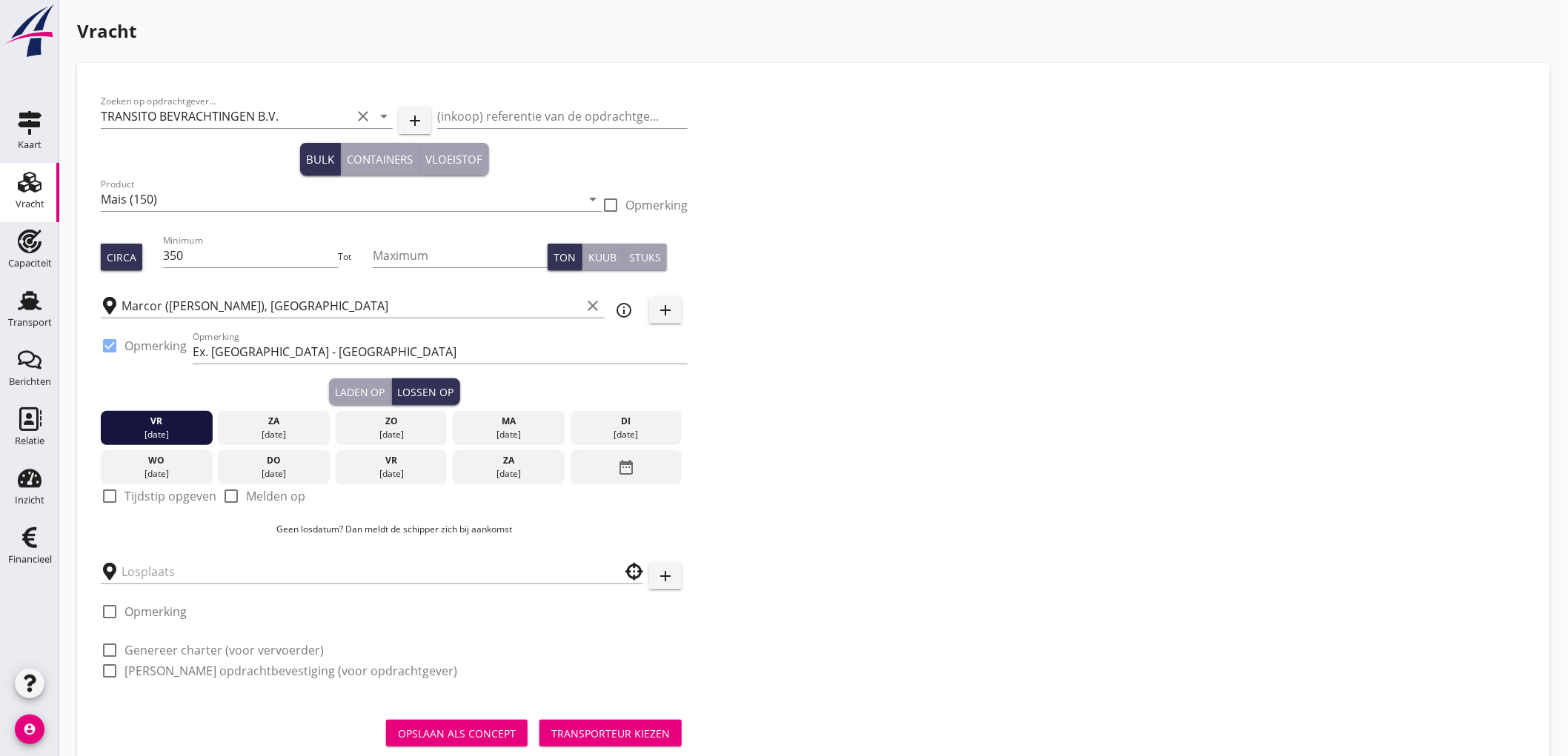
click at [129, 495] on label "Tijdstip opgeven" at bounding box center [171, 496] width 92 height 15
checkbox input "true"
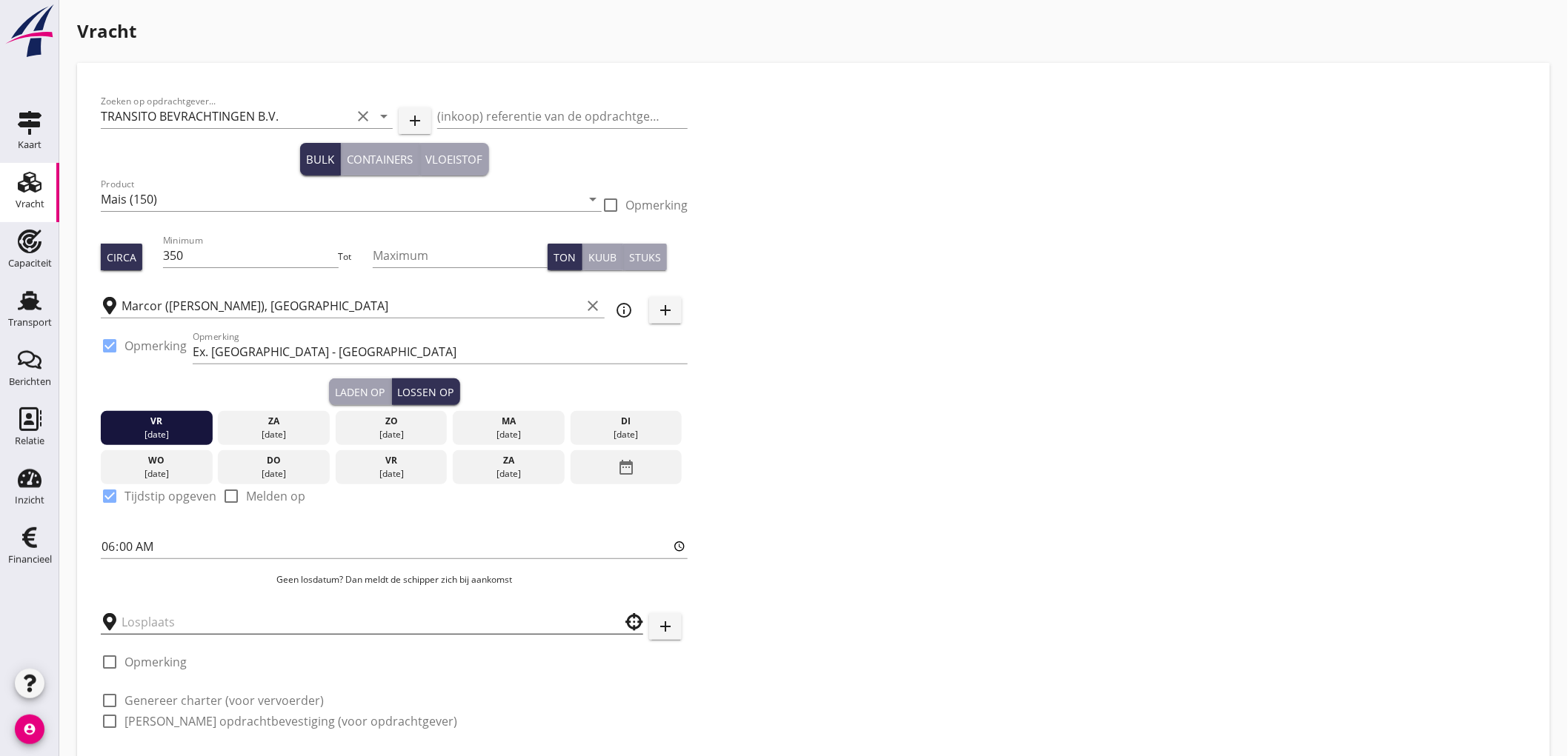
drag, startPoint x: 157, startPoint y: 608, endPoint x: 165, endPoint y: 609, distance: 8.1
click at [162, 609] on div at bounding box center [372, 617] width 543 height 33
click at [157, 621] on input "text" at bounding box center [361, 621] width 480 height 24
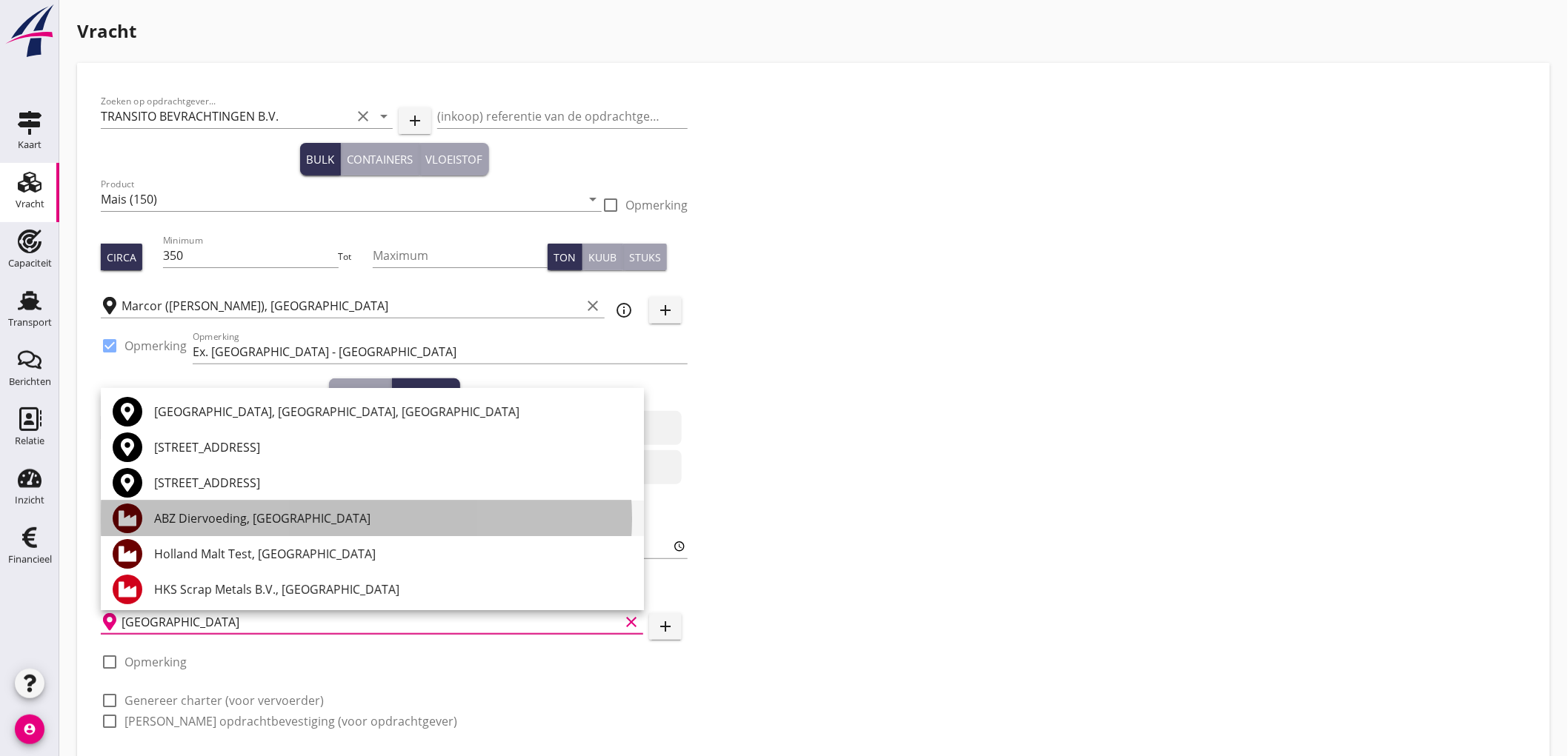
click at [231, 529] on div "ABZ Diervoeding, [GEOGRAPHIC_DATA]" at bounding box center [393, 519] width 478 height 36
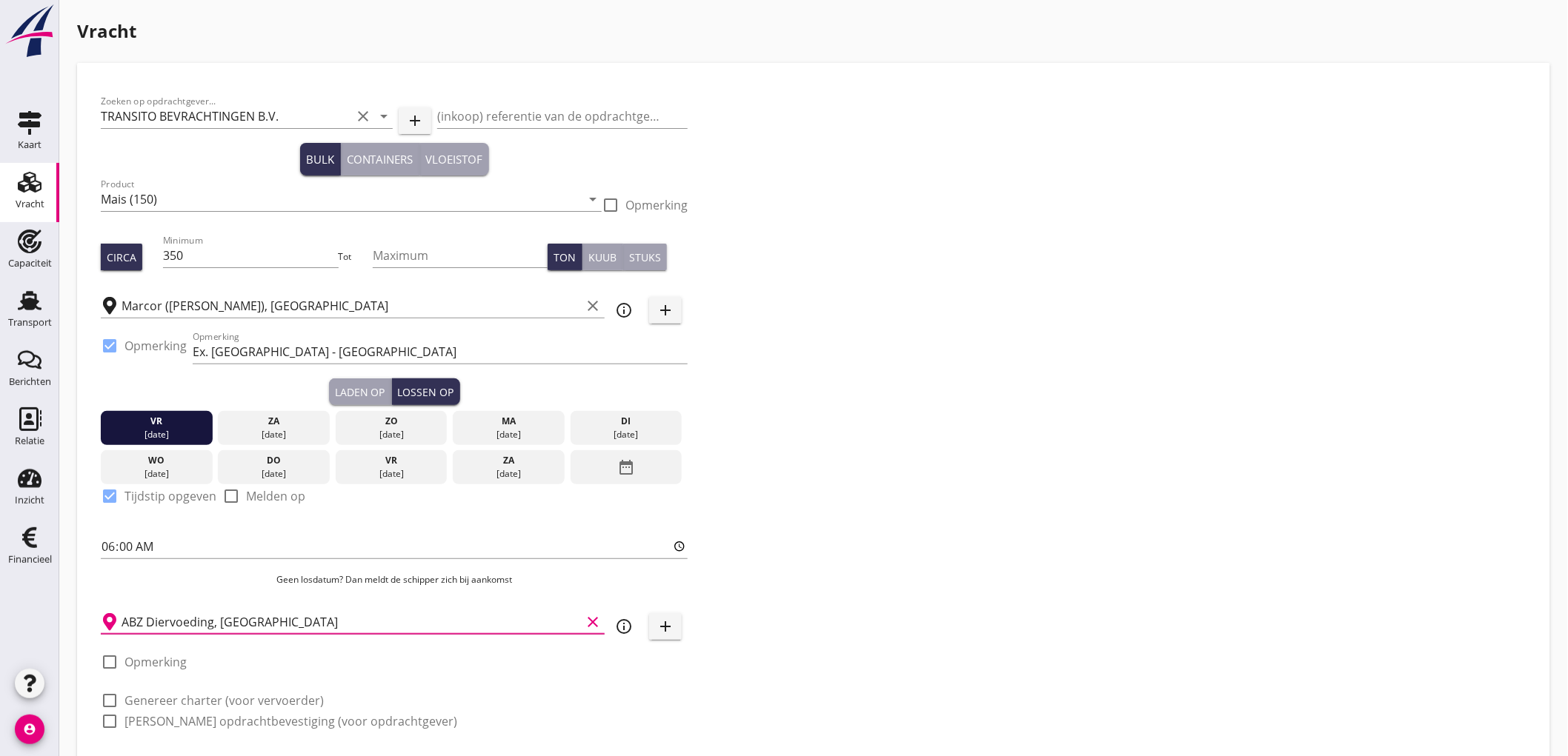
type input "ABZ Diervoeding, [GEOGRAPHIC_DATA]"
drag, startPoint x: 196, startPoint y: 715, endPoint x: 200, endPoint y: 698, distance: 17.5
click at [196, 714] on label "[PERSON_NAME] opdrachtbevestiging (voor opdrachtgever)" at bounding box center [291, 721] width 333 height 15
checkbox input "true"
click at [201, 704] on label "Genereer charter (voor vervoerder)" at bounding box center [224, 701] width 199 height 15
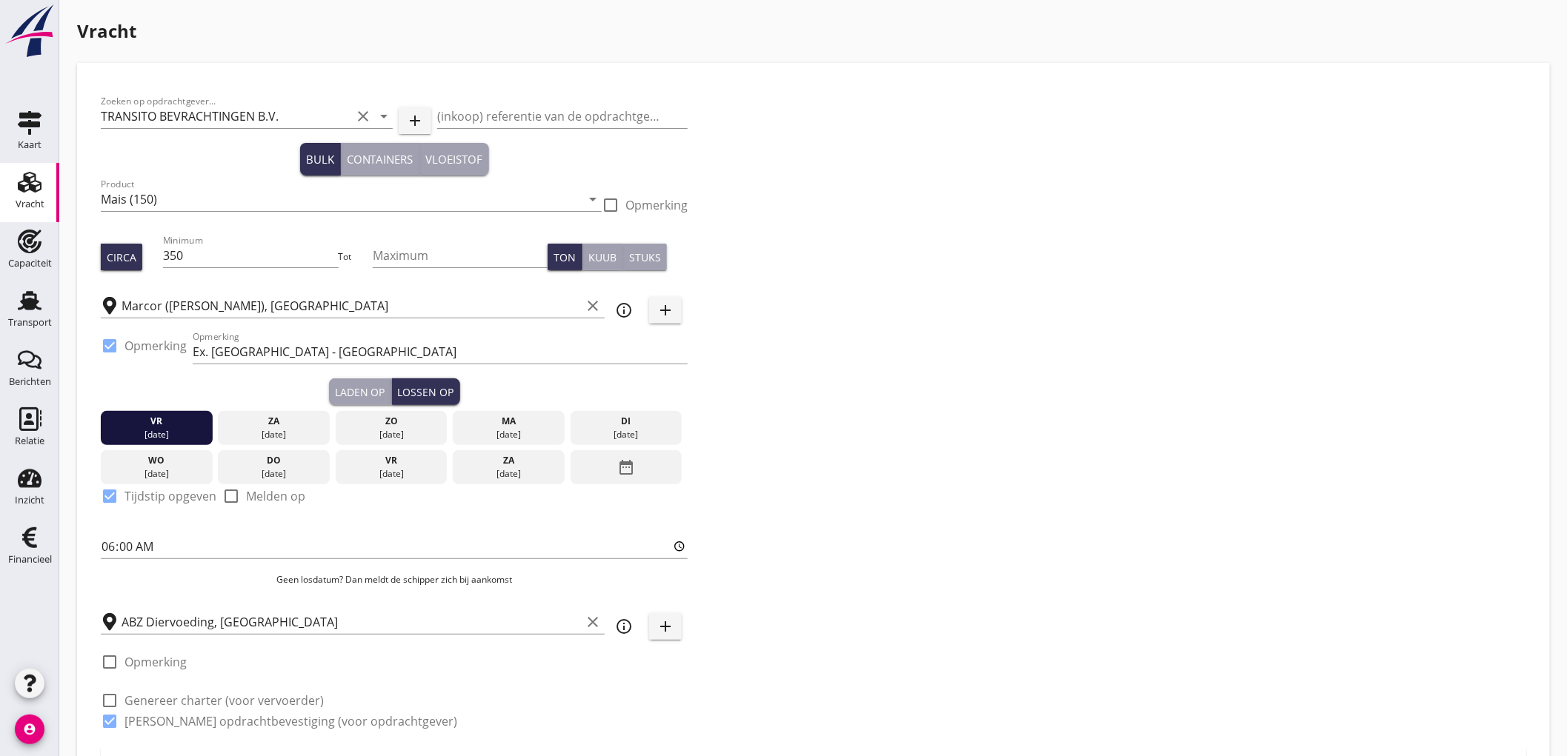
checkbox input "true"
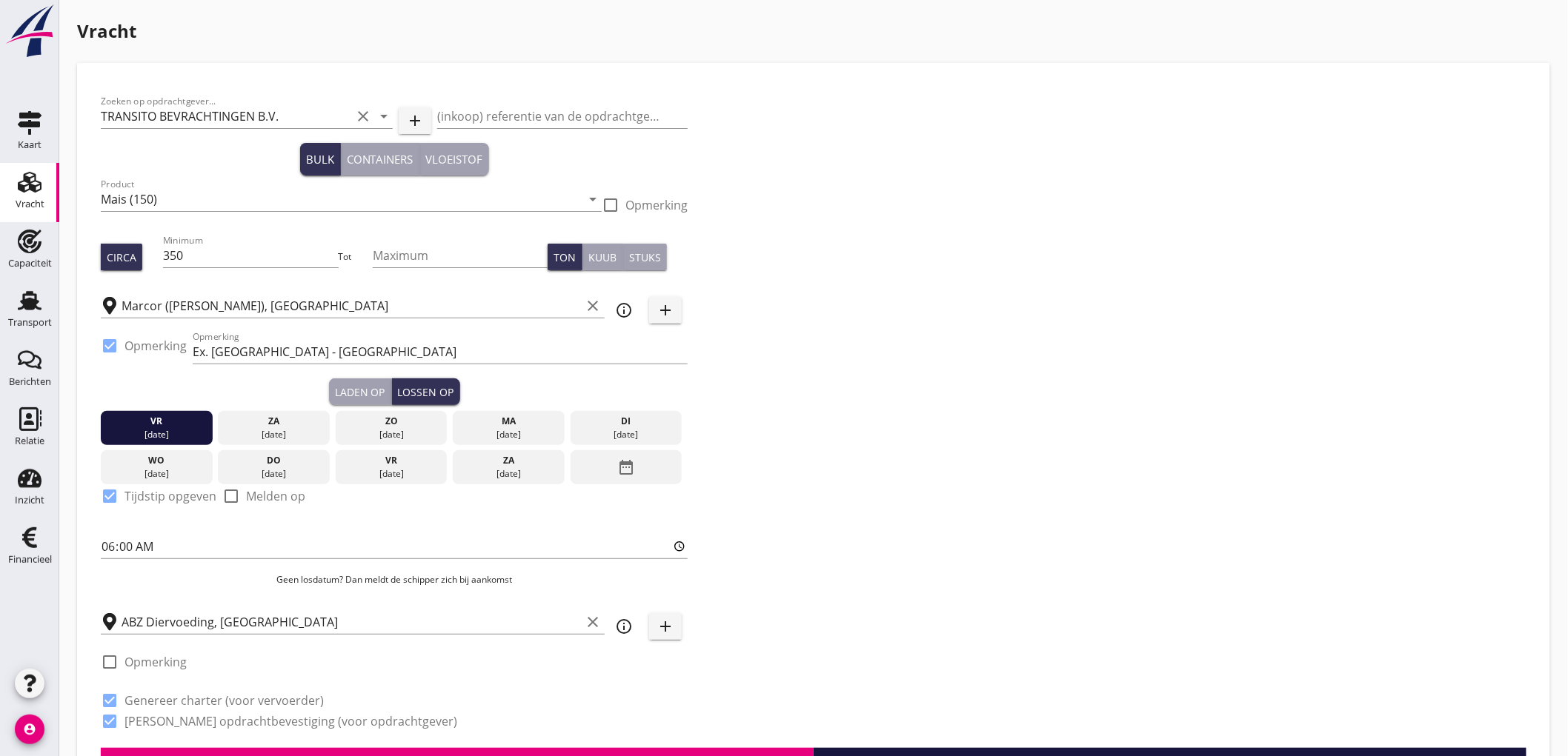
scroll to position [329, 0]
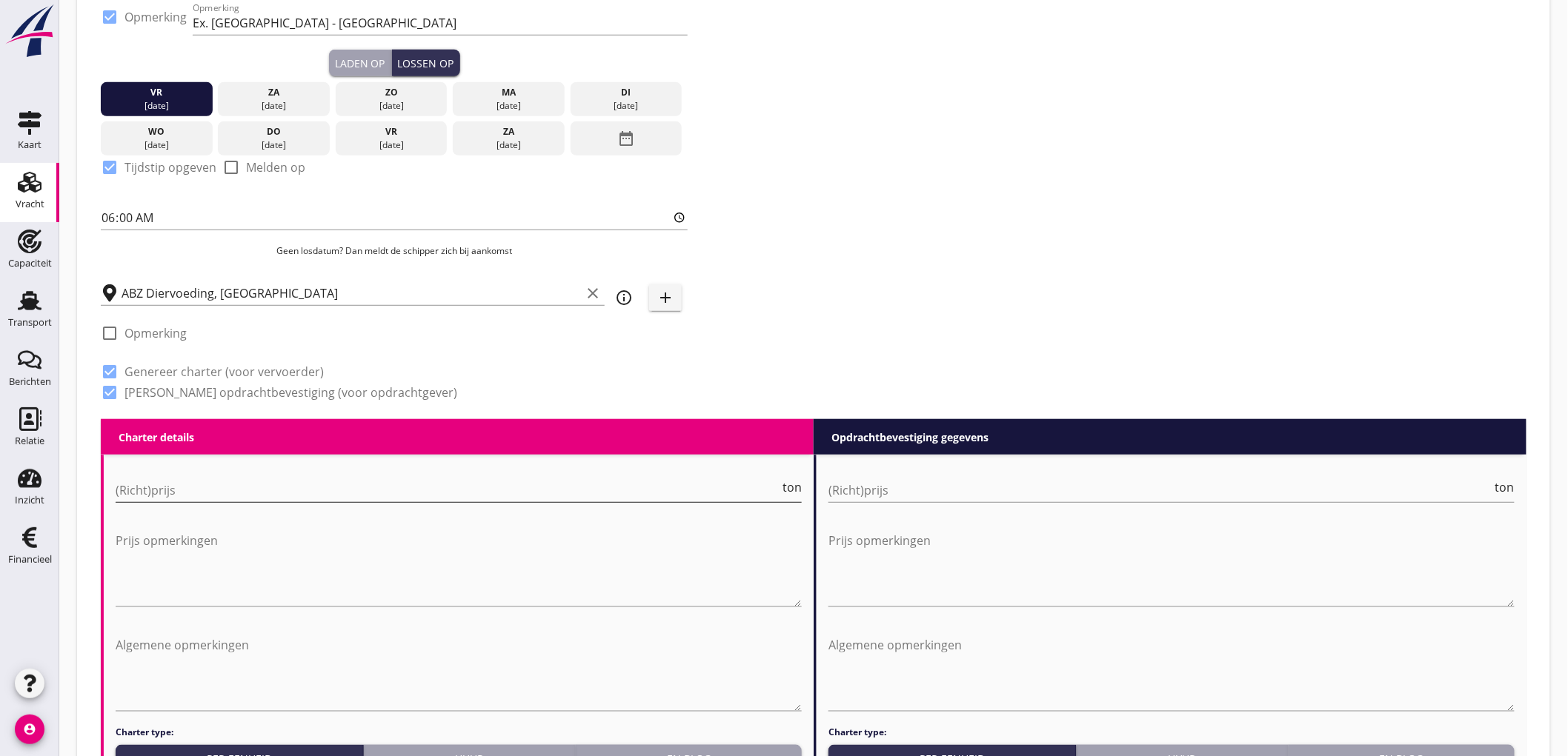
click at [166, 483] on input "(Richt)prijs" at bounding box center [448, 490] width 664 height 24
type input "5000"
click at [972, 489] on input "(Richt)prijs" at bounding box center [1160, 490] width 664 height 24
type input "5000"
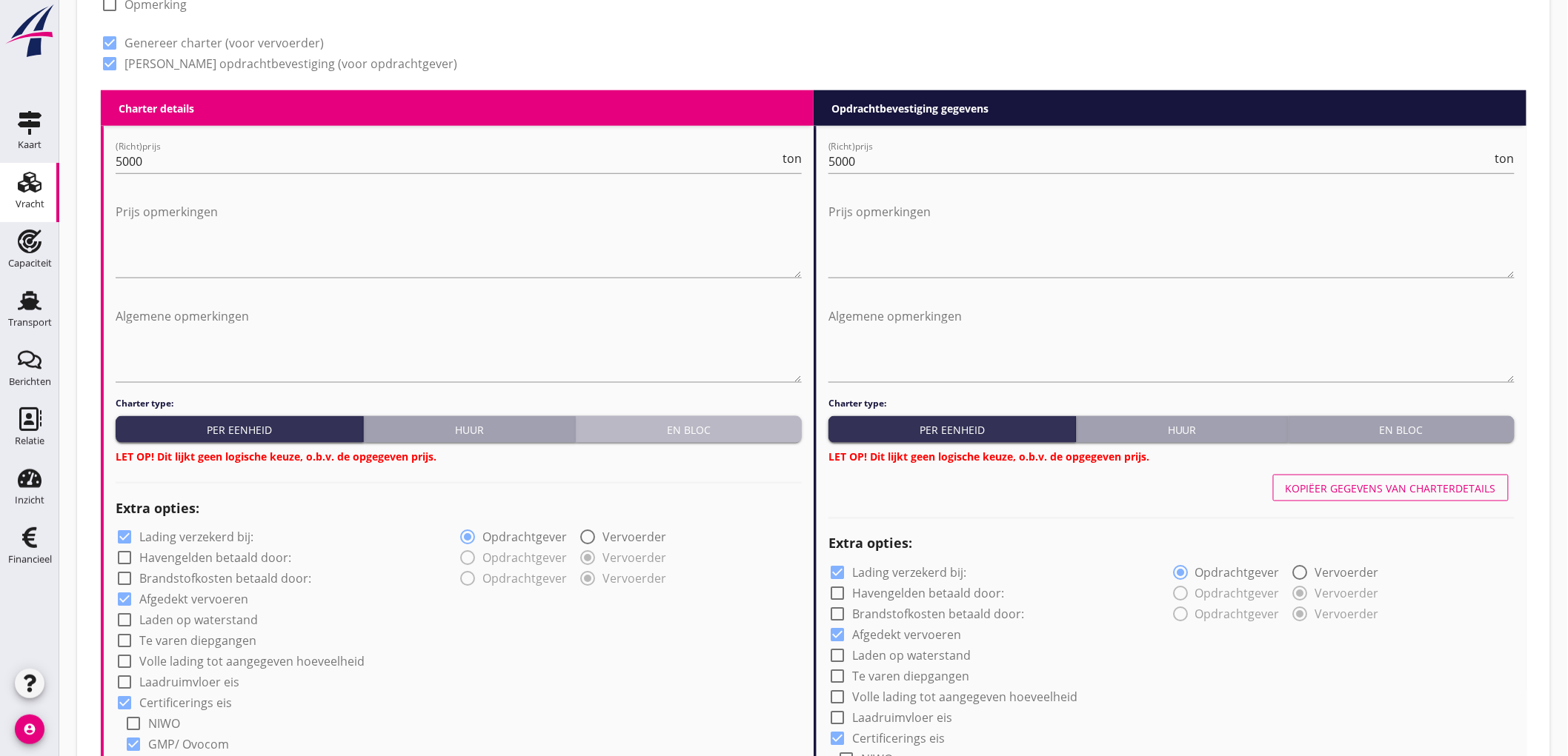
click at [748, 418] on button "En bloc" at bounding box center [689, 429] width 226 height 27
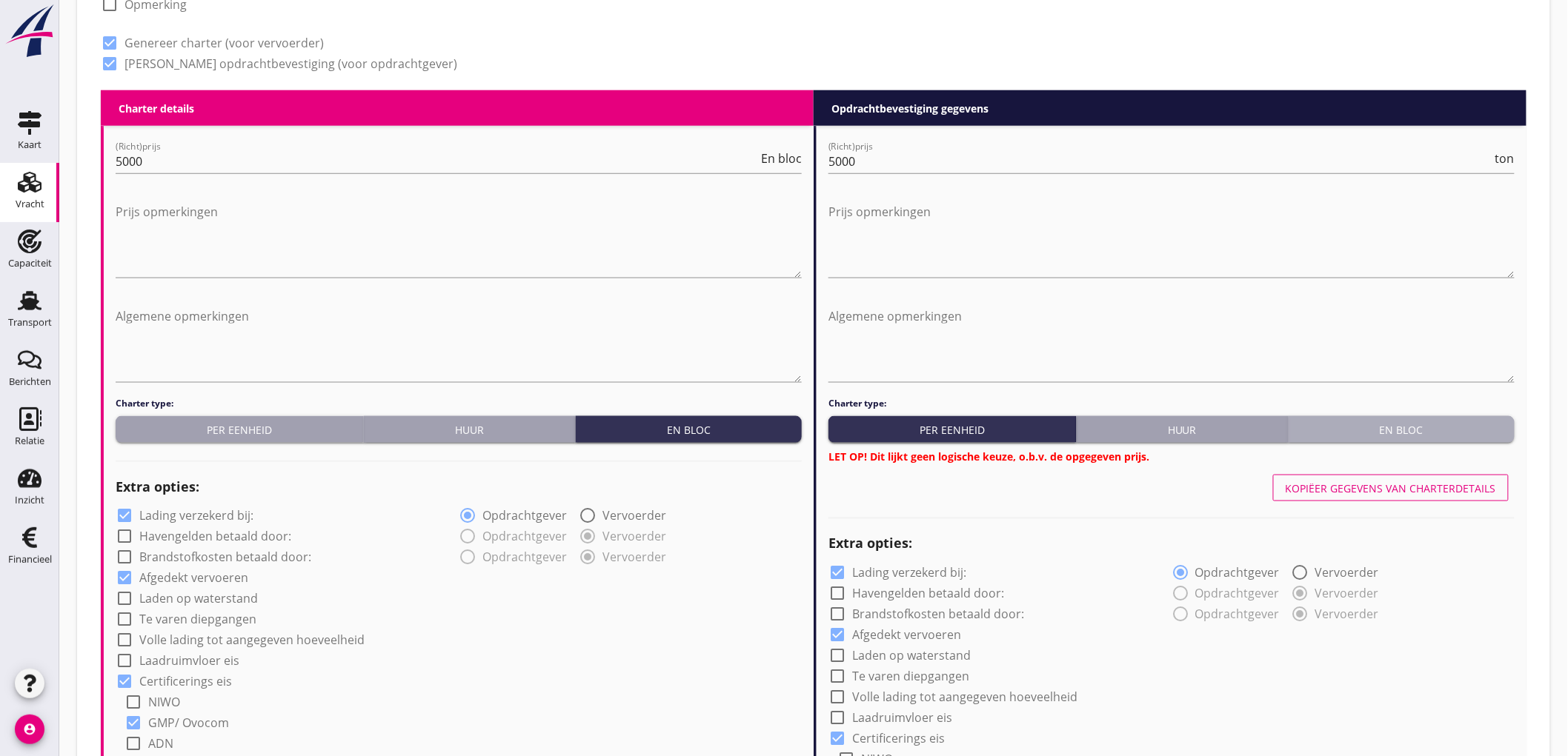
click at [1366, 431] on div "En bloc" at bounding box center [1401, 430] width 214 height 15
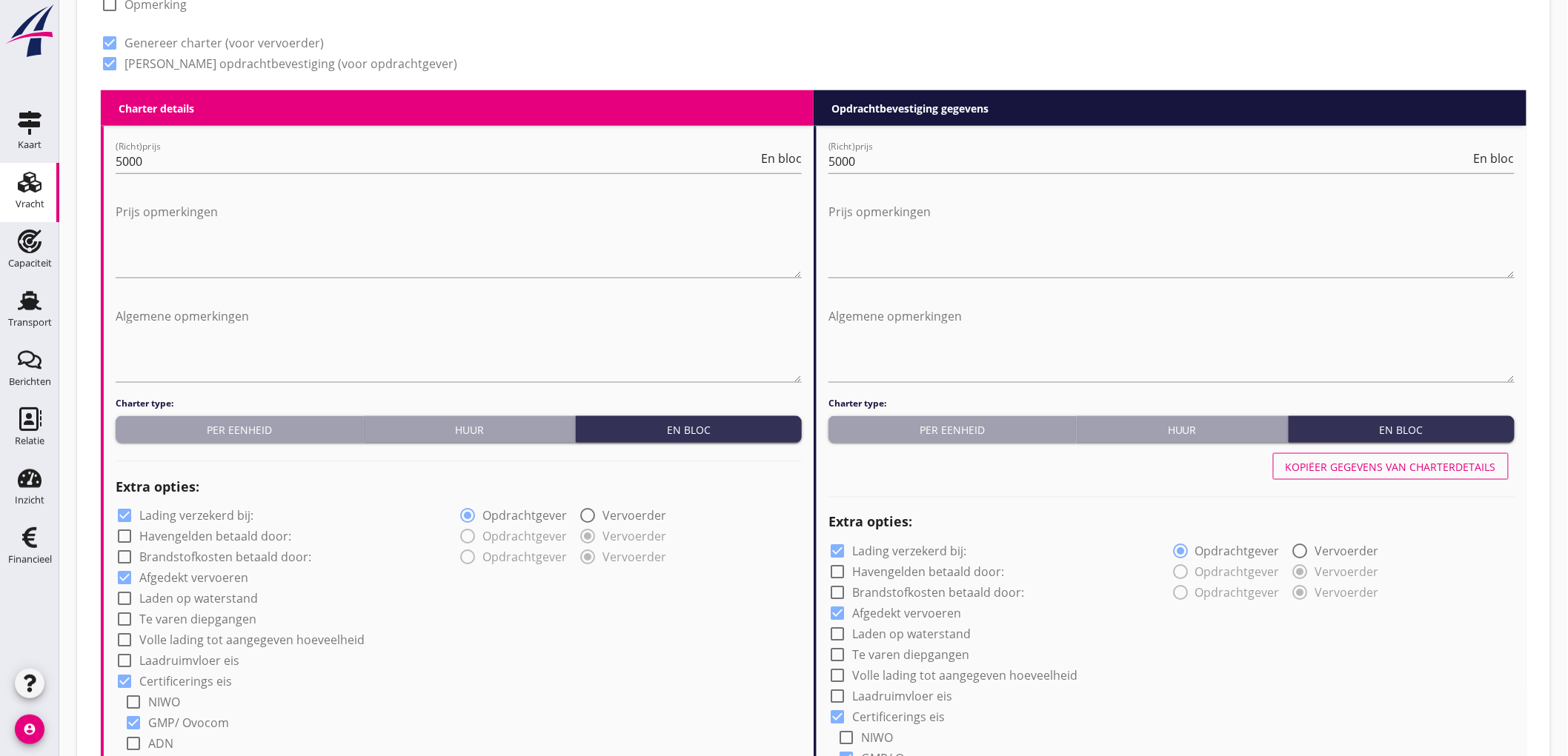
scroll to position [741, 0]
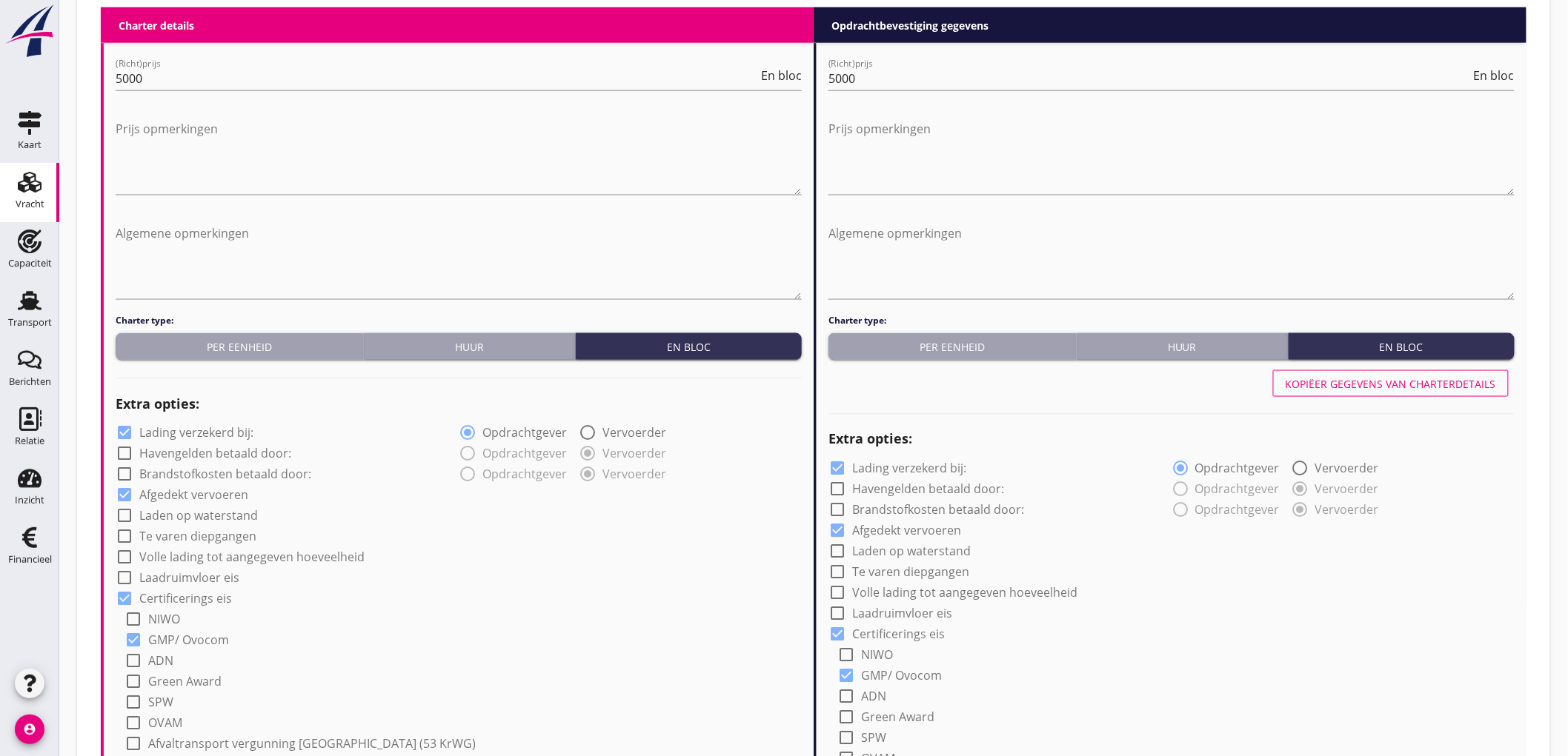
click at [166, 435] on label "Lading verzekerd bij:" at bounding box center [197, 433] width 114 height 15
checkbox input "false"
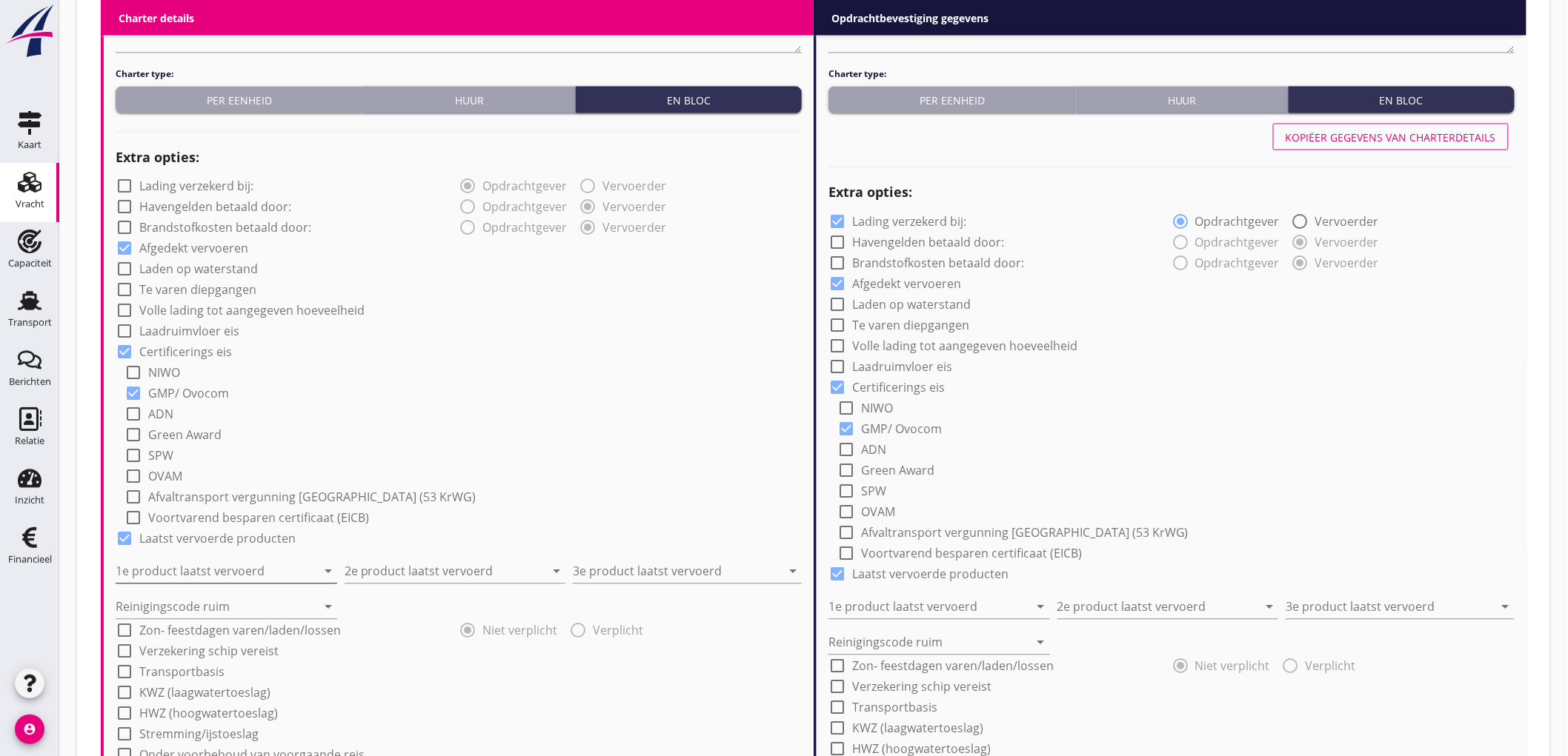
drag, startPoint x: 197, startPoint y: 568, endPoint x: 233, endPoint y: 567, distance: 36.0
click at [218, 568] on input "1e product laatst vervoerd" at bounding box center [216, 572] width 201 height 24
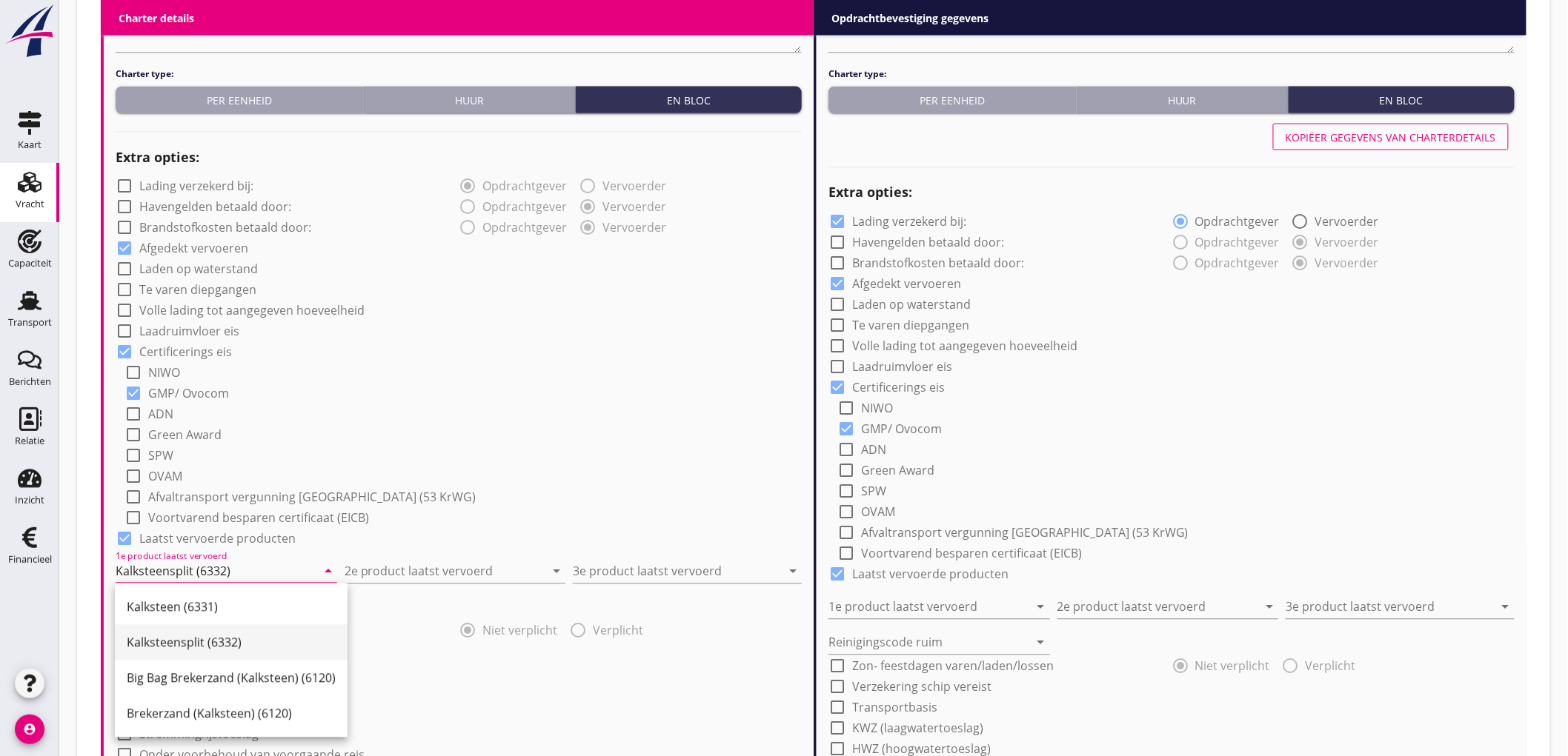
type input "Kalksteensplit (6332)"
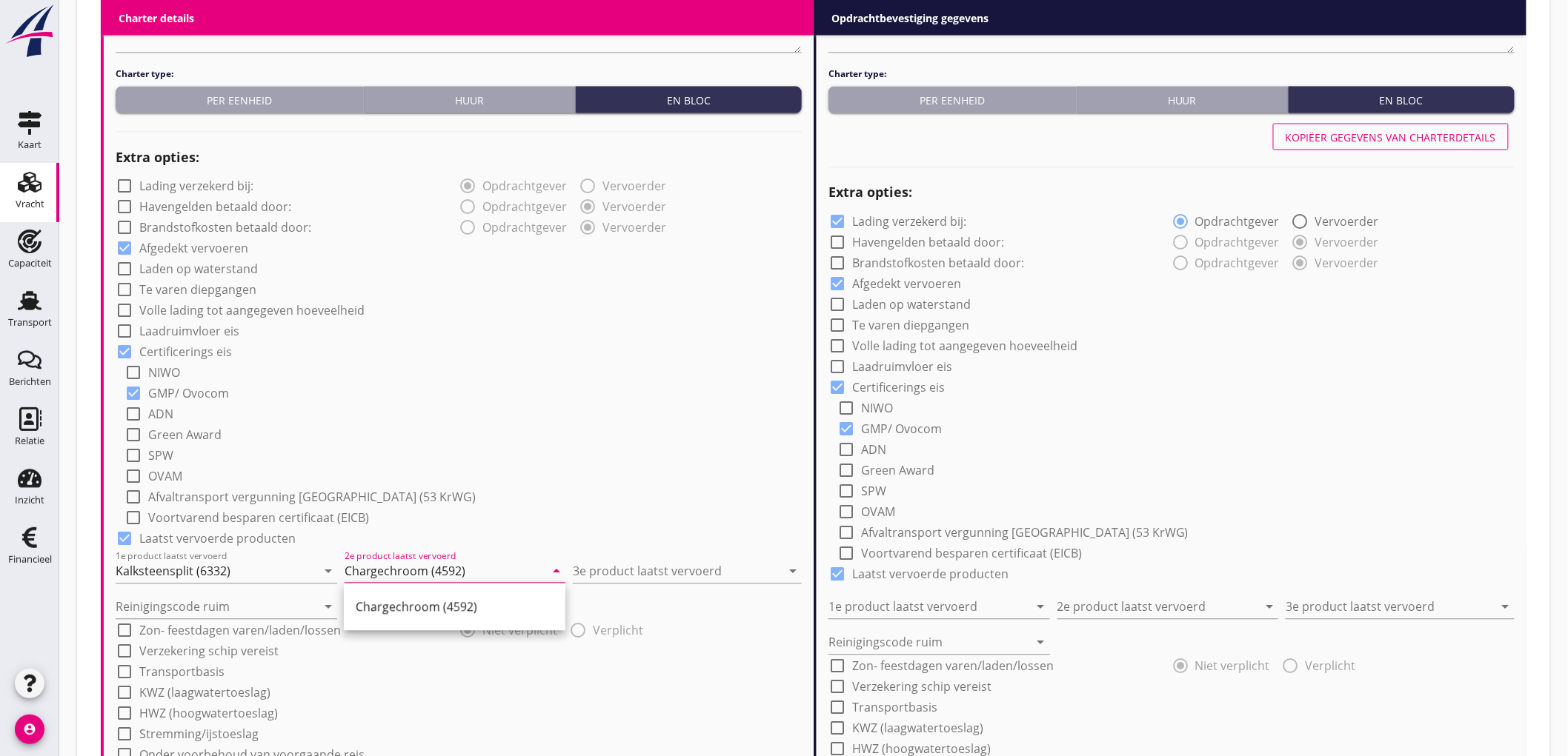
type input "Chargechroom (4592)"
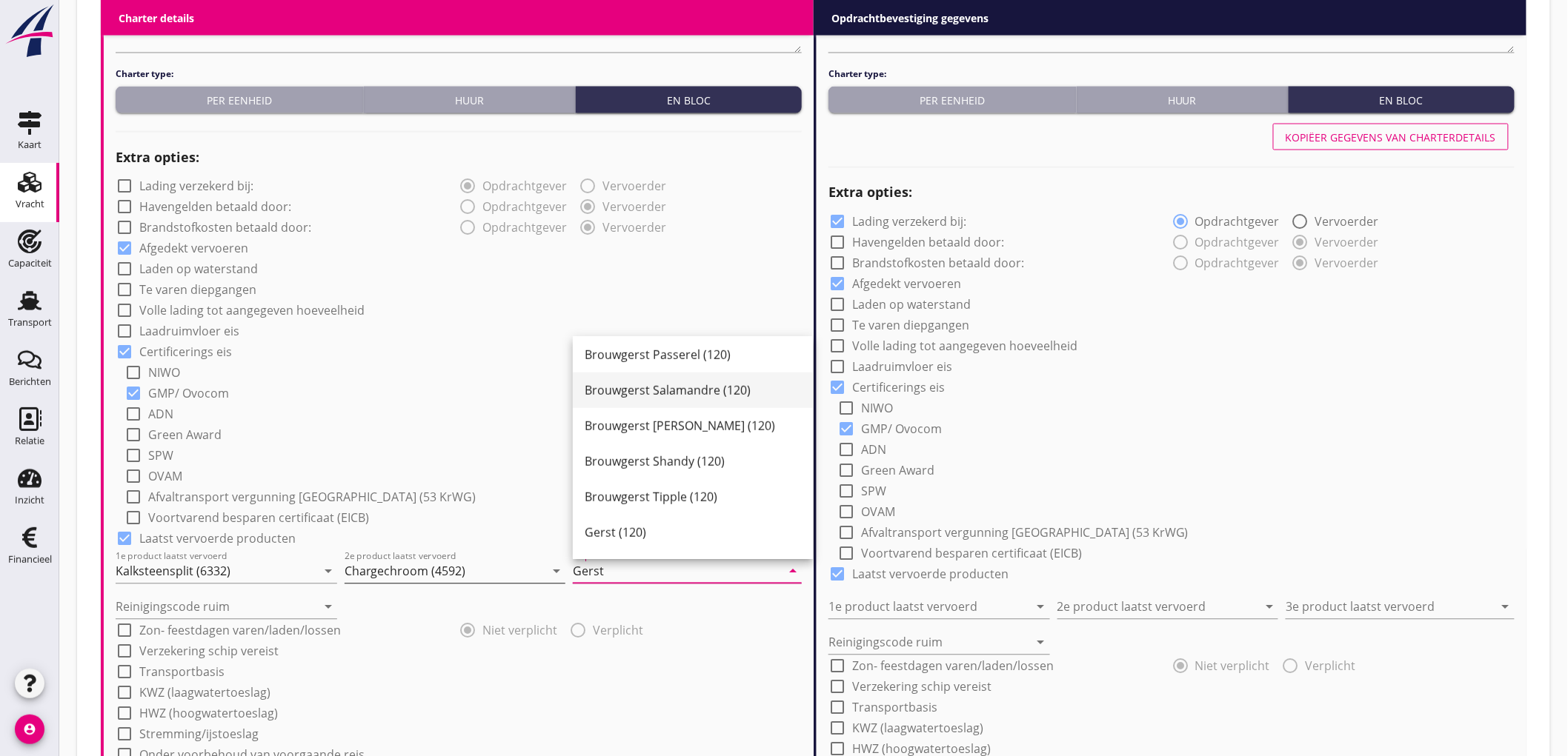
scroll to position [464, 0]
type input "Gerst (120)"
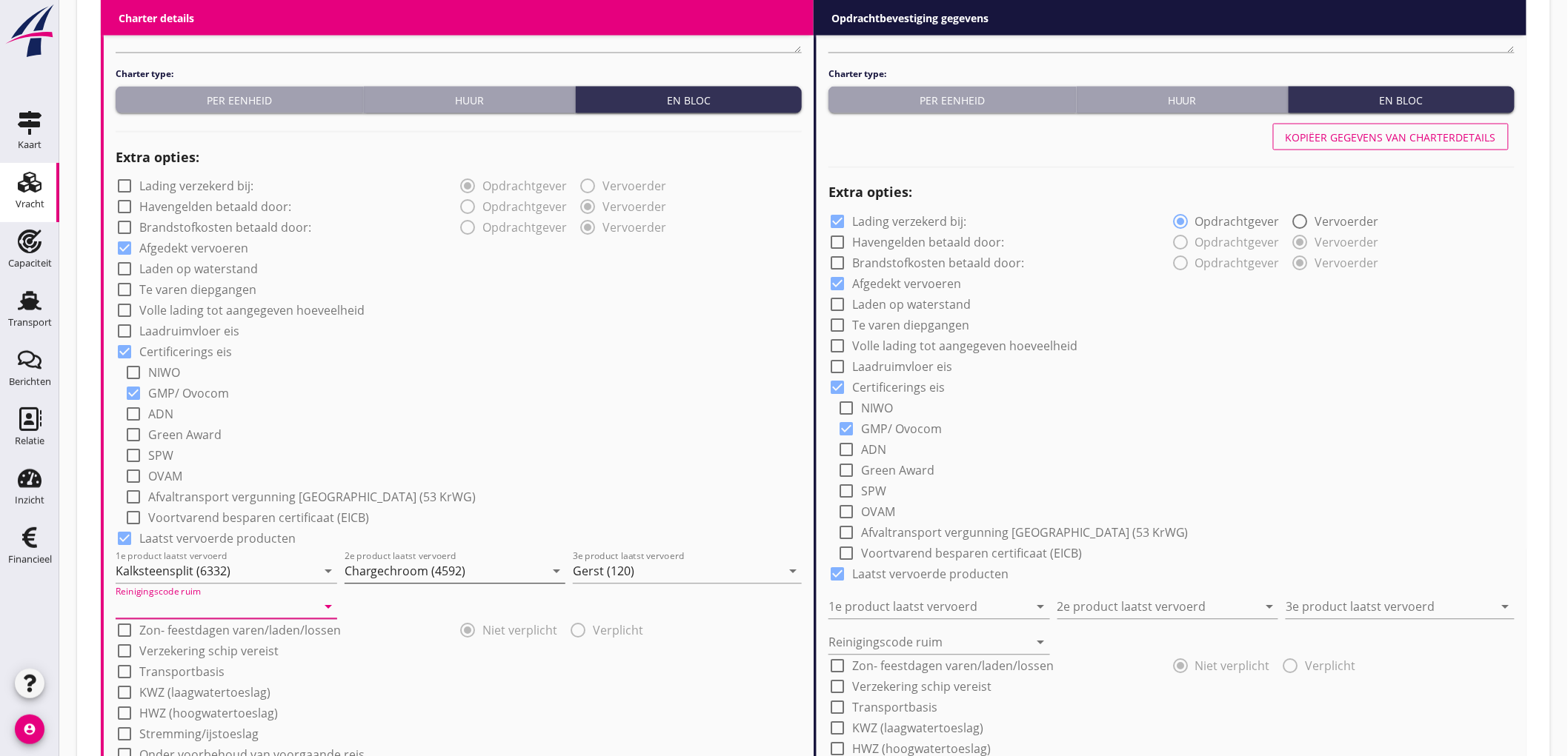
type input "a"
type input "b"
click at [456, 404] on div "check_box_outline_blank ADN" at bounding box center [463, 413] width 677 height 20
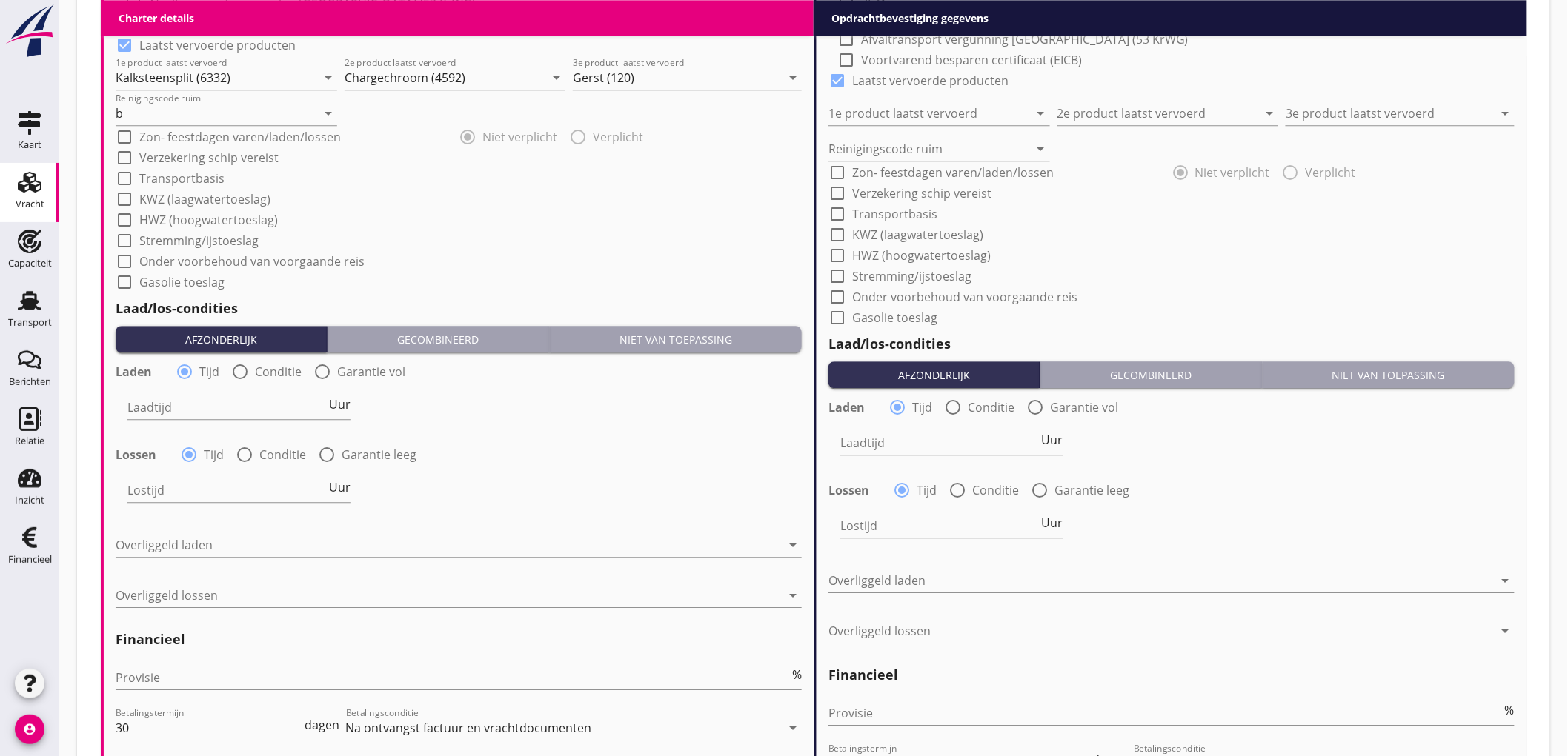
click at [262, 380] on div "Laden radio_button_checked Tijd radio_button_unchecked Conditie radio_button_un…" at bounding box center [458, 439] width 686 height 160
click at [261, 373] on label "Conditie" at bounding box center [277, 372] width 47 height 15
radio input "false"
radio input "true"
click at [219, 403] on div at bounding box center [285, 407] width 315 height 24
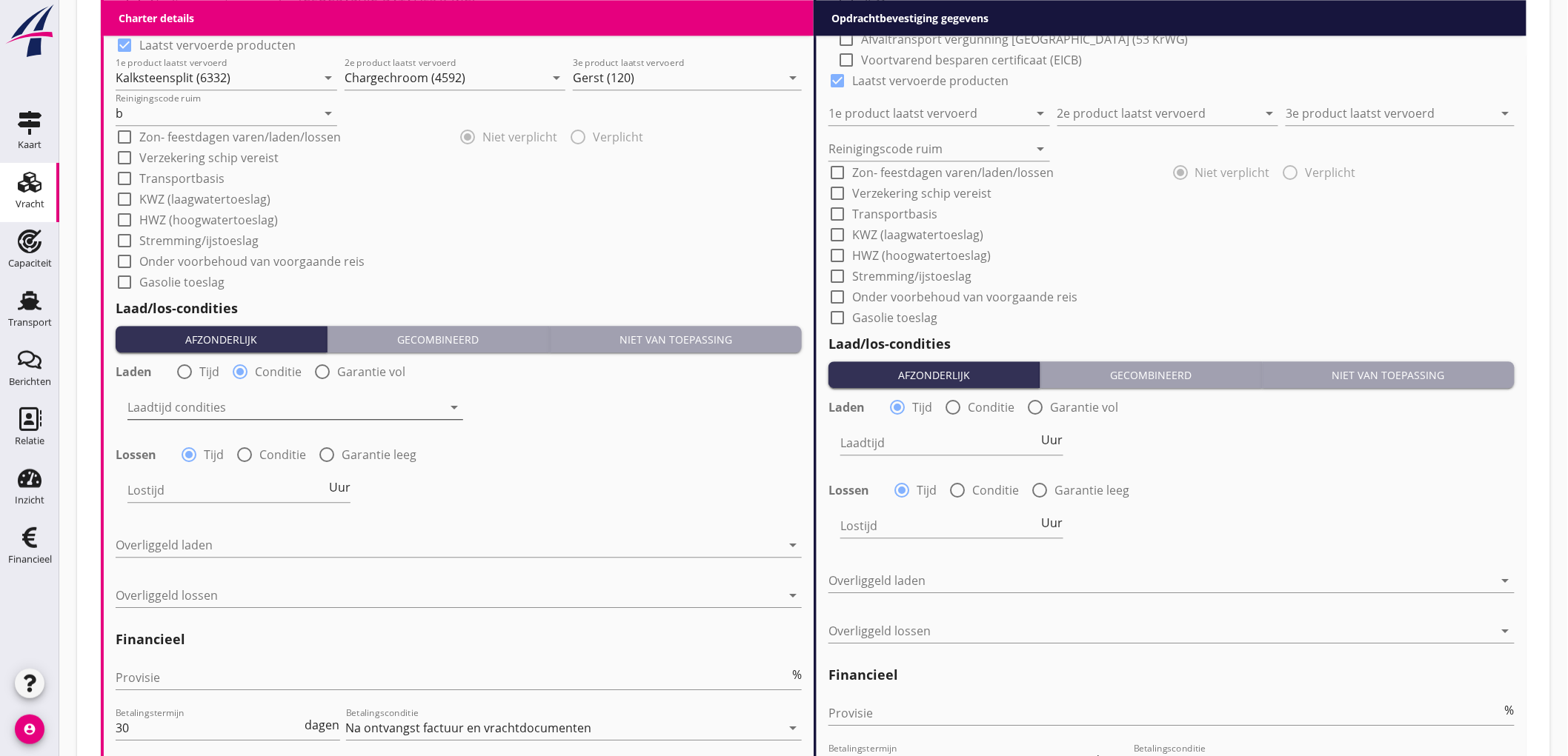
click at [0, 0] on div "Nederlands wettelijk 2011" at bounding box center [0, 0] width 0 height 0
click at [230, 449] on div "Lossen radio_button_checked Tijd radio_button_unchecked Conditie radio_button_u…" at bounding box center [272, 455] width 312 height 18
click at [245, 455] on div at bounding box center [244, 454] width 25 height 25
radio input "false"
radio input "true"
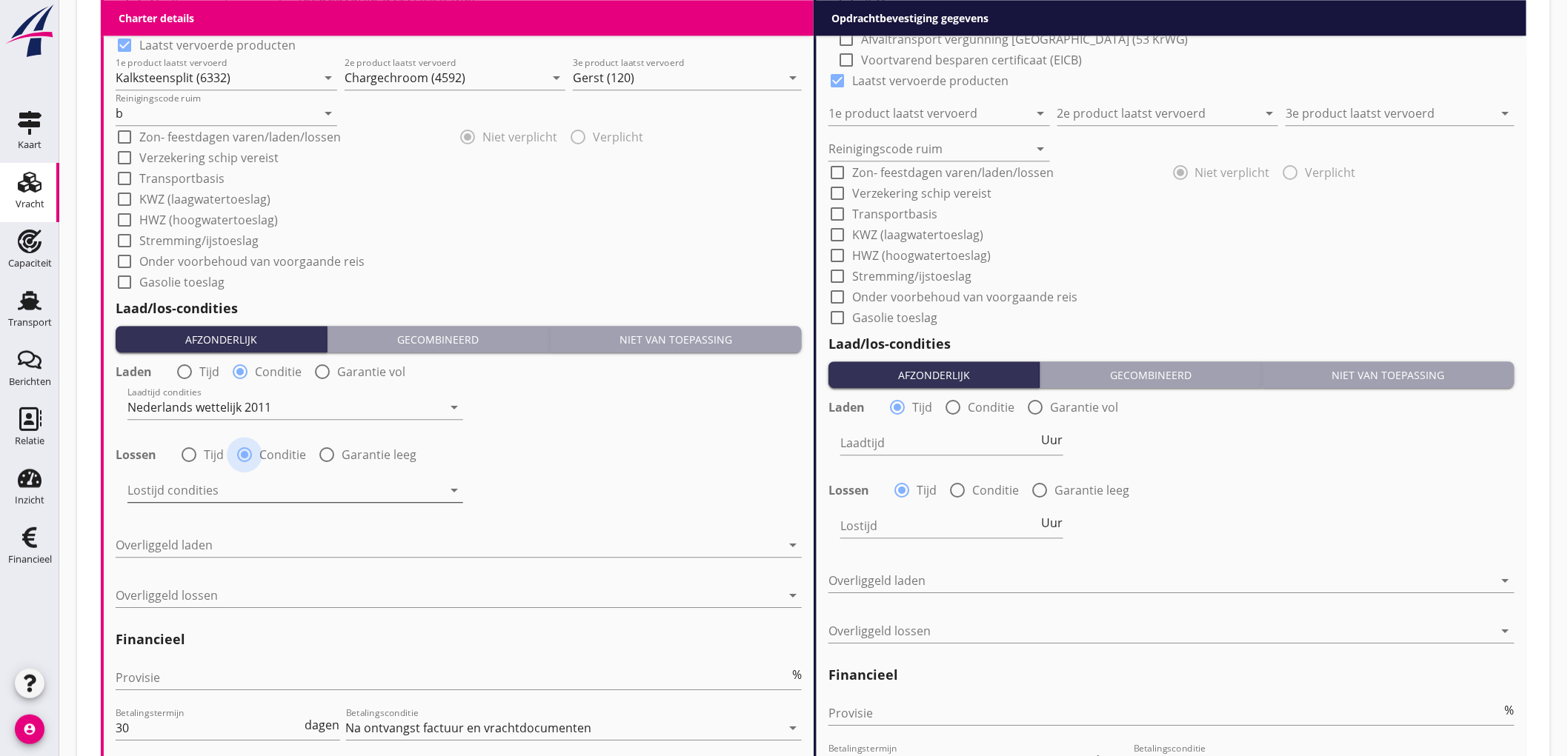
click at [205, 486] on div at bounding box center [285, 490] width 315 height 24
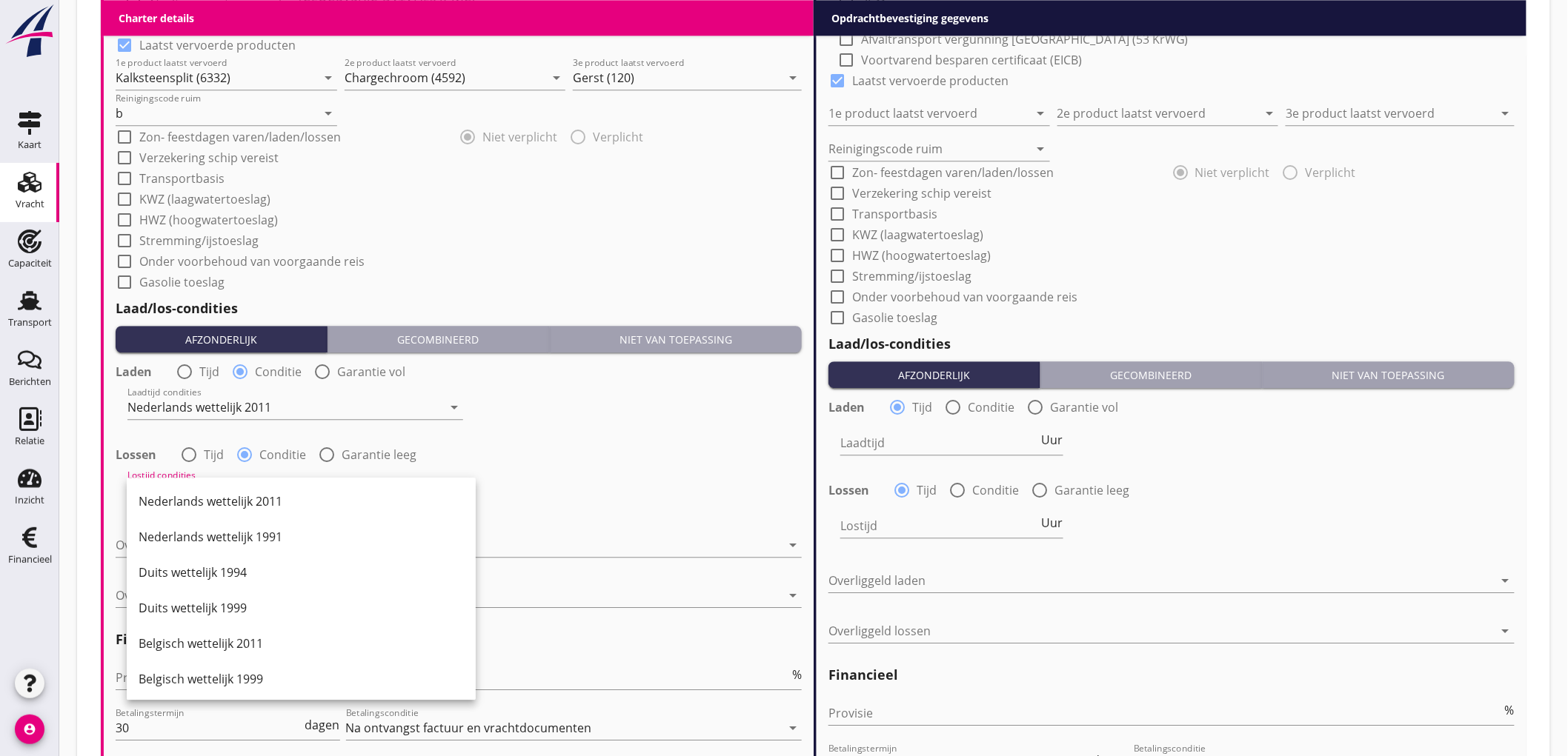
click at [205, 486] on div "Nederlands wettelijk 2011" at bounding box center [301, 502] width 326 height 36
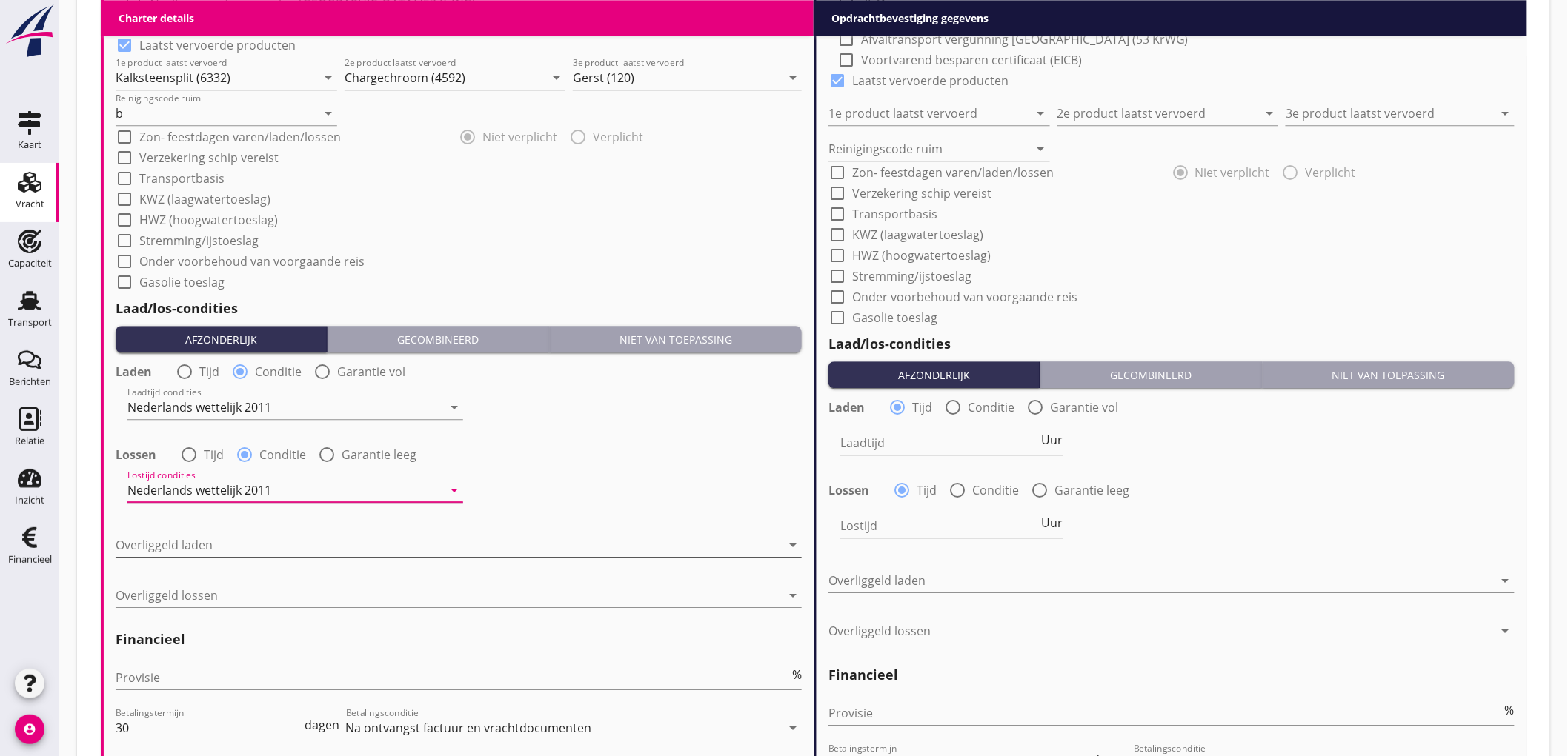
click at [230, 550] on div at bounding box center [448, 545] width 665 height 24
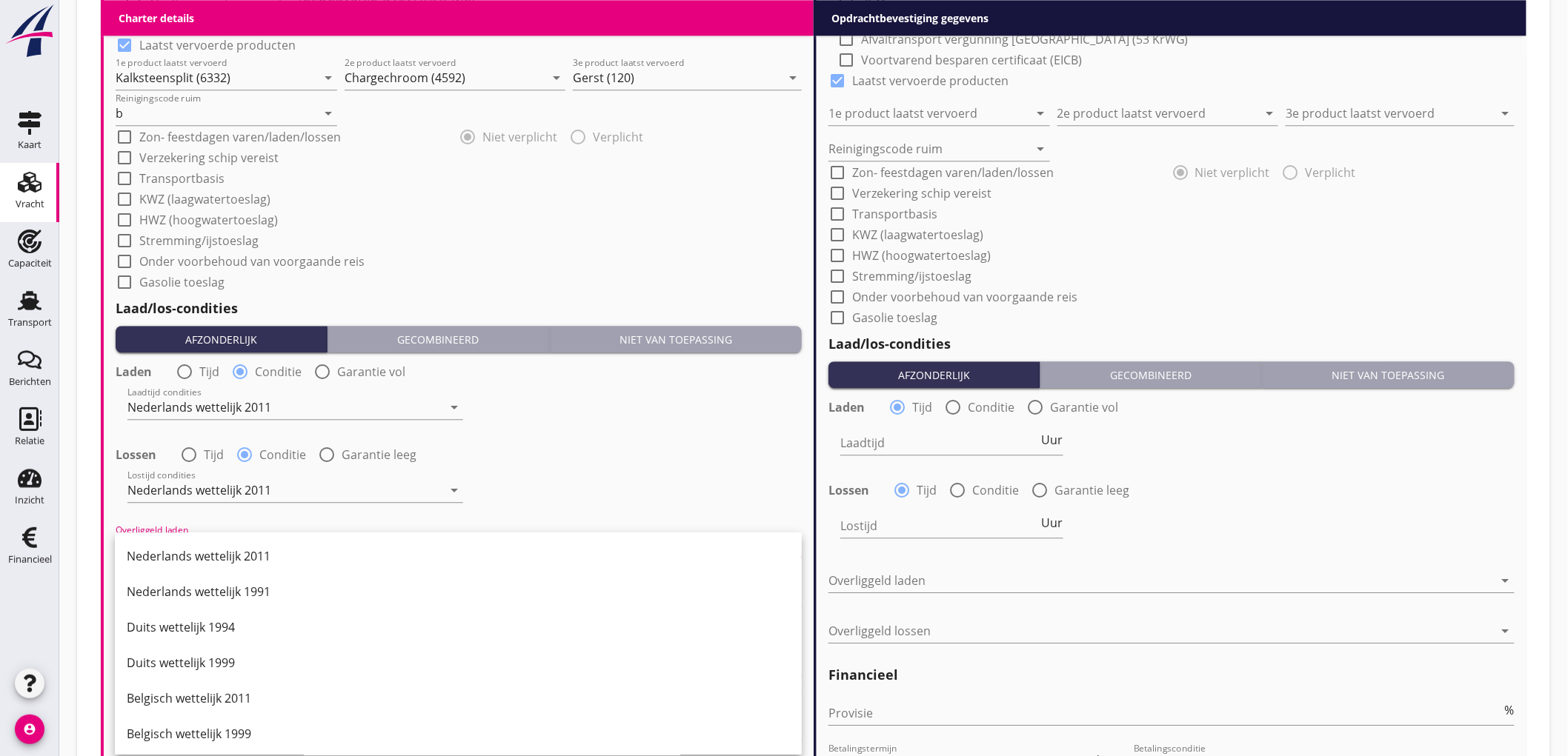
click at [230, 550] on div "Nederlands wettelijk 2011" at bounding box center [458, 556] width 663 height 18
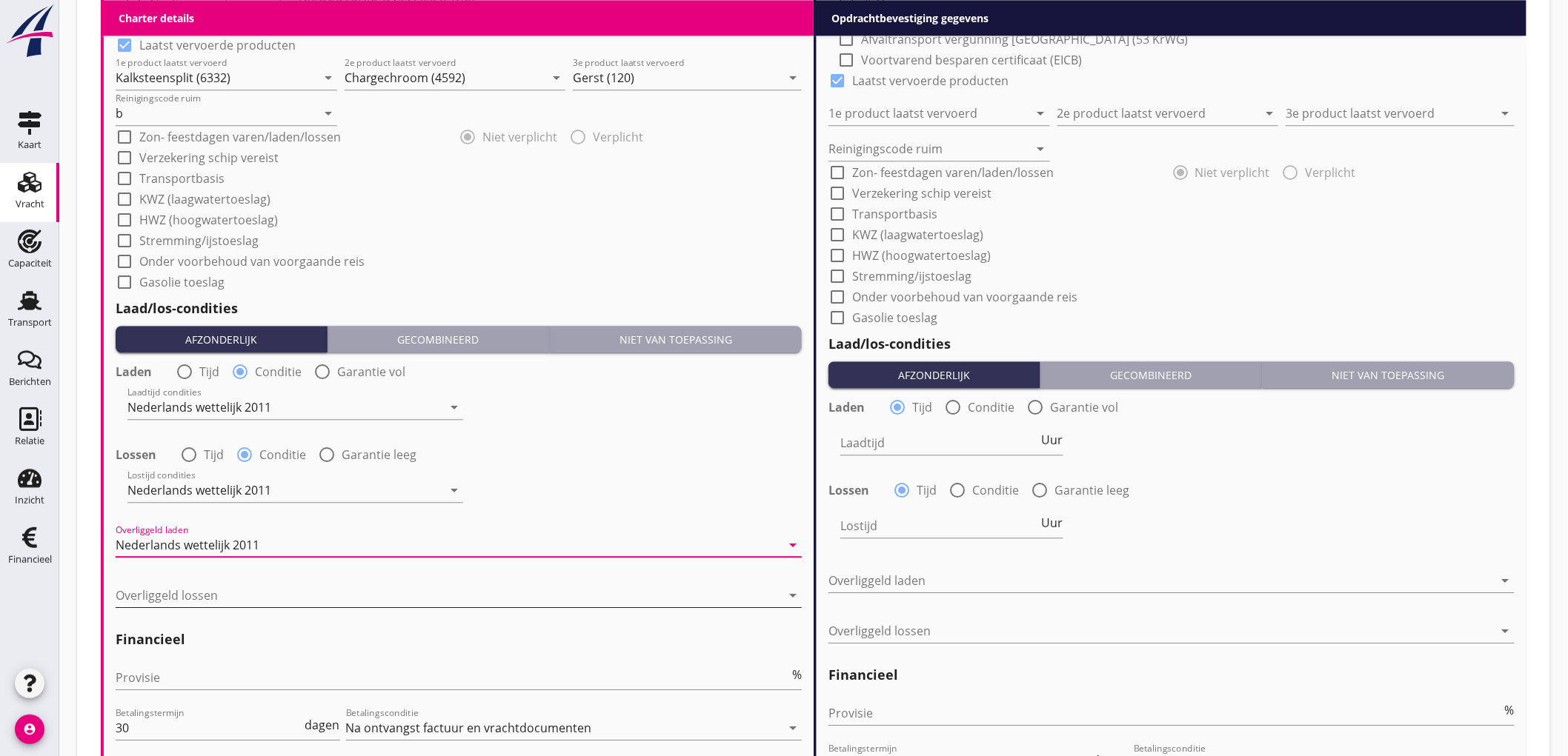
click at [221, 594] on div at bounding box center [448, 595] width 665 height 24
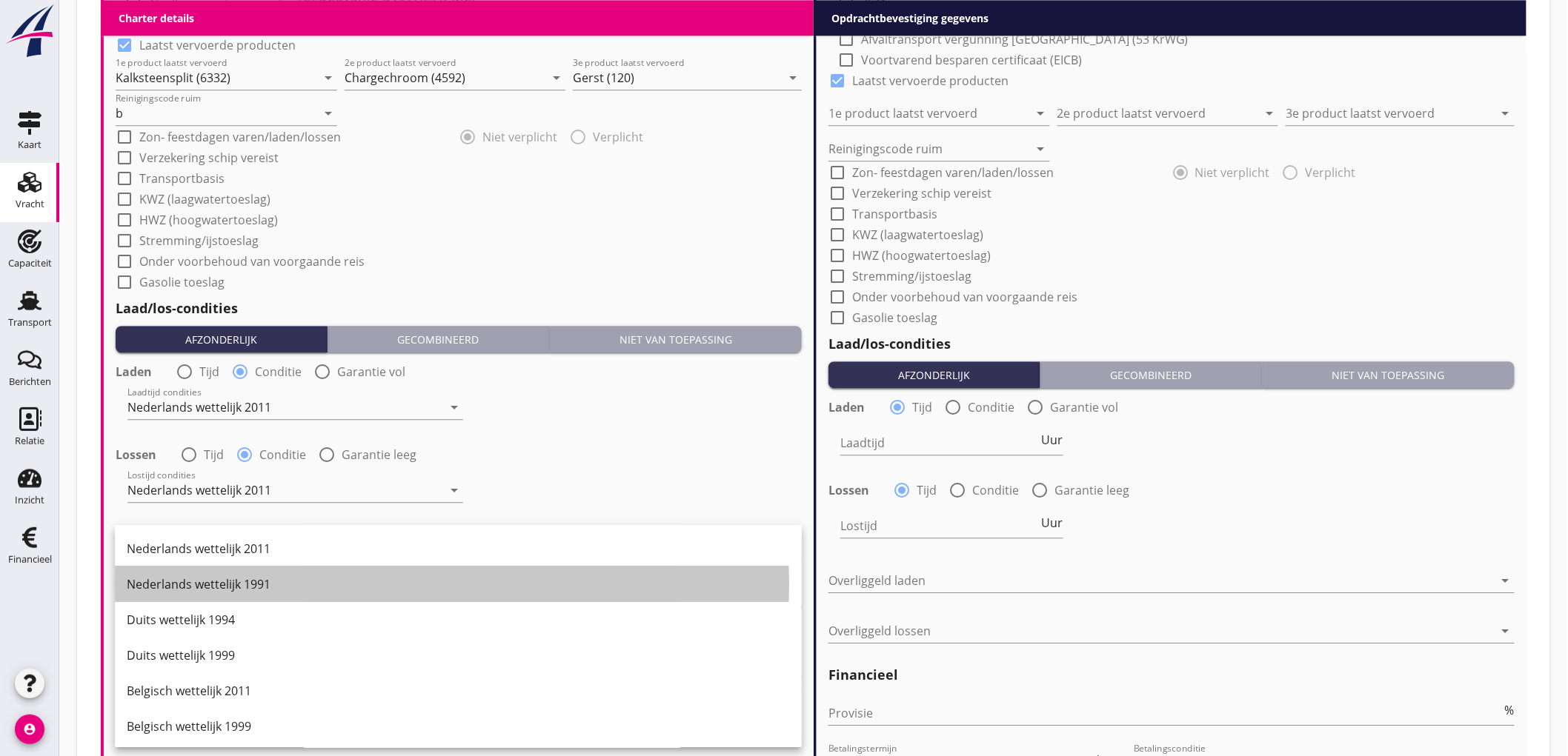
click at [221, 594] on div "Nederlands wettelijk 1991" at bounding box center [458, 585] width 663 height 36
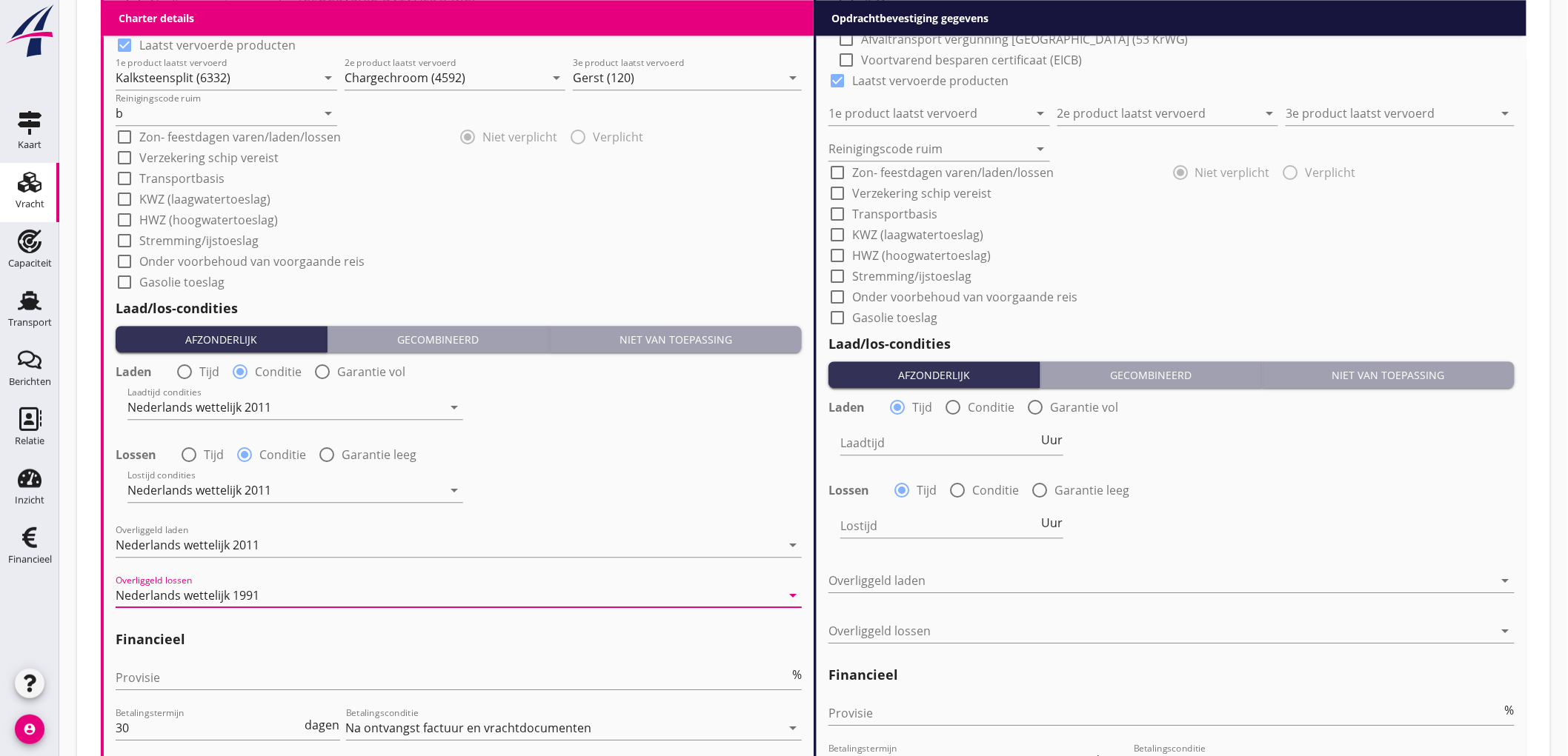
click at [223, 600] on div "Nederlands wettelijk 1991" at bounding box center [188, 595] width 144 height 13
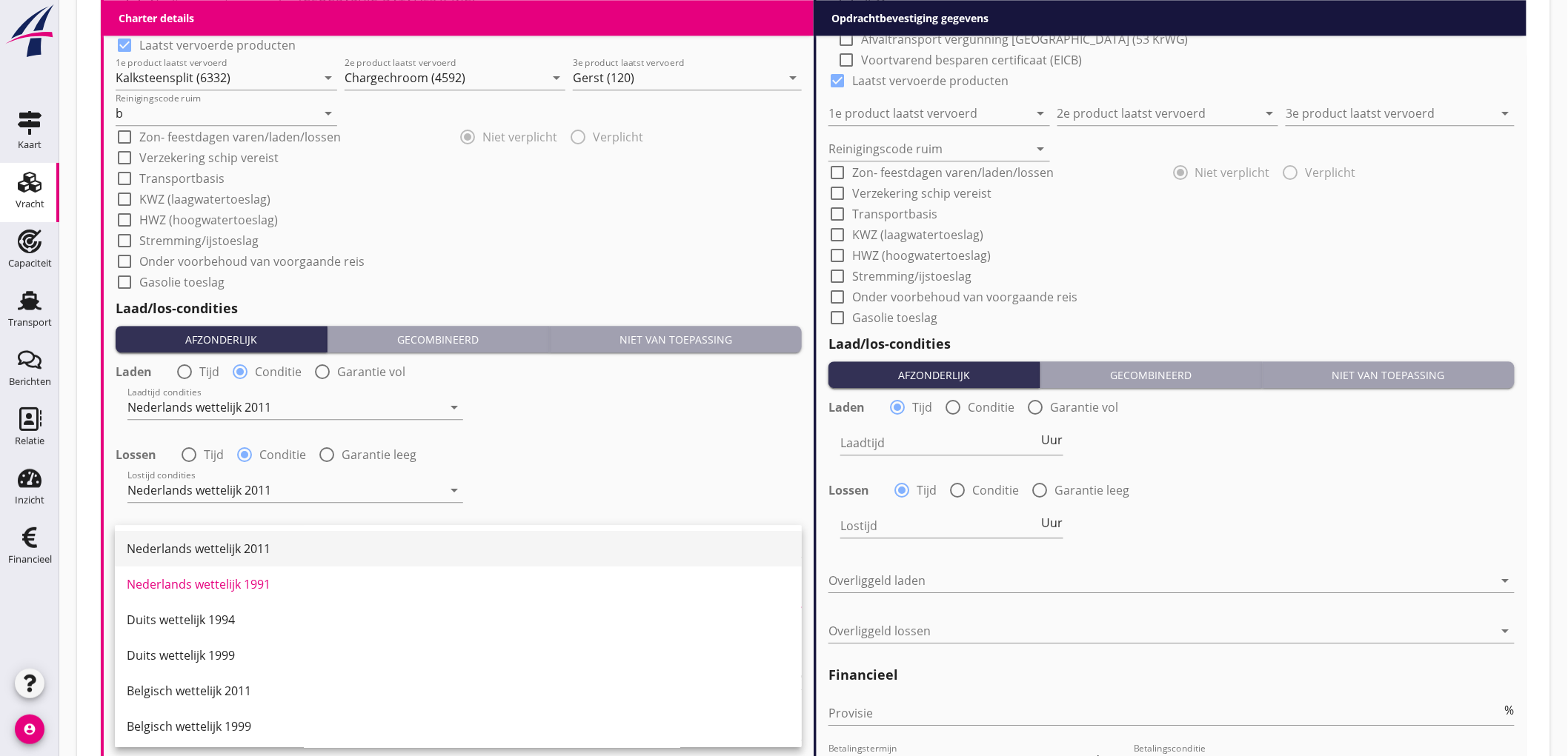
click at [255, 548] on div "Nederlands wettelijk 2011" at bounding box center [458, 549] width 663 height 18
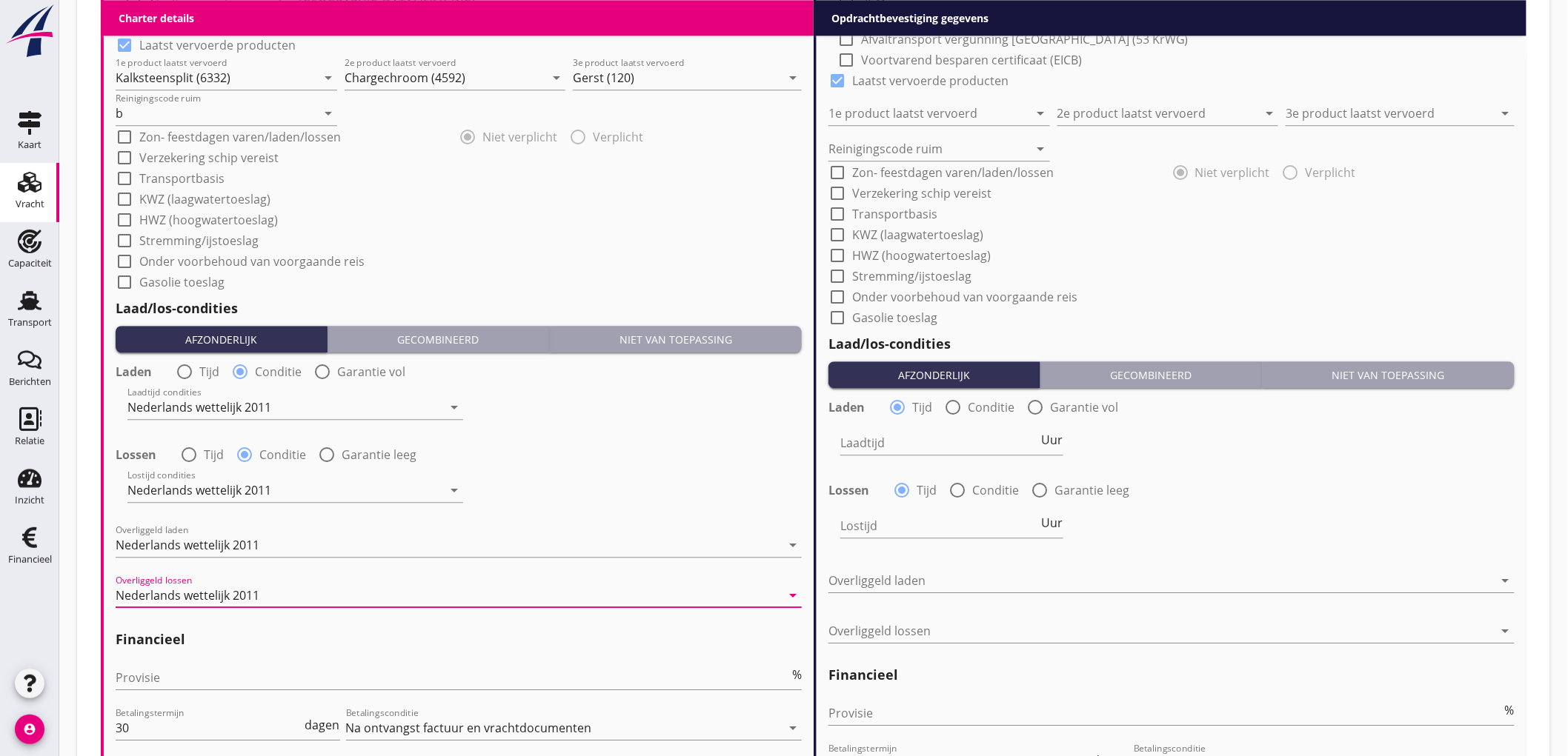
click at [186, 661] on div "Provisie %" at bounding box center [458, 681] width 686 height 47
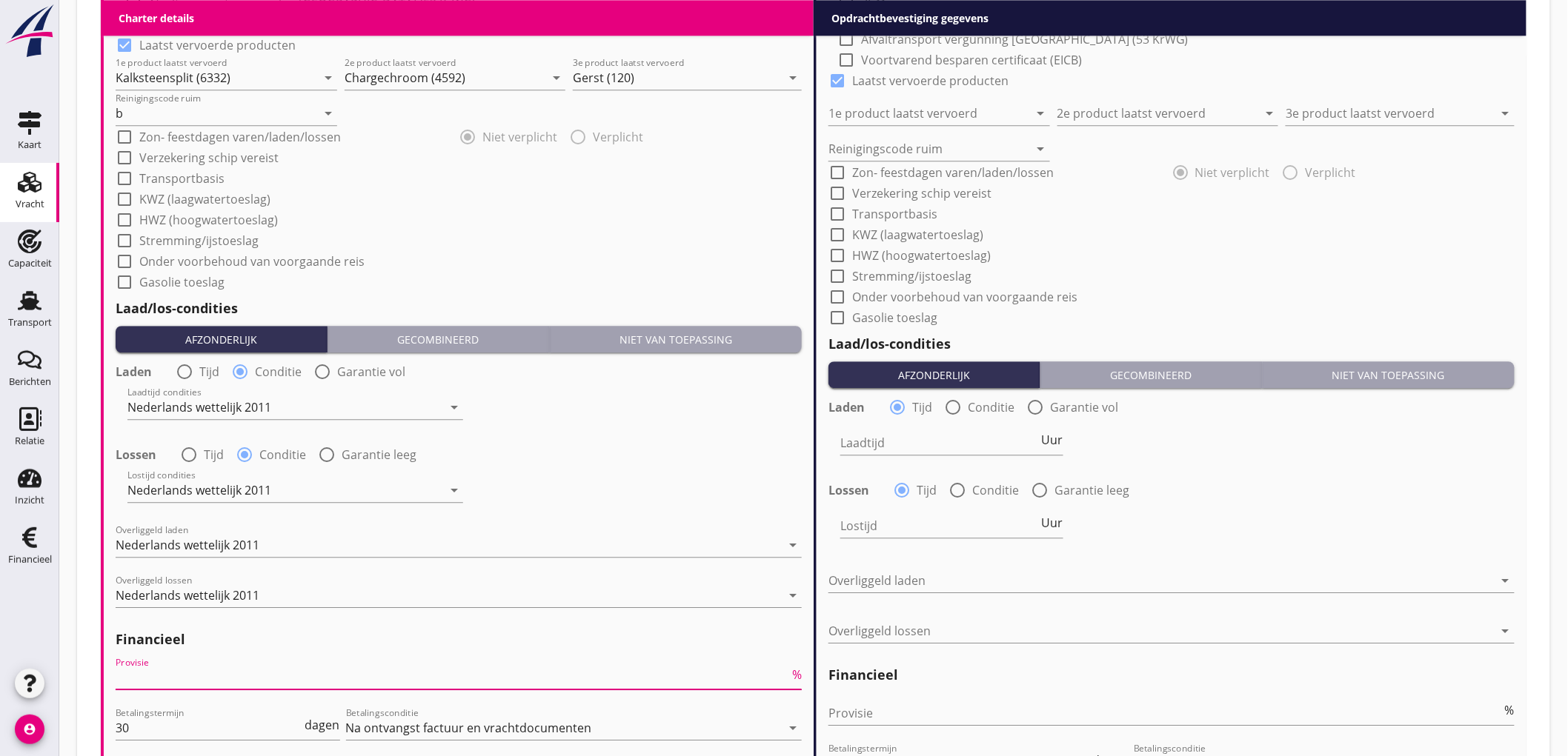
click at [190, 678] on input "Provisie" at bounding box center [452, 677] width 673 height 24
type input "5"
click at [1035, 708] on input "Provisie" at bounding box center [1164, 713] width 673 height 24
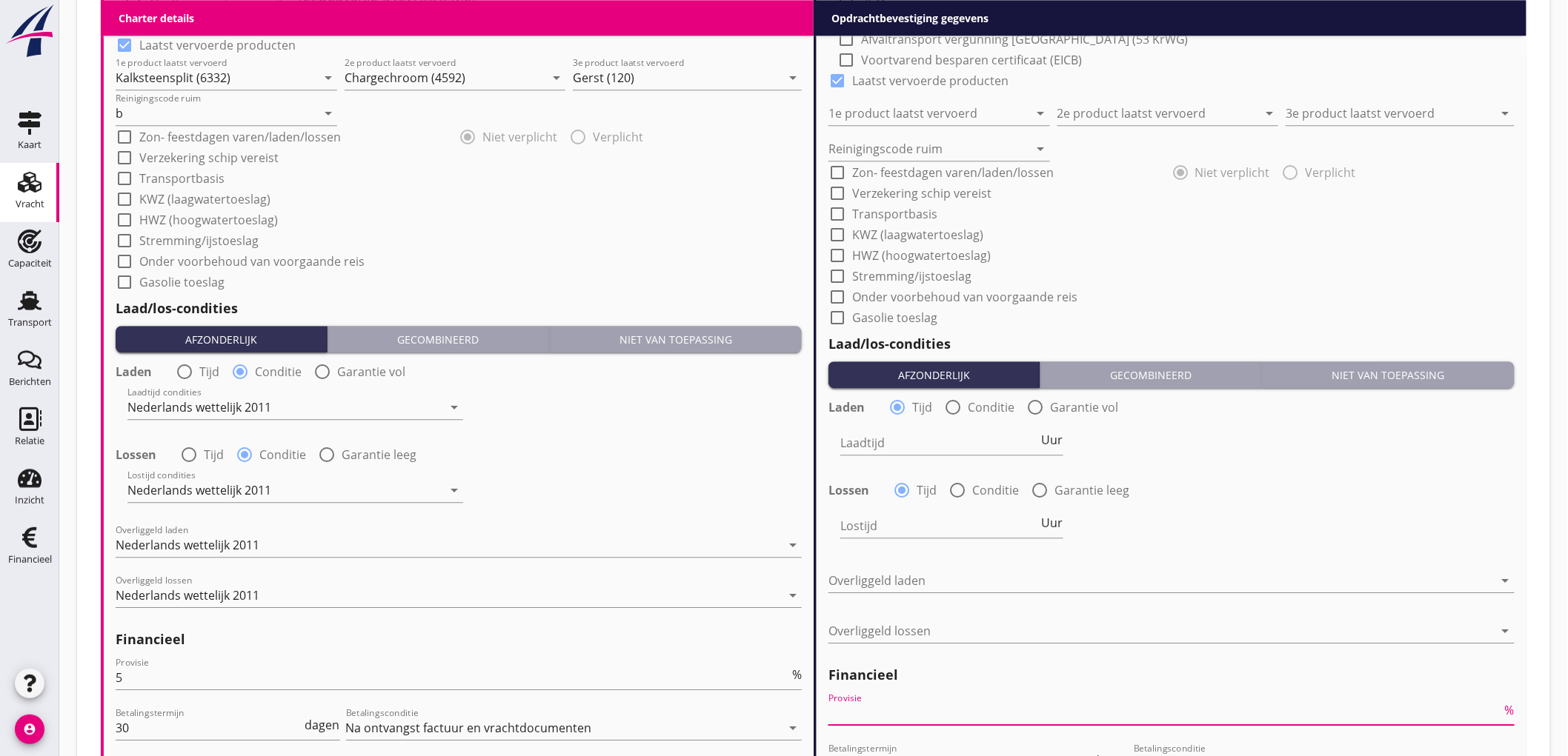
type input "2"
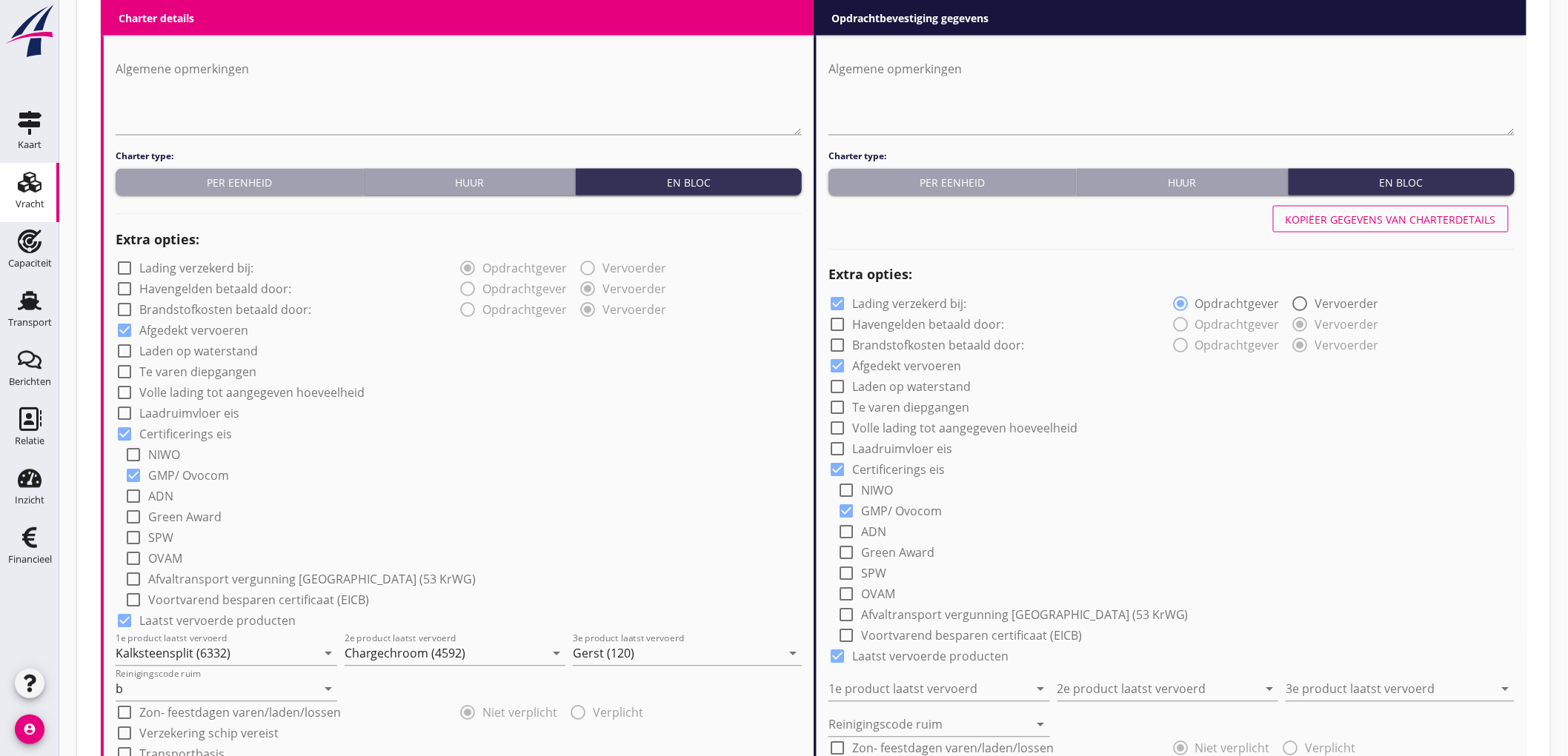
type input "2.5"
click at [1382, 214] on div "Kopiëer gegevens van charterdetails" at bounding box center [1391, 219] width 210 height 15
checkbox input "false"
type input "Kalksteensplit (6332)"
type input "Chargechroom (4592)"
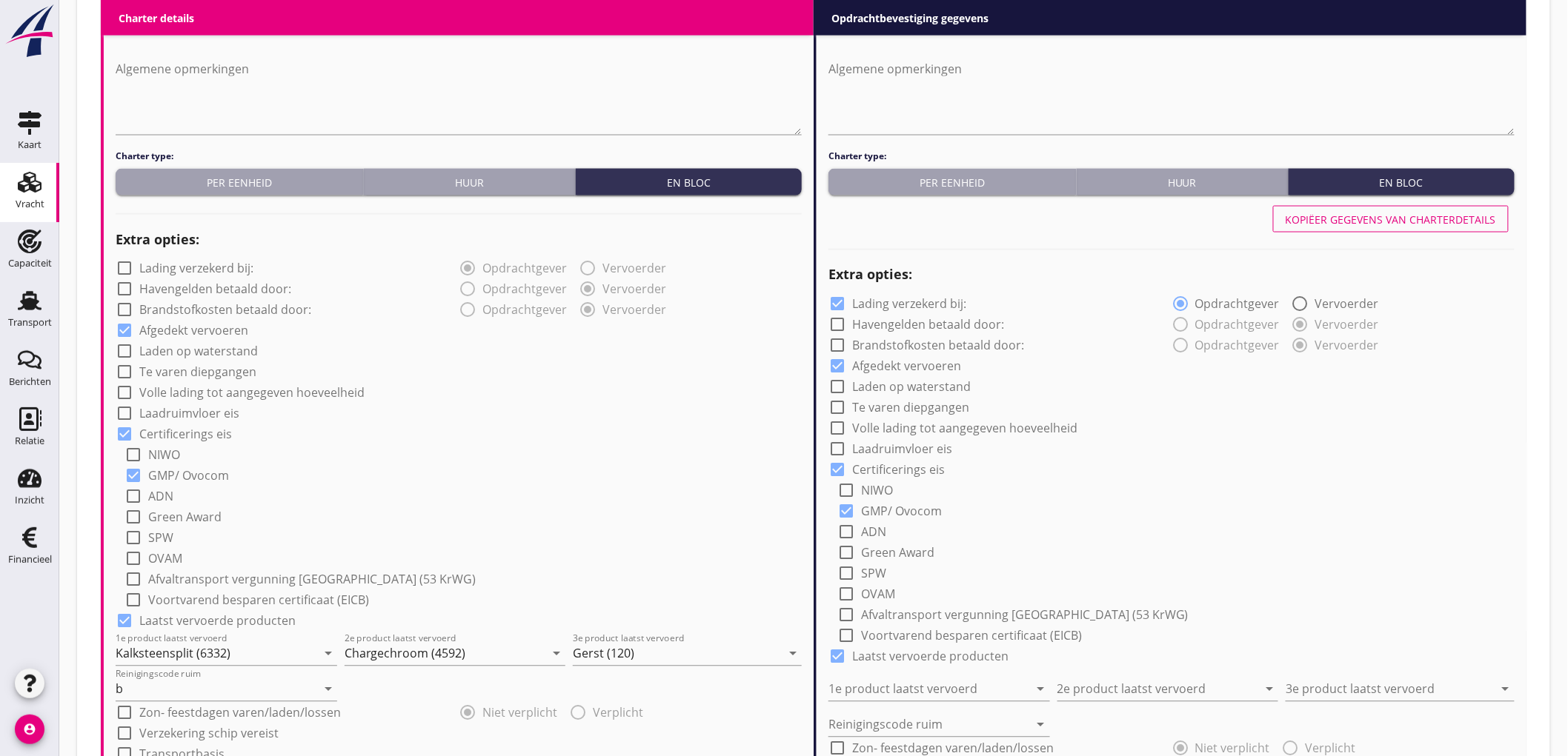
type input "Gerst (120)"
type input "b"
radio input "false"
radio input "true"
radio input "false"
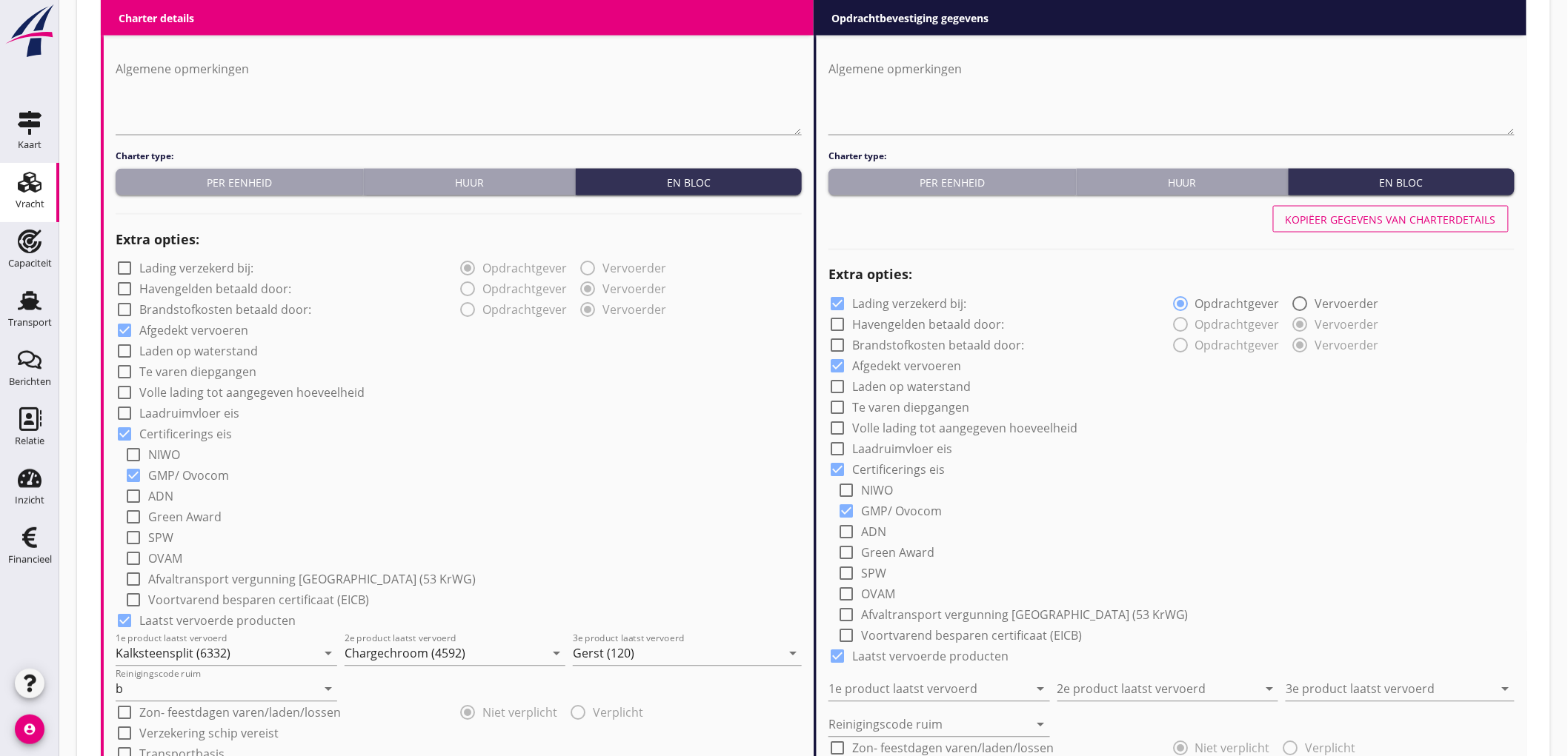
radio input "true"
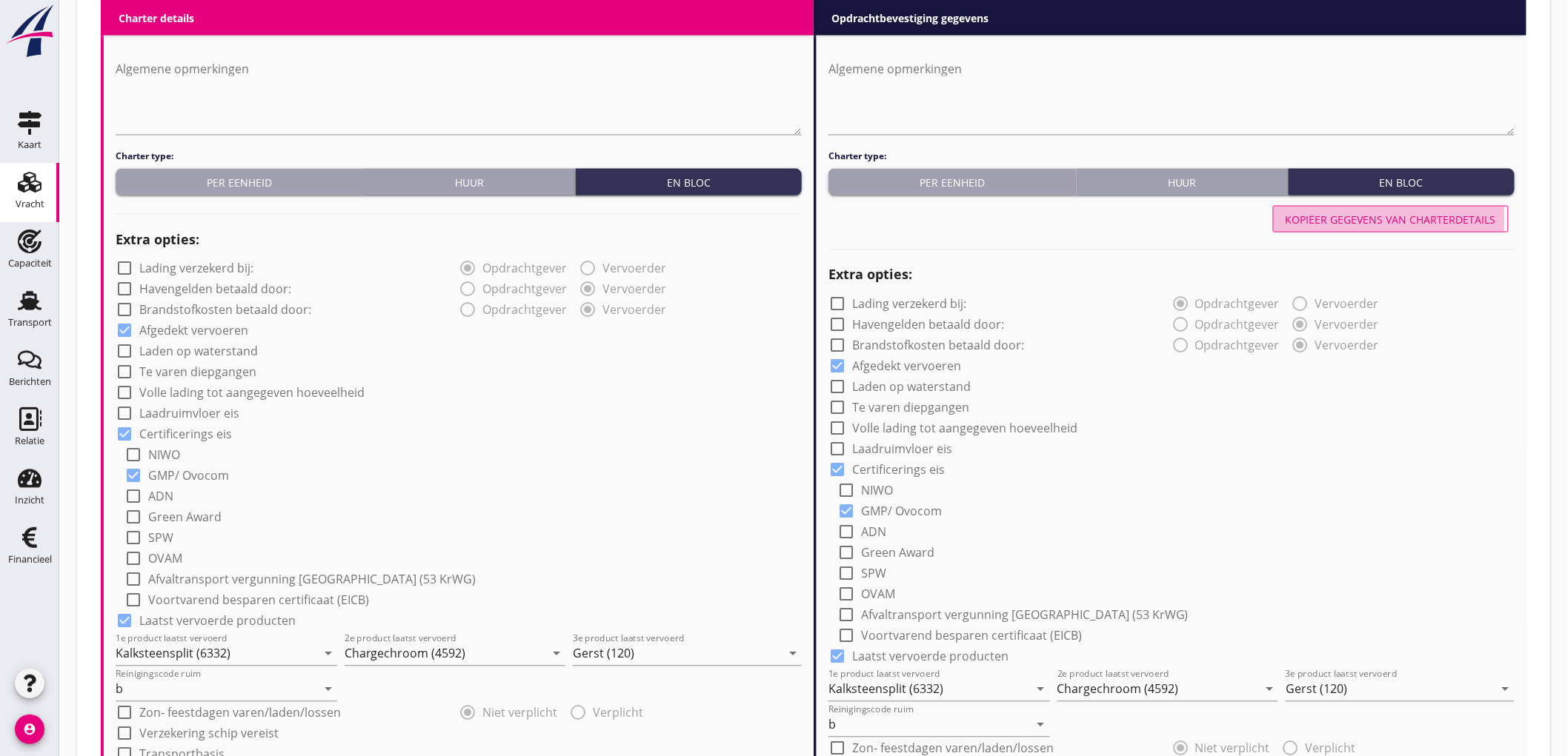
scroll to position [1563, 0]
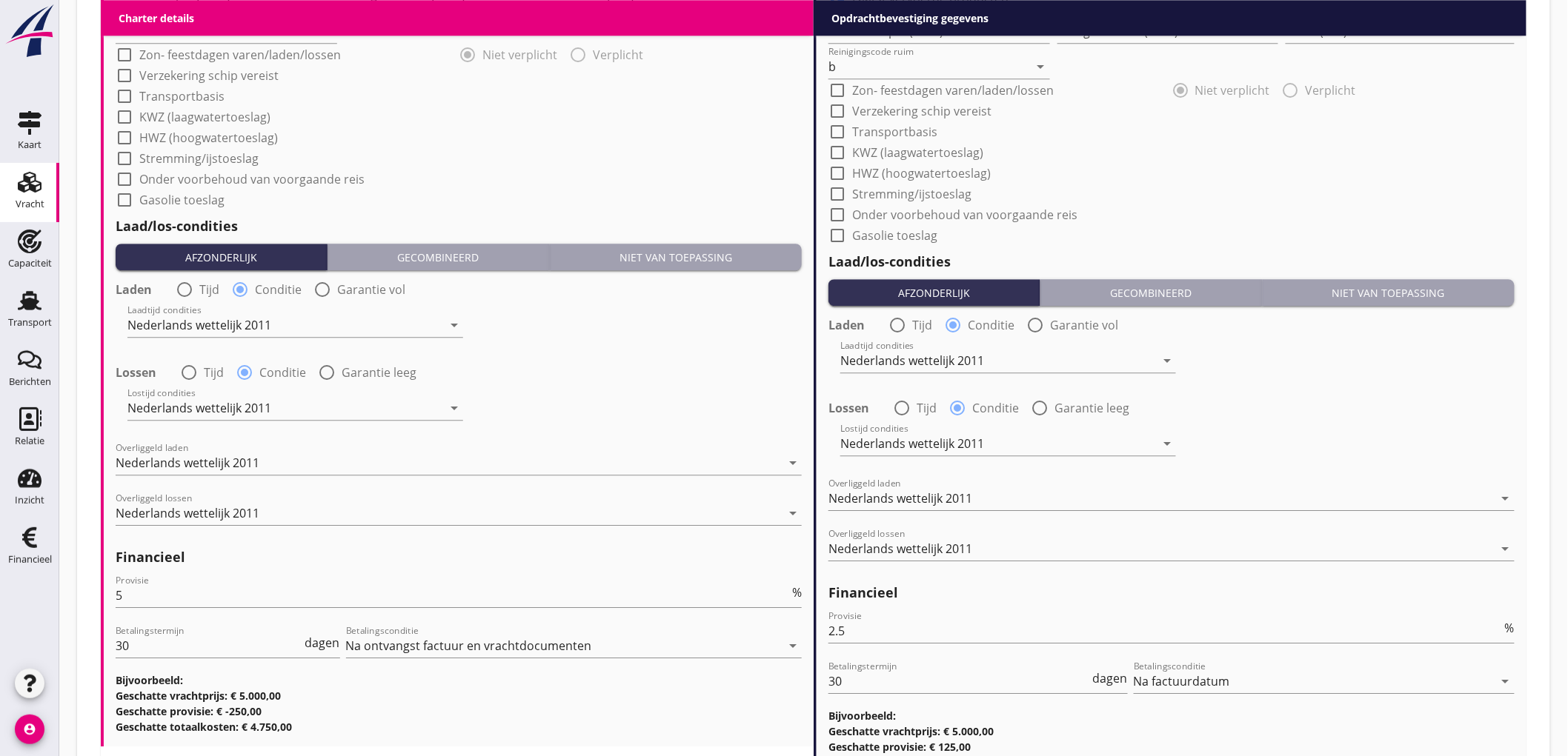
click at [1094, 644] on div "Provisie 2.5 %" at bounding box center [1171, 638] width 686 height 38
click at [1094, 639] on input "2.5" at bounding box center [1164, 630] width 673 height 24
type input "2"
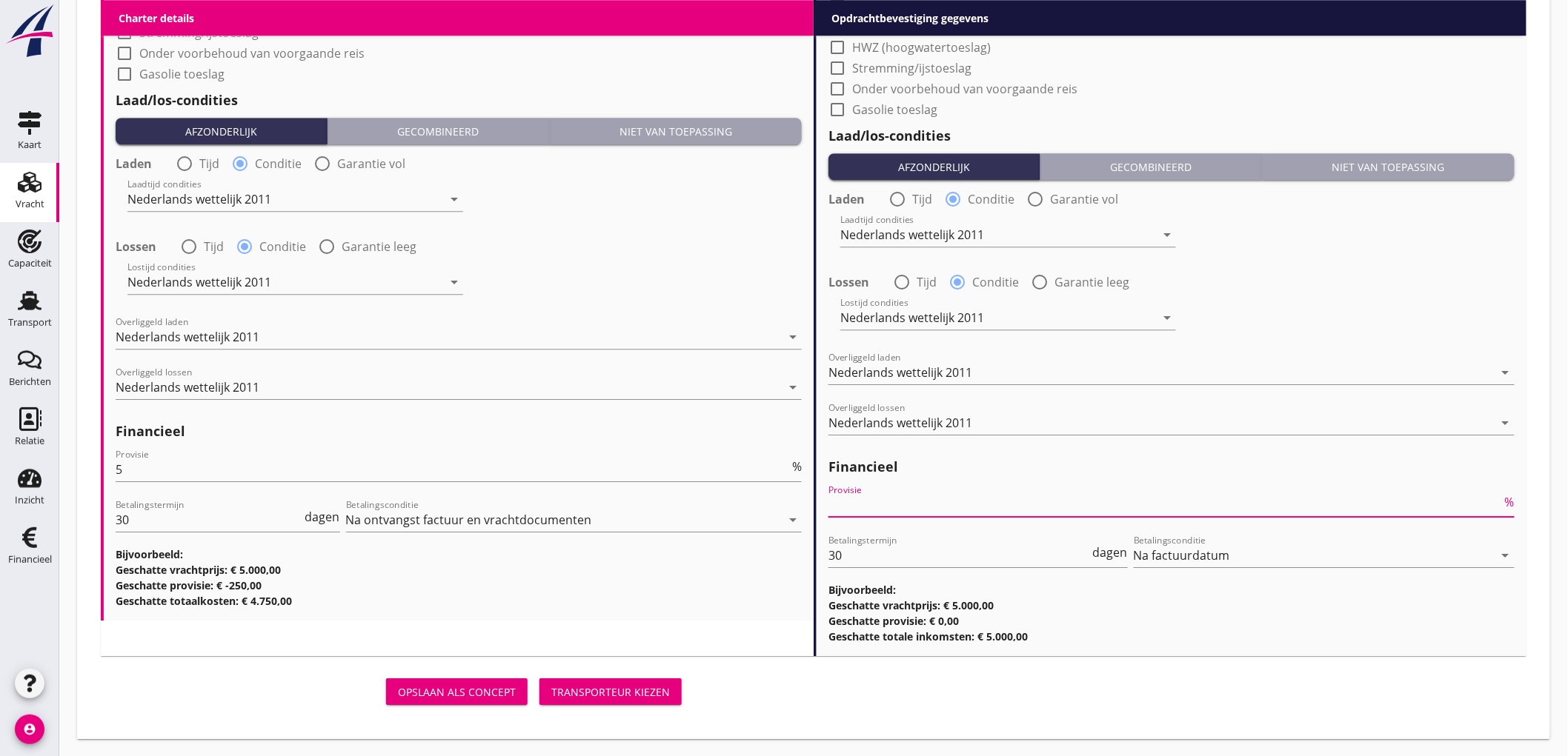
scroll to position [1031, 0]
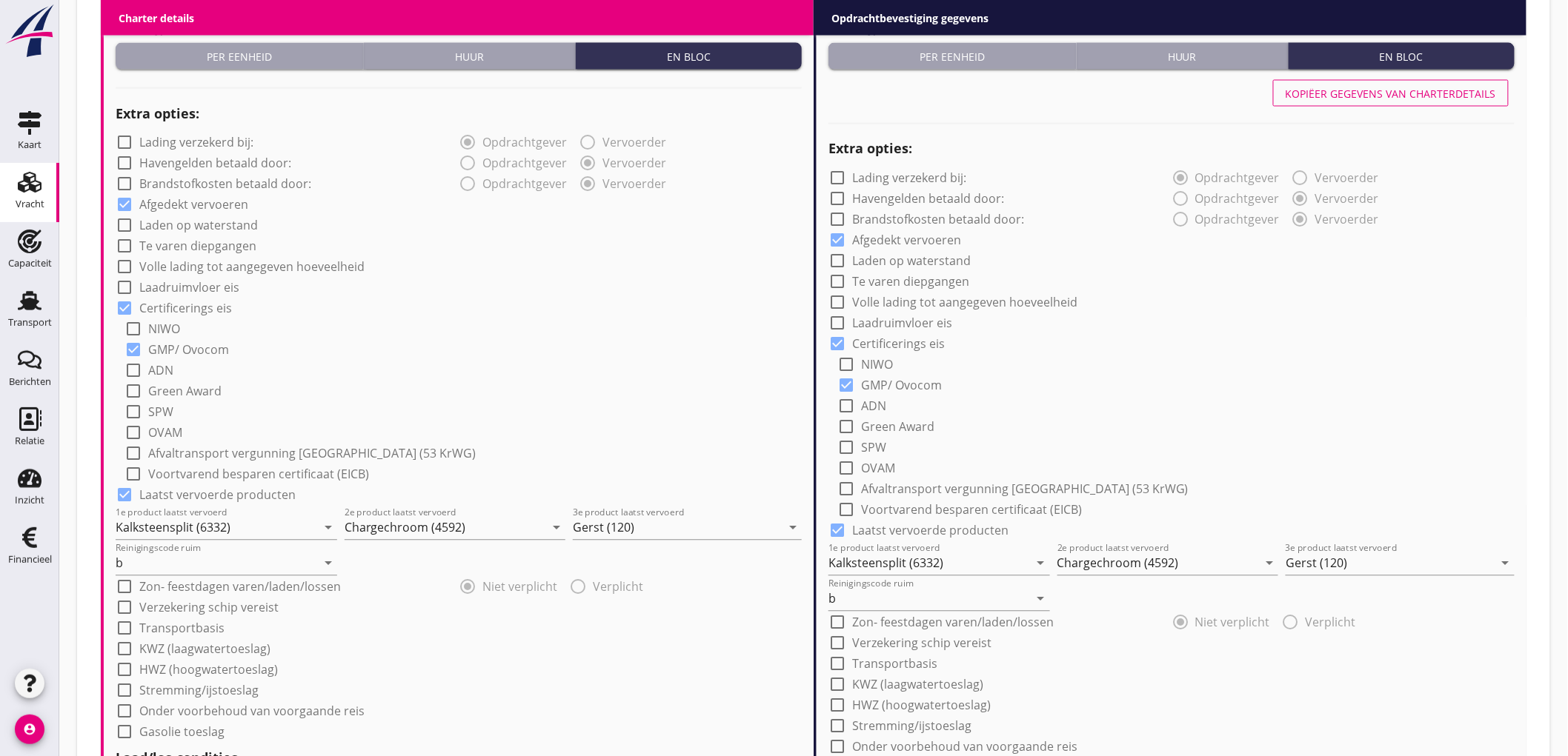
click at [1424, 93] on div "Kopiëer gegevens van charterdetails" at bounding box center [1391, 93] width 210 height 15
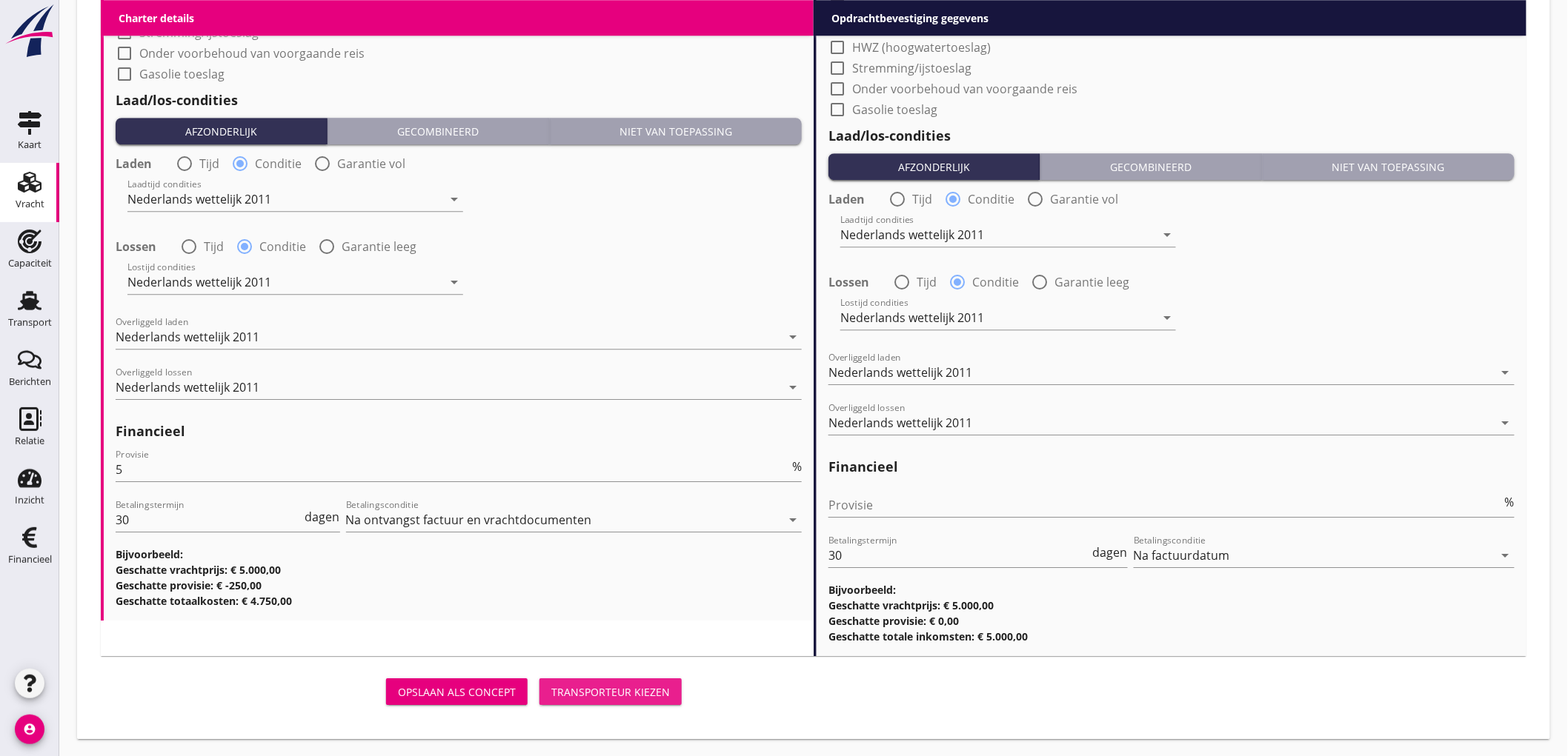
click at [643, 694] on div "Transporteur kiezen" at bounding box center [610, 692] width 118 height 15
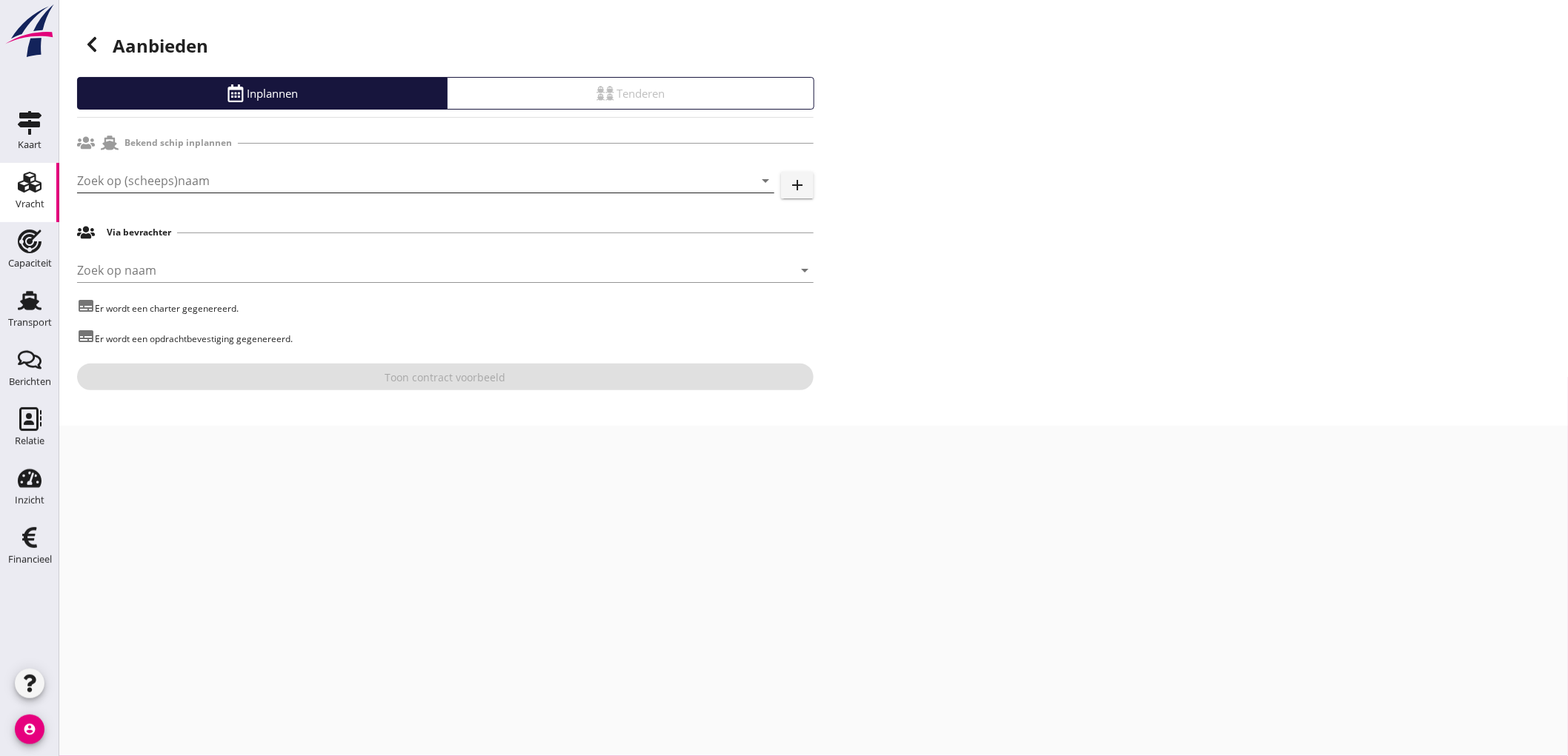
click at [260, 187] on input "Zoek op (scheeps)naam" at bounding box center [405, 180] width 656 height 24
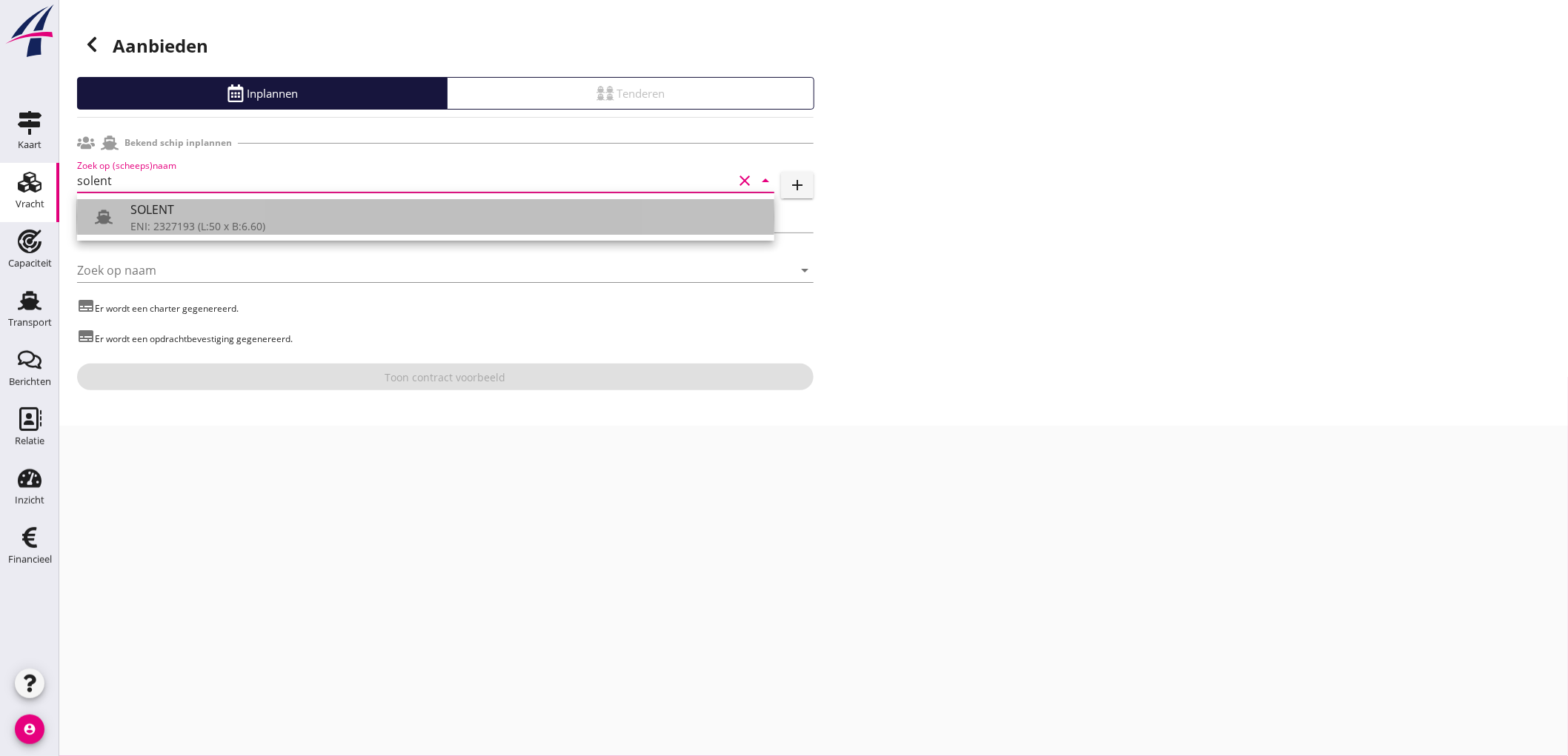
click at [252, 213] on div "SOLENT" at bounding box center [446, 210] width 632 height 18
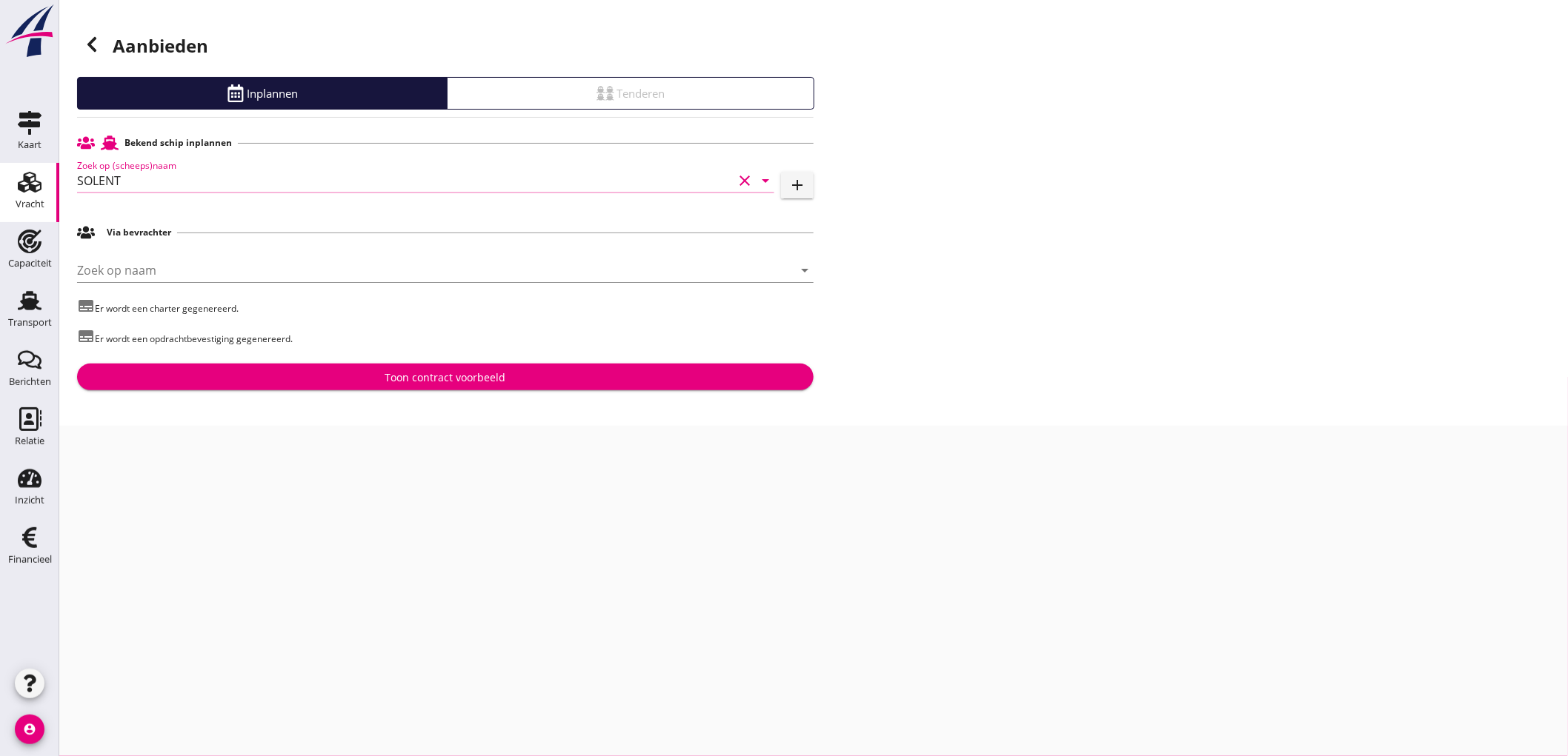
type input "SOLENT"
click at [487, 386] on button "Toon contract voorbeeld" at bounding box center [445, 377] width 737 height 27
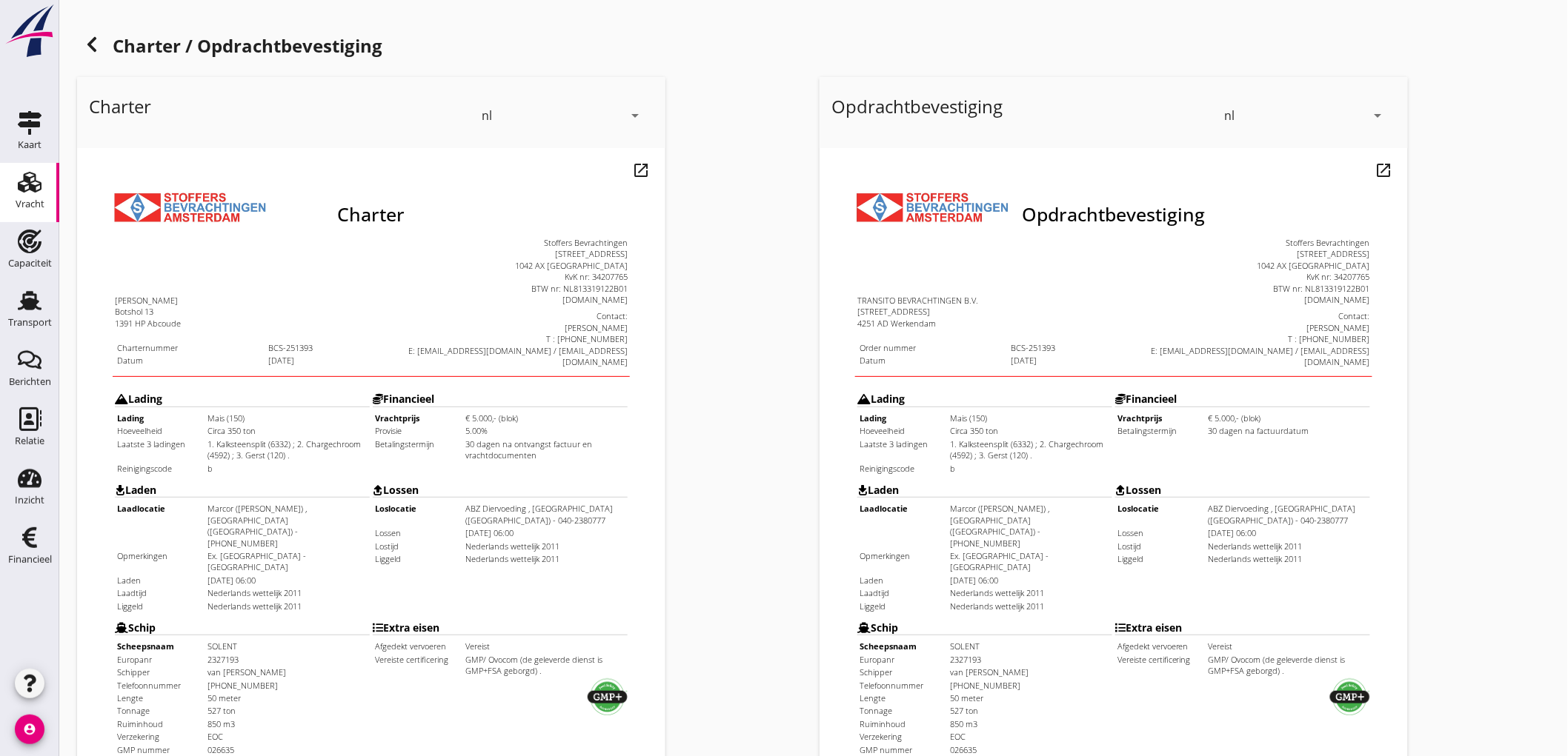
scroll to position [339, 0]
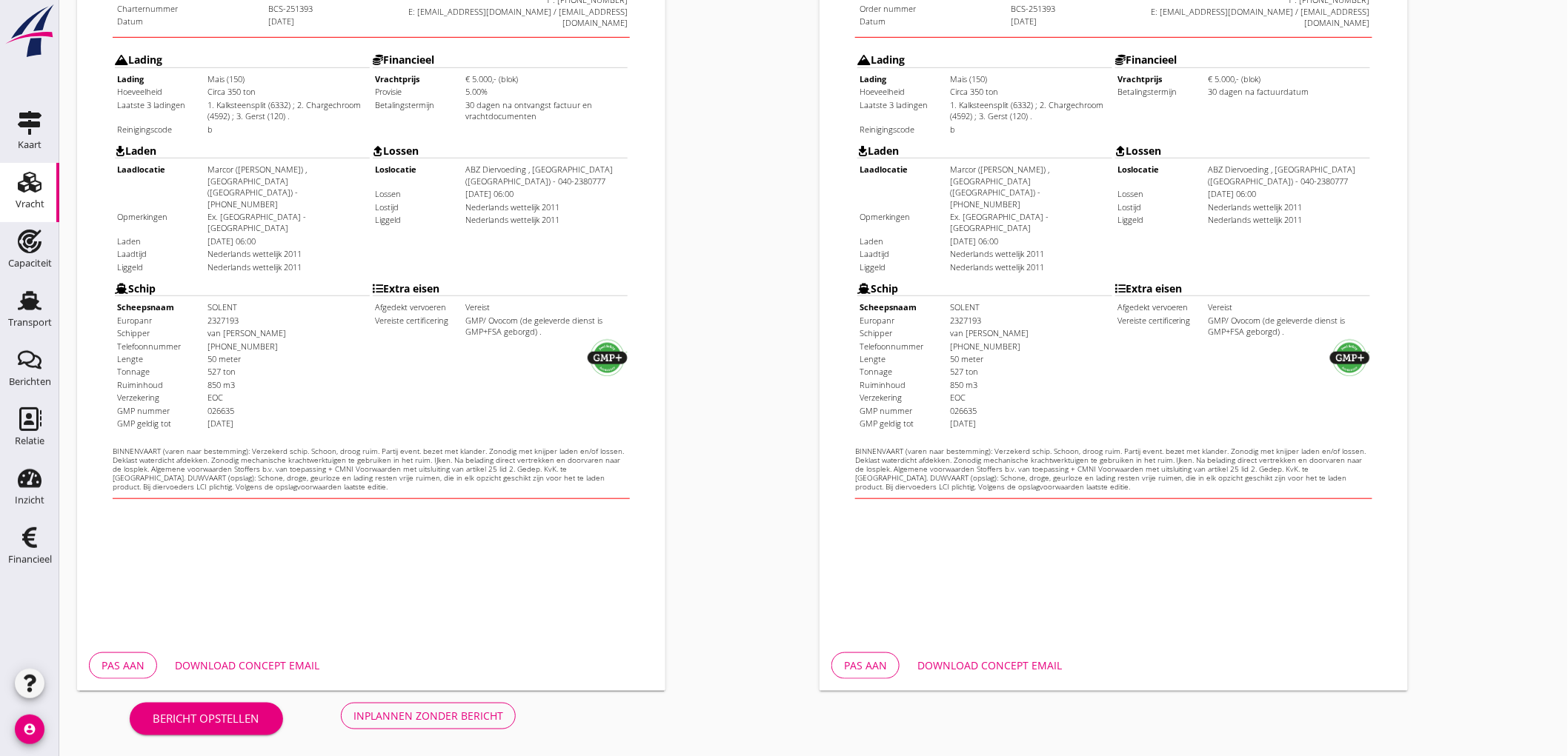
click at [513, 713] on button "Inplannen zonder bericht" at bounding box center [428, 716] width 175 height 27
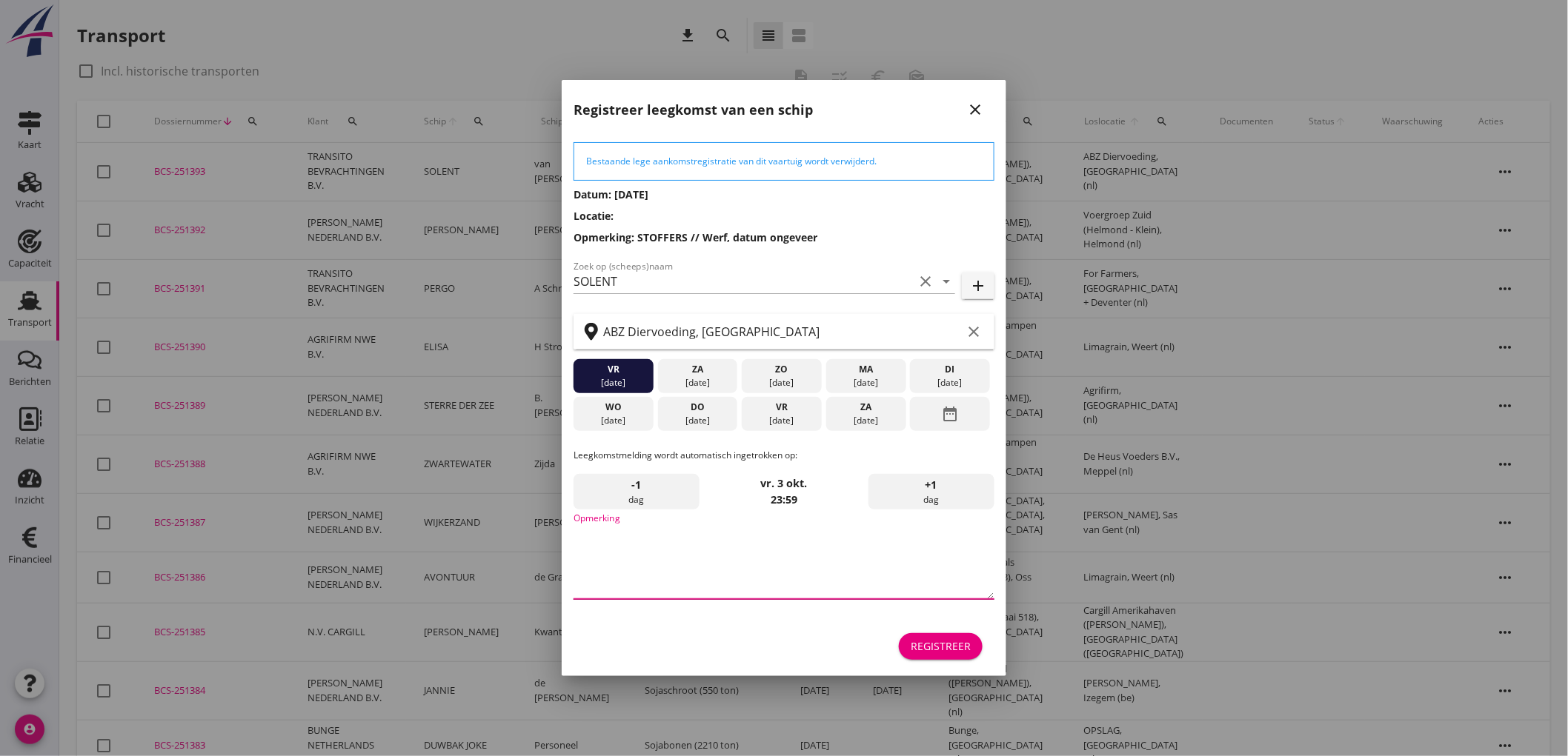
click at [719, 550] on textarea "Opmerking" at bounding box center [784, 559] width 421 height 77
type textarea "STOFFERS"
click at [932, 653] on div "Registreer" at bounding box center [941, 646] width 60 height 15
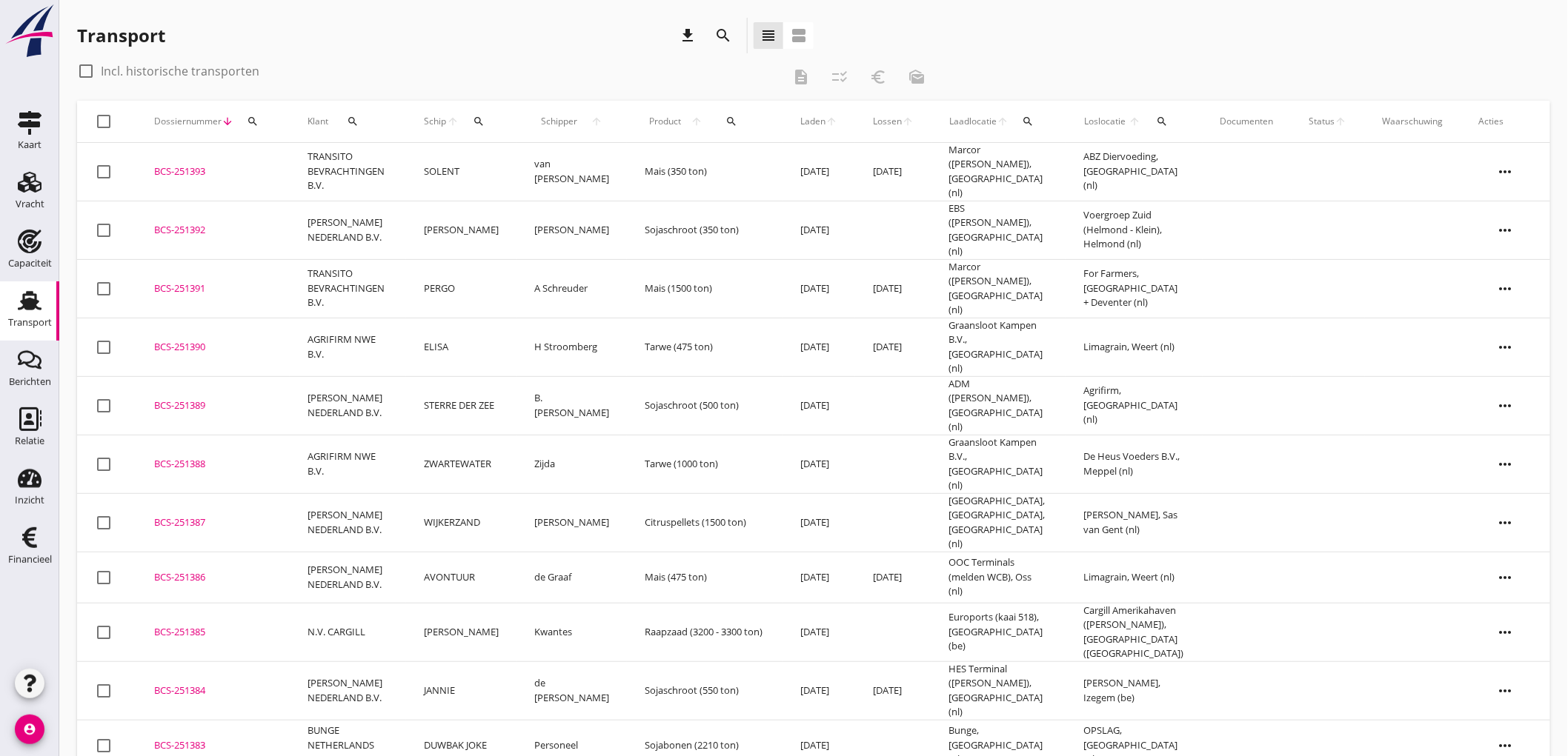
click at [427, 178] on td "SOLENT" at bounding box center [461, 172] width 110 height 59
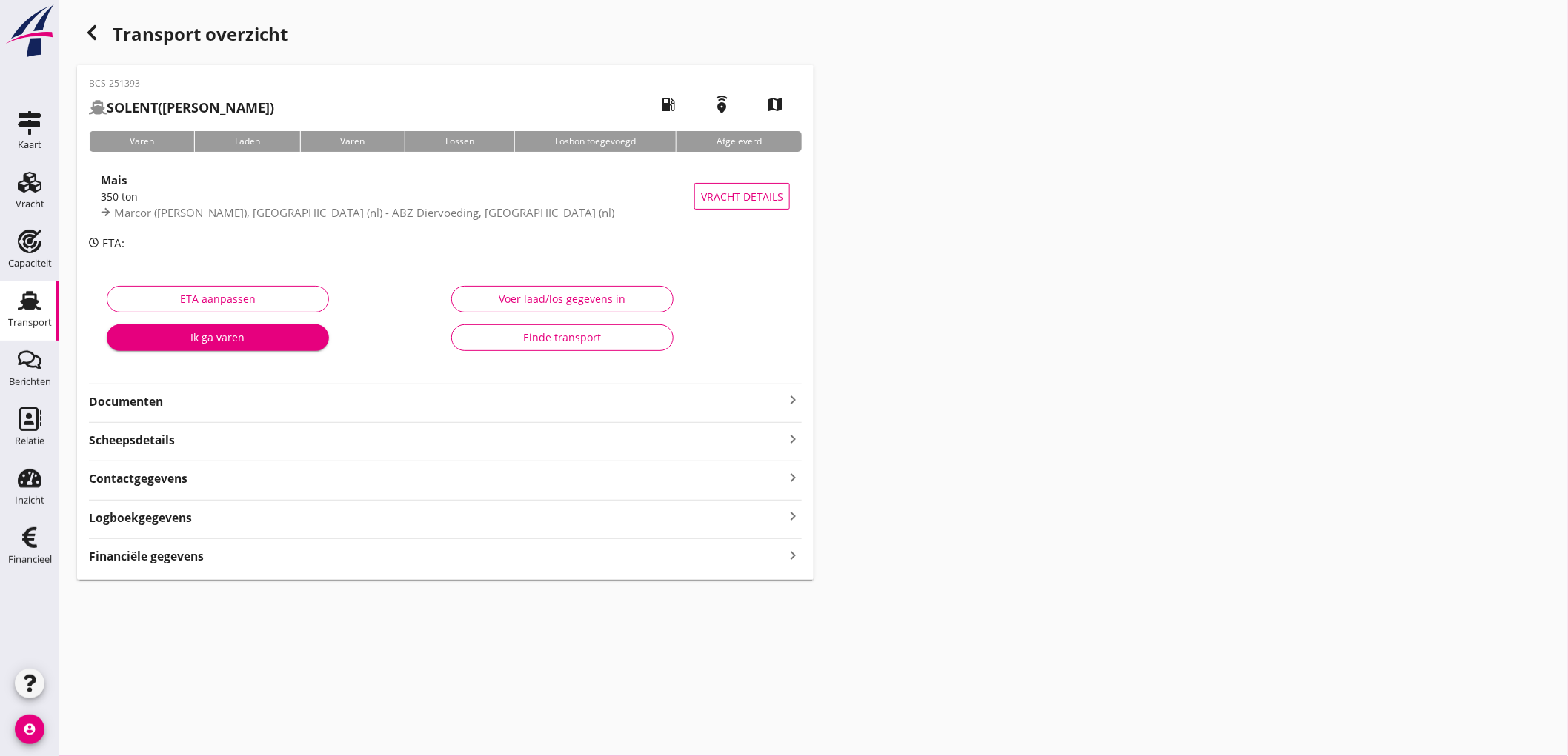
click at [436, 201] on div "350 ton" at bounding box center [397, 197] width 593 height 15
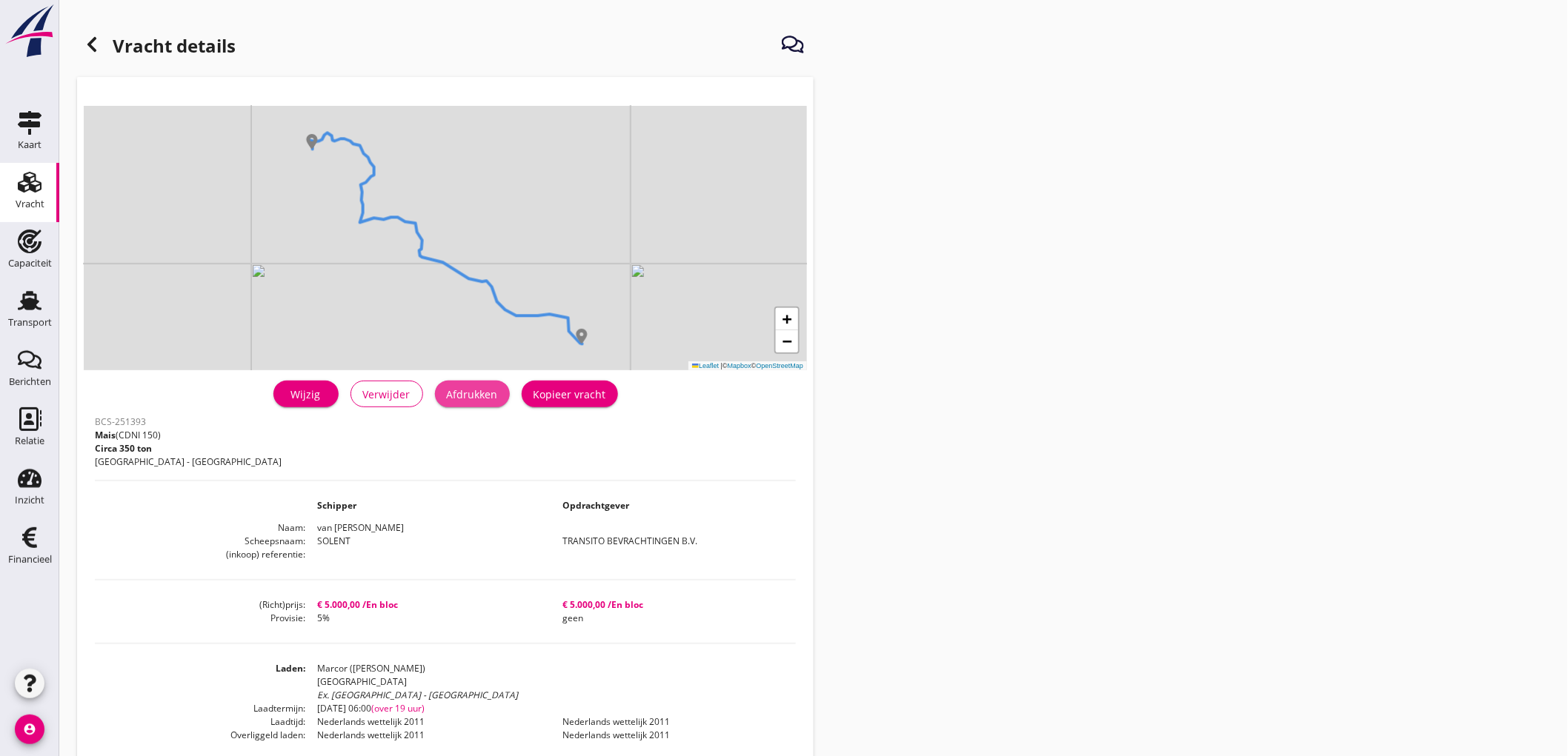
click at [496, 396] on div "Afdrukken" at bounding box center [472, 394] width 51 height 15
click at [99, 51] on icon at bounding box center [92, 45] width 18 height 18
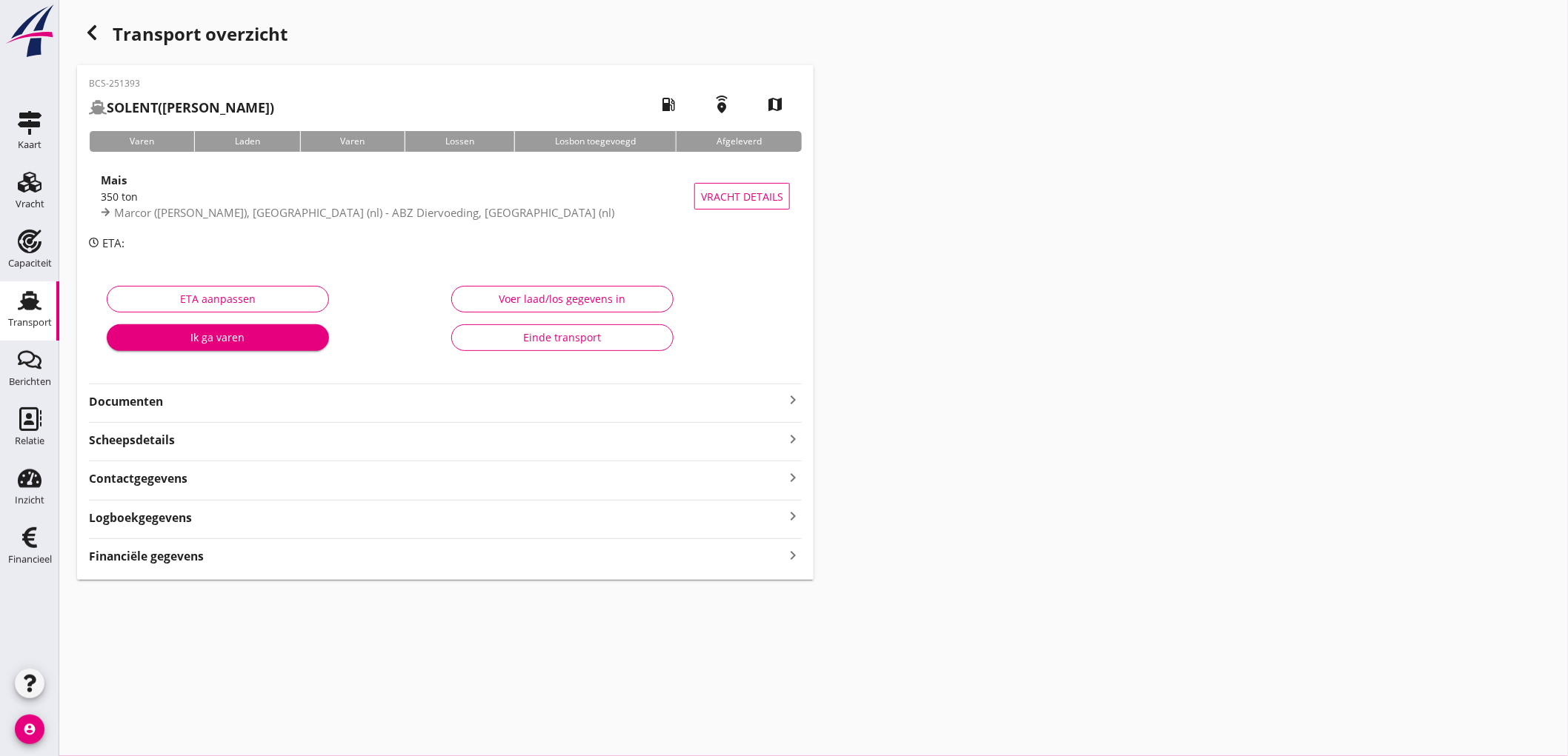
click at [180, 400] on strong "Documenten" at bounding box center [436, 401] width 695 height 17
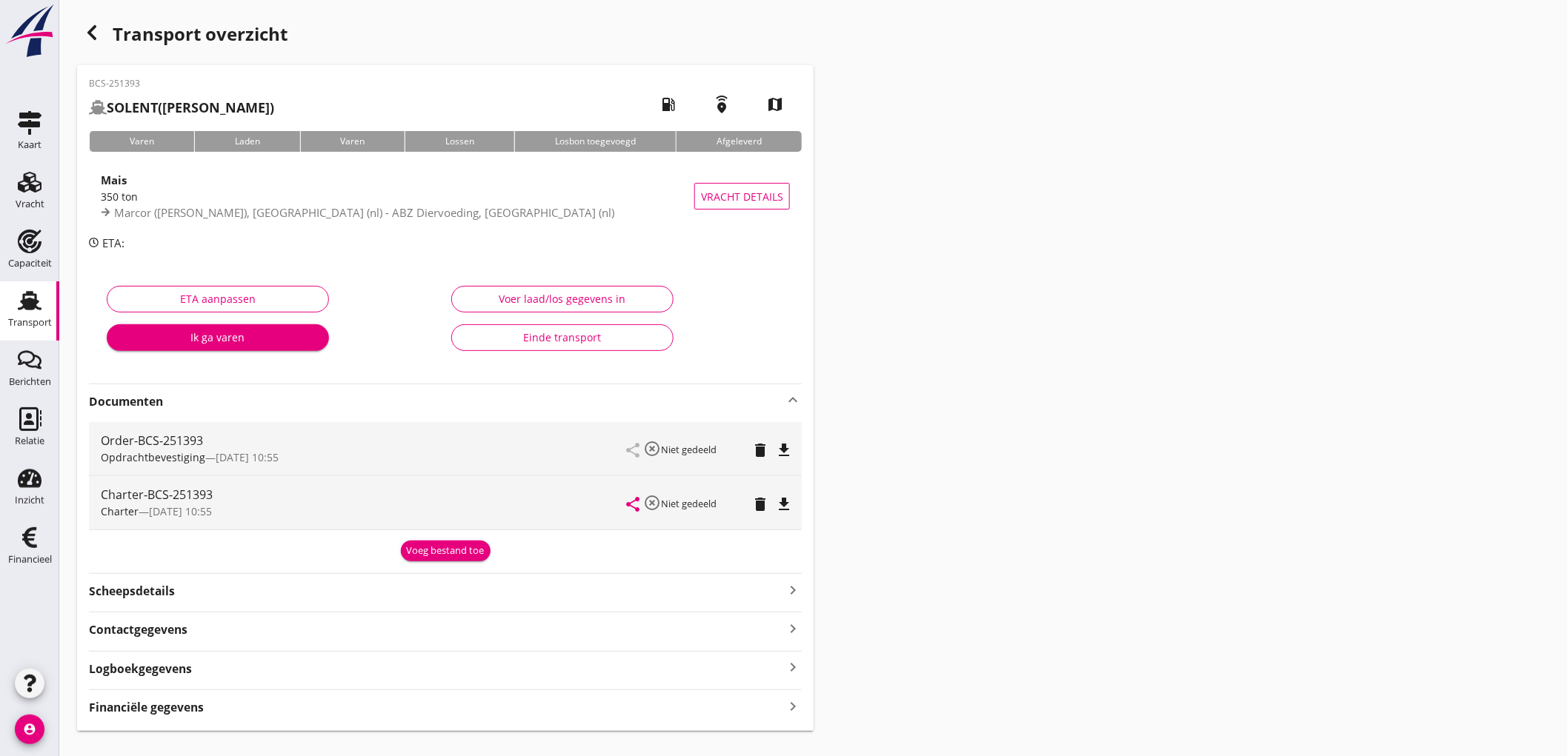
click at [786, 447] on icon "file_download" at bounding box center [784, 450] width 18 height 18
click at [778, 506] on icon "file_download" at bounding box center [784, 505] width 18 height 18
click at [157, 708] on strong "Financiële gegevens" at bounding box center [146, 707] width 115 height 17
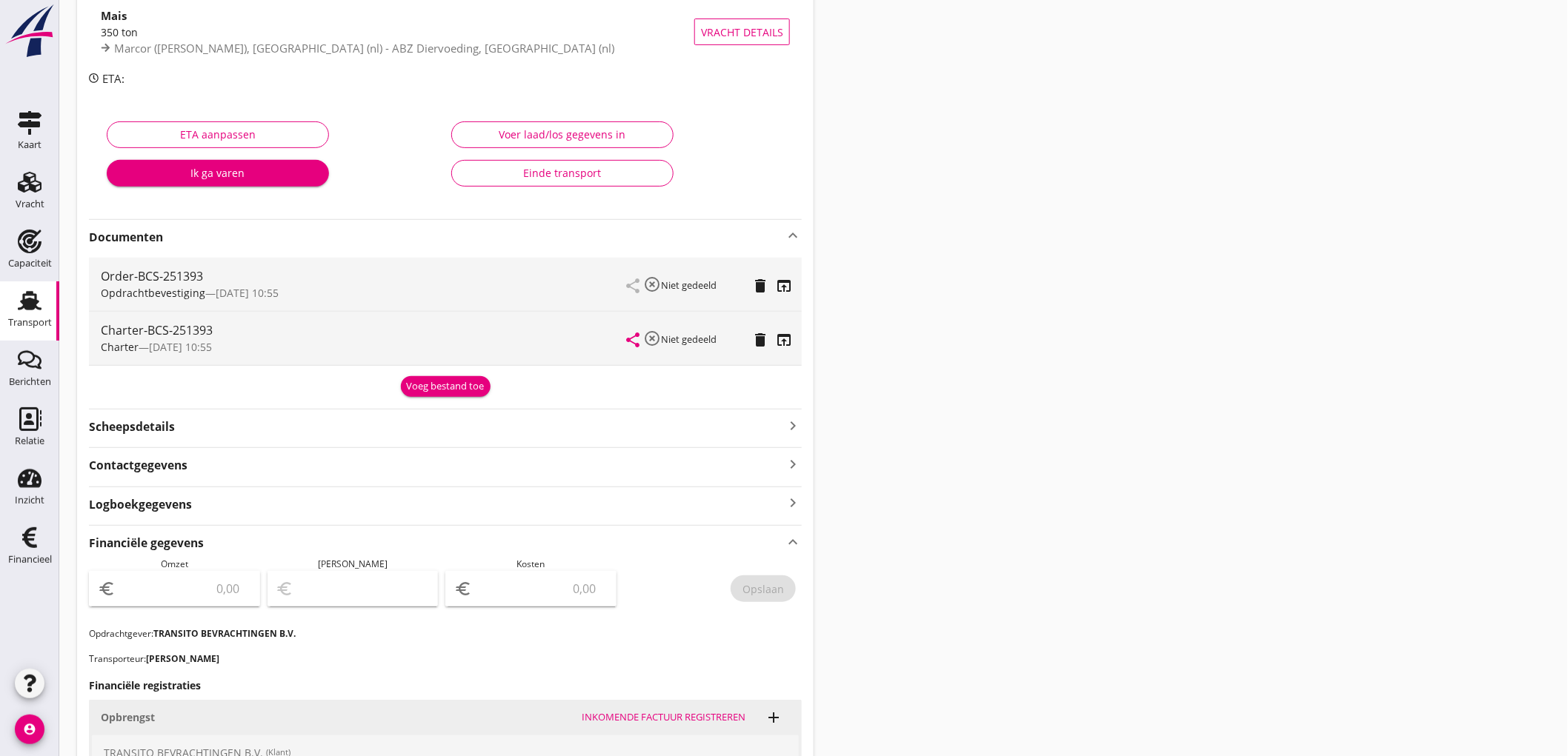
scroll to position [411, 0]
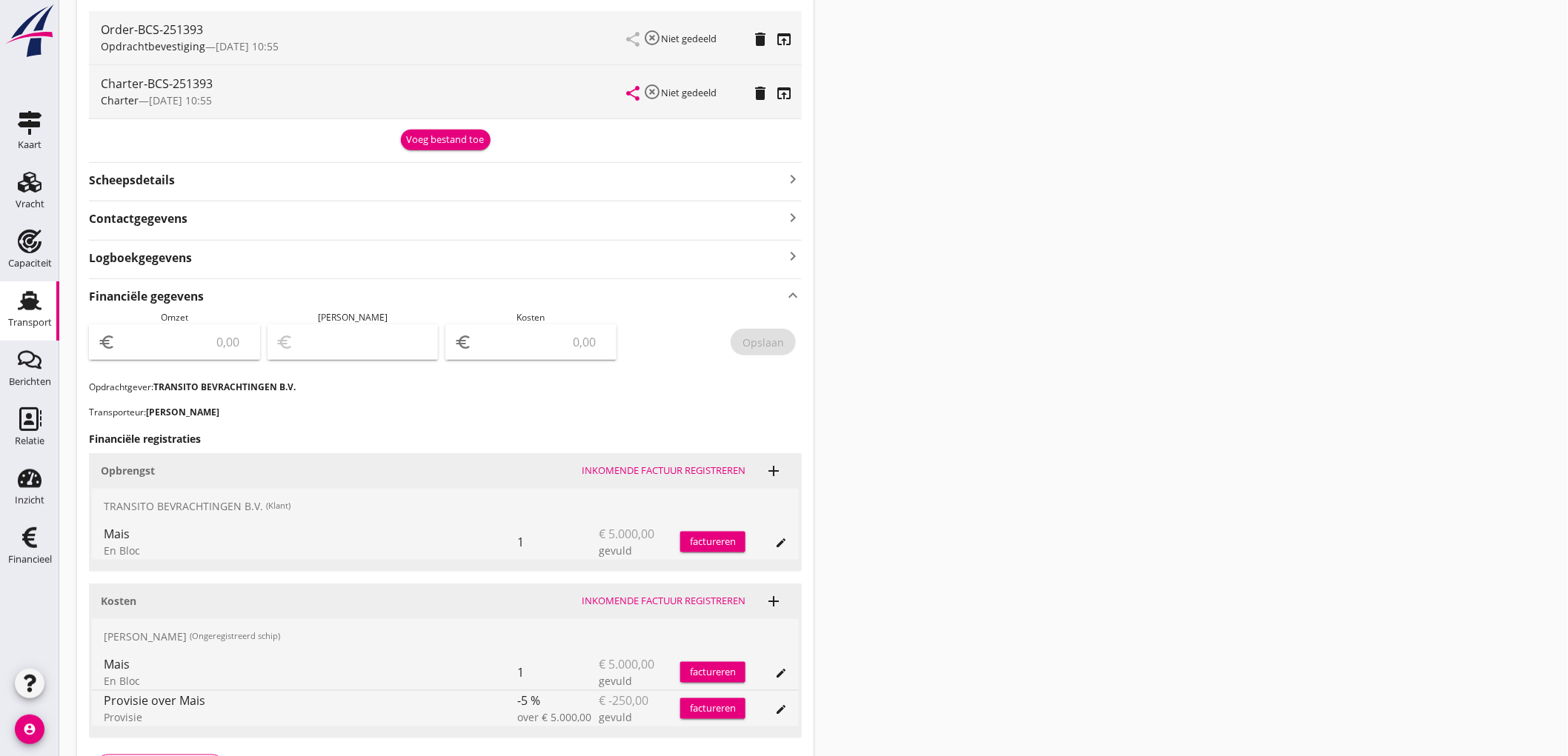
click at [224, 342] on input "number" at bounding box center [184, 342] width 133 height 24
type input "5000"
type input "4996.00"
type input "4"
type input "4953.00"
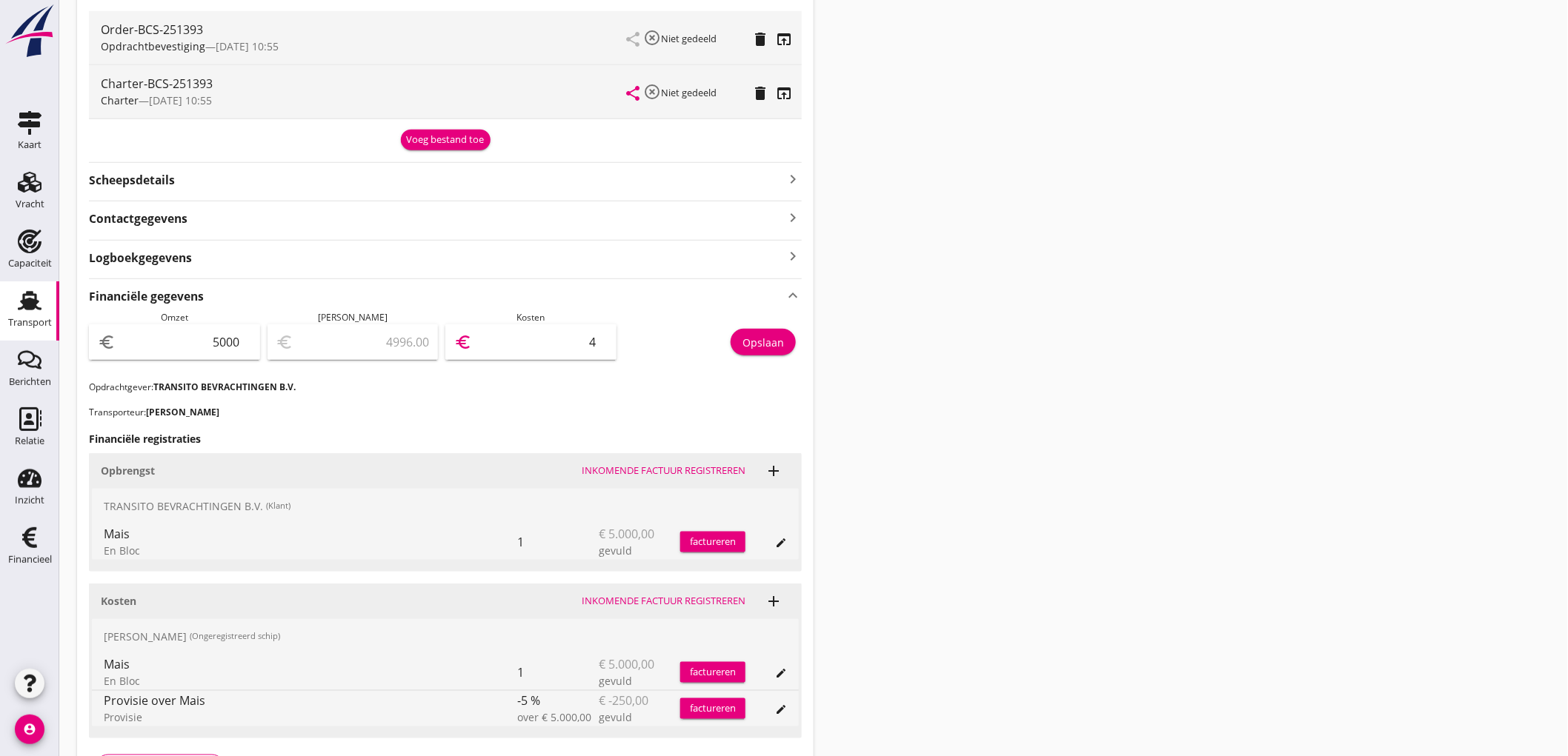
type input "47"
type input "4525.00"
type input "4750"
type input "250.00"
type input "4750"
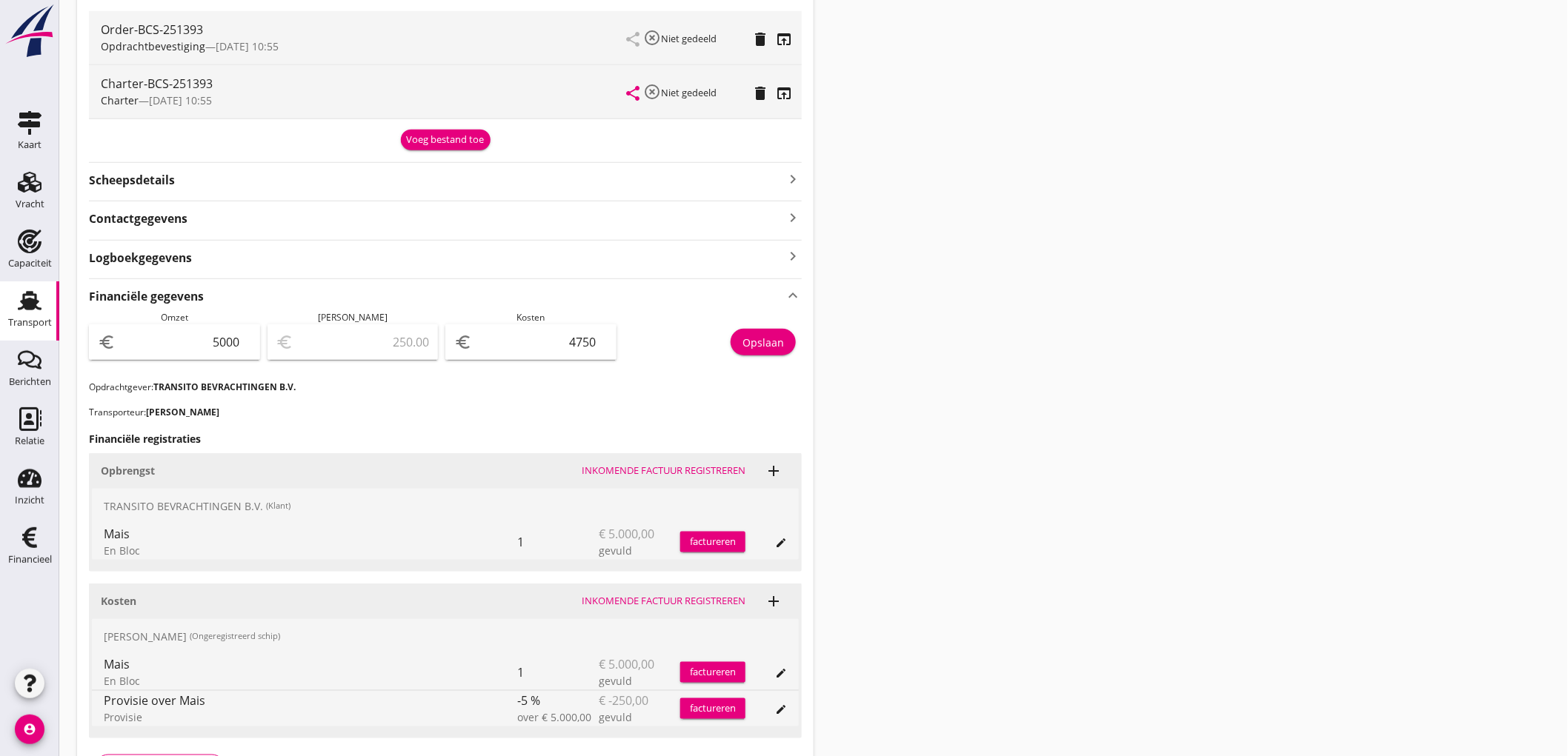
click at [804, 351] on div "BCS-251393 SOLENT (van Aalderen) local_gas_station emergency_share map Varen La…" at bounding box center [445, 231] width 737 height 1154
click at [793, 348] on div "Opslaan" at bounding box center [713, 345] width 179 height 69
click at [761, 329] on button "Opslaan" at bounding box center [763, 342] width 65 height 27
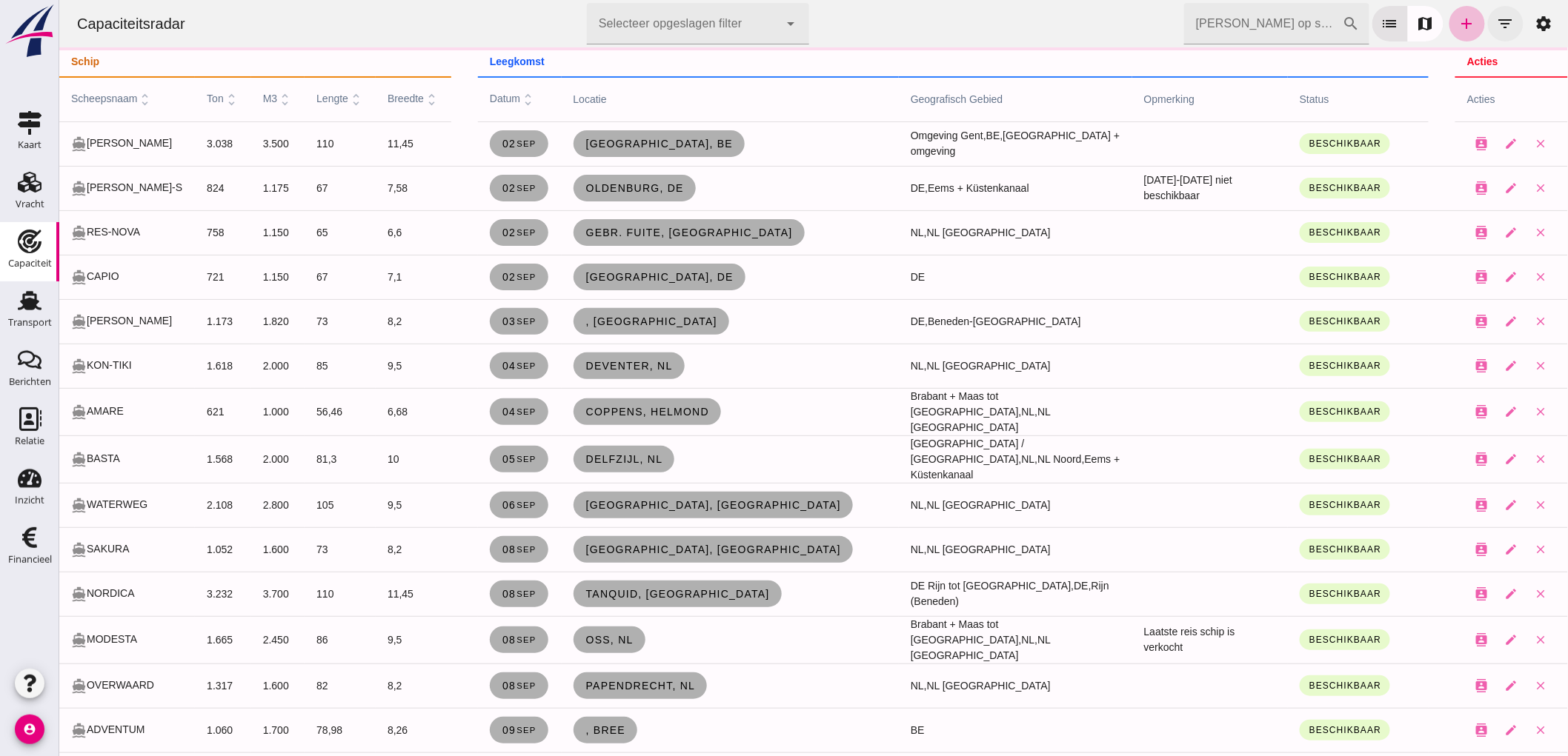
click at [1495, 23] on icon "filter_list" at bounding box center [1504, 24] width 18 height 18
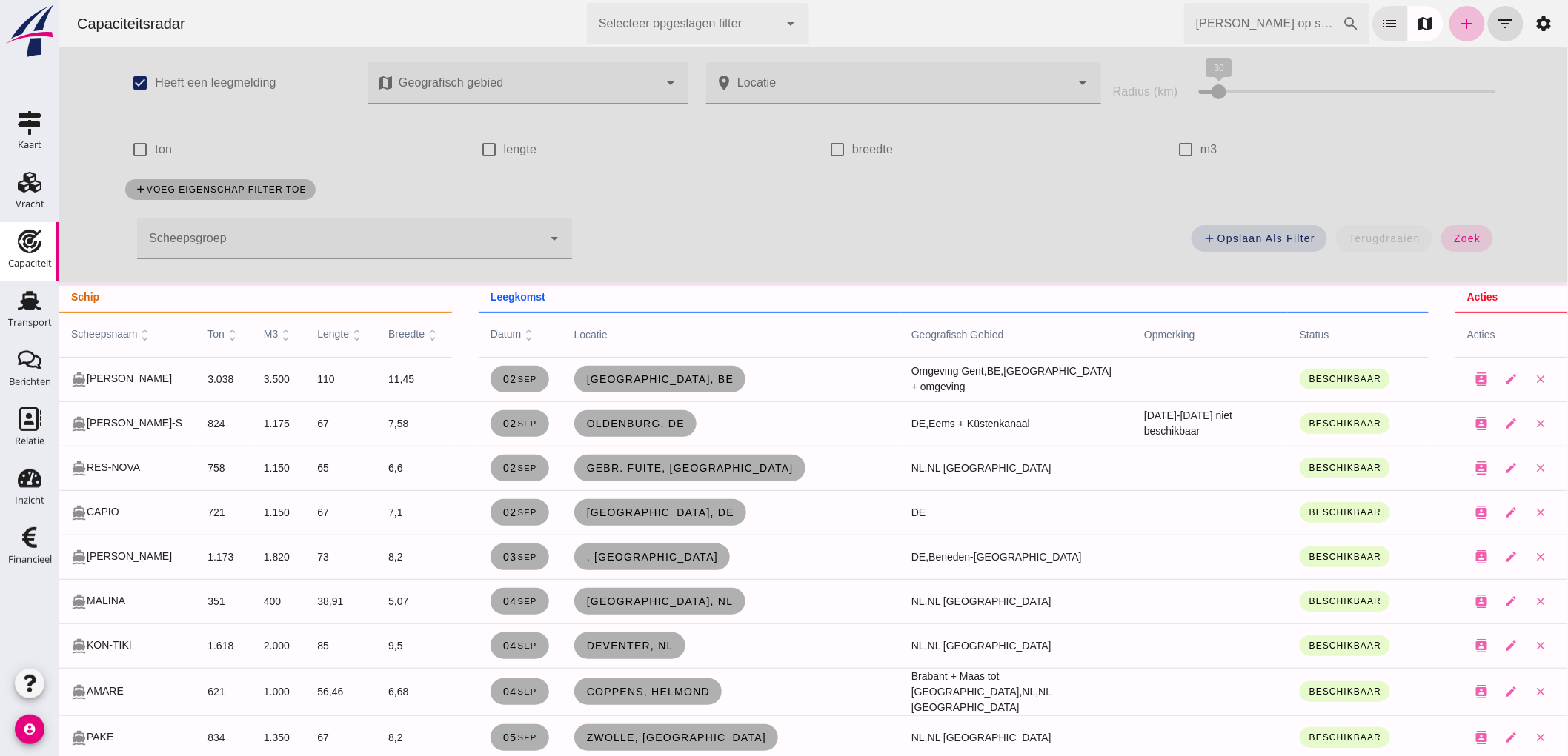
click at [352, 241] on div at bounding box center [339, 238] width 405 height 42
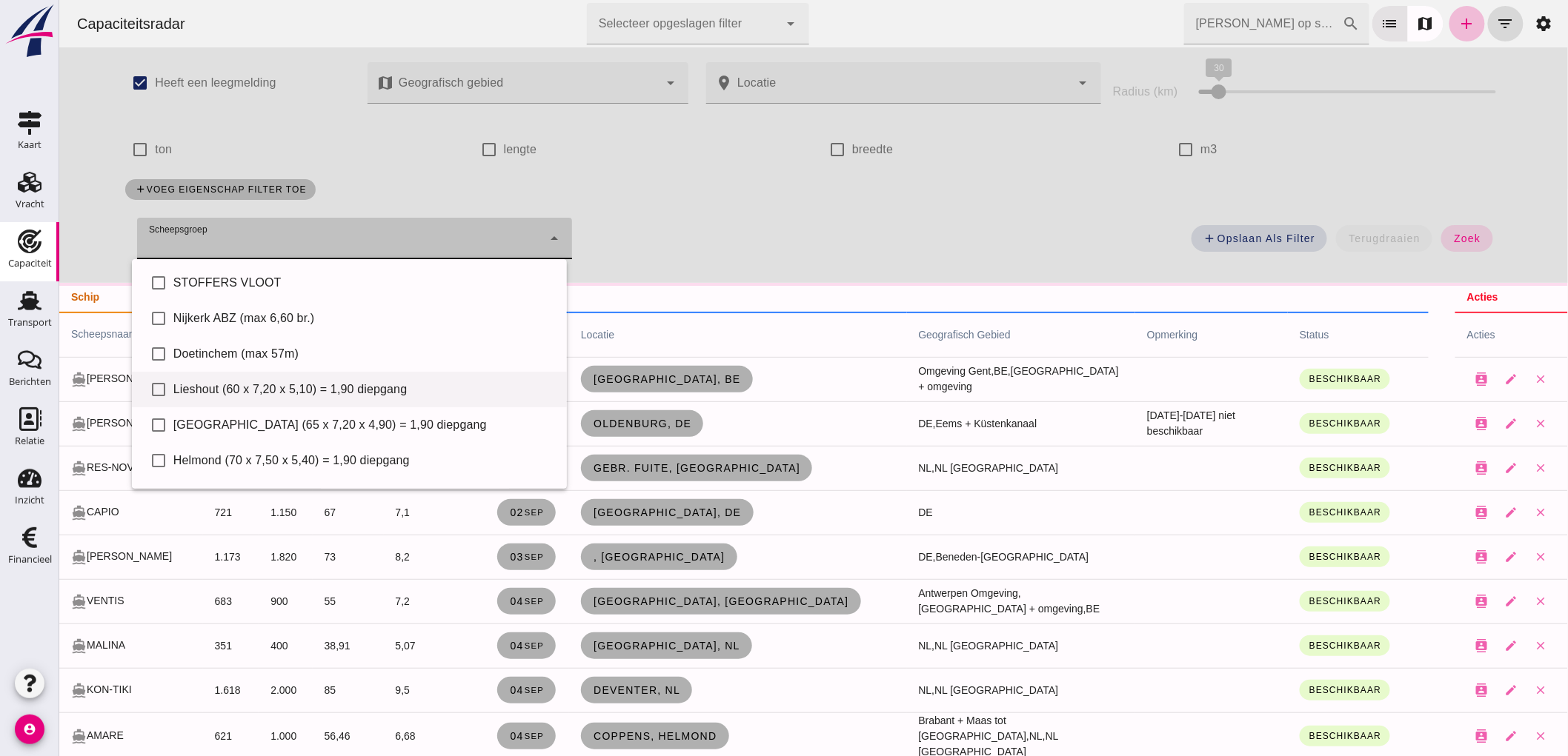
click at [253, 383] on div "Lieshout (60 x 7,20 x 5,10) = 1,90 diepgang" at bounding box center [364, 390] width 382 height 18
type input "Lieshout (60 x 7,20 x 5,10) = 1,90 diepgang"
checkbox input "true"
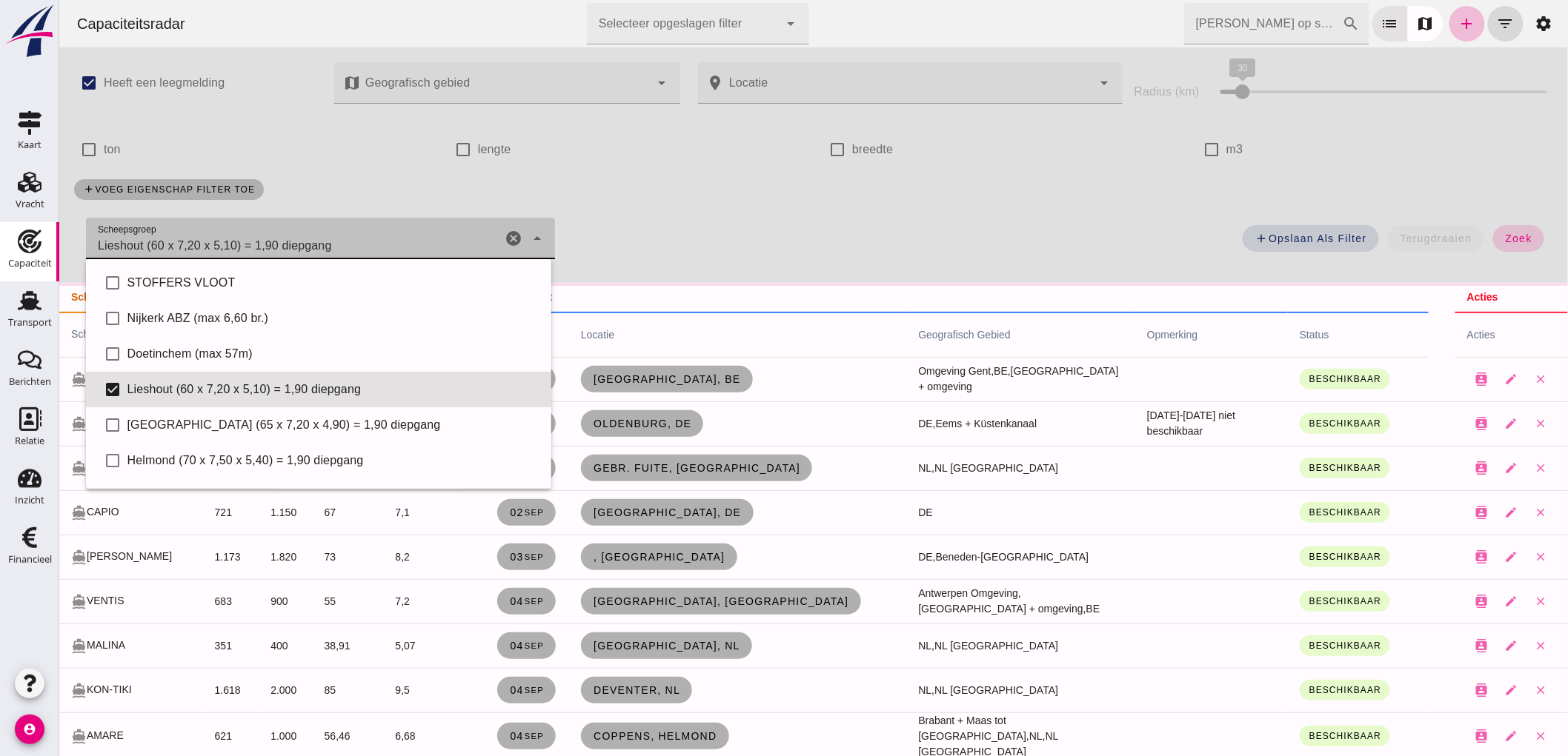
click at [1506, 241] on span "zoek" at bounding box center [1517, 238] width 28 height 12
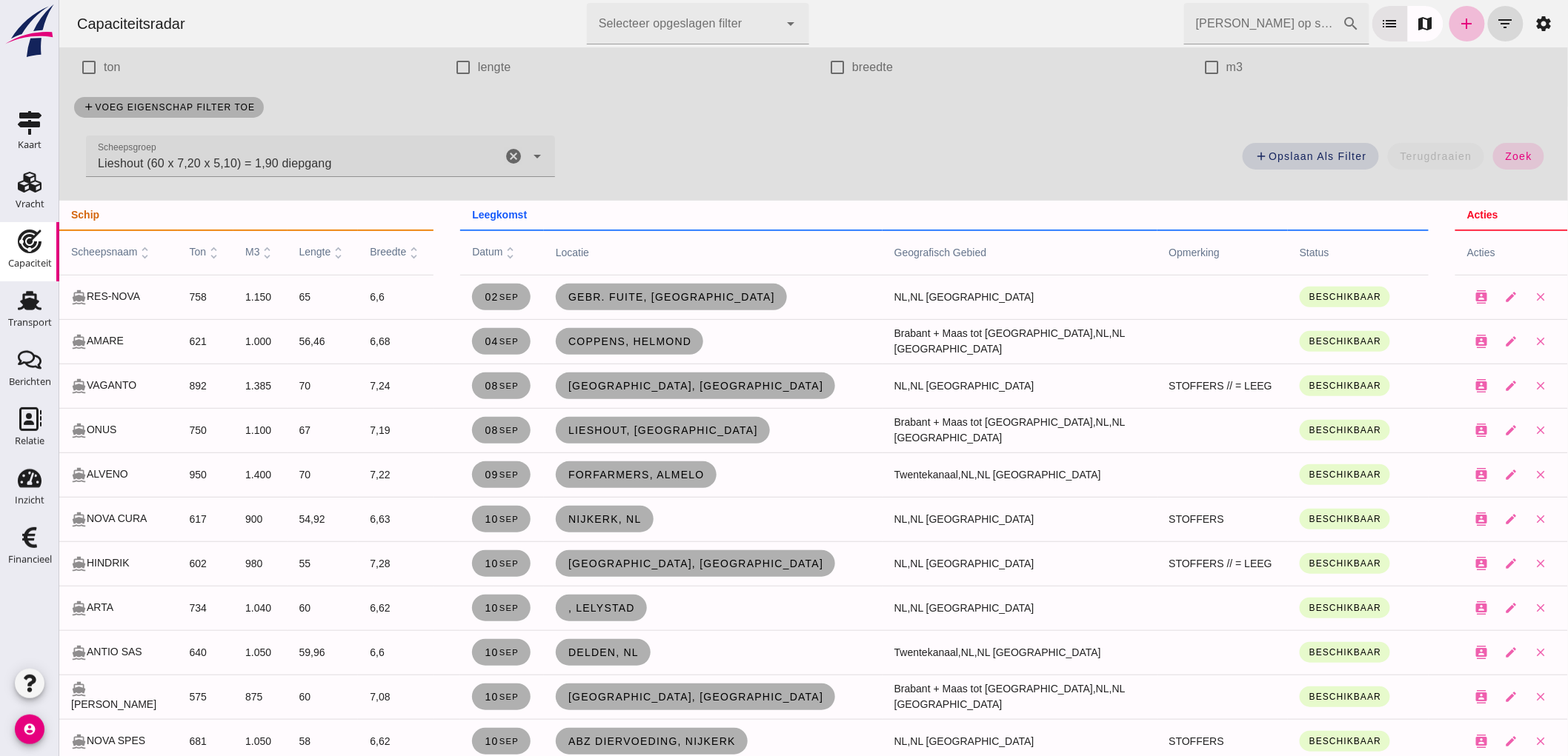
scroll to position [165, 0]
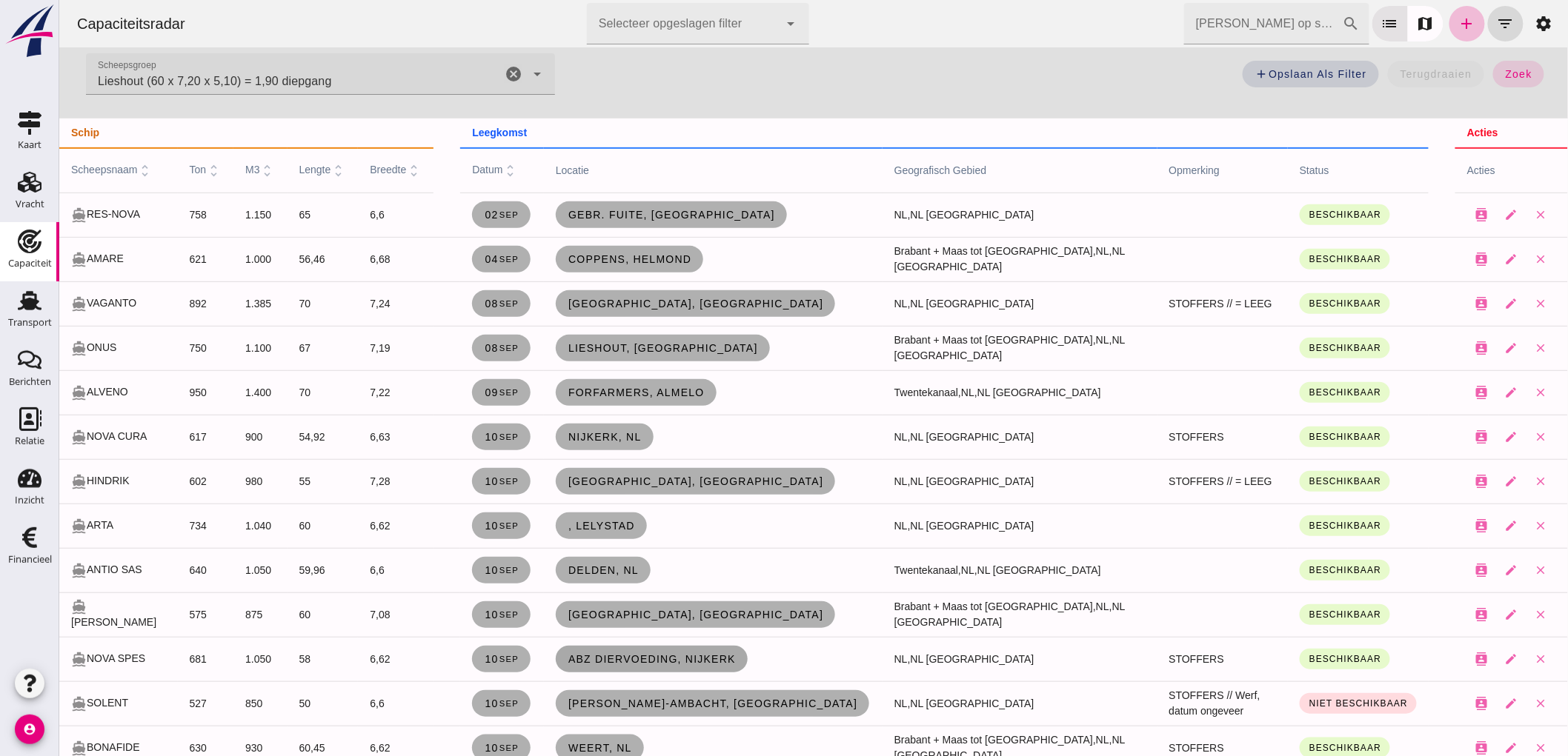
click at [718, 657] on span "ABZ Diervoeding, Nijkerk" at bounding box center [651, 659] width 168 height 12
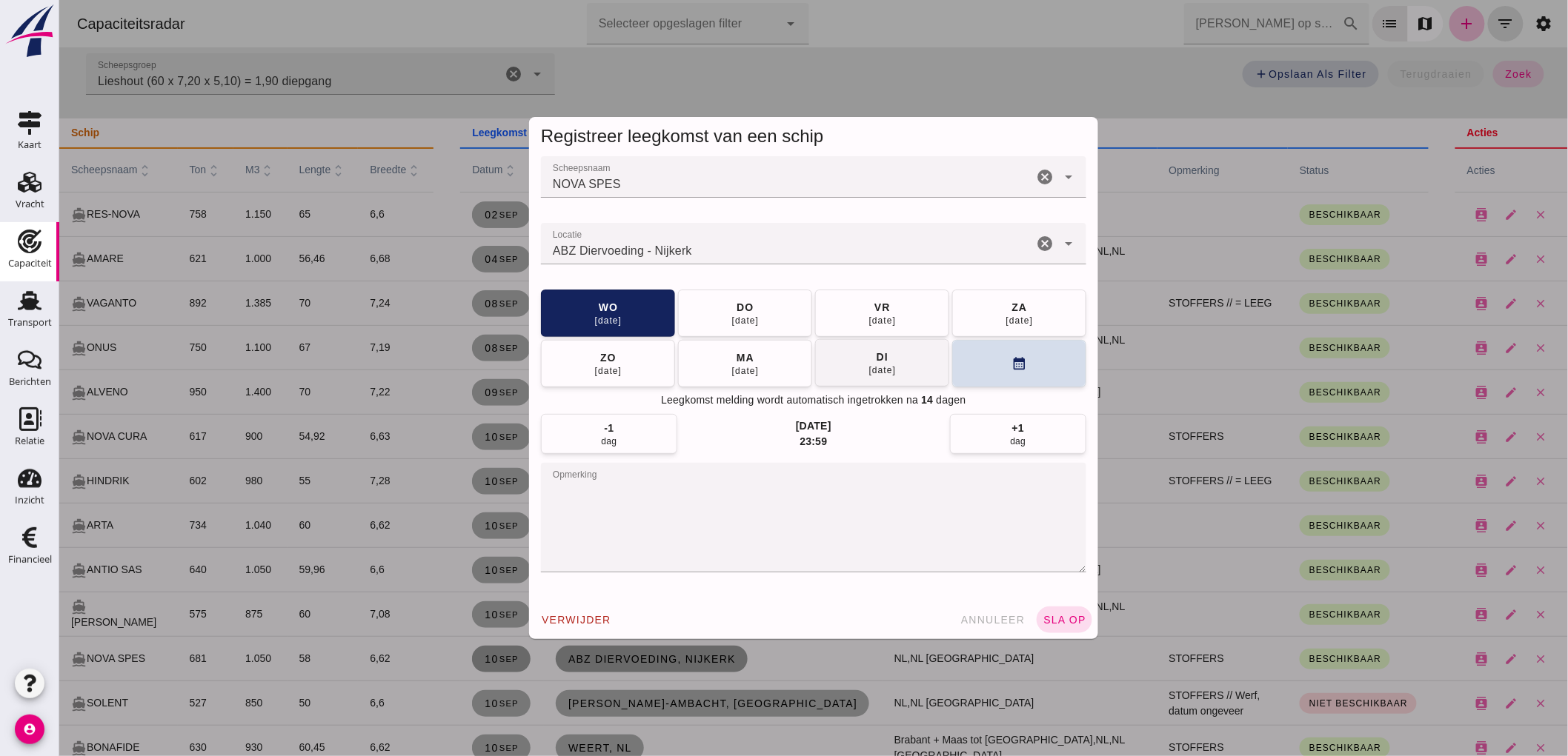
click at [884, 356] on span "di 16 sep" at bounding box center [881, 363] width 29 height 27
click at [886, 365] on div "22 sep" at bounding box center [881, 370] width 29 height 12
click at [1040, 240] on icon "cancel" at bounding box center [1044, 244] width 18 height 18
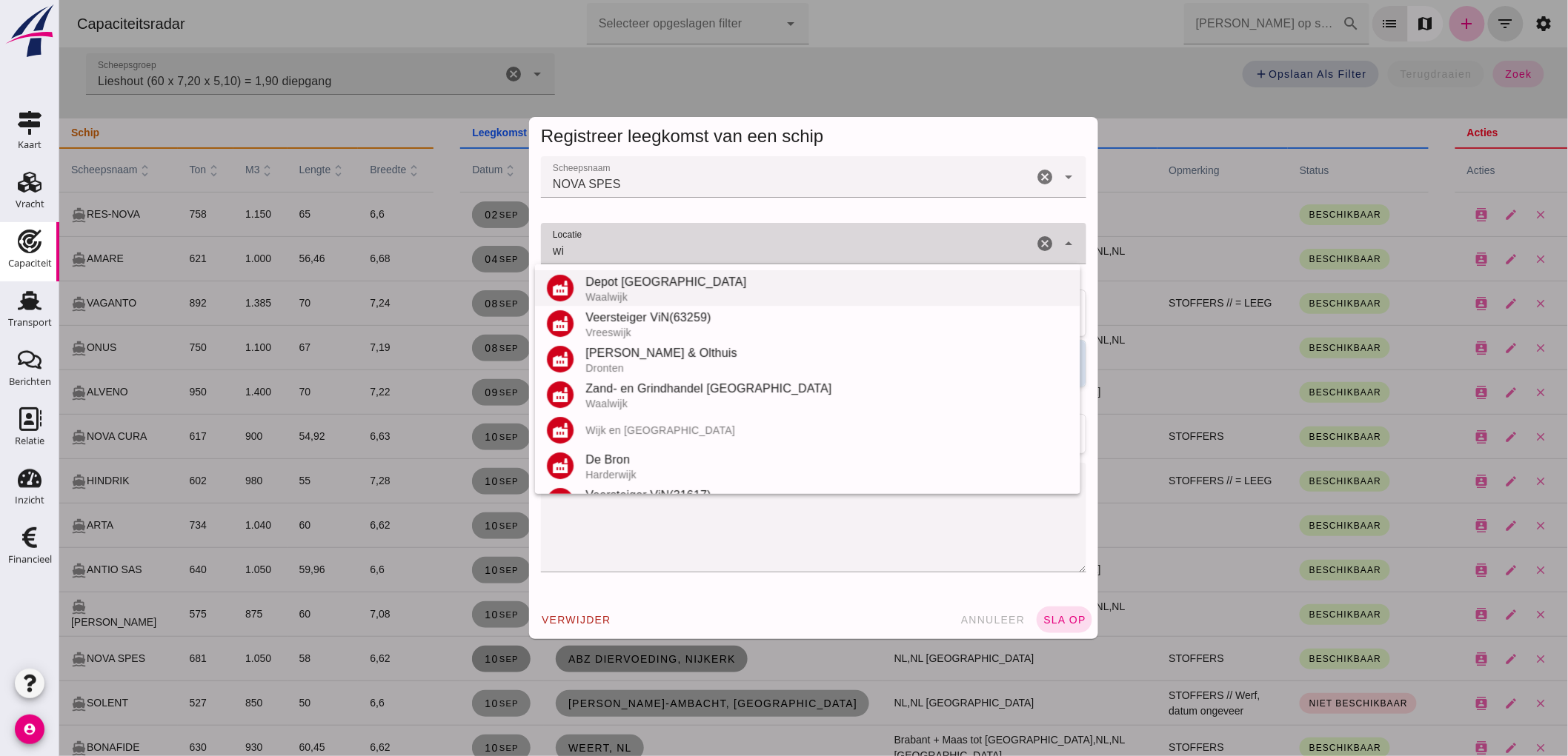
type input "w"
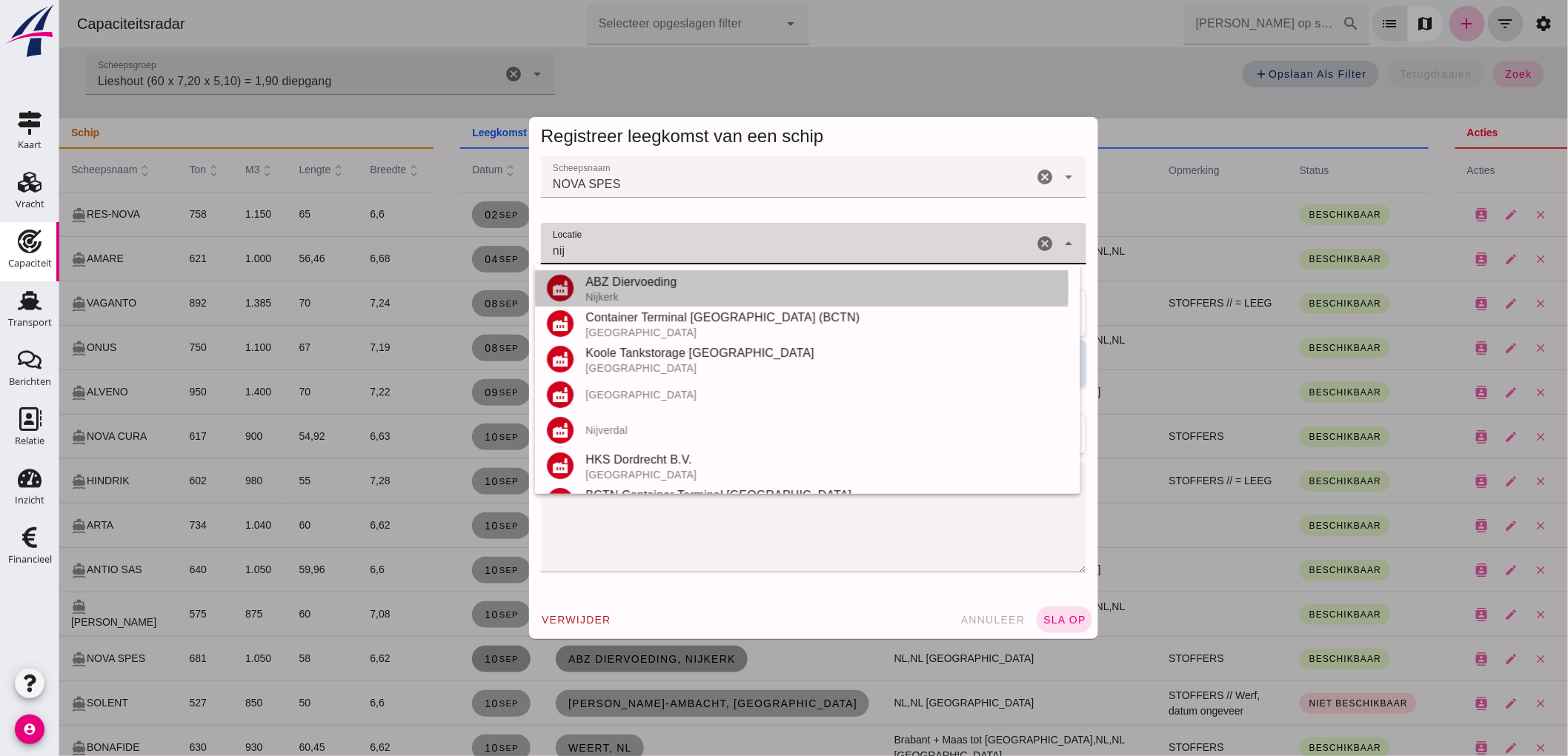
click at [701, 275] on div "ABZ Diervoeding" at bounding box center [826, 282] width 483 height 18
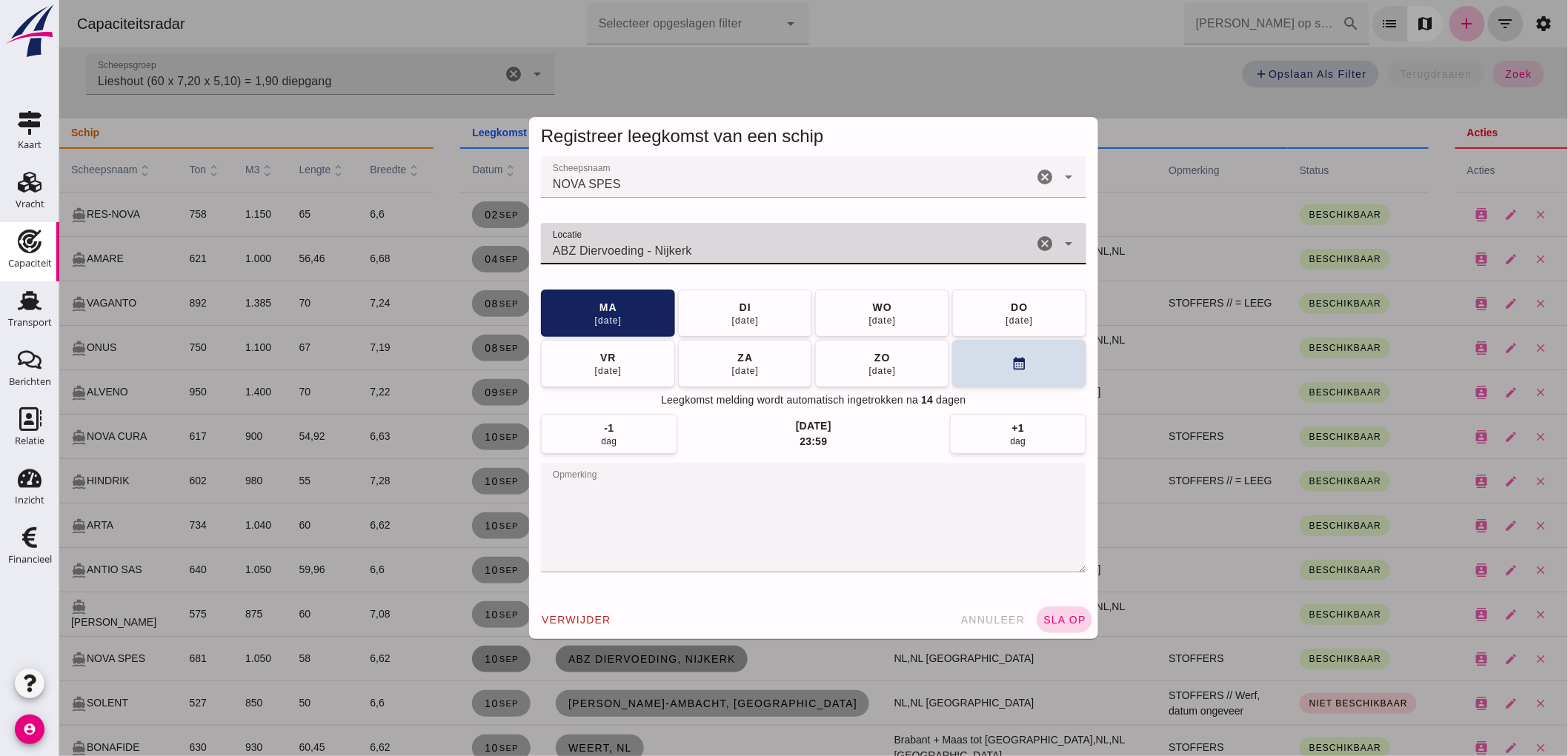
type input "ABZ Diervoeding - Nijkerk"
click at [1066, 623] on span "sla op" at bounding box center [1064, 620] width 44 height 12
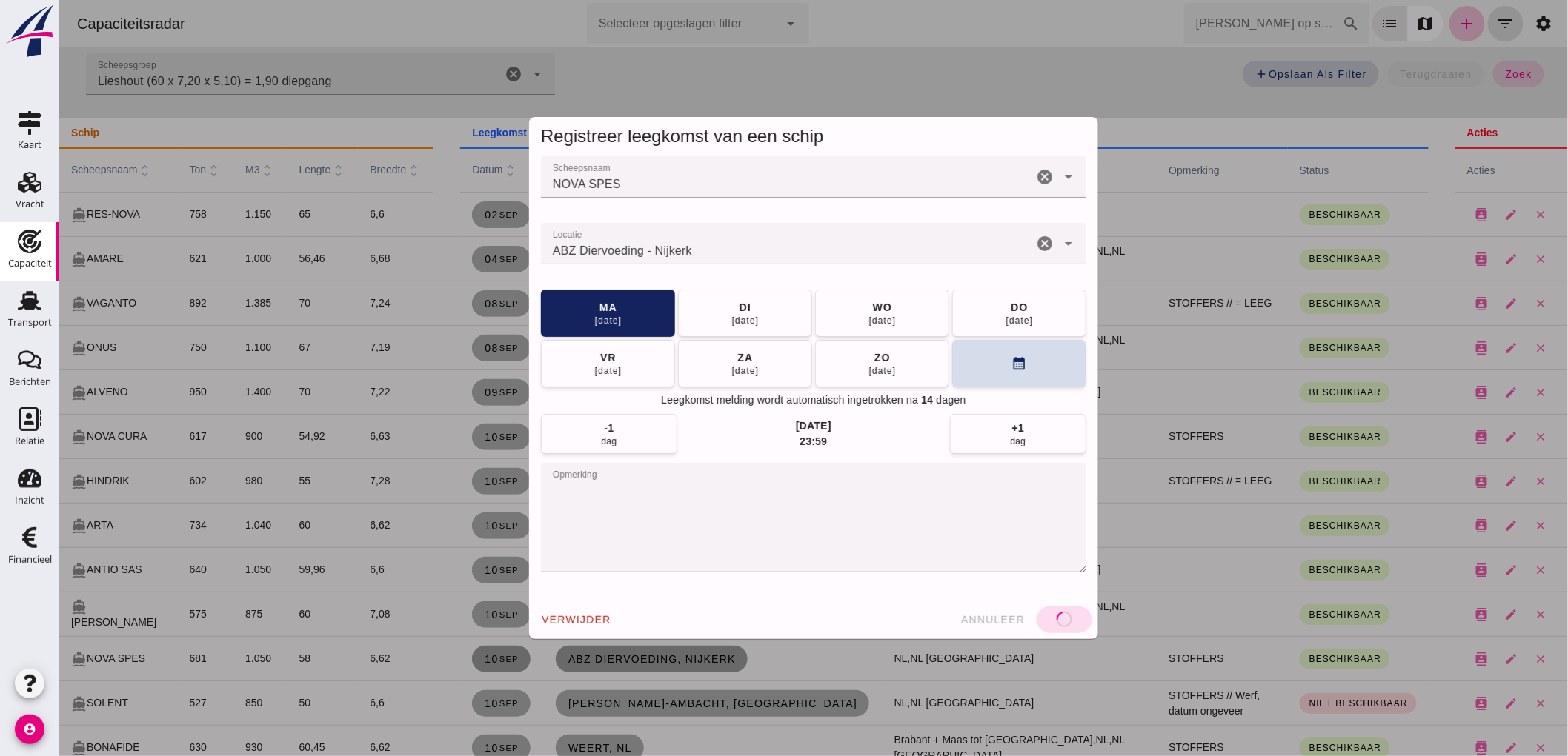
click at [1066, 622] on div "verwijder annuleer sla op" at bounding box center [812, 619] width 569 height 38
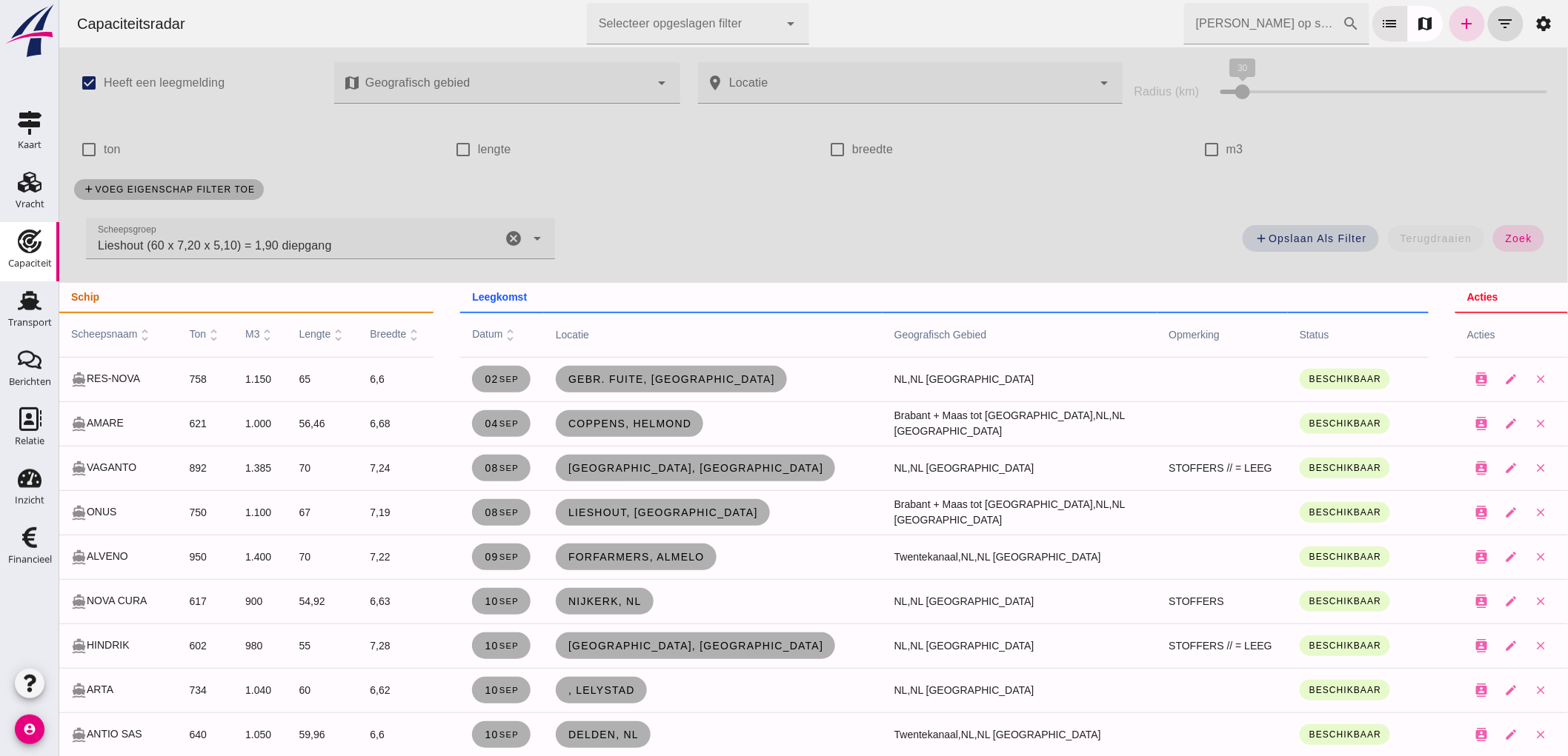
click at [513, 238] on icon "cancel" at bounding box center [513, 239] width 18 height 18
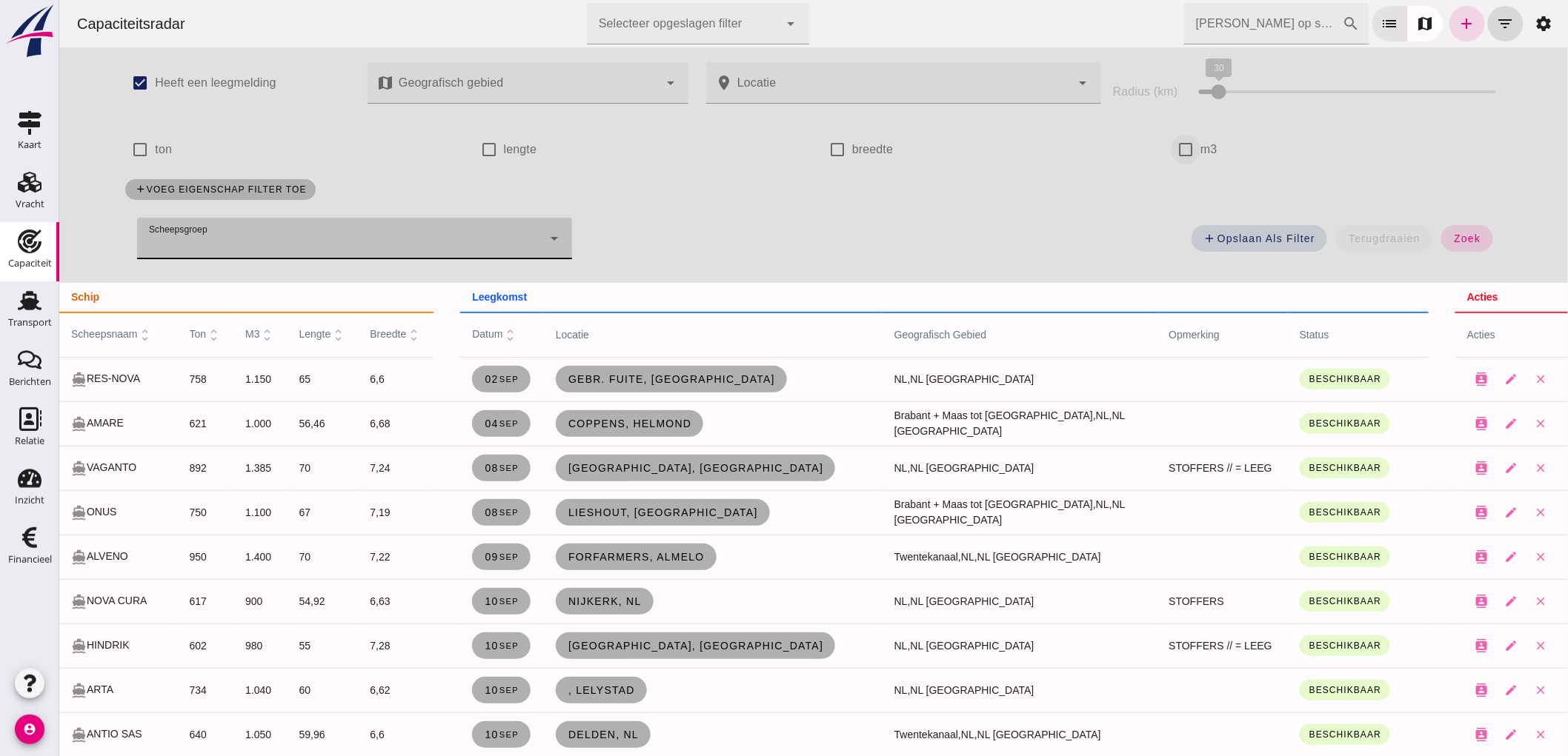
click at [1180, 153] on input "m3" at bounding box center [1185, 149] width 29 height 29
checkbox input "true"
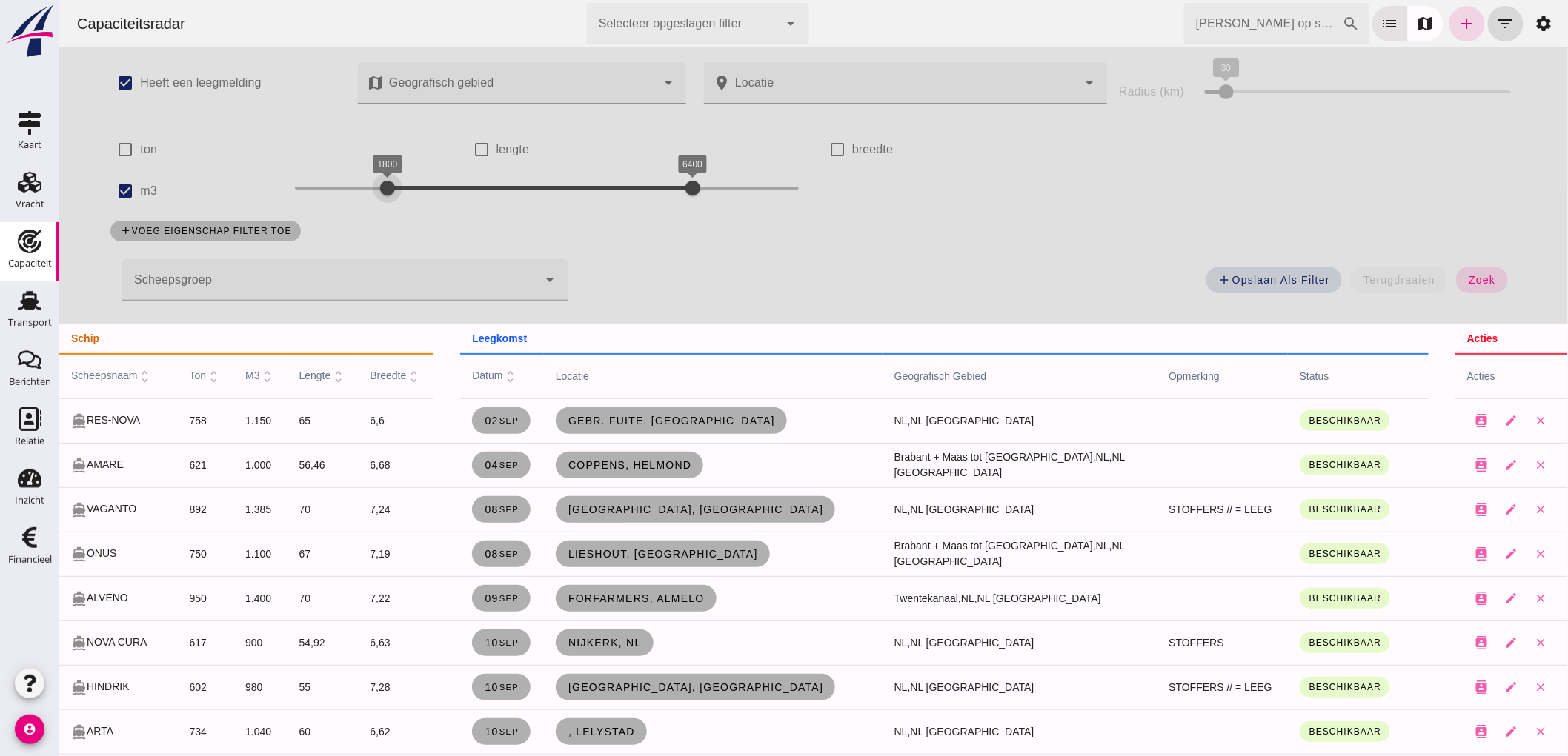
drag, startPoint x: 305, startPoint y: 181, endPoint x: 383, endPoint y: 207, distance: 82.2
click at [383, 207] on div "1800 6400 1800 6400" at bounding box center [546, 191] width 534 height 42
drag, startPoint x: 685, startPoint y: 183, endPoint x: 420, endPoint y: 201, distance: 265.6
click at [420, 201] on div at bounding box center [427, 188] width 29 height 29
click at [1492, 289] on button "zoek" at bounding box center [1481, 280] width 51 height 27
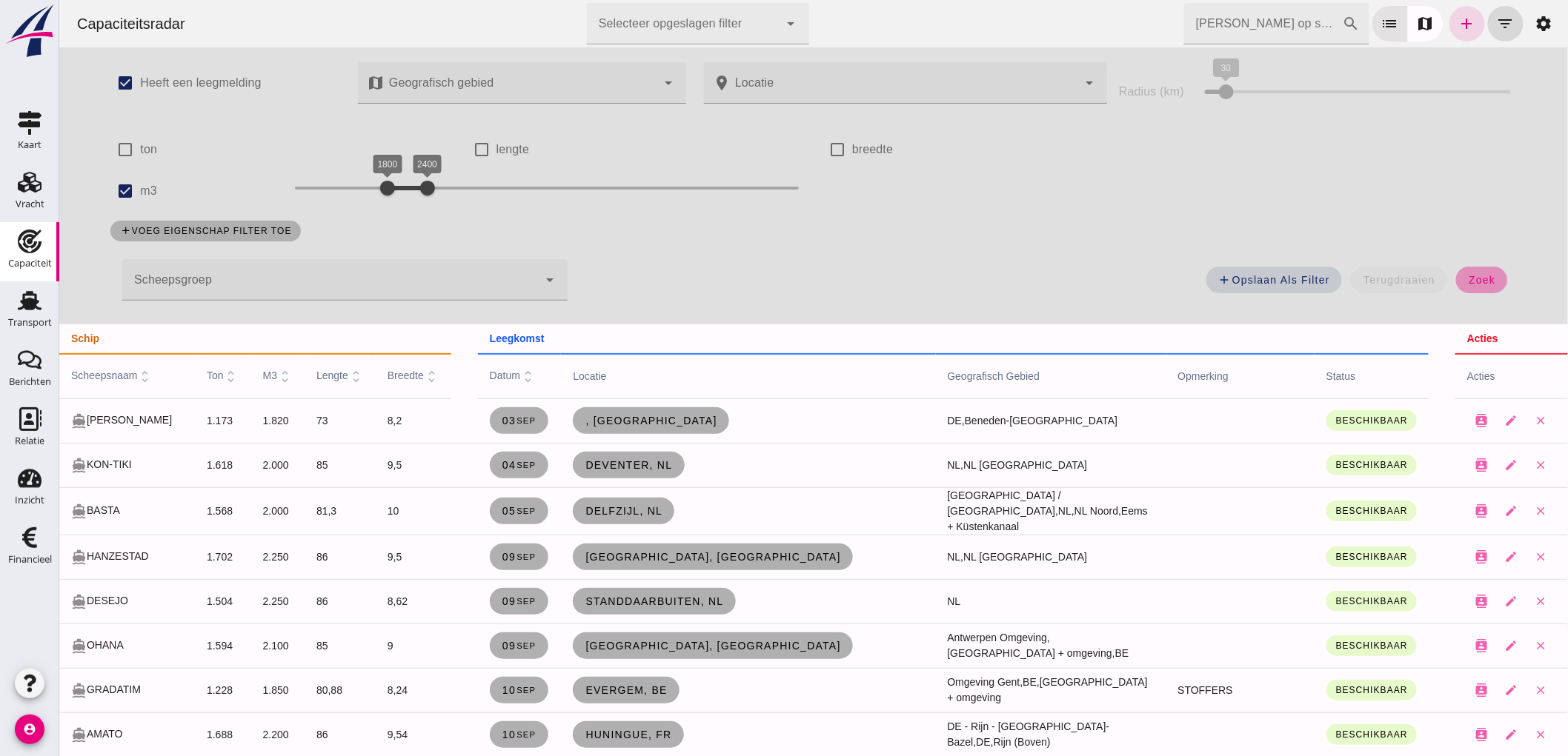
click at [1493, 274] on button "zoek" at bounding box center [1481, 280] width 51 height 27
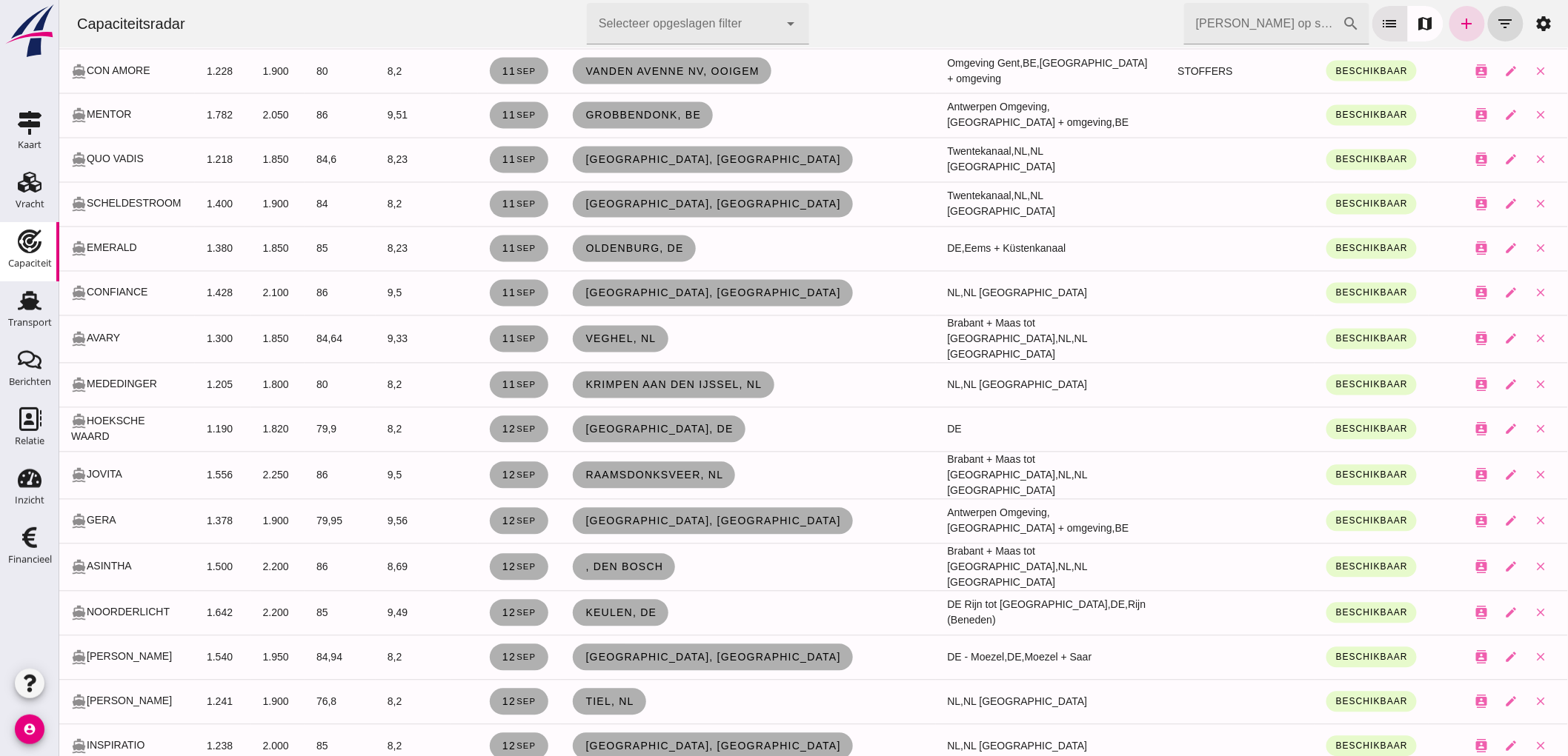
scroll to position [657, 0]
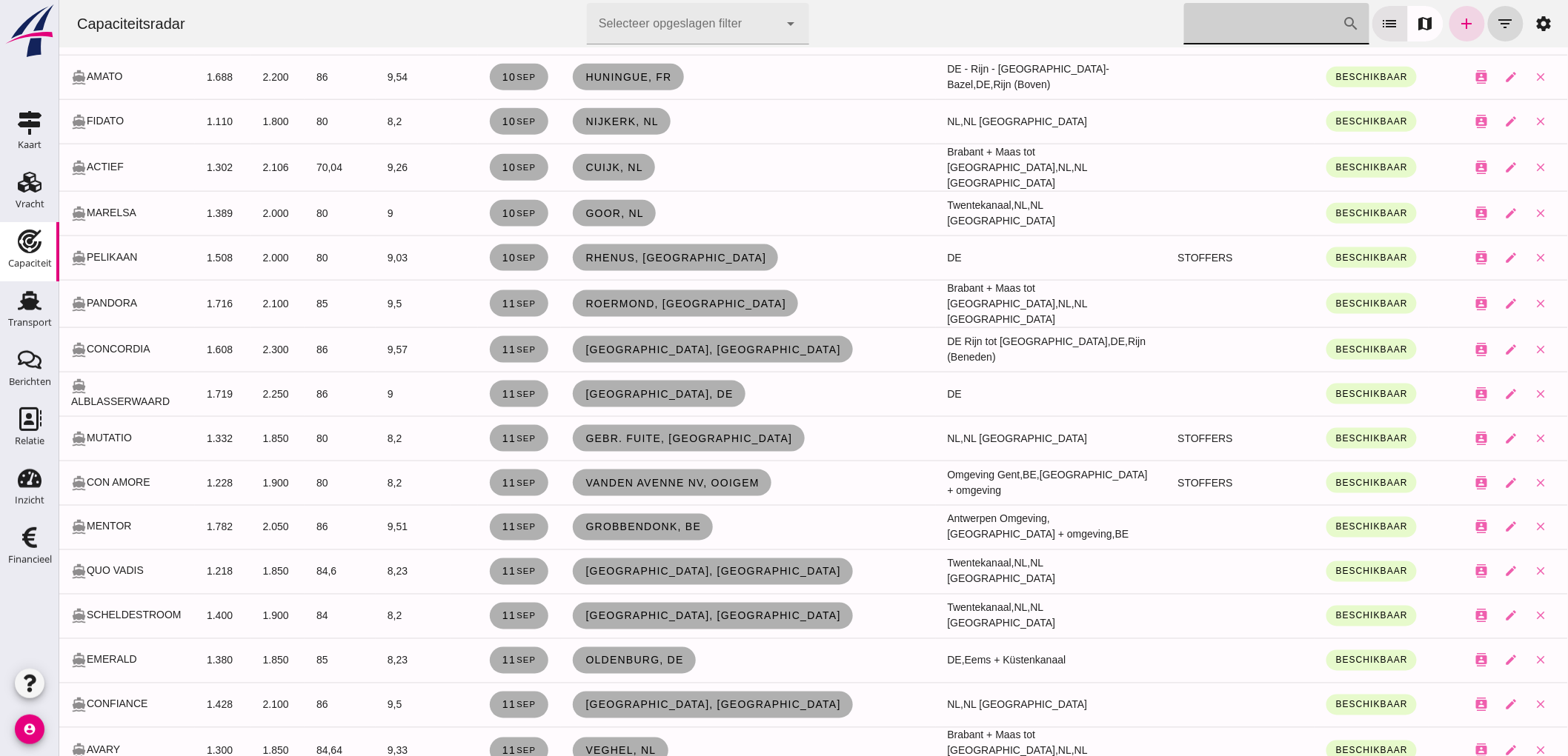
click at [1251, 29] on input "[PERSON_NAME] op scheepsnaam" at bounding box center [1262, 24] width 158 height 42
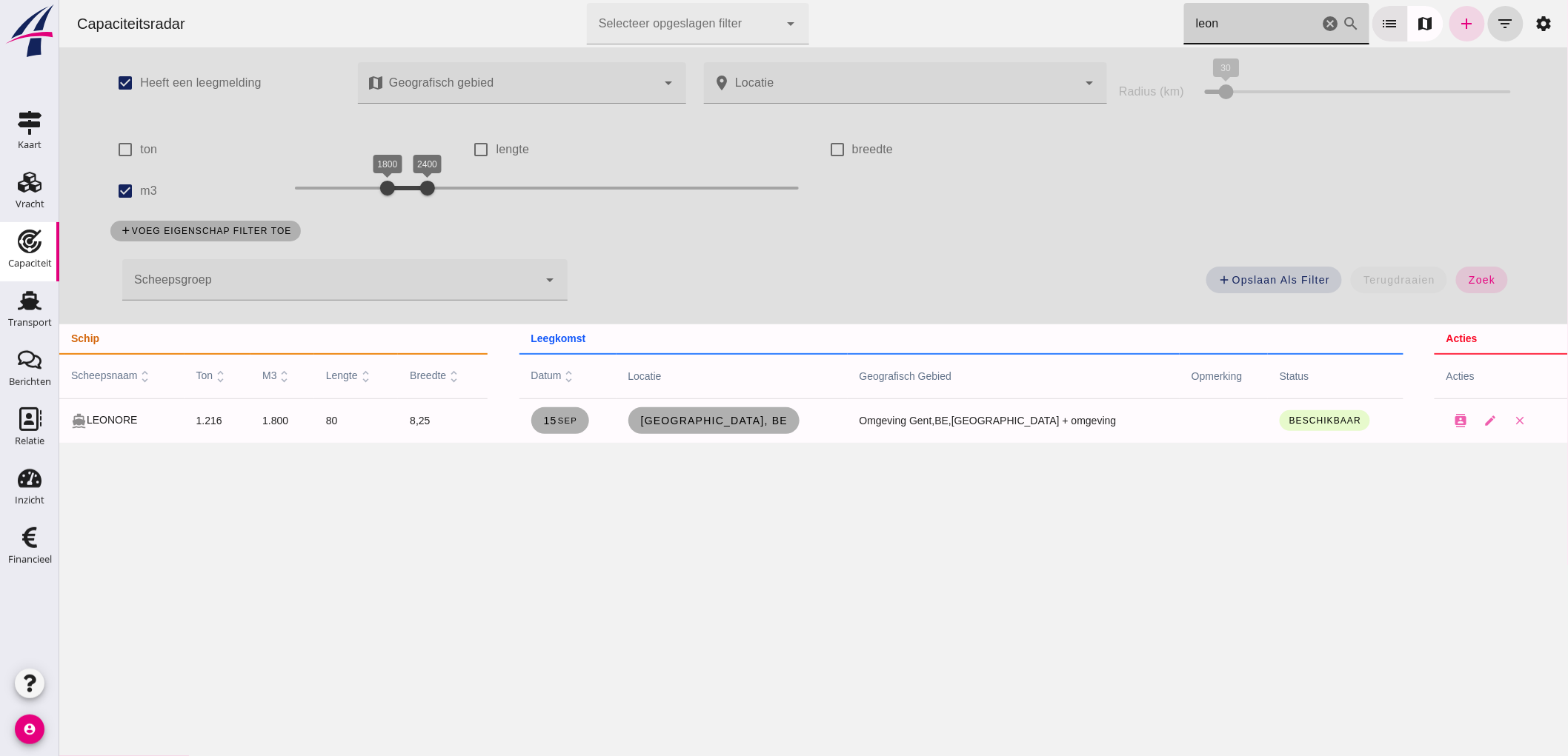
scroll to position [0, 0]
type input "leon"
click at [577, 421] on small "sep" at bounding box center [566, 420] width 20 height 9
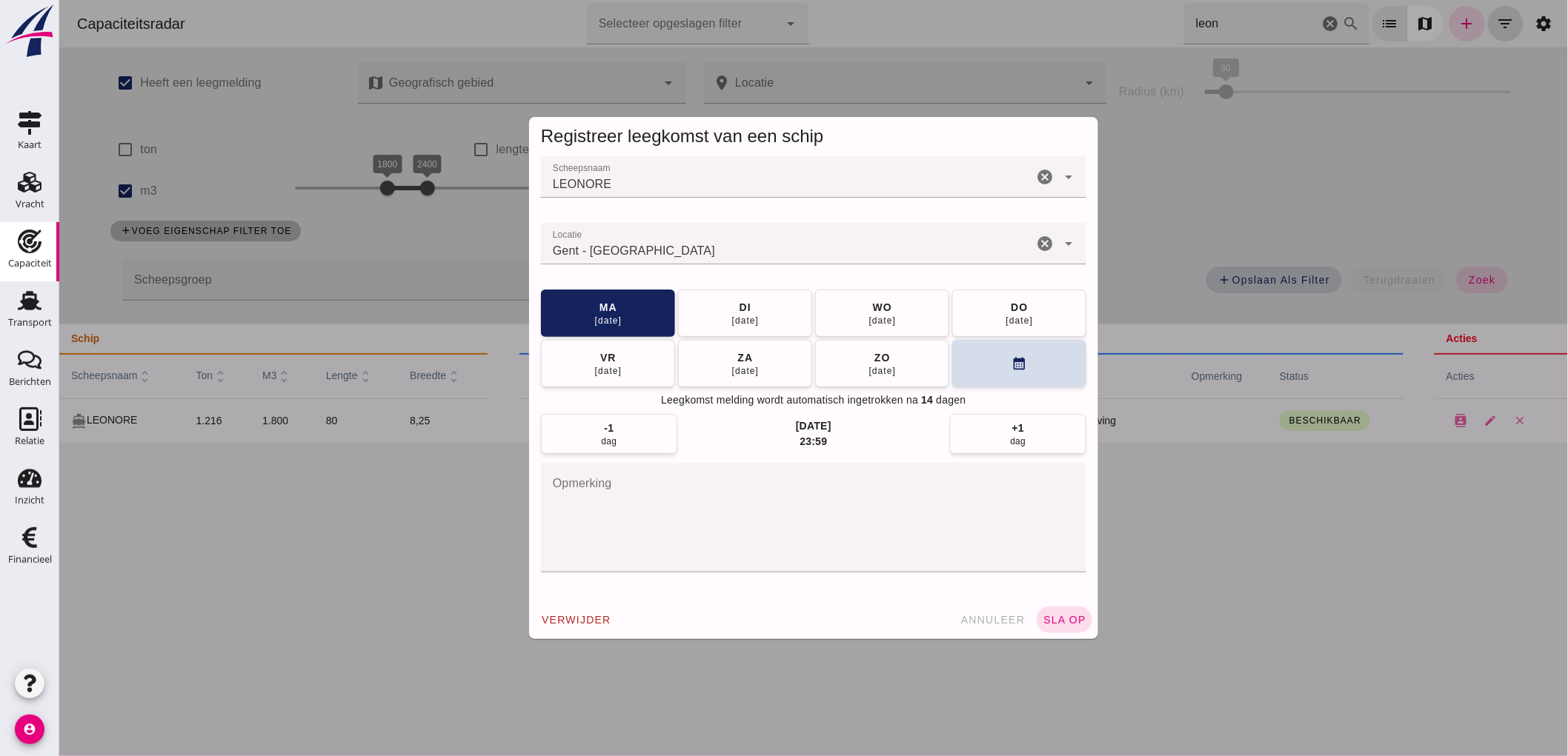
click at [1035, 245] on icon "cancel" at bounding box center [1044, 244] width 18 height 18
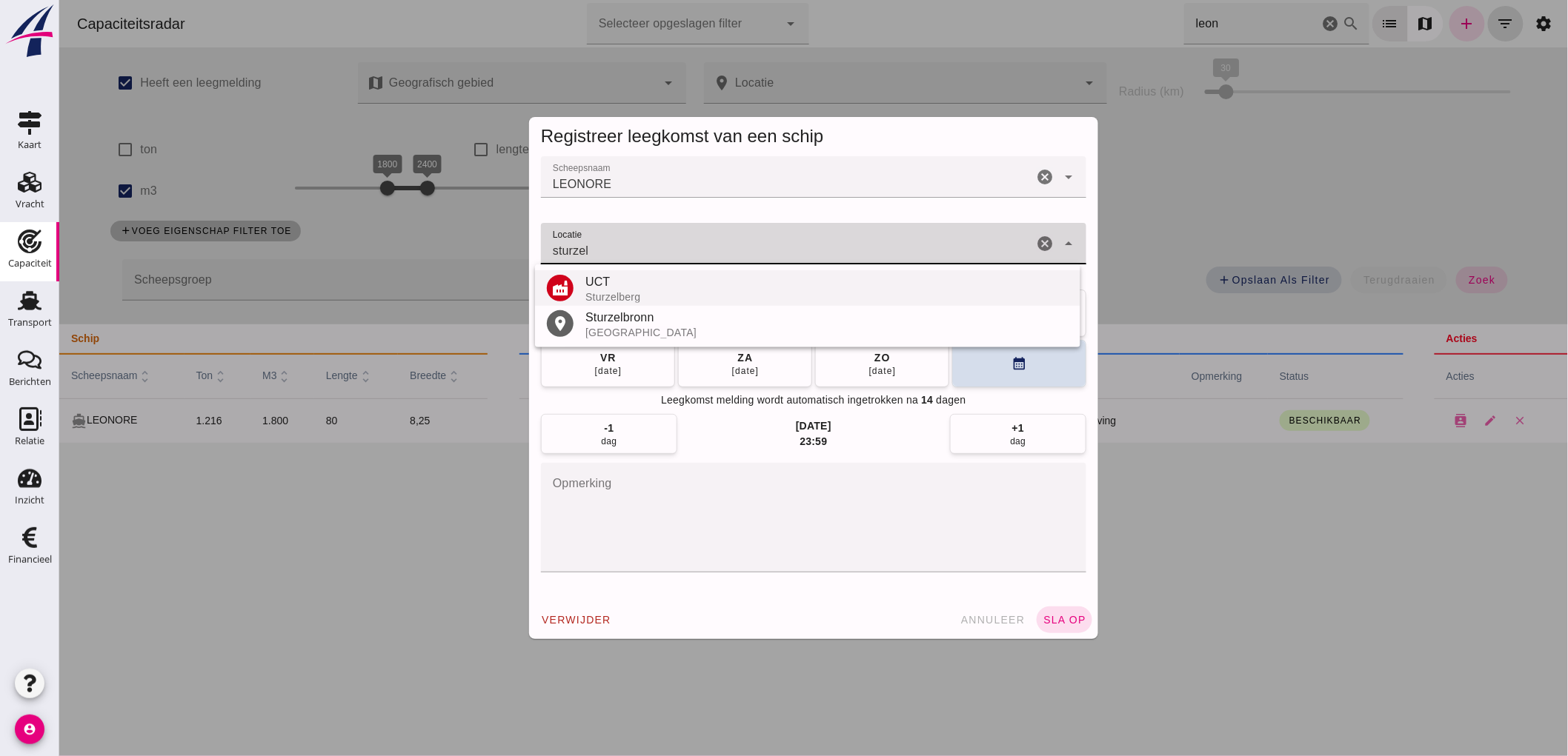
click at [607, 290] on div "UCT" at bounding box center [826, 282] width 483 height 18
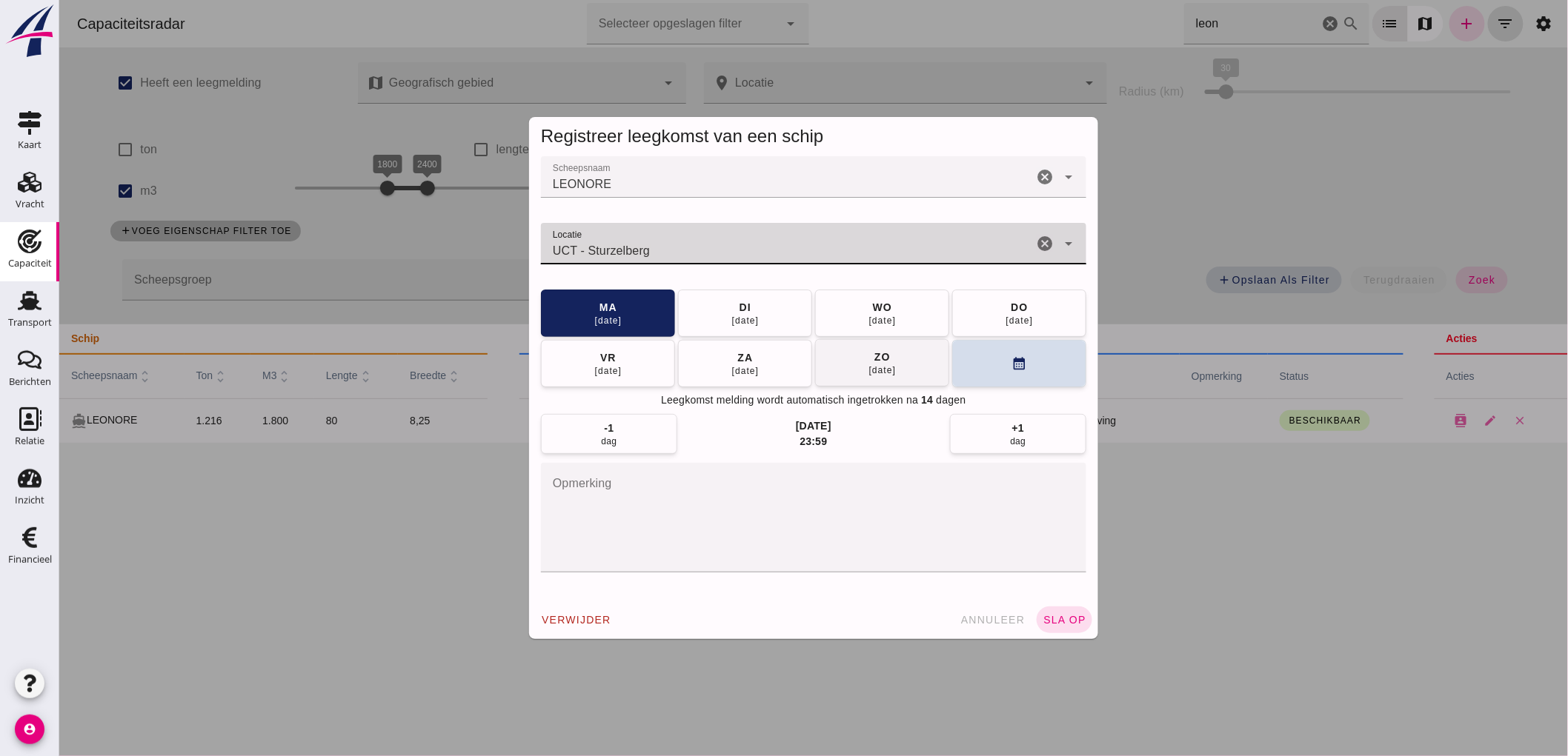
type input "UCT - Sturzelberg"
click at [901, 357] on button "zo 21 sep" at bounding box center [881, 363] width 134 height 47
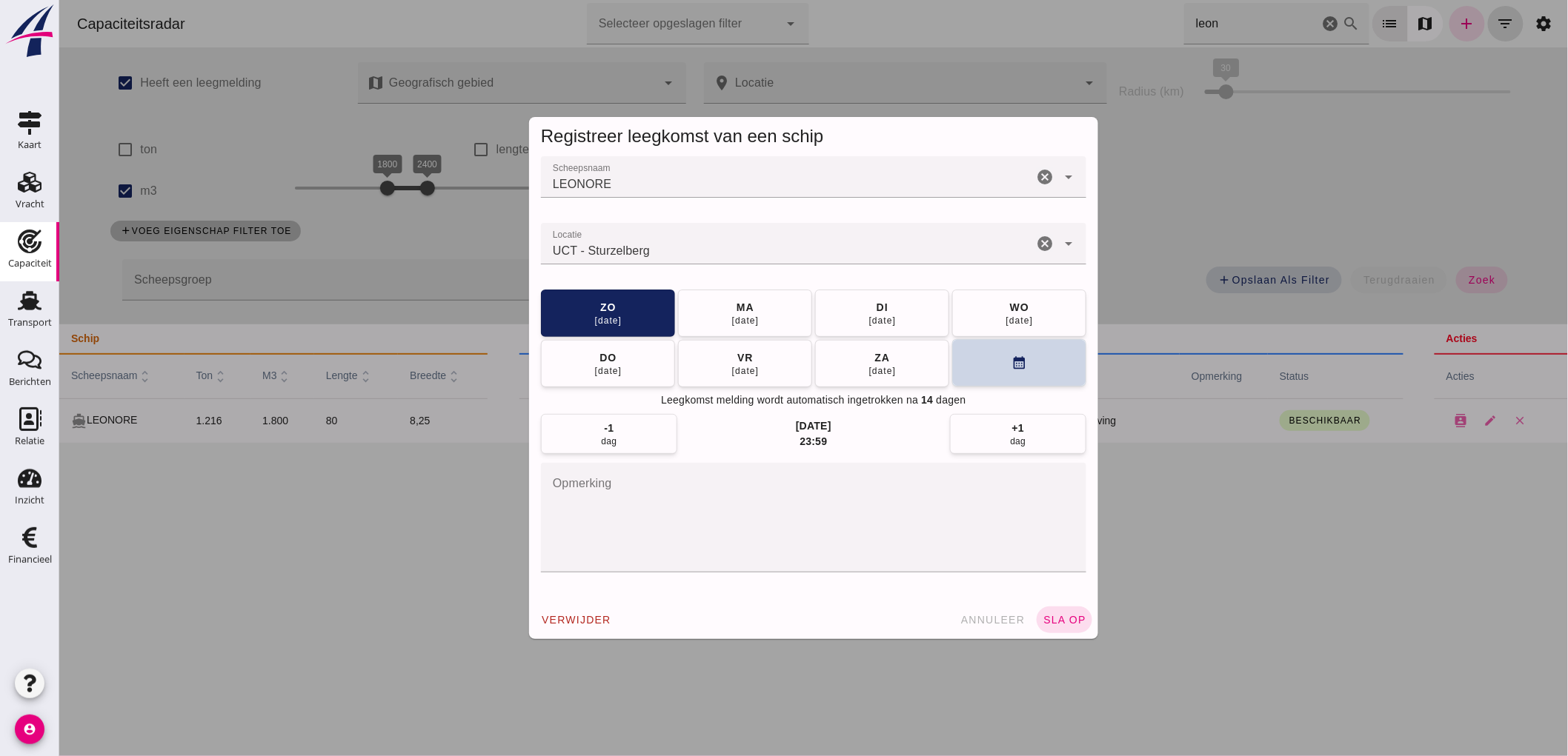
click at [1016, 369] on icon "calendar_month" at bounding box center [1018, 363] width 16 height 15
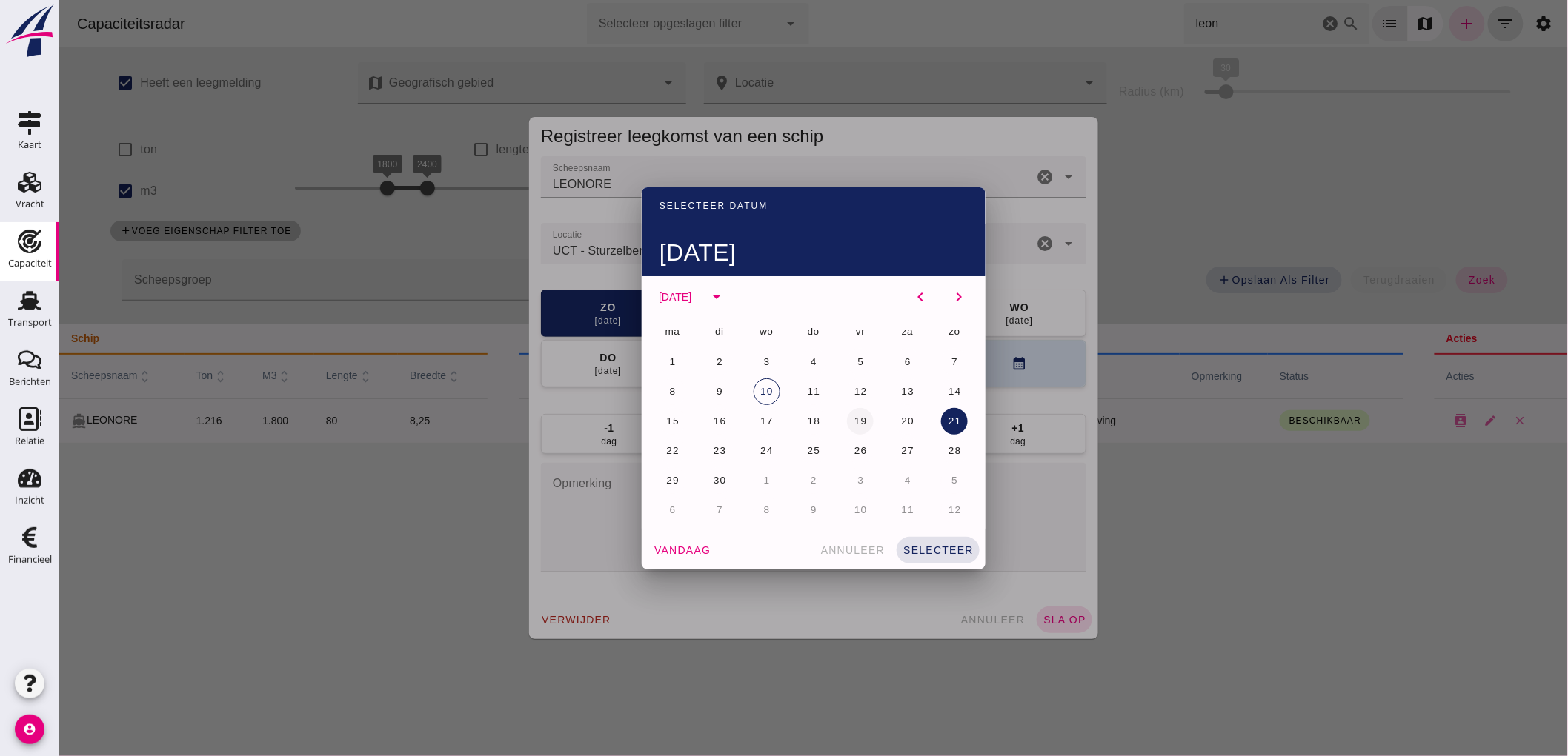
click at [853, 420] on span "19" at bounding box center [859, 421] width 14 height 11
click at [932, 548] on span "selecteer" at bounding box center [937, 550] width 71 height 12
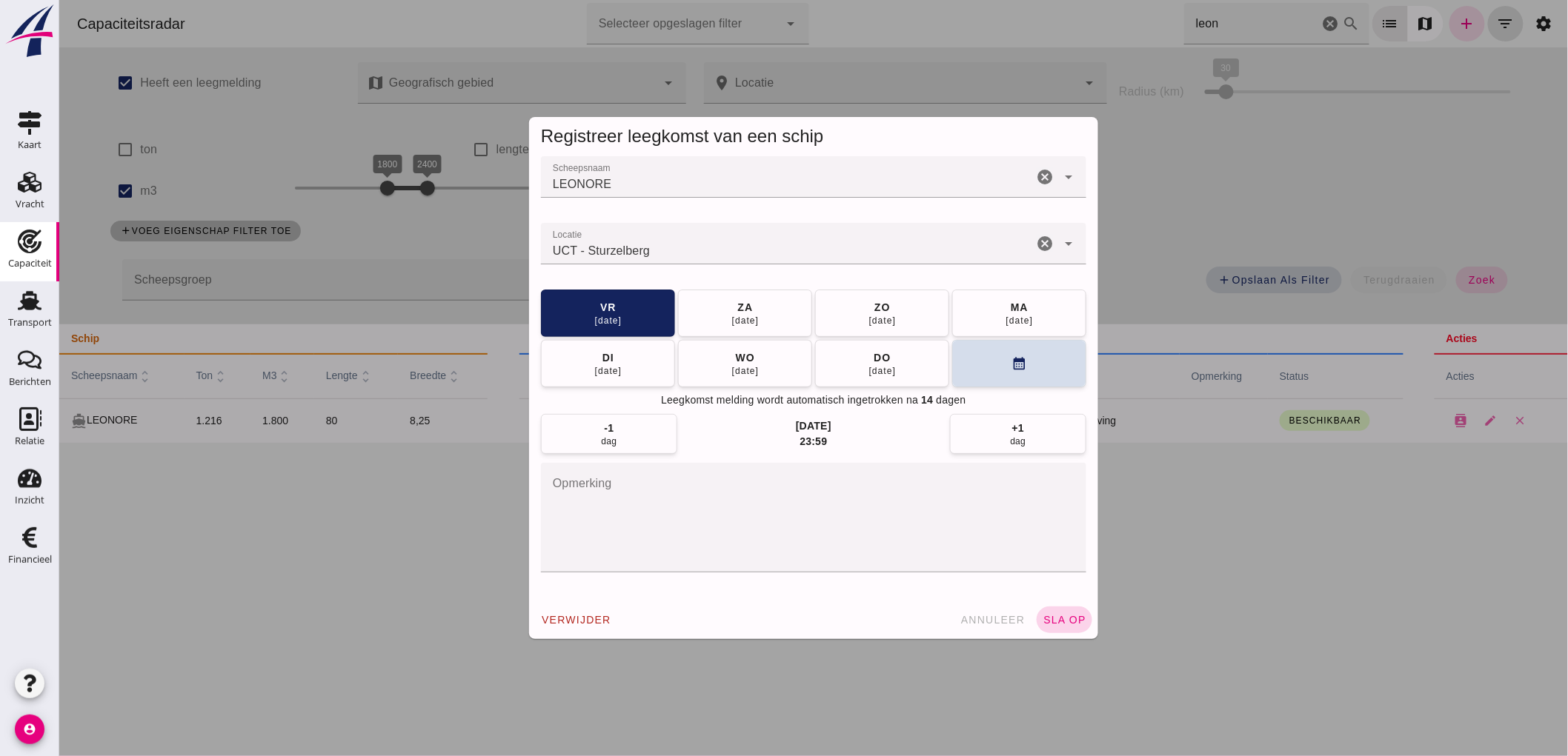
click at [1059, 620] on span "sla op" at bounding box center [1064, 620] width 44 height 12
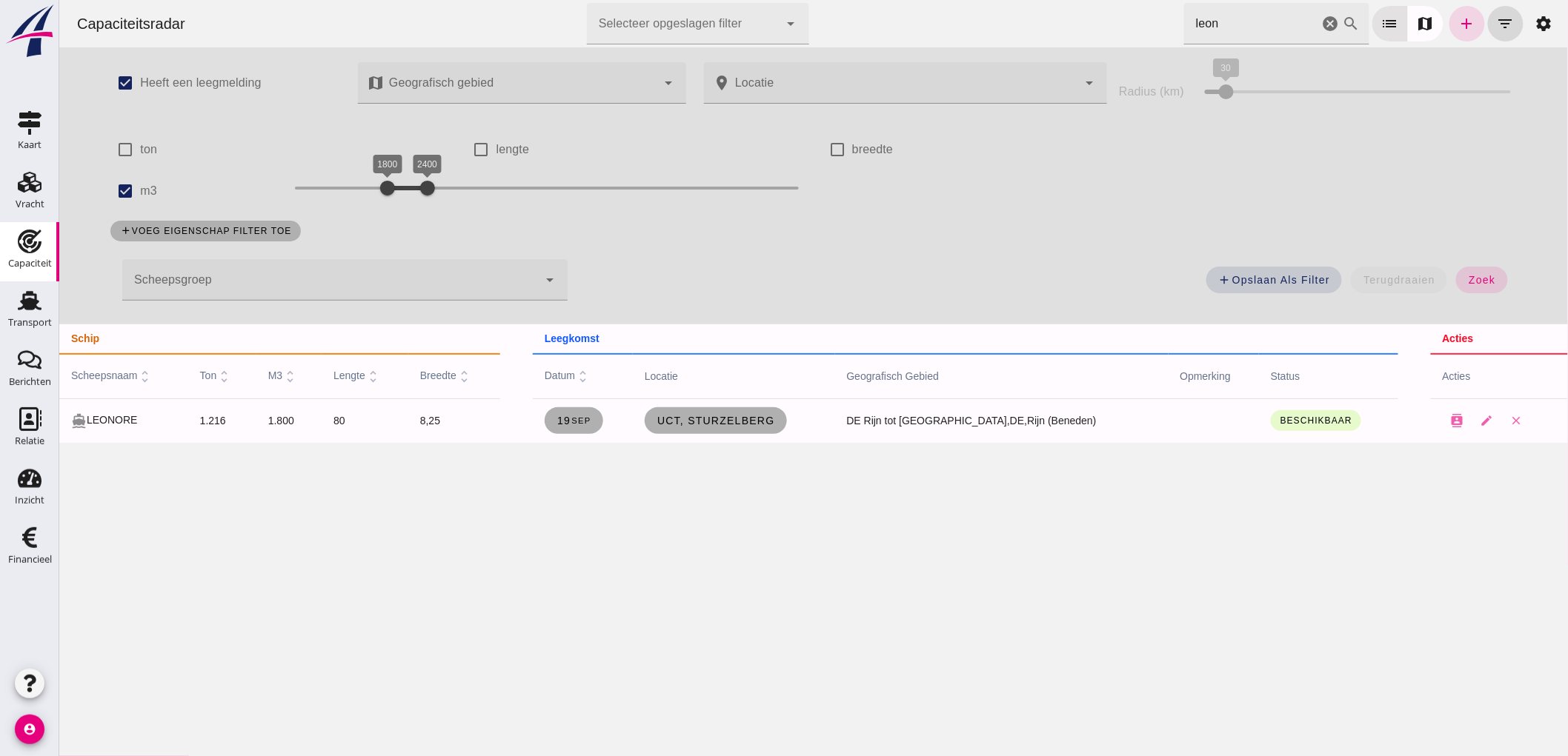
click at [140, 201] on label "m3" at bounding box center [148, 191] width 17 height 42
click at [133, 201] on input "m3" at bounding box center [124, 191] width 29 height 29
checkbox input "false"
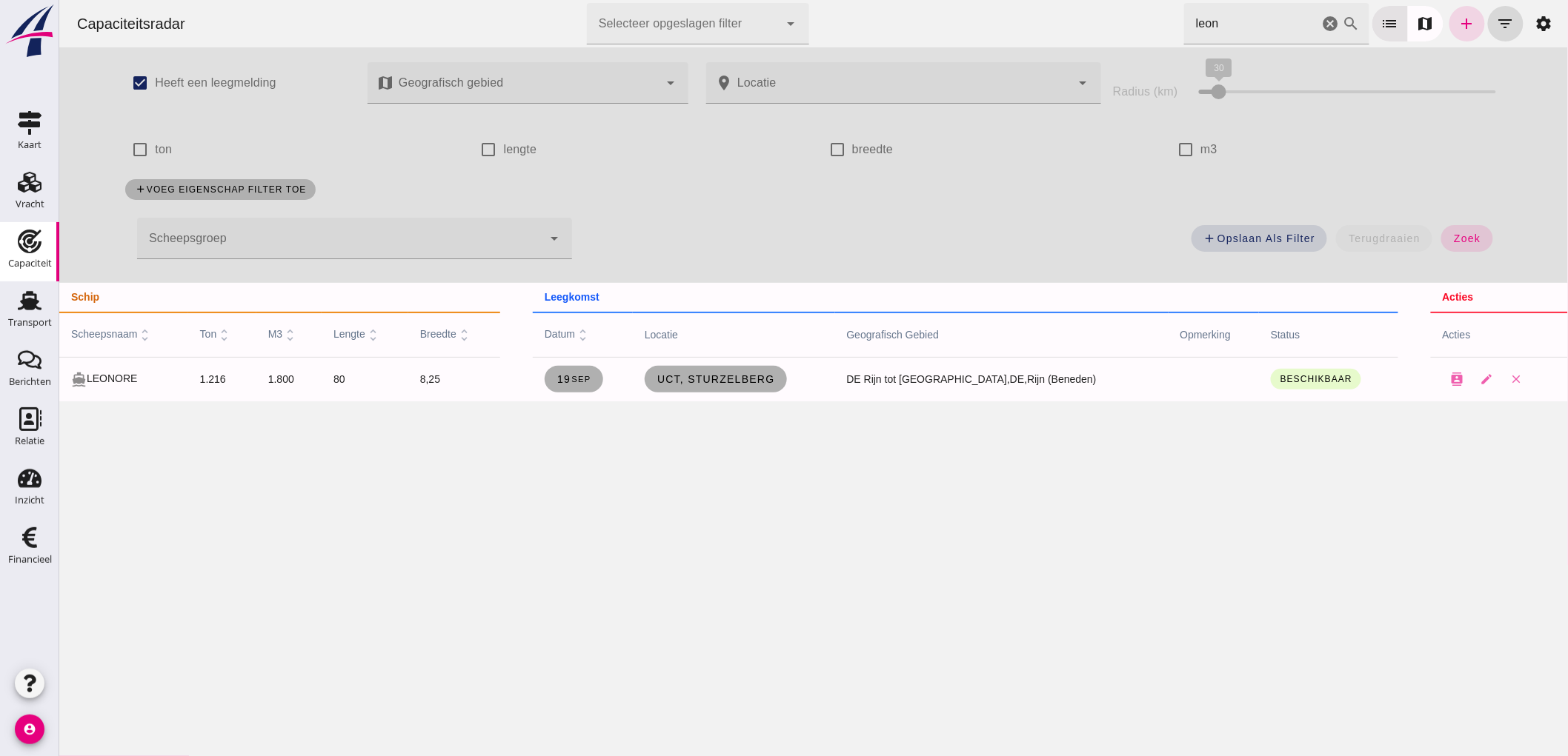
click at [1321, 22] on icon "cancel" at bounding box center [1330, 24] width 18 height 18
